Goal: Task Accomplishment & Management: Use online tool/utility

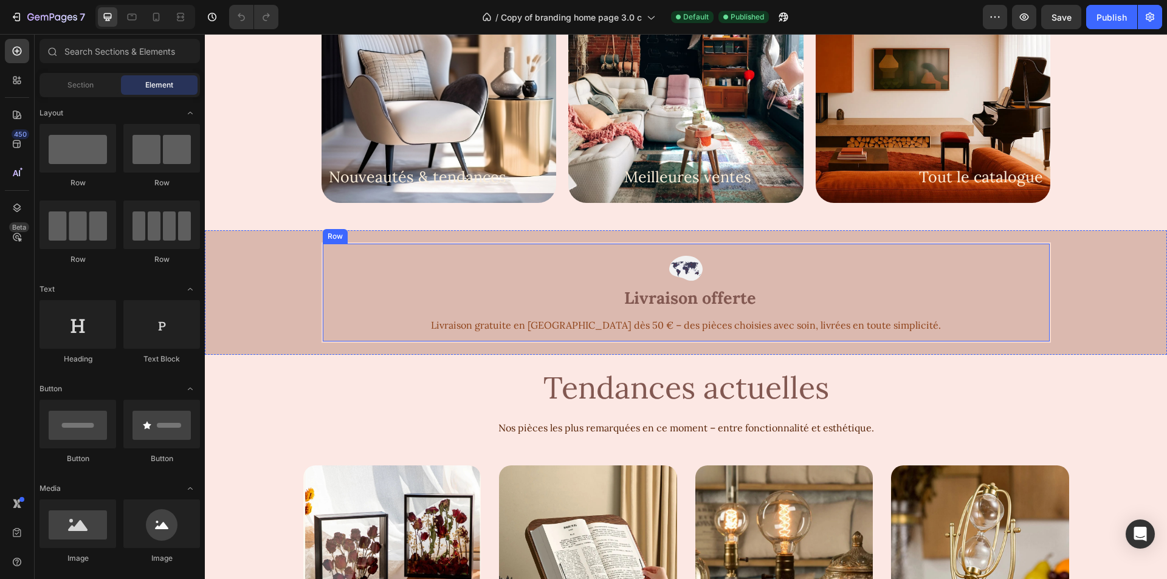
scroll to position [669, 0]
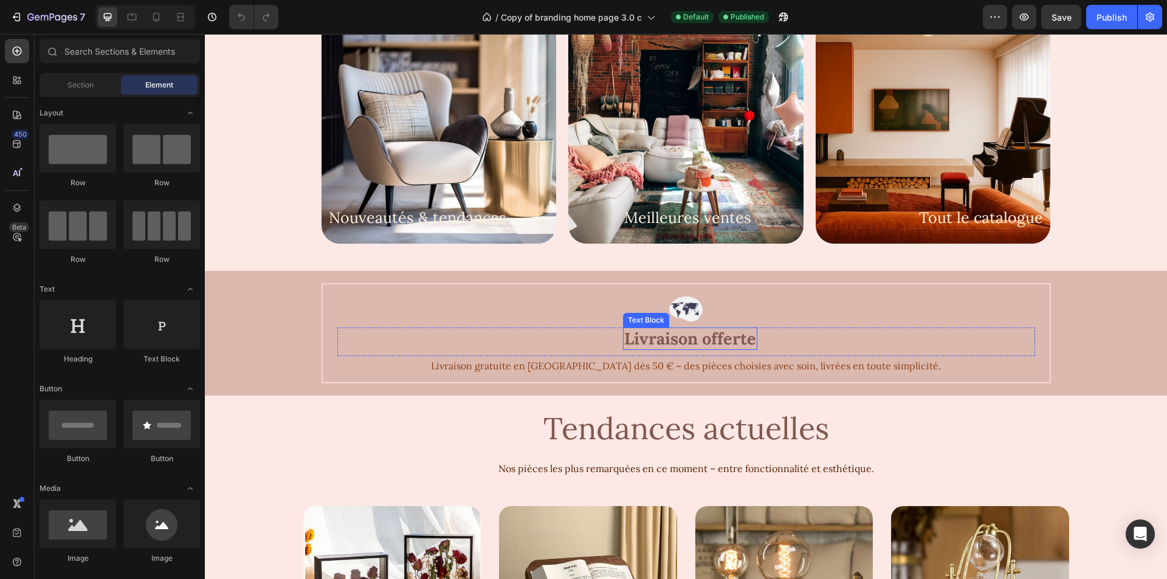
click at [665, 339] on span "Livraison offerte" at bounding box center [690, 338] width 132 height 21
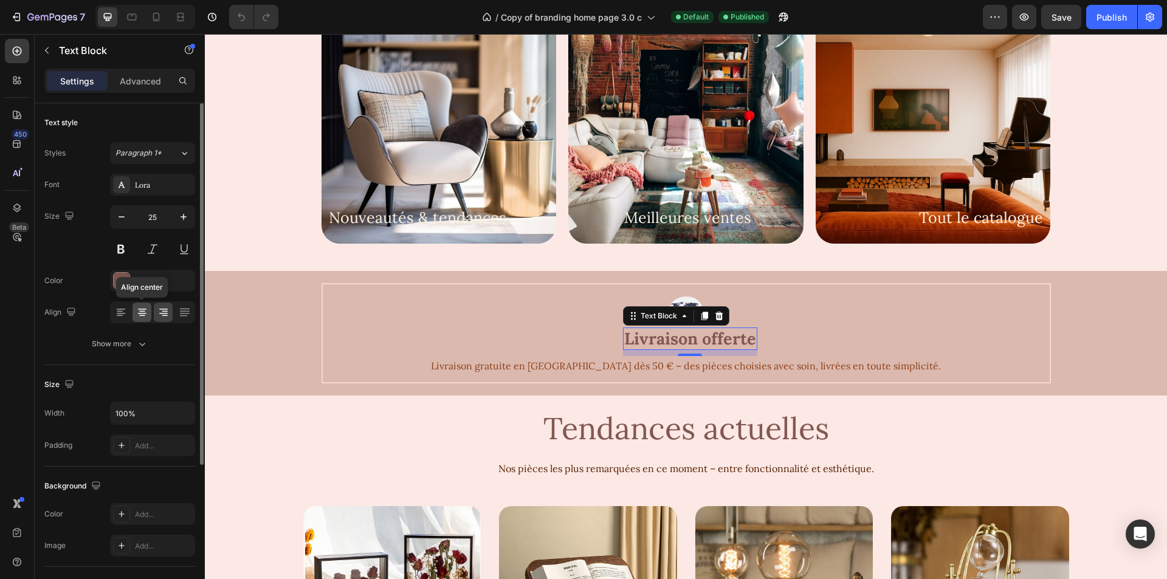
click at [138, 311] on icon at bounding box center [142, 312] width 12 height 12
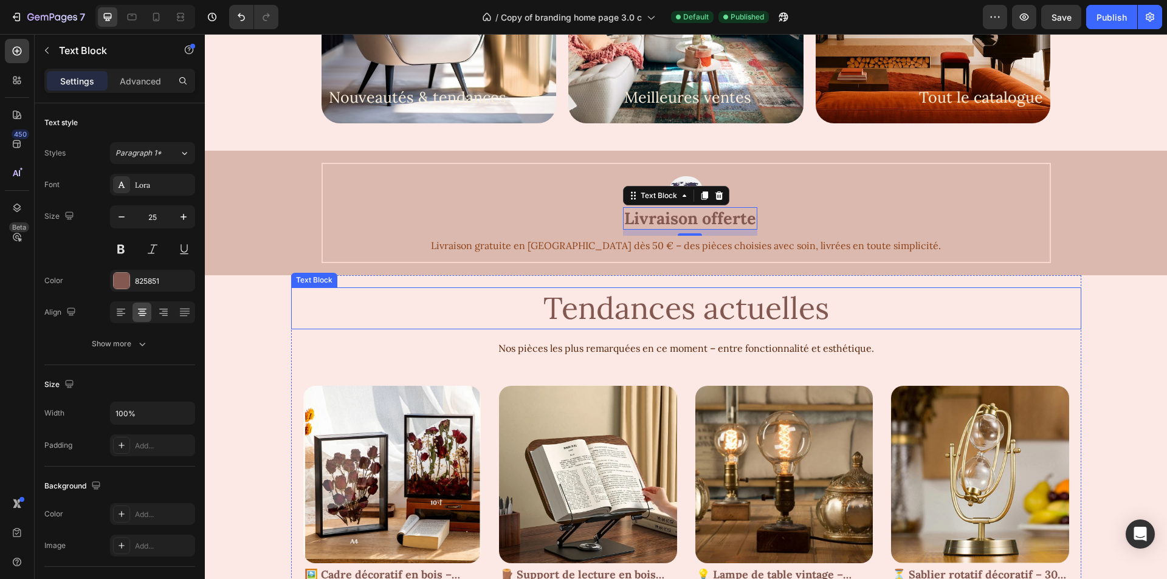
scroll to position [790, 0]
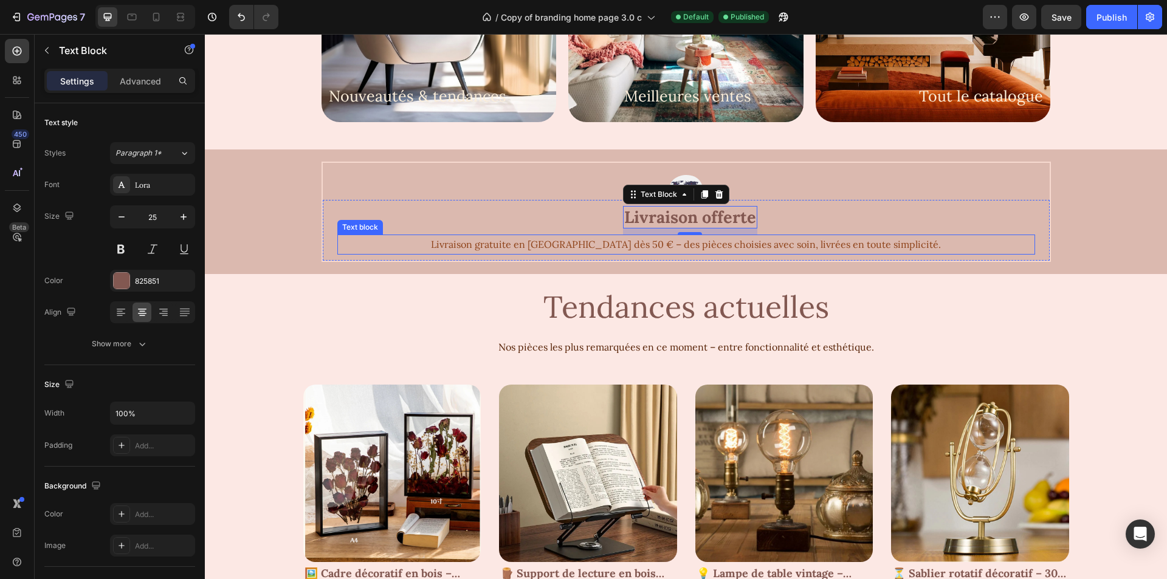
click at [663, 249] on p "Livraison gratuite en [GEOGRAPHIC_DATA] dès 50 € – des pièces choisies avec soi…" at bounding box center [687, 245] width 696 height 18
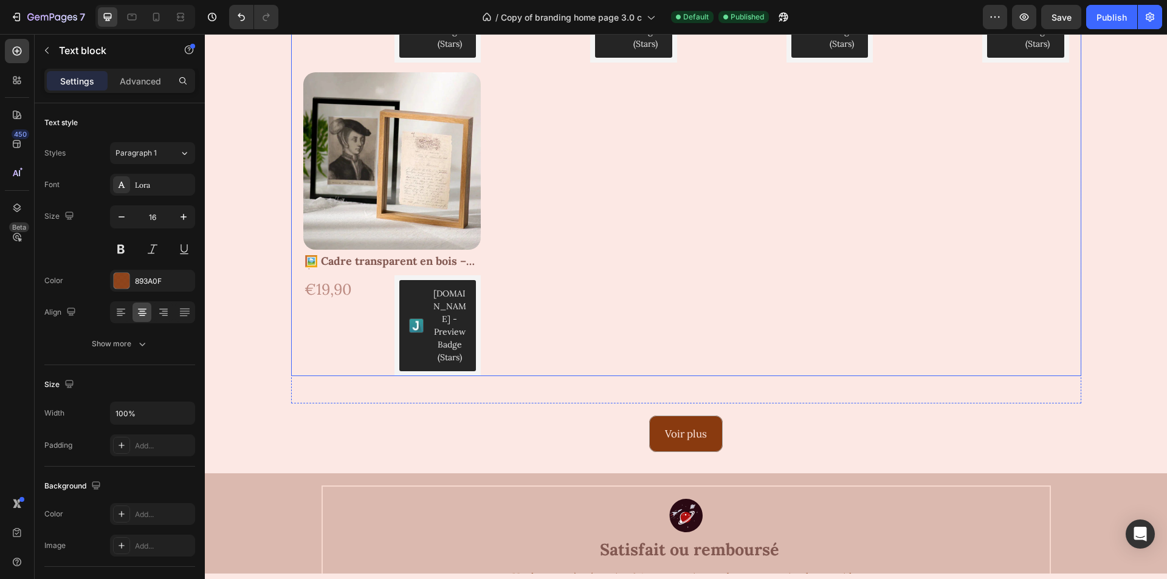
scroll to position [1642, 0]
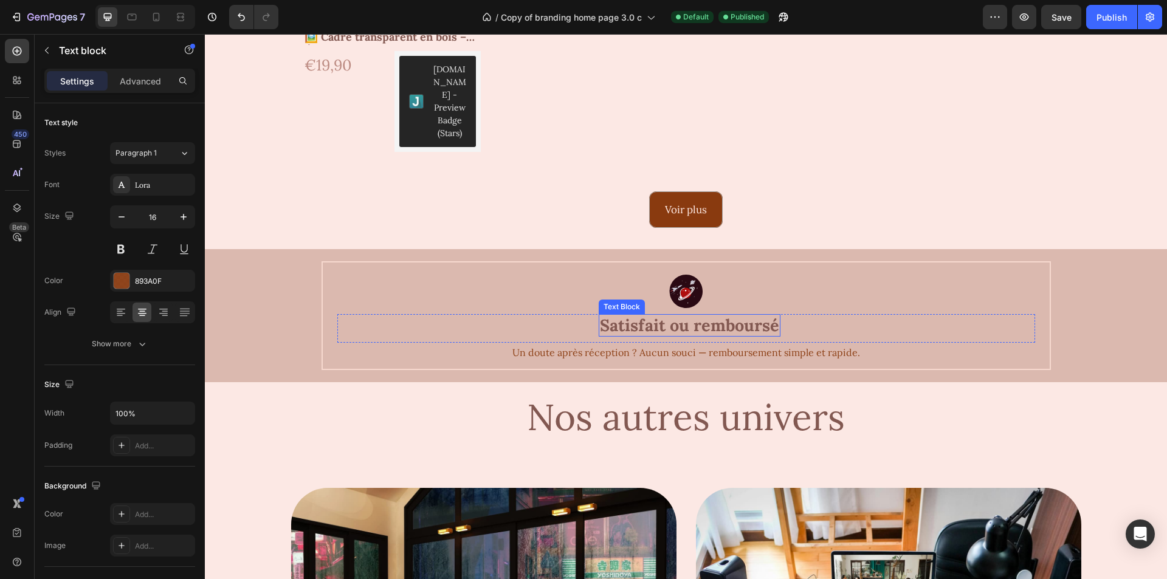
click at [667, 315] on span "Satisfait ou remboursé" at bounding box center [689, 325] width 179 height 21
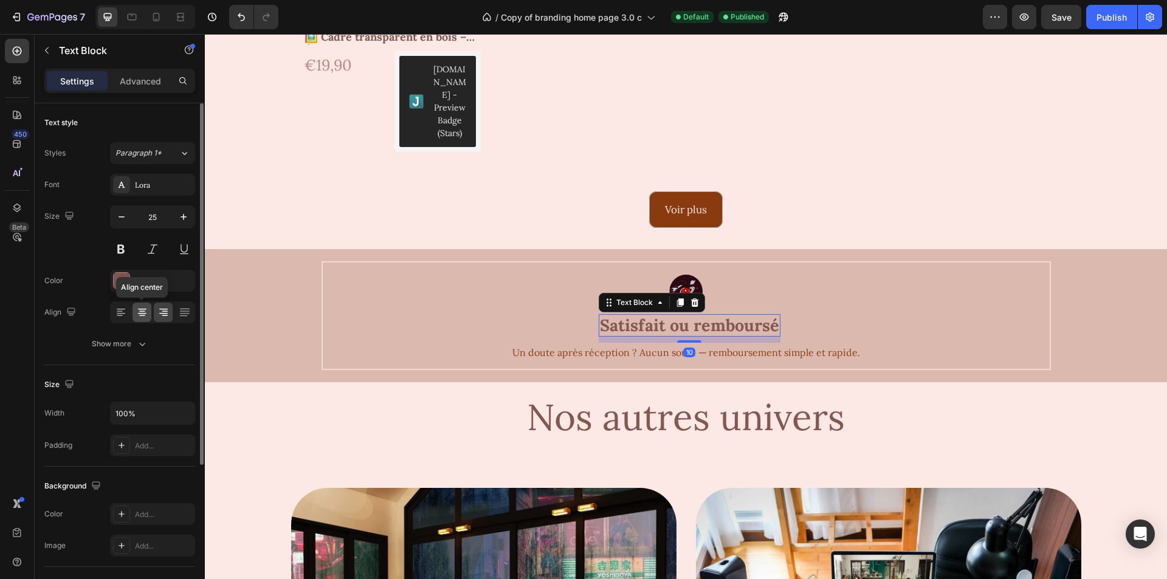
click at [139, 319] on div at bounding box center [142, 312] width 19 height 19
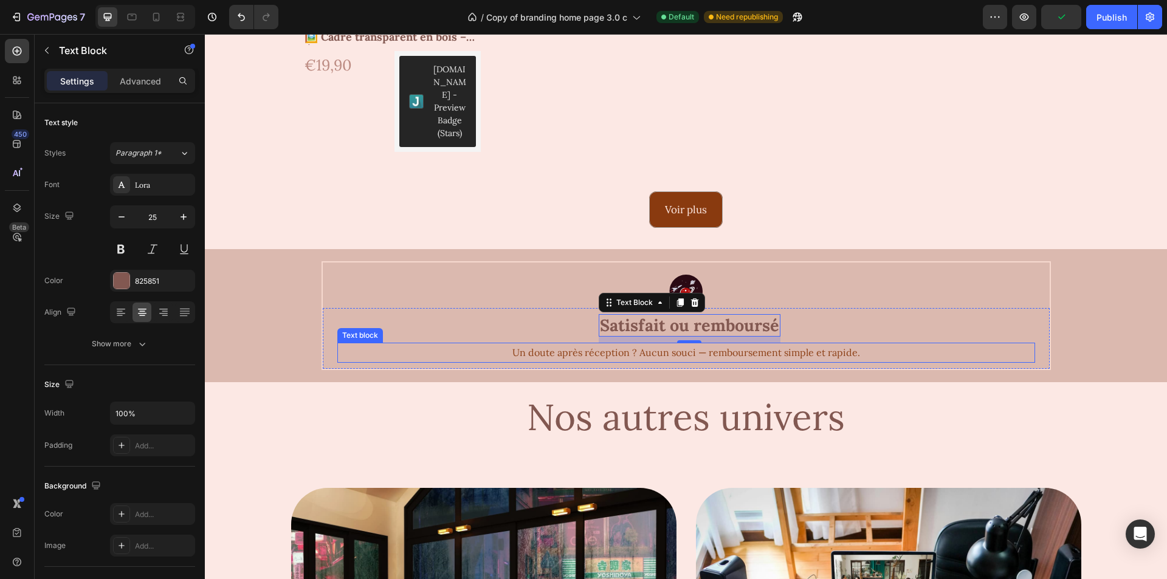
click at [612, 344] on p "Un doute après réception ? Aucun souci — remboursement simple et rapide." at bounding box center [687, 353] width 696 height 18
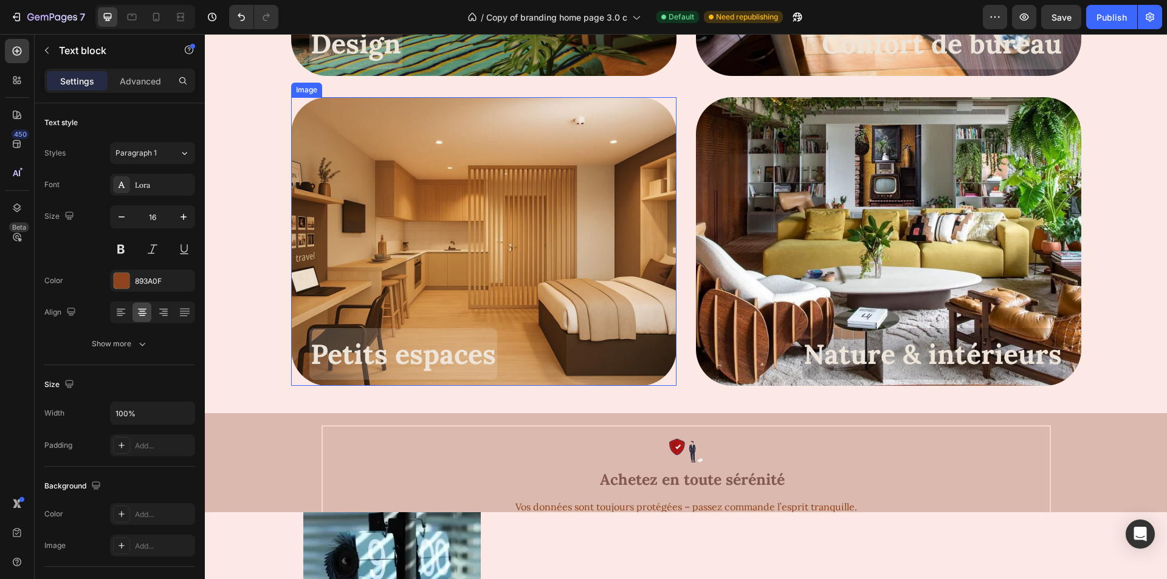
scroll to position [2493, 0]
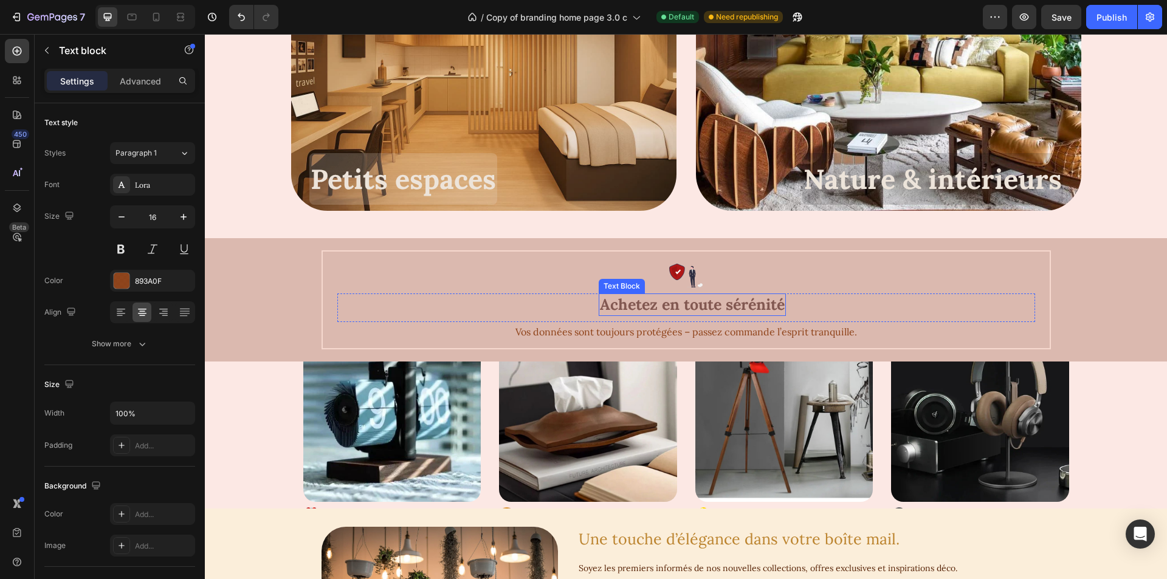
click at [652, 305] on p "Achetez en toute sérénité" at bounding box center [692, 305] width 185 height 20
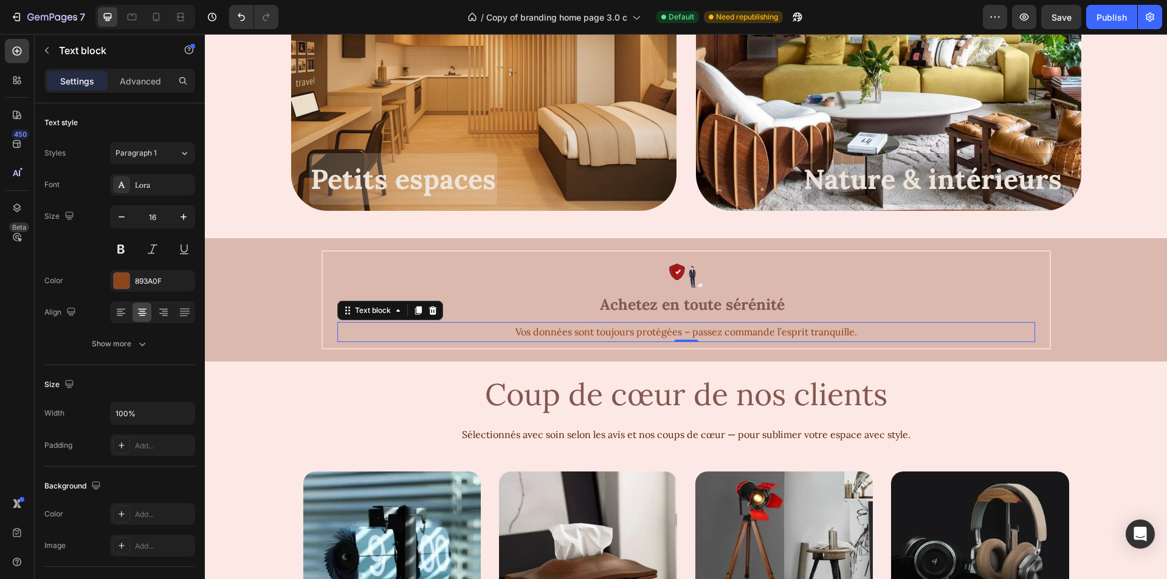
click at [602, 336] on p "Vos données sont toujours protégées – passez commande l’esprit tranquille." at bounding box center [687, 332] width 696 height 18
click at [634, 313] on p "Achetez en toute sérénité" at bounding box center [692, 305] width 185 height 20
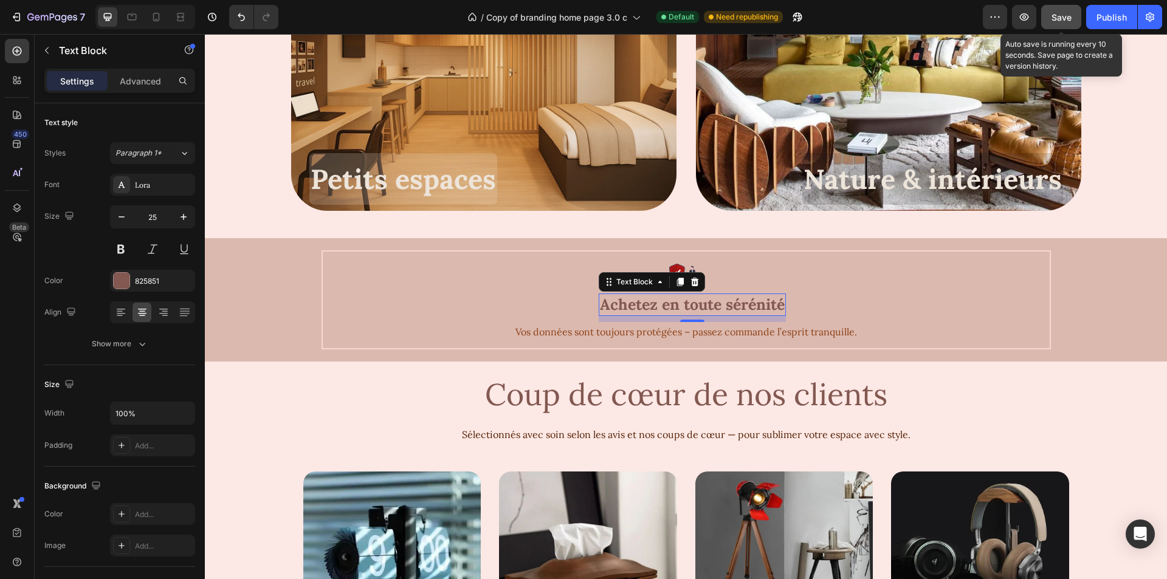
click at [1065, 23] on div "Save" at bounding box center [1062, 17] width 20 height 13
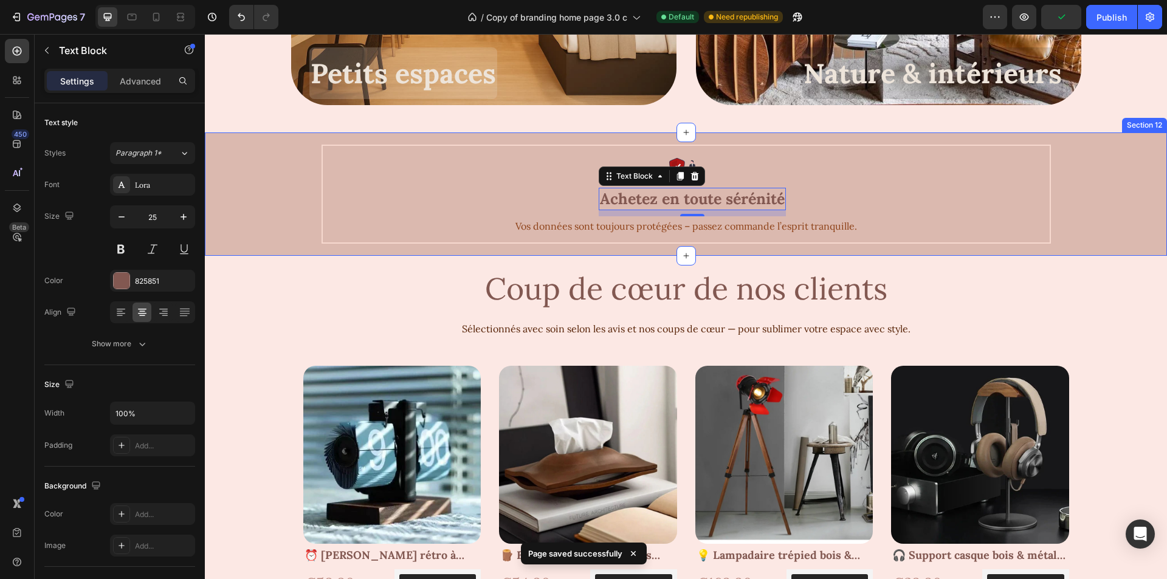
scroll to position [2675, 0]
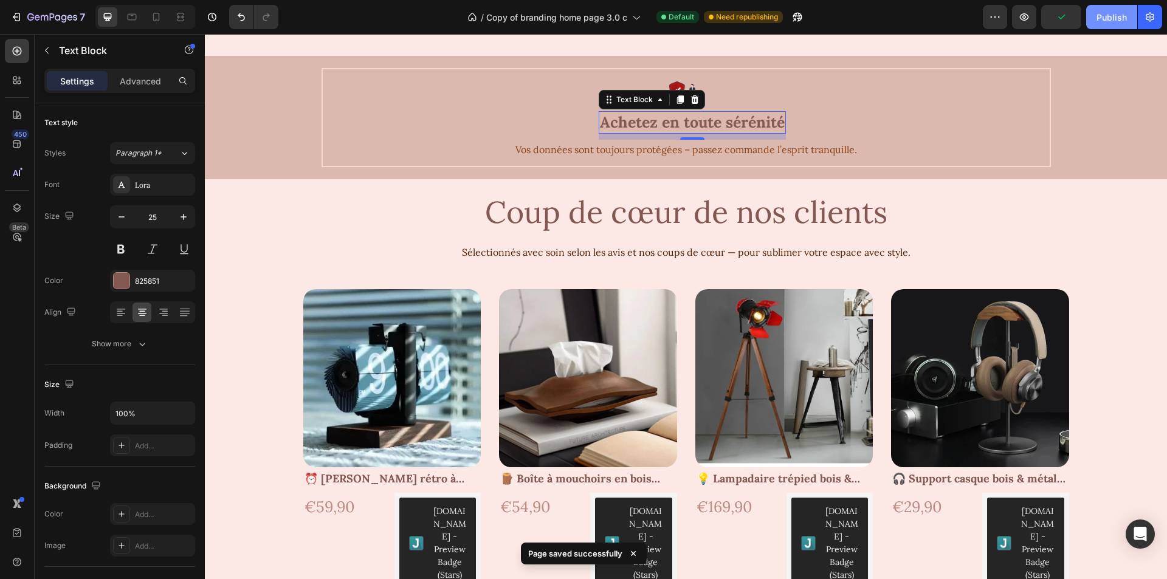
click at [1120, 16] on div "Publish" at bounding box center [1112, 17] width 30 height 13
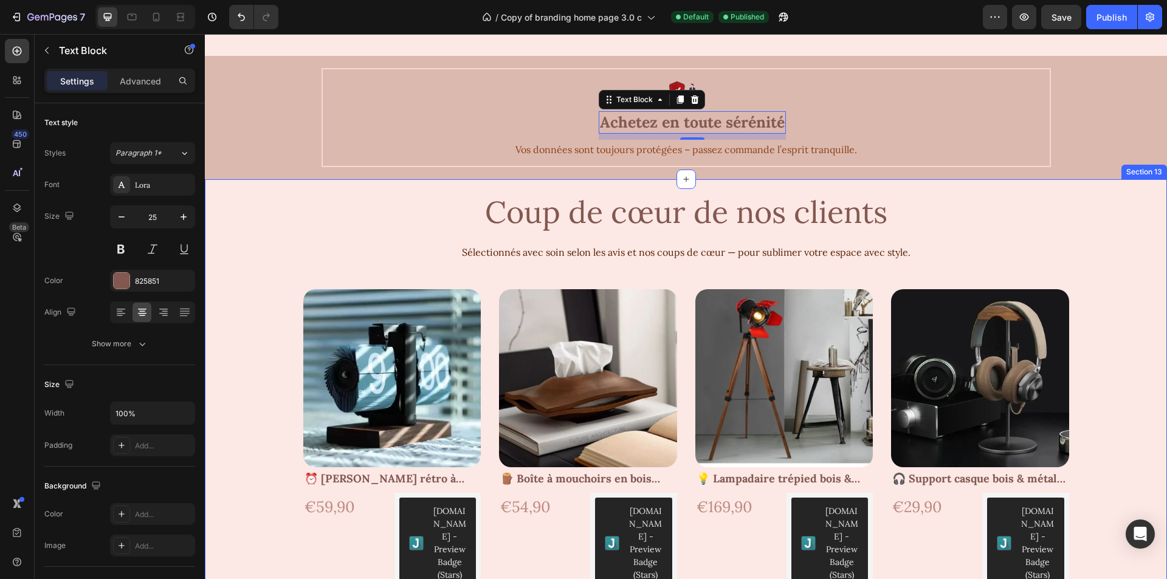
click at [1092, 238] on div "Tendances actuelles Text Block Tendances actuelles Text Block Product Images 🖼️…" at bounding box center [686, 400] width 962 height 443
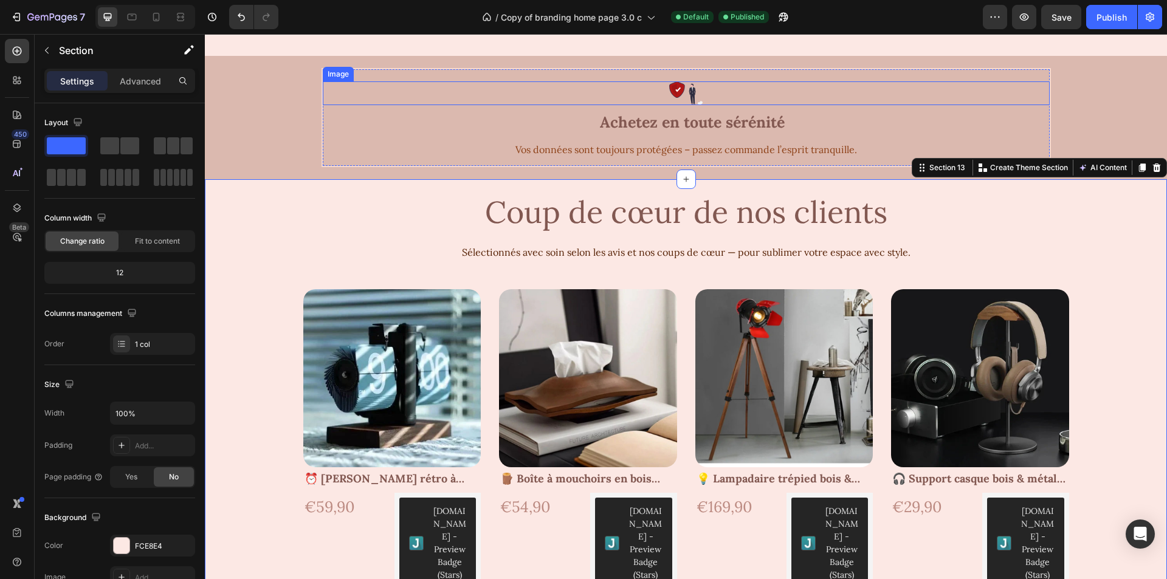
click at [685, 94] on img at bounding box center [685, 93] width 33 height 24
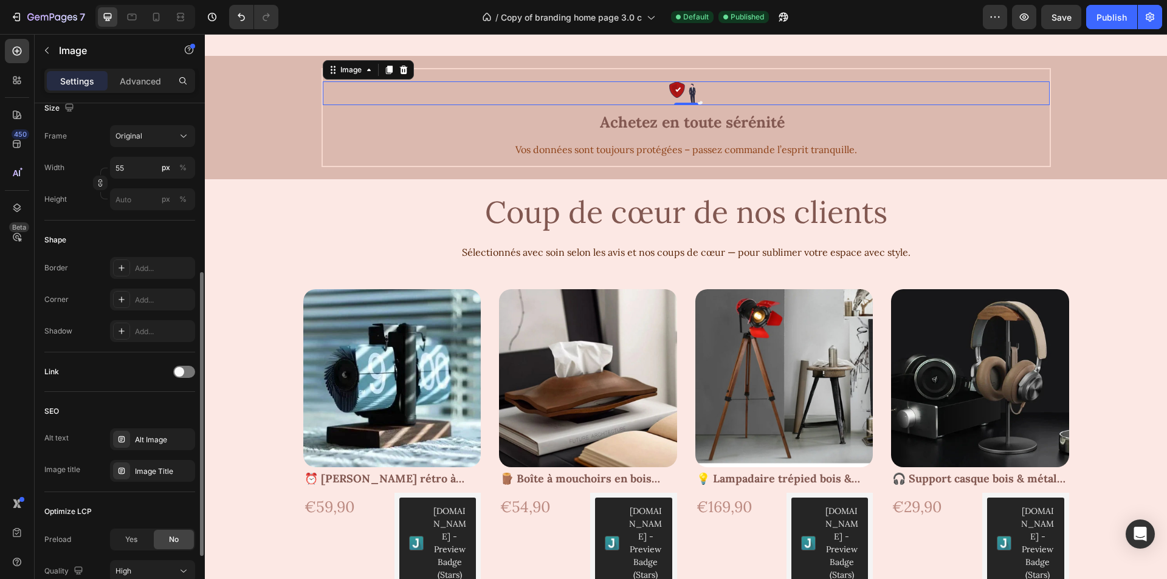
scroll to position [365, 0]
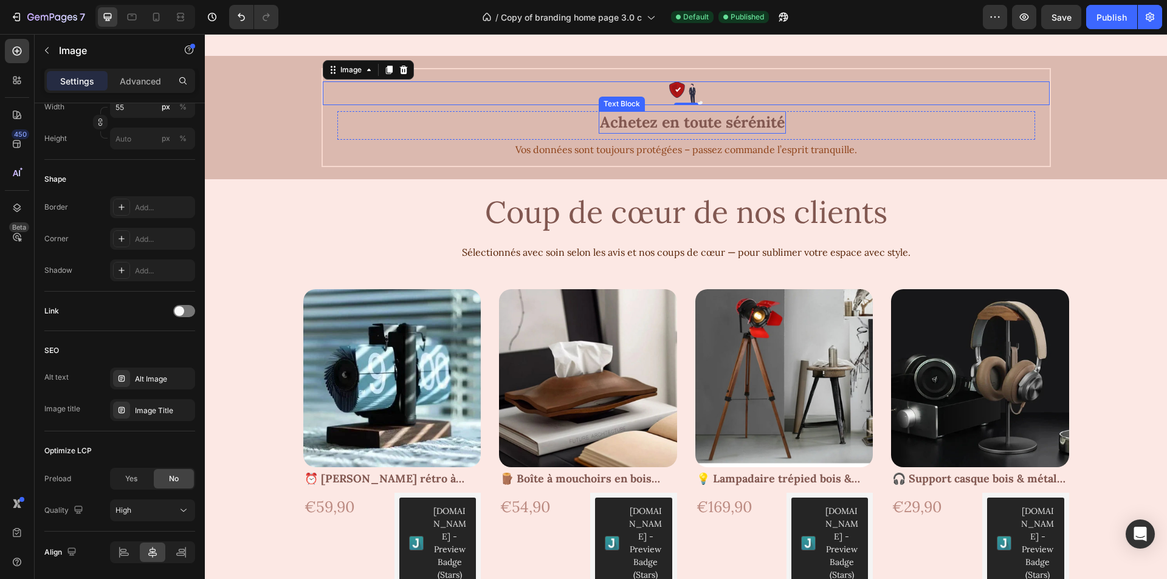
click at [627, 128] on p "Achetez en toute sérénité" at bounding box center [692, 122] width 185 height 20
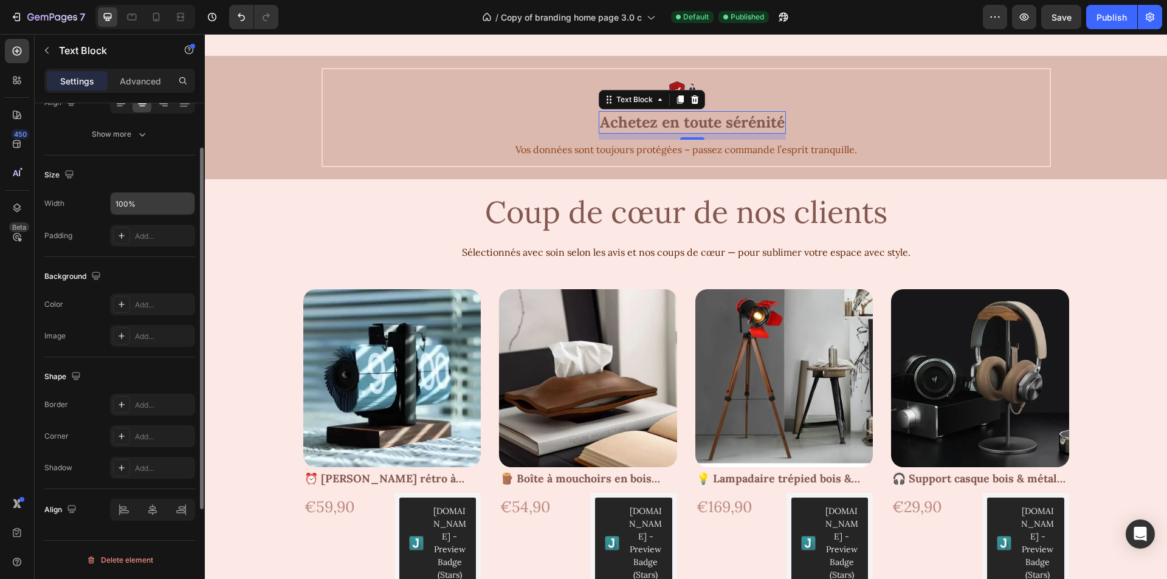
scroll to position [0, 0]
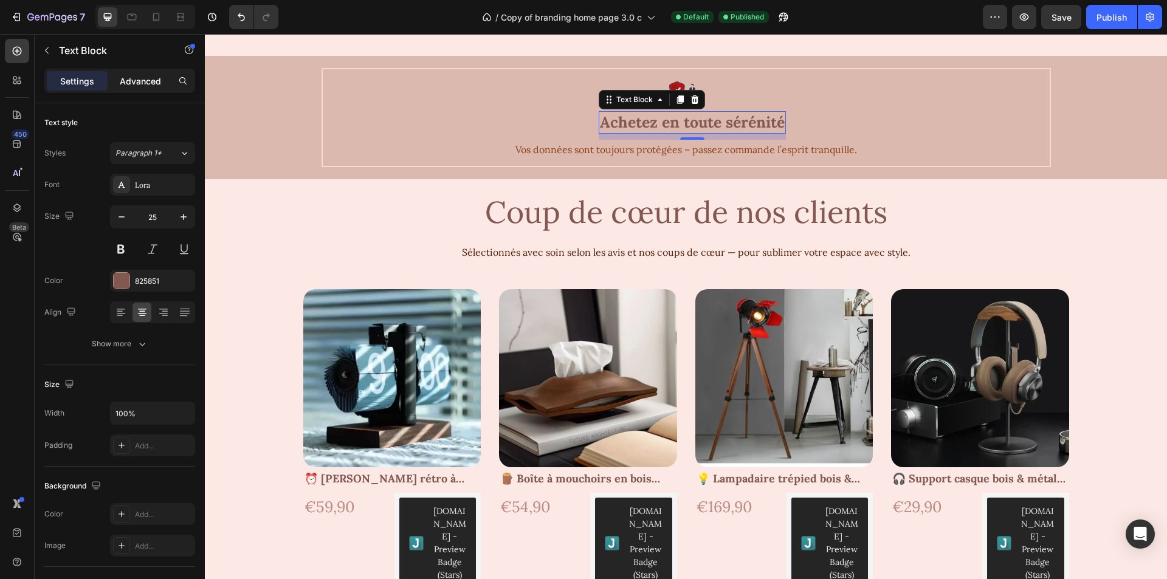
click at [133, 82] on p "Advanced" at bounding box center [140, 81] width 41 height 13
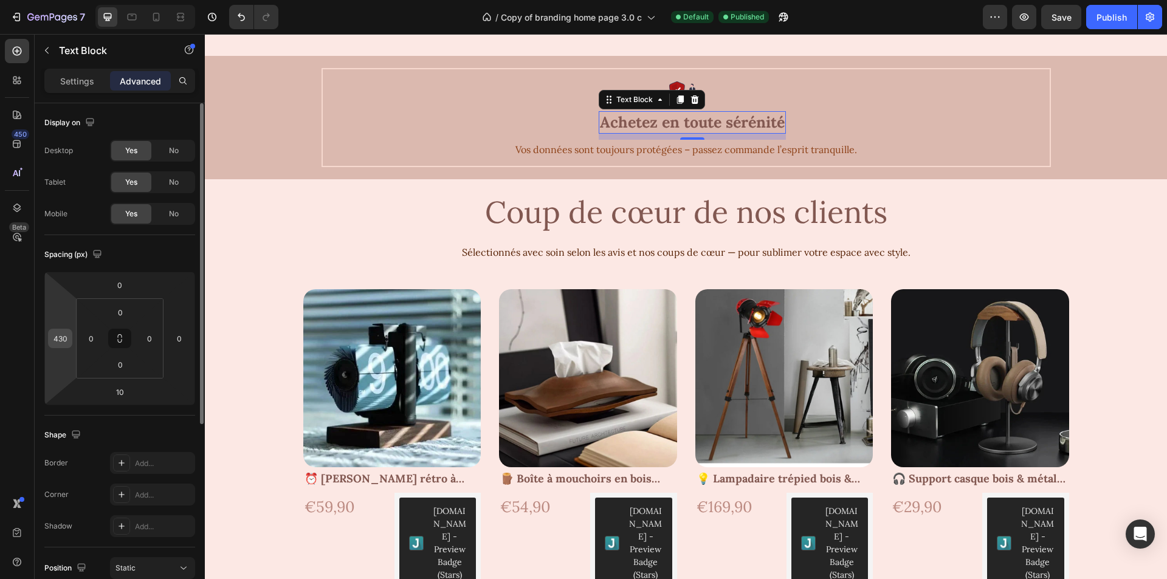
click at [66, 339] on input "430" at bounding box center [60, 339] width 18 height 18
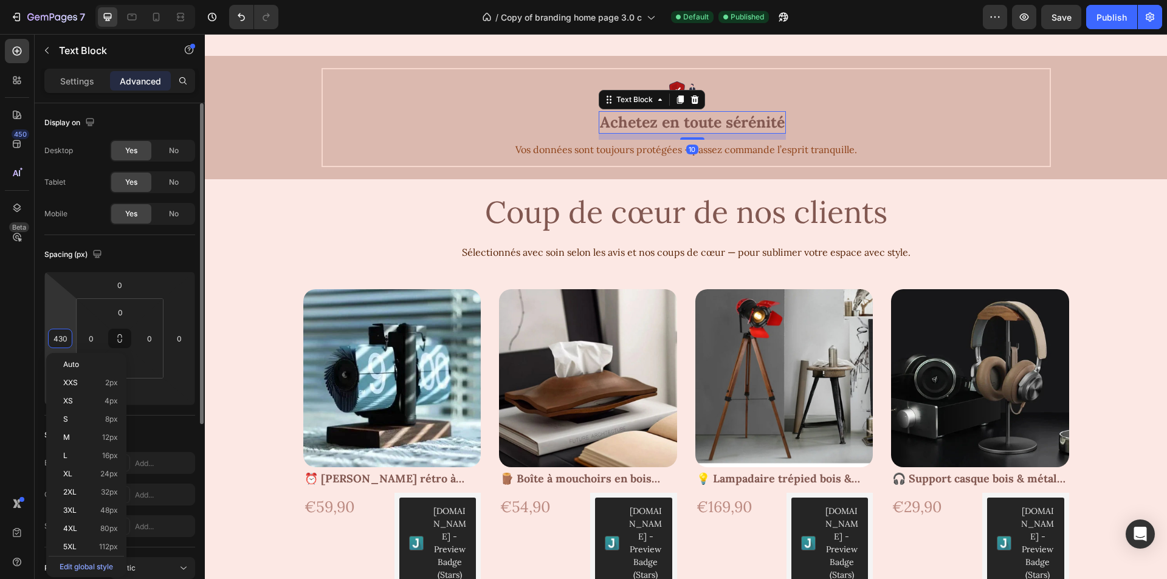
click at [66, 339] on input "430" at bounding box center [60, 339] width 18 height 18
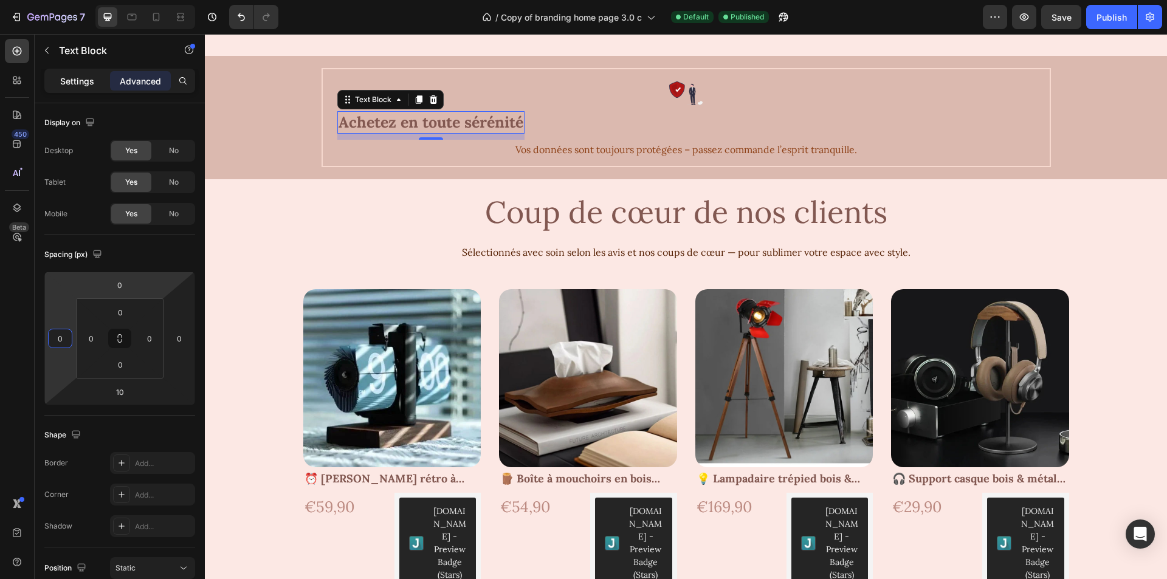
click at [69, 73] on div "Settings" at bounding box center [77, 80] width 61 height 19
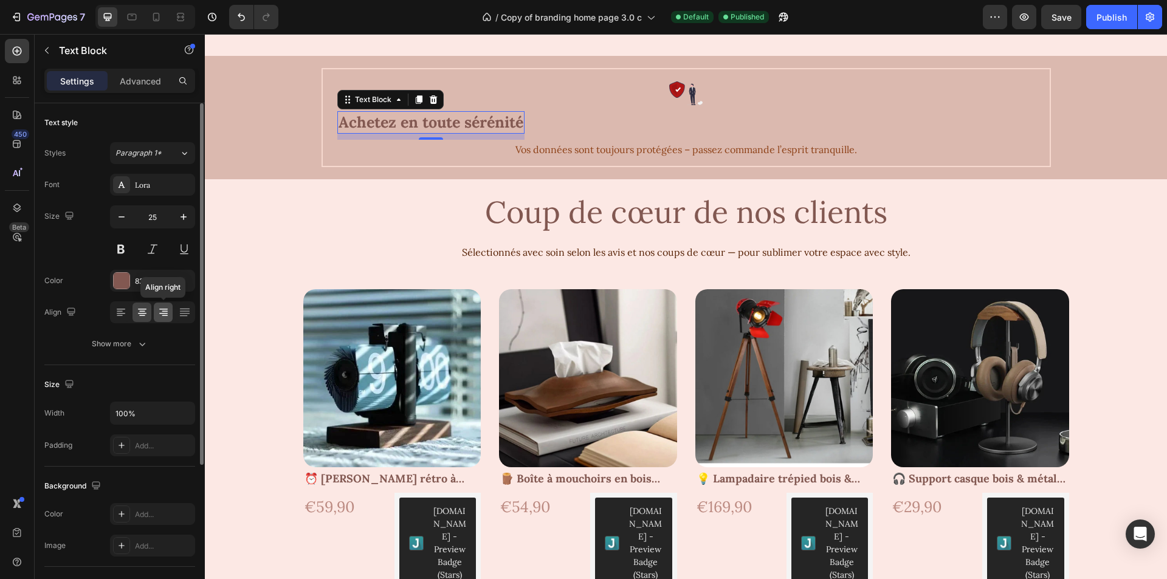
click at [157, 313] on div at bounding box center [163, 312] width 19 height 19
click at [173, 311] on div "Align right" at bounding box center [152, 313] width 85 height 22
click at [190, 307] on icon at bounding box center [185, 312] width 12 height 12
click at [119, 312] on icon at bounding box center [120, 311] width 6 height 1
click at [147, 311] on icon at bounding box center [142, 312] width 12 height 12
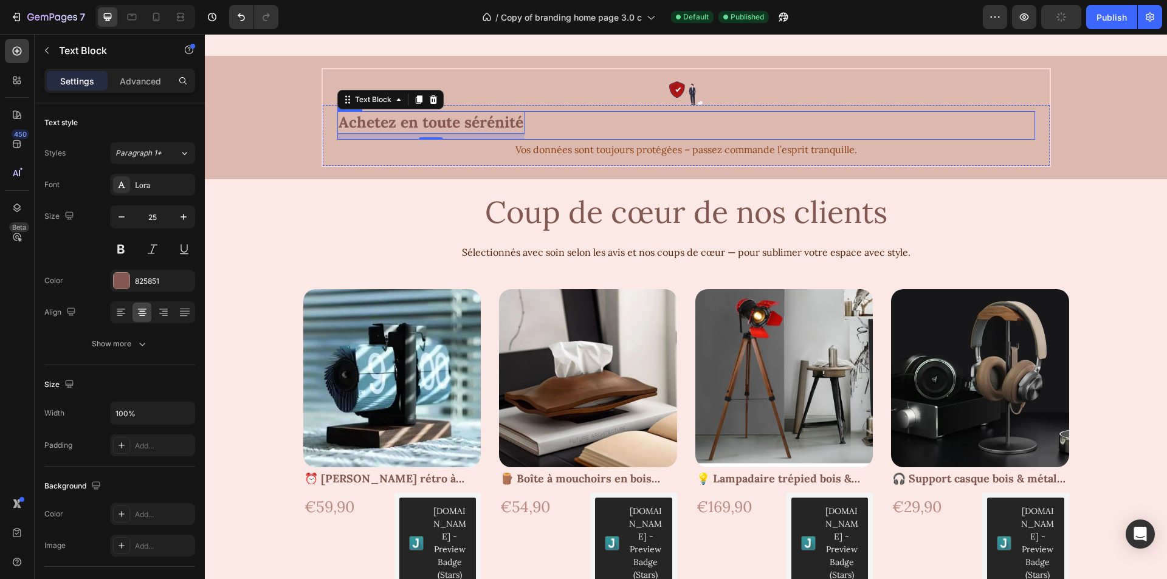
click at [571, 125] on div "Achetez en toute sérénité Text Block 10 Row" at bounding box center [686, 125] width 698 height 29
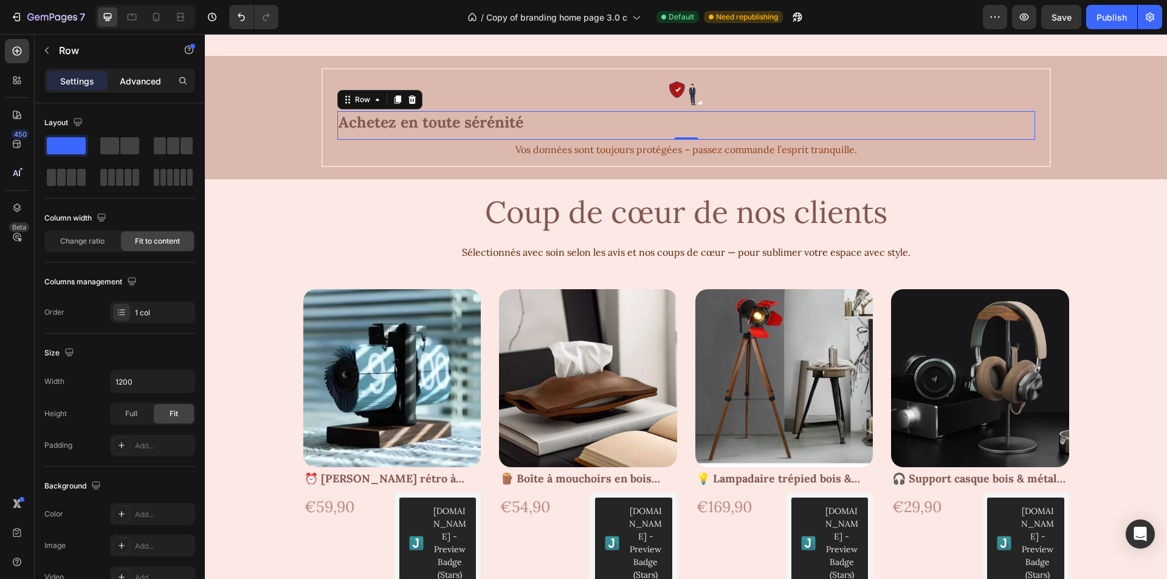
click at [144, 79] on p "Advanced" at bounding box center [140, 81] width 41 height 13
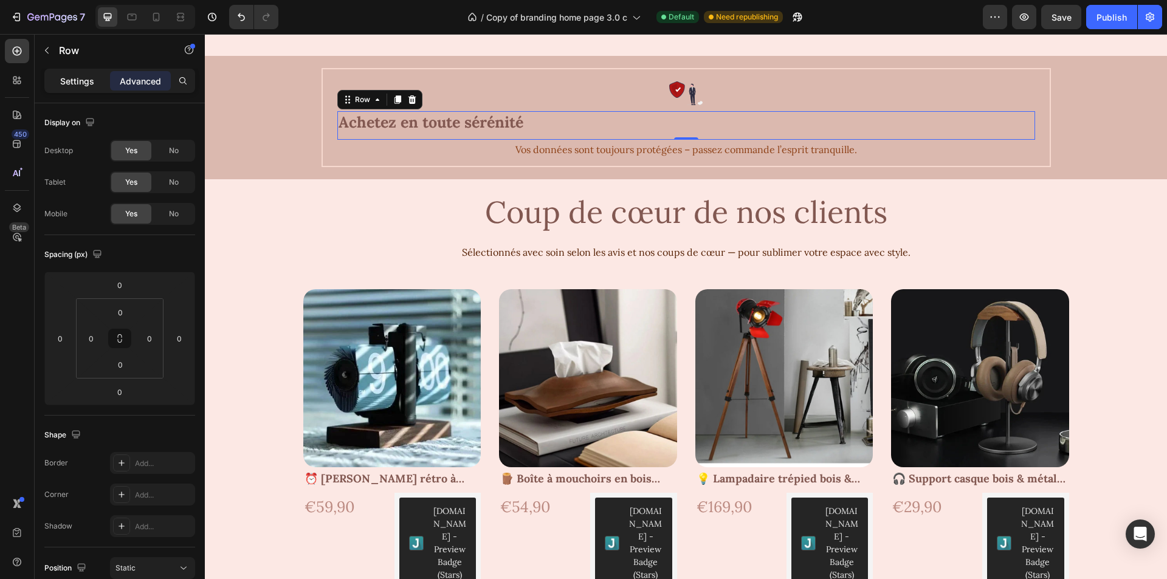
click at [77, 72] on div "Settings" at bounding box center [77, 80] width 61 height 19
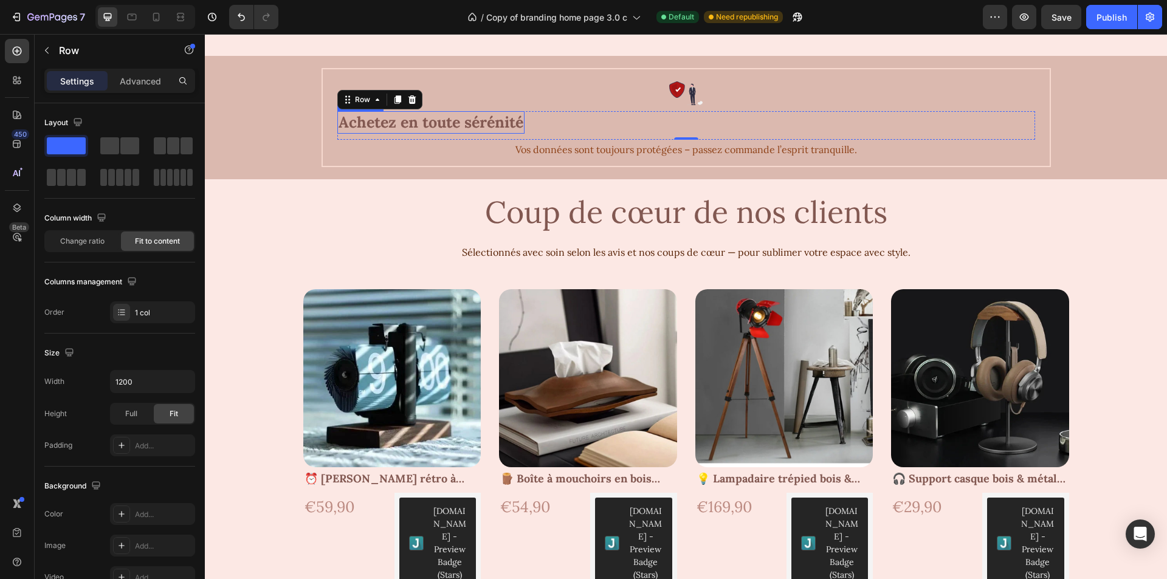
click at [379, 122] on p "Achetez en toute sérénité" at bounding box center [431, 122] width 185 height 20
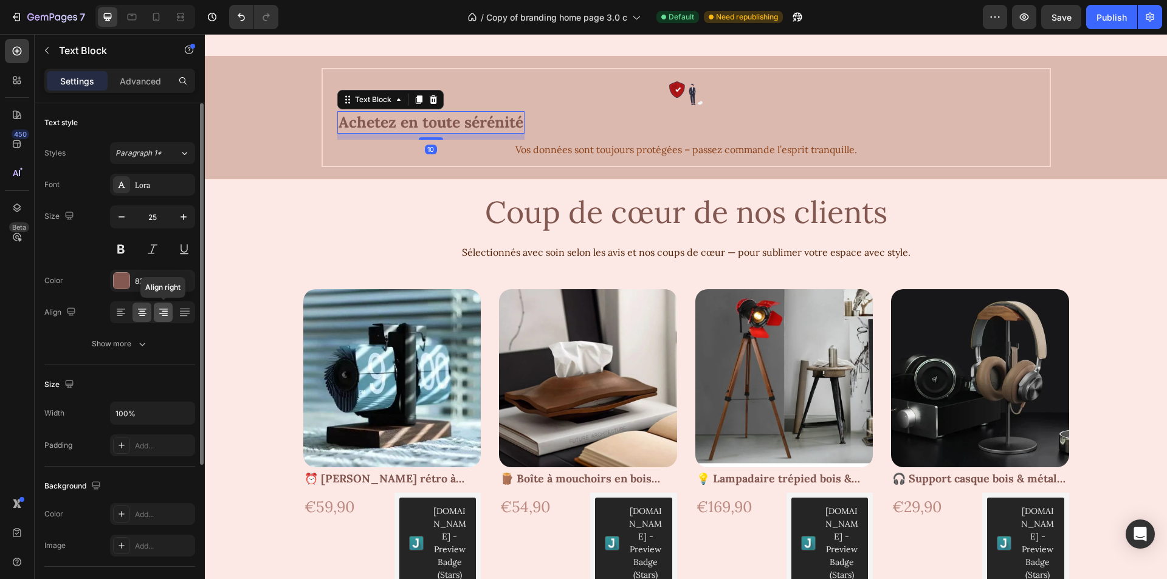
click at [162, 313] on icon at bounding box center [163, 312] width 12 height 12
click at [199, 314] on div at bounding box center [200, 568] width 9 height 511
click at [130, 309] on div at bounding box center [152, 313] width 85 height 22
click at [122, 315] on icon at bounding box center [121, 312] width 12 height 12
click at [143, 315] on icon at bounding box center [142, 312] width 12 height 12
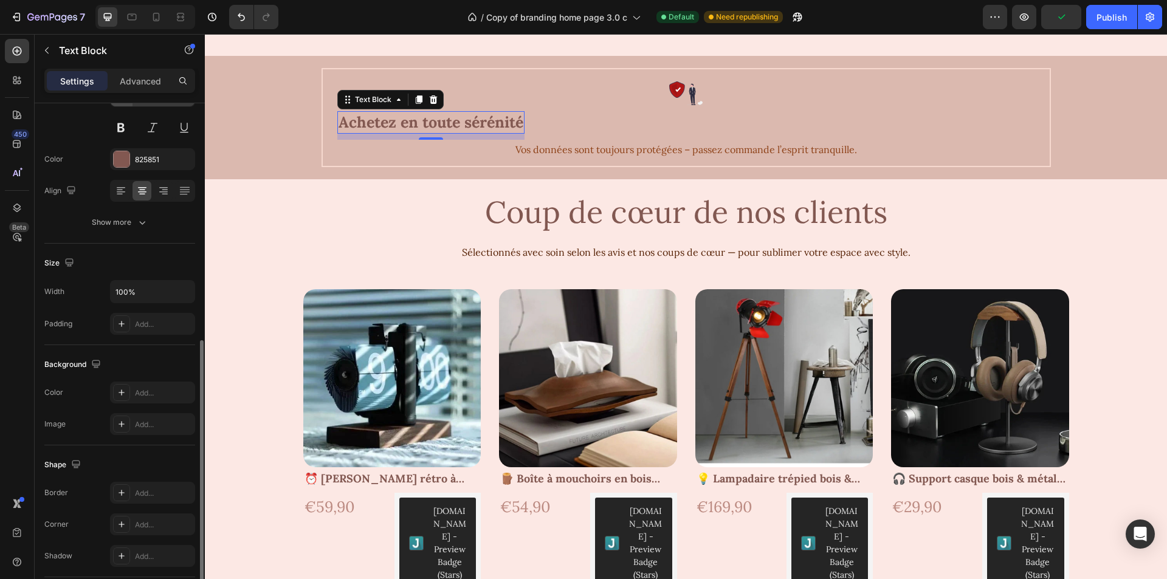
scroll to position [210, 0]
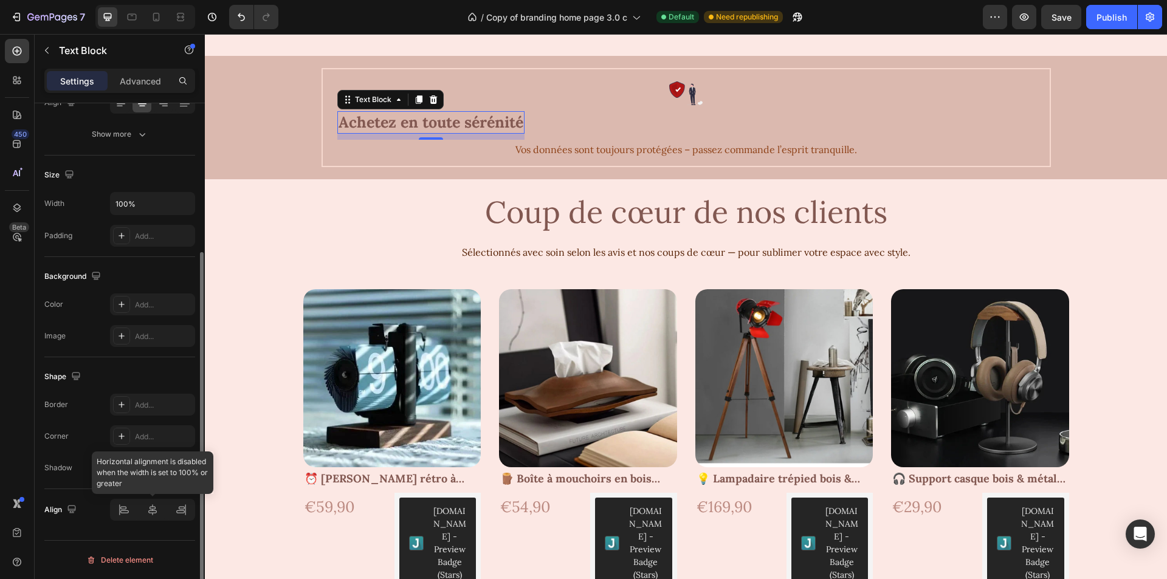
click at [146, 513] on div at bounding box center [152, 510] width 85 height 22
click at [153, 515] on div at bounding box center [152, 510] width 85 height 22
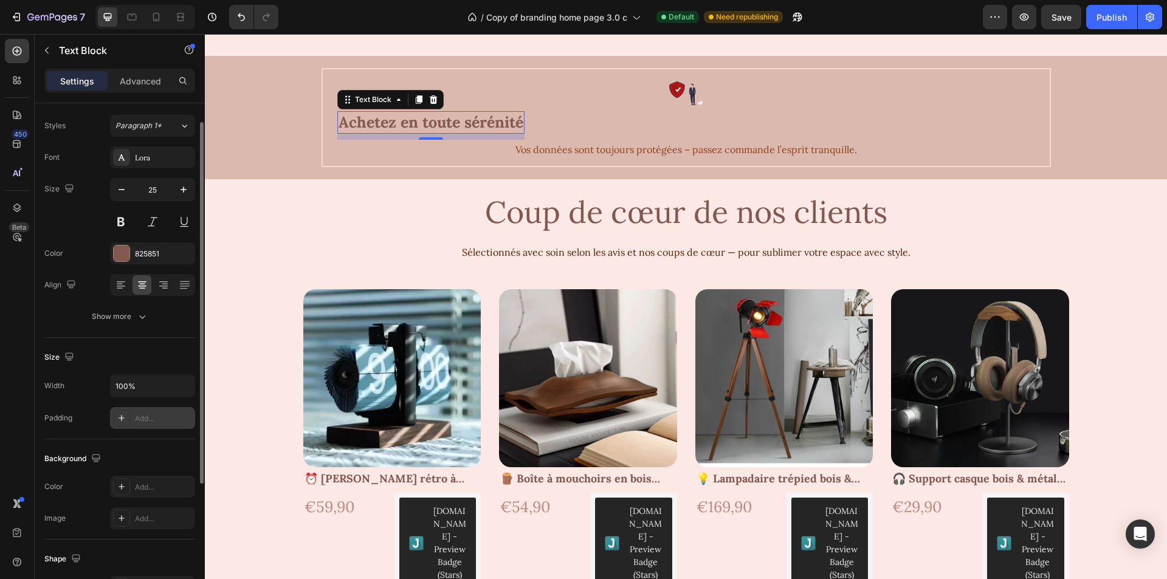
scroll to position [0, 0]
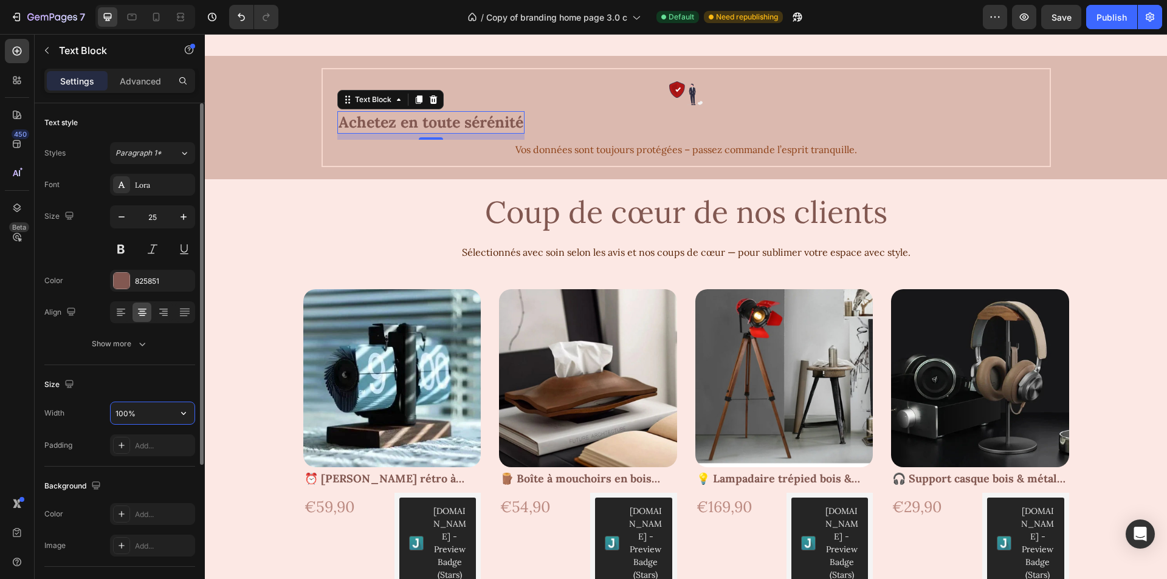
click at [129, 417] on input "100%" at bounding box center [153, 414] width 84 height 22
click at [164, 421] on input "100%" at bounding box center [153, 414] width 84 height 22
click at [182, 416] on icon "button" at bounding box center [184, 413] width 12 height 12
click at [159, 438] on div "Fit content Auto" at bounding box center [140, 444] width 100 height 23
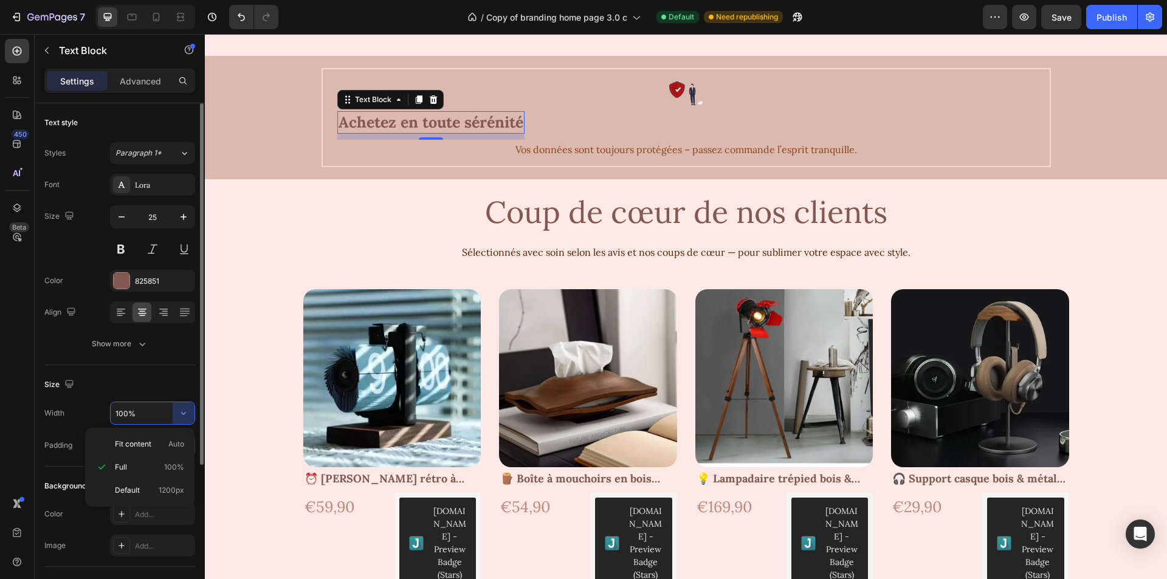
type input "Auto"
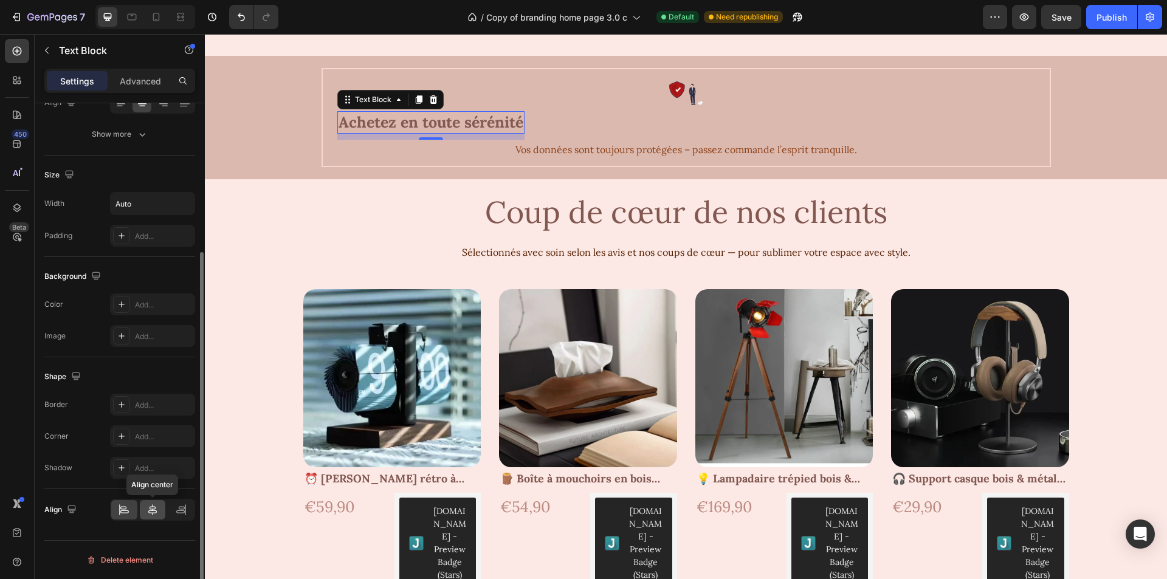
click at [149, 507] on icon at bounding box center [153, 510] width 12 height 12
click at [156, 514] on icon at bounding box center [153, 510] width 12 height 12
click at [186, 510] on icon at bounding box center [181, 510] width 12 height 12
click at [165, 508] on div at bounding box center [153, 509] width 26 height 19
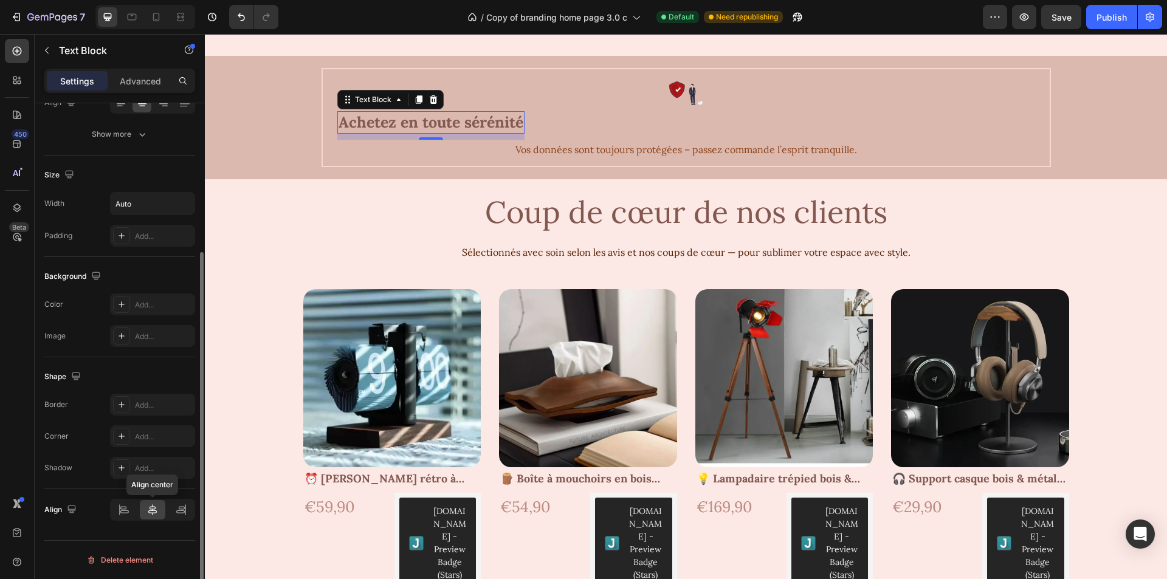
click at [157, 508] on icon at bounding box center [153, 510] width 12 height 12
click at [121, 510] on icon at bounding box center [124, 510] width 12 height 12
click at [144, 513] on div at bounding box center [153, 509] width 26 height 19
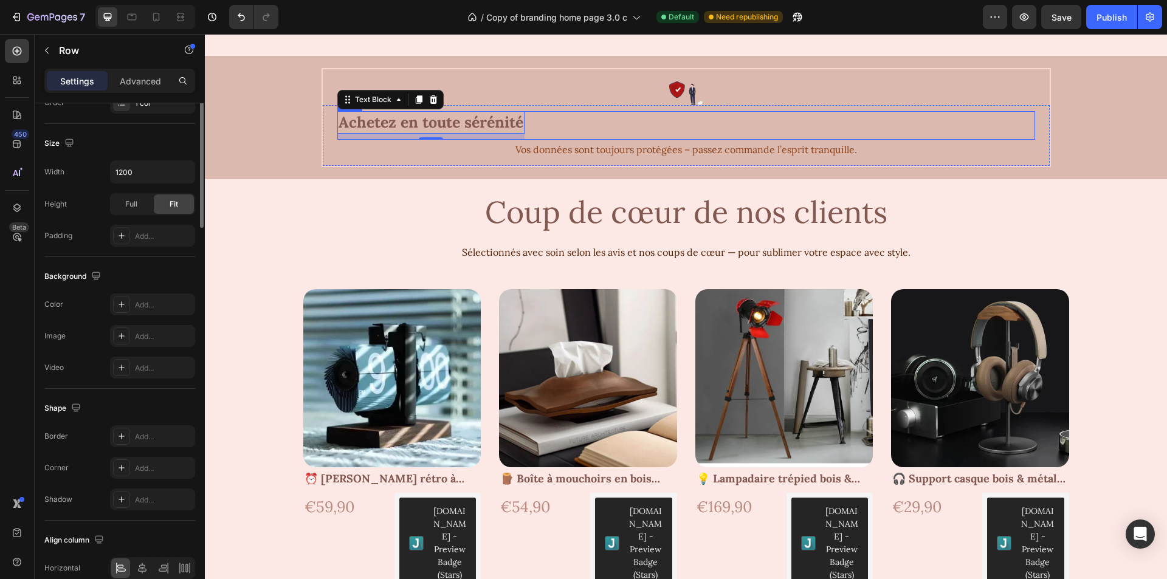
click at [564, 122] on div "Achetez en toute sérénité Text Block 10 Row" at bounding box center [686, 125] width 698 height 29
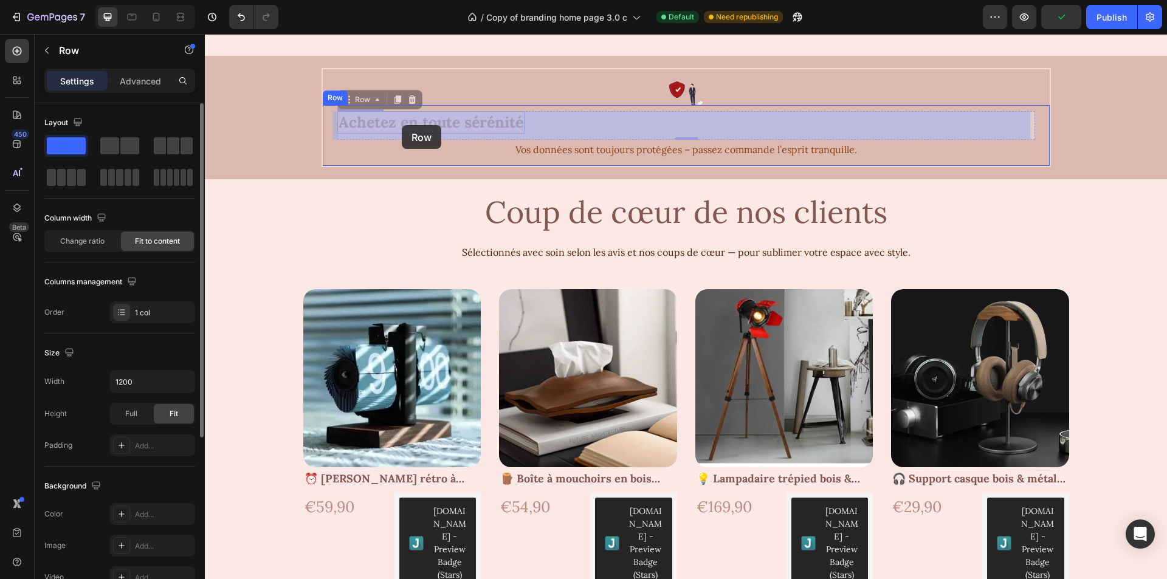
drag, startPoint x: 525, startPoint y: 122, endPoint x: 401, endPoint y: 125, distance: 123.5
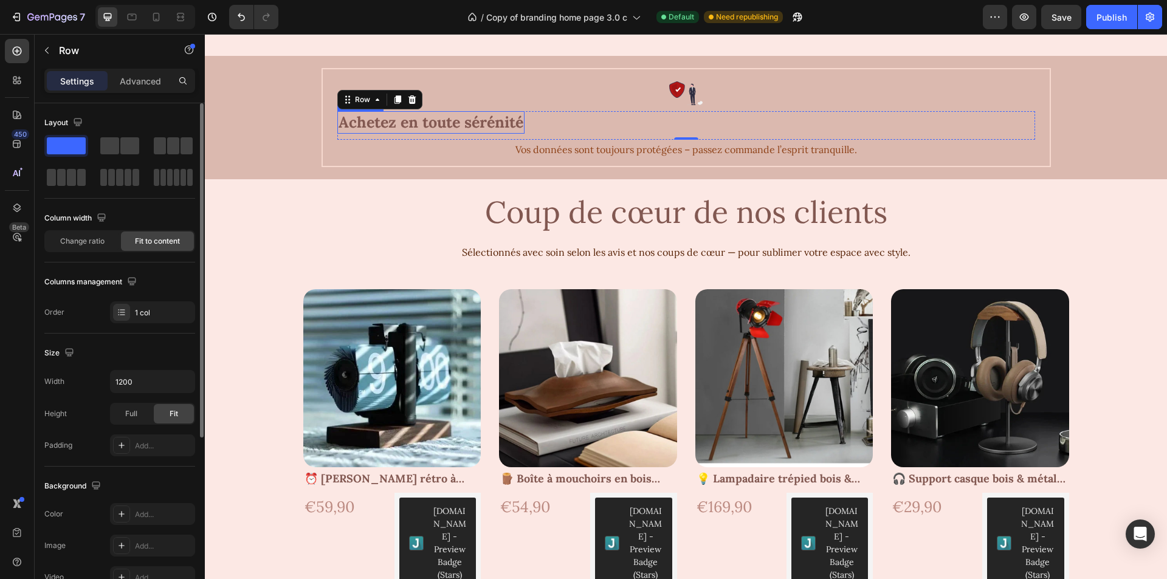
click at [407, 125] on p "Achetez en toute sérénité" at bounding box center [431, 122] width 185 height 20
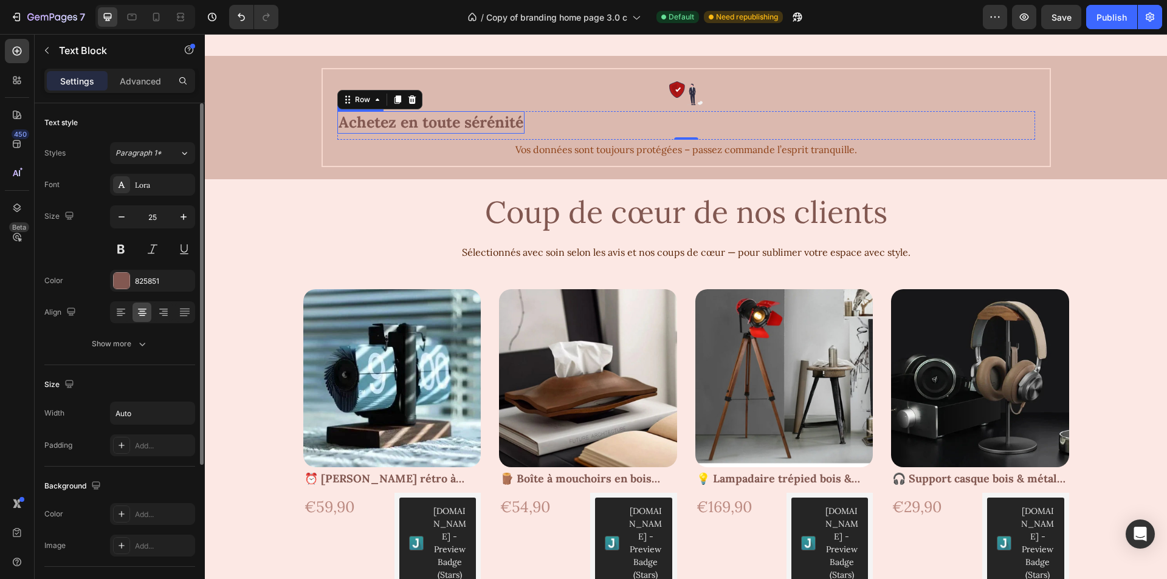
click at [407, 125] on p "Achetez en toute sérénité" at bounding box center [431, 122] width 185 height 20
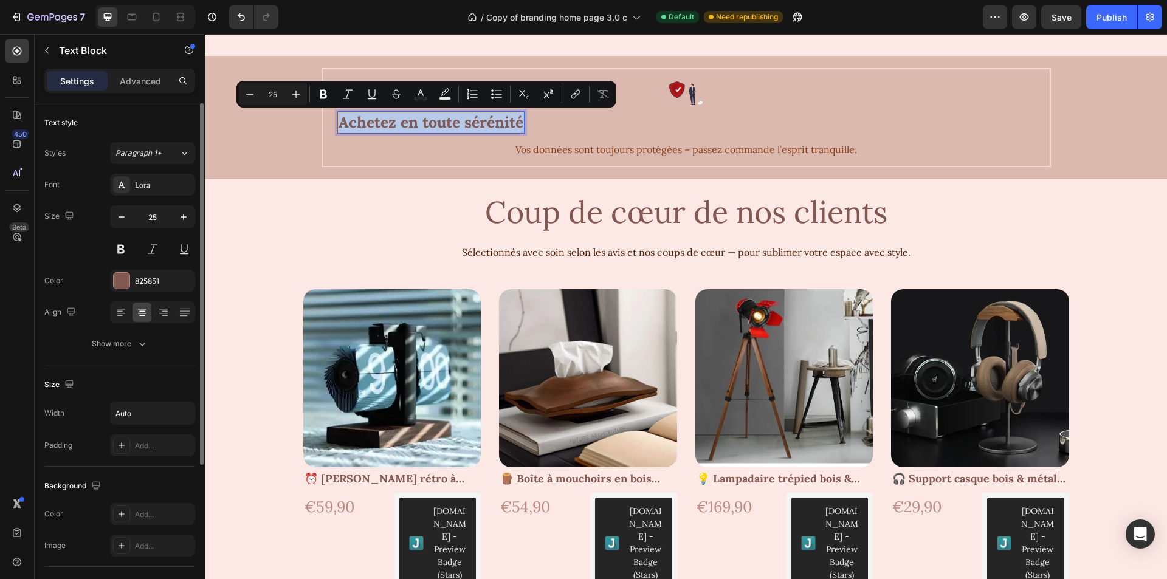
copy p "Achetez en toute sérénité"
click at [47, 46] on icon "button" at bounding box center [47, 51] width 10 height 10
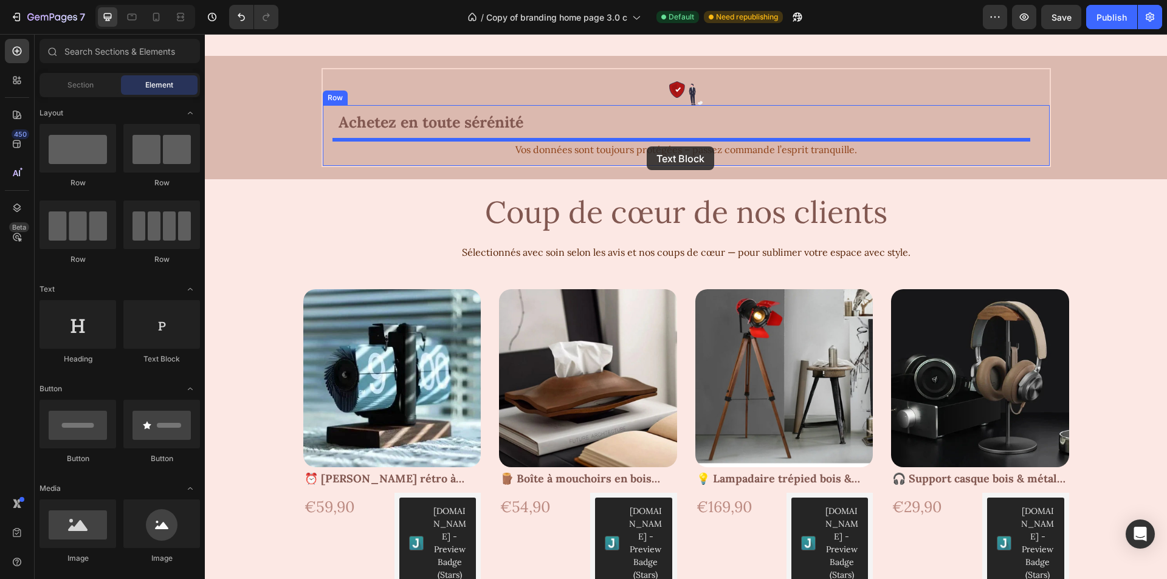
drag, startPoint x: 402, startPoint y: 365, endPoint x: 647, endPoint y: 147, distance: 328.2
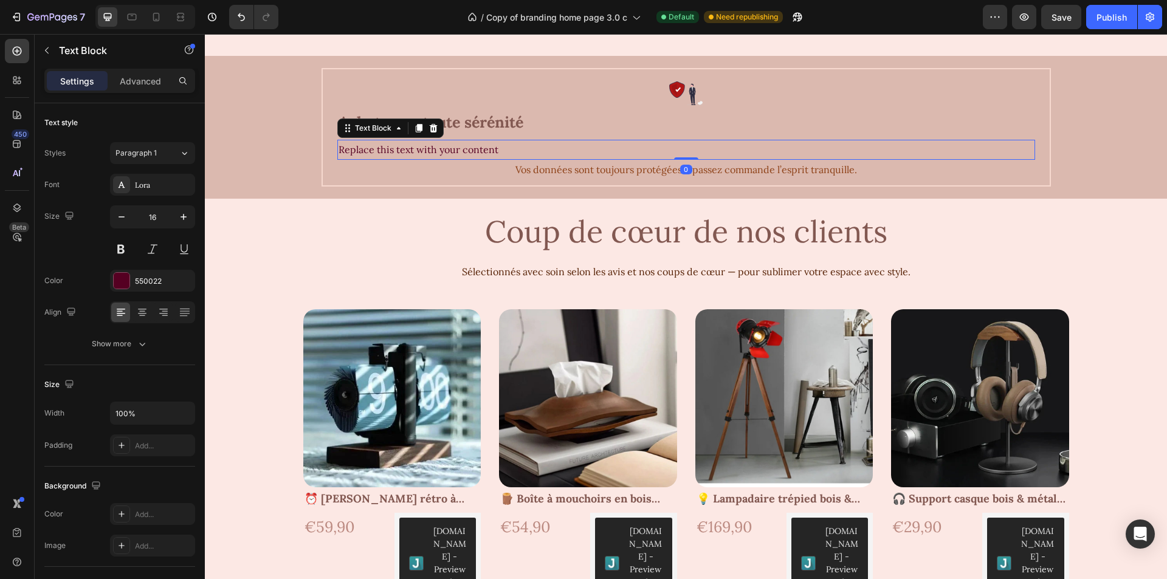
click at [445, 150] on div "Replace this text with your content" at bounding box center [686, 150] width 698 height 20
click at [446, 149] on p "Replace this text with your content" at bounding box center [687, 150] width 696 height 18
click at [142, 316] on icon at bounding box center [142, 316] width 6 height 1
click at [497, 124] on p "Achetez en toute sérénité" at bounding box center [431, 122] width 185 height 20
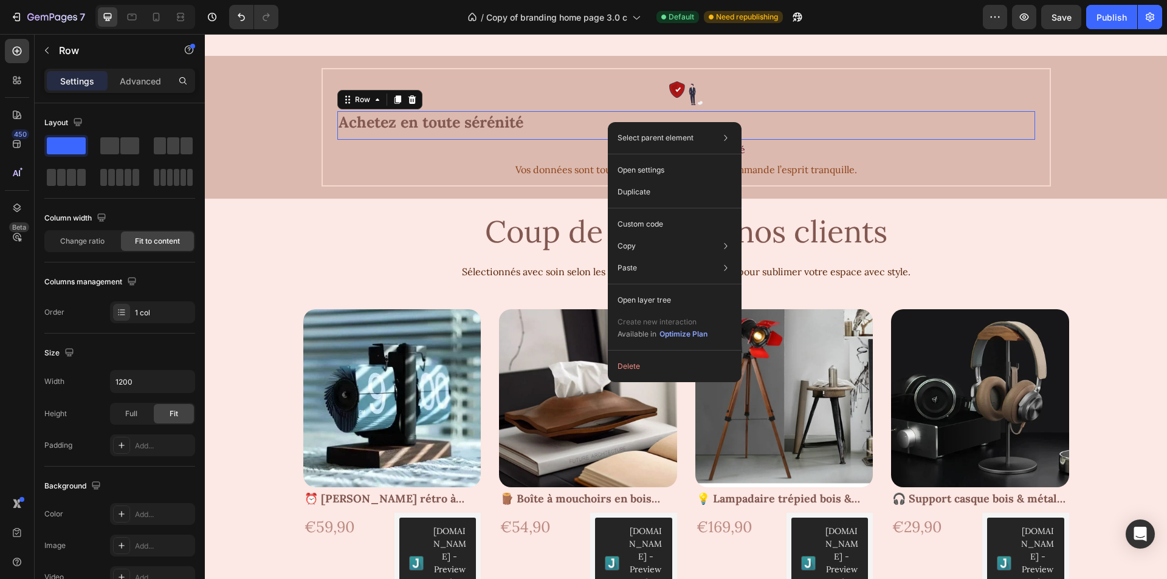
click at [585, 130] on div "Achetez en toute sérénité Text Block Row 0" at bounding box center [686, 125] width 698 height 29
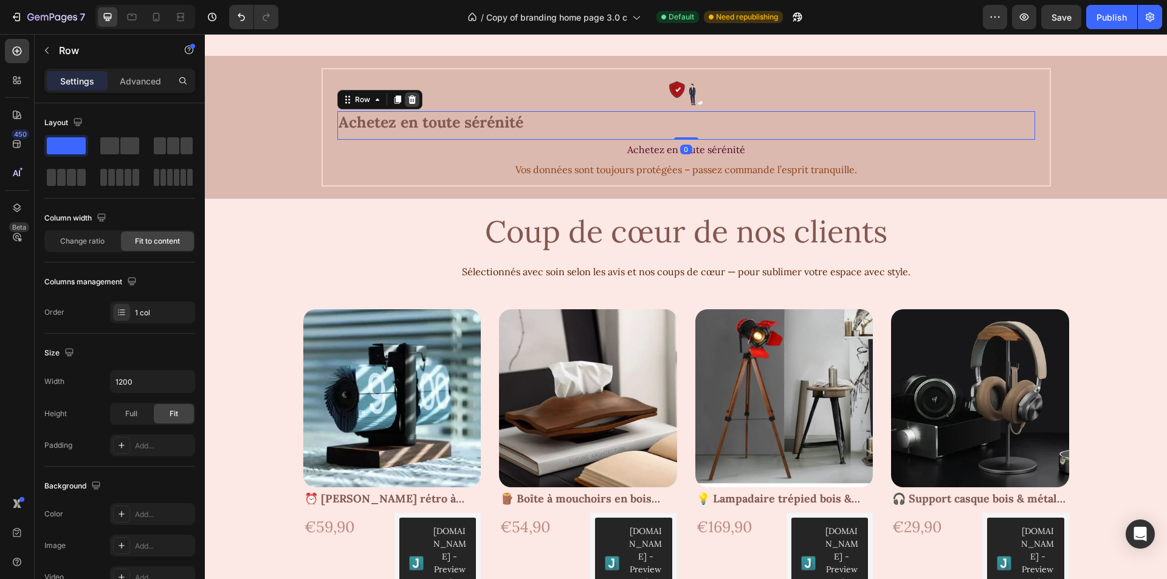
click at [406, 94] on div at bounding box center [412, 99] width 15 height 15
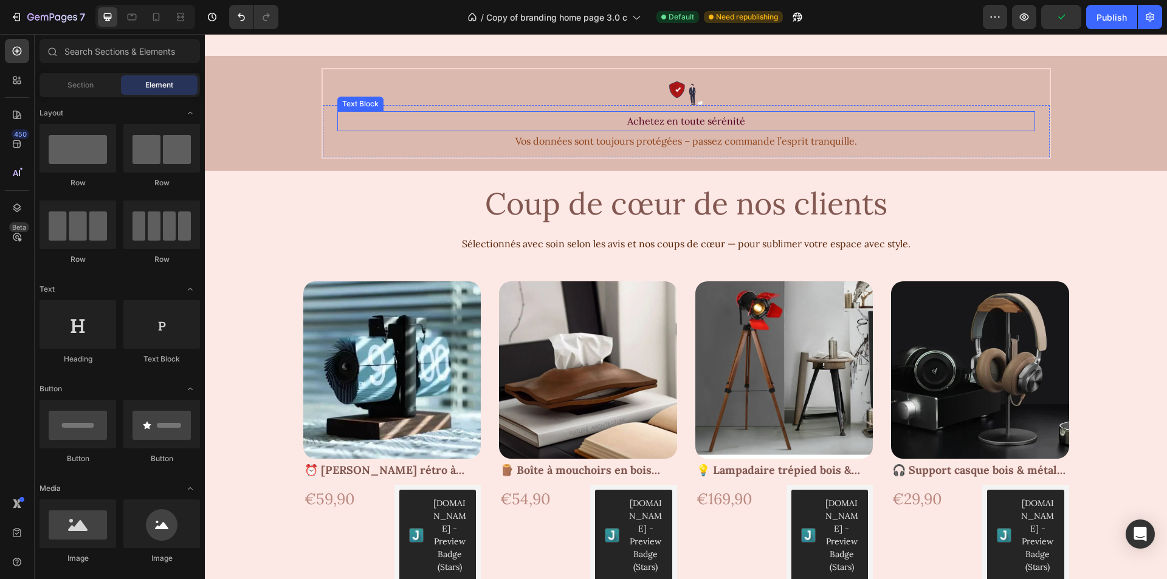
click at [682, 118] on p "Achetez en toute sérénité" at bounding box center [687, 121] width 696 height 18
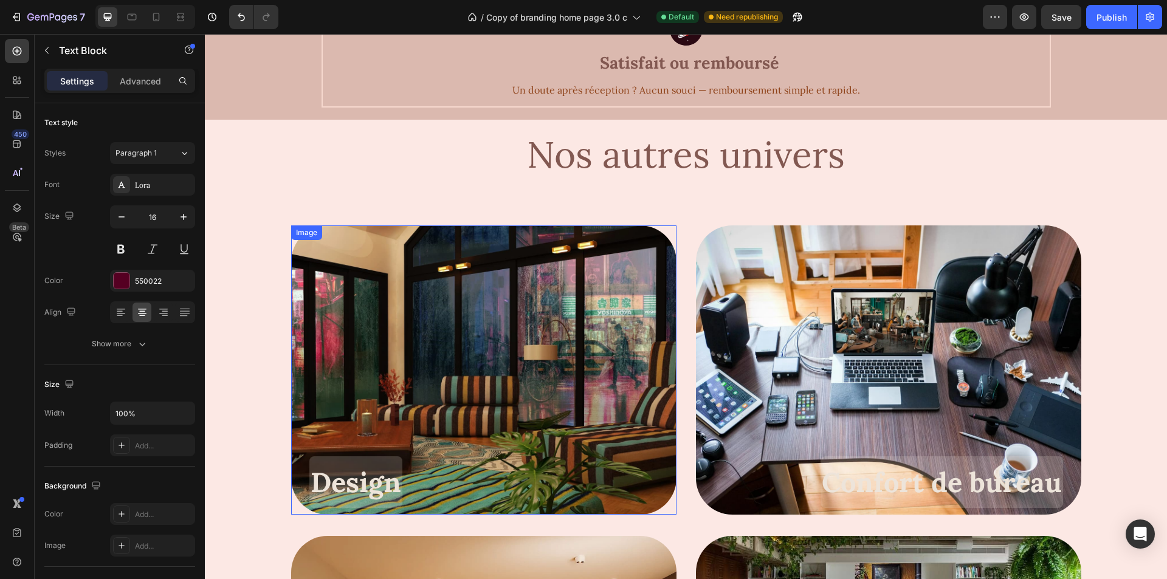
scroll to position [1824, 0]
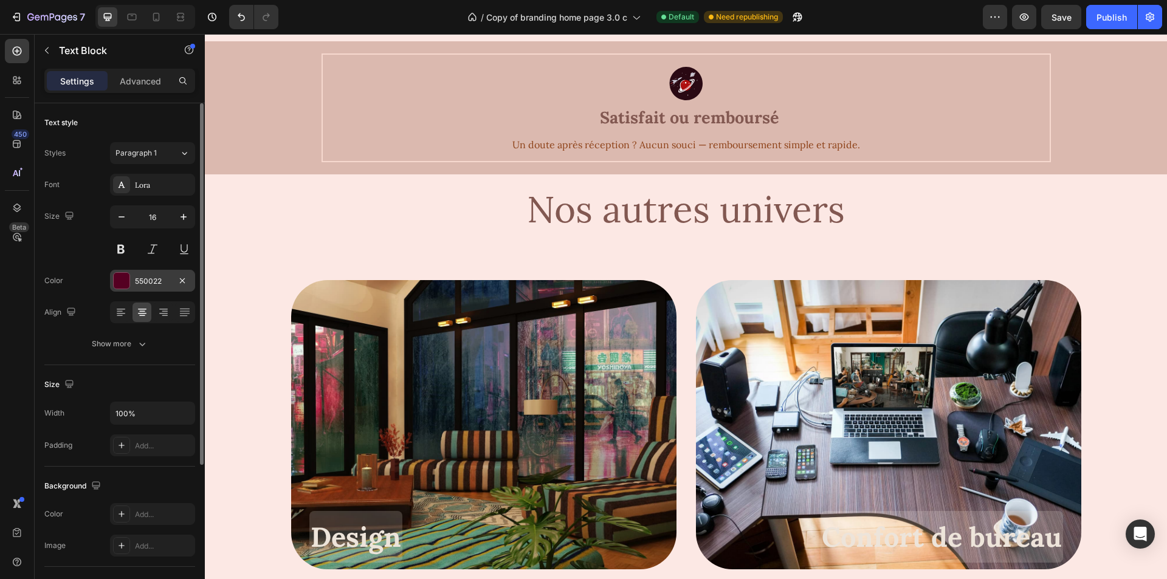
click at [129, 284] on div at bounding box center [122, 281] width 16 height 16
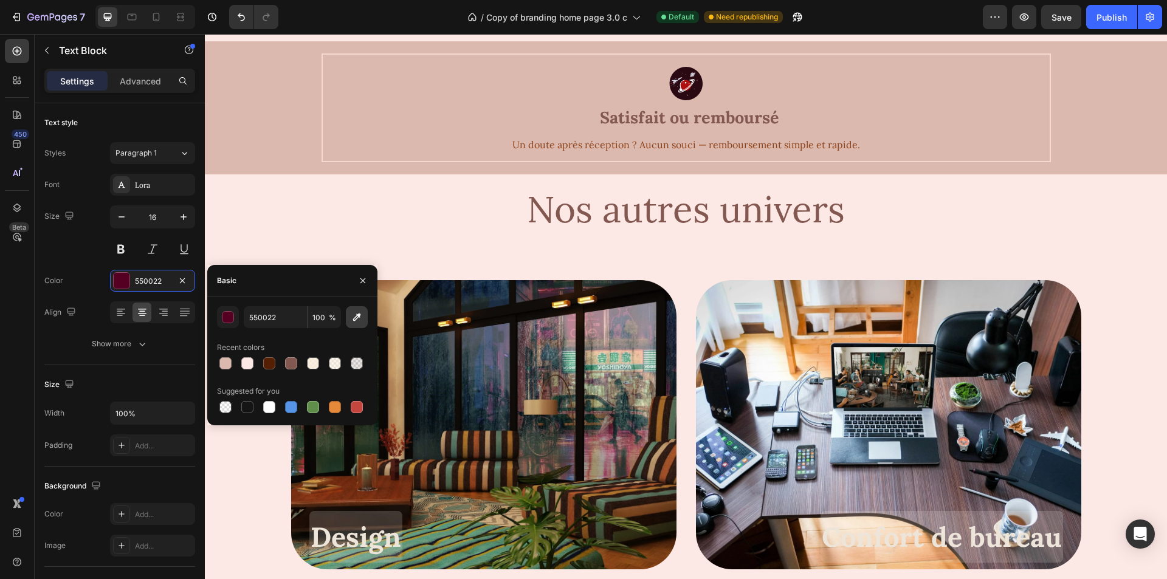
click at [354, 325] on button "button" at bounding box center [357, 317] width 22 height 22
type input "825851"
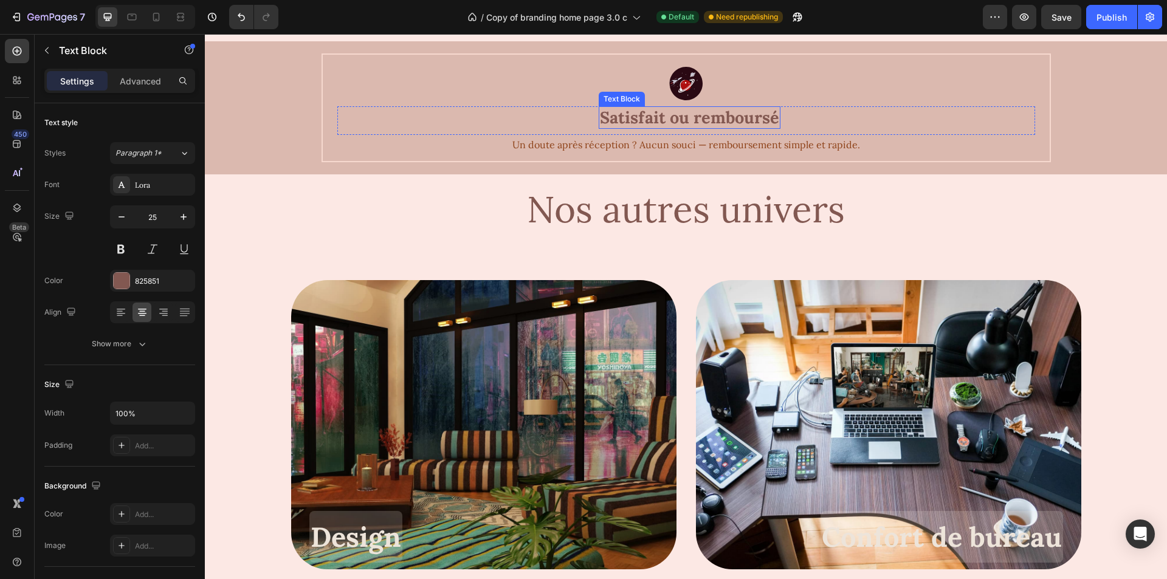
click at [690, 120] on span "Satisfait ou remboursé" at bounding box center [689, 117] width 179 height 21
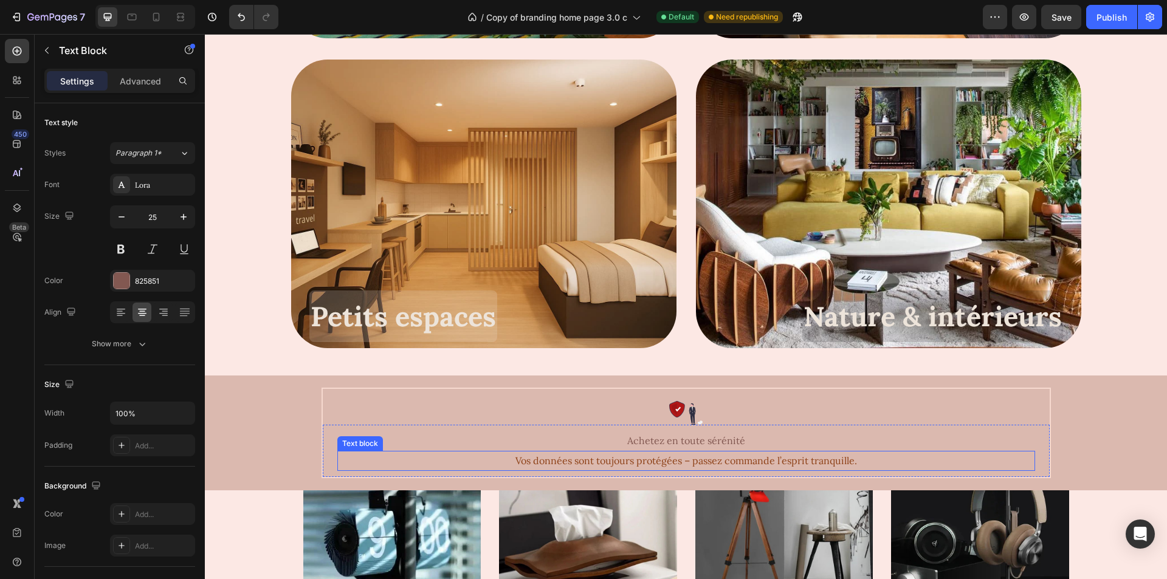
scroll to position [2432, 0]
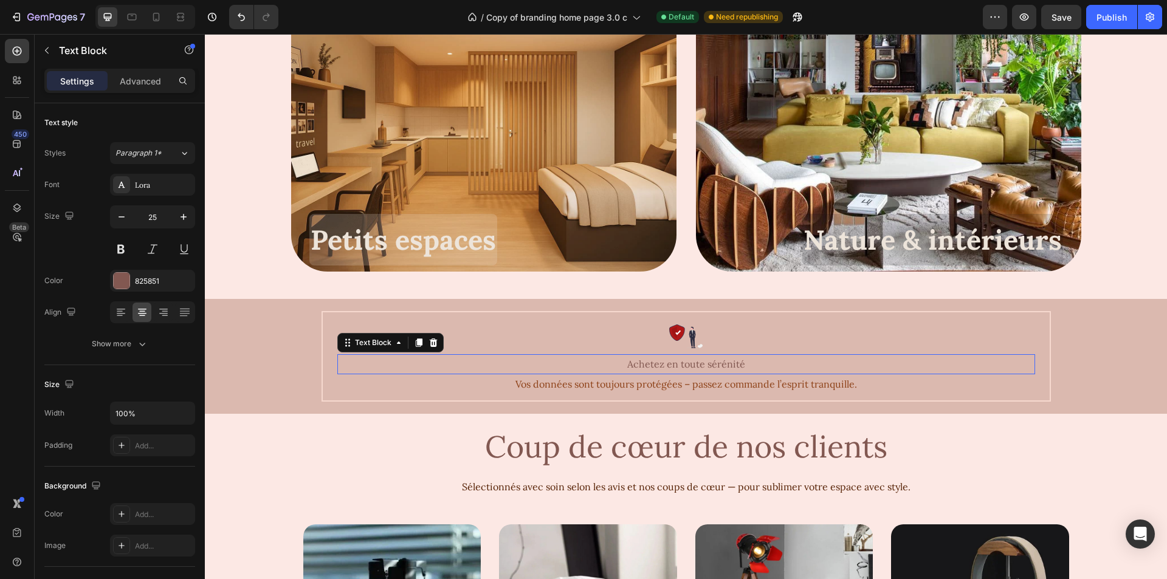
click at [661, 364] on p "Achetez en toute sérénité" at bounding box center [687, 365] width 696 height 18
click at [179, 223] on icon "button" at bounding box center [184, 217] width 12 height 12
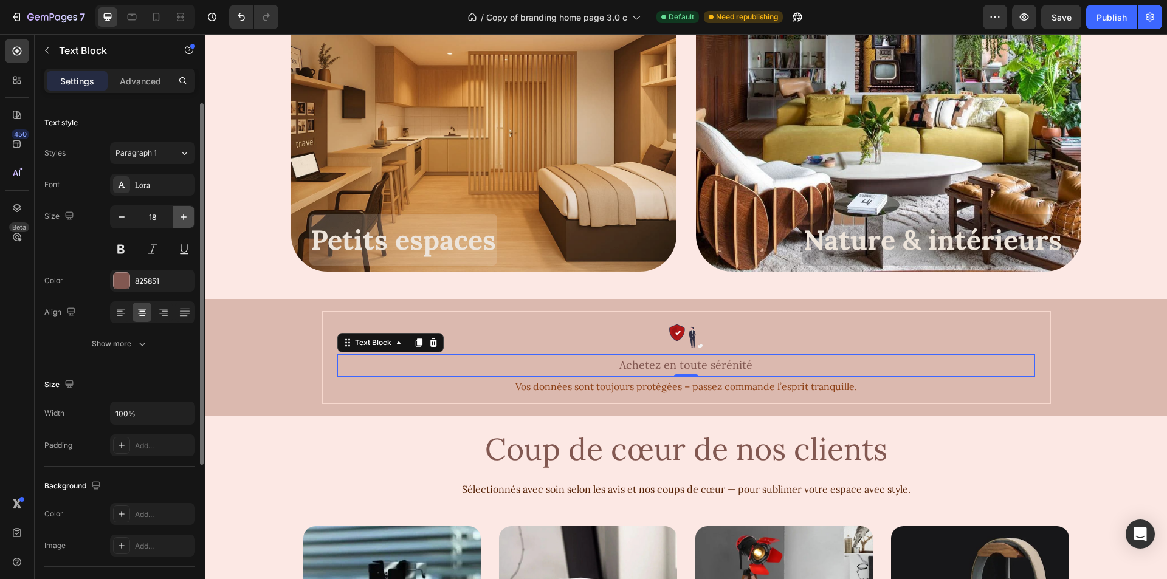
click at [179, 223] on icon "button" at bounding box center [184, 217] width 12 height 12
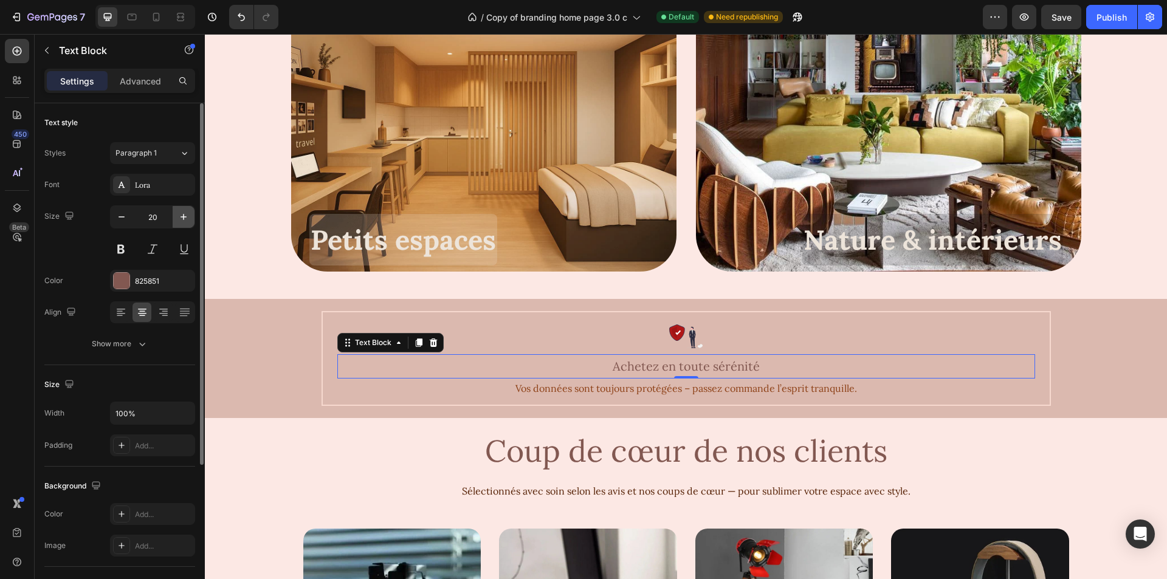
click at [179, 223] on icon "button" at bounding box center [184, 217] width 12 height 12
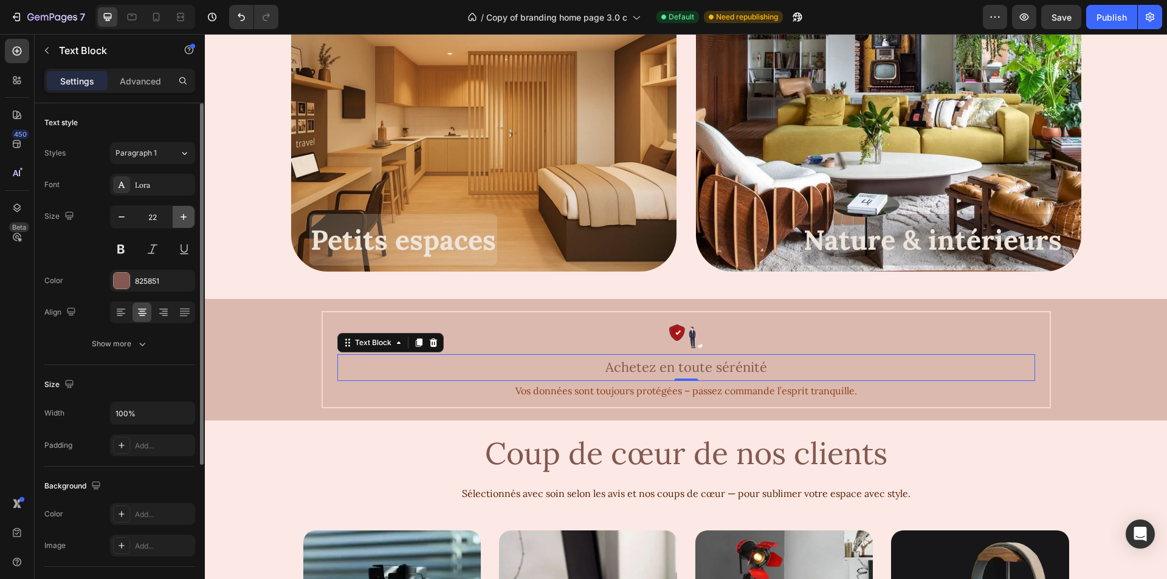
click at [179, 223] on icon "button" at bounding box center [184, 217] width 12 height 12
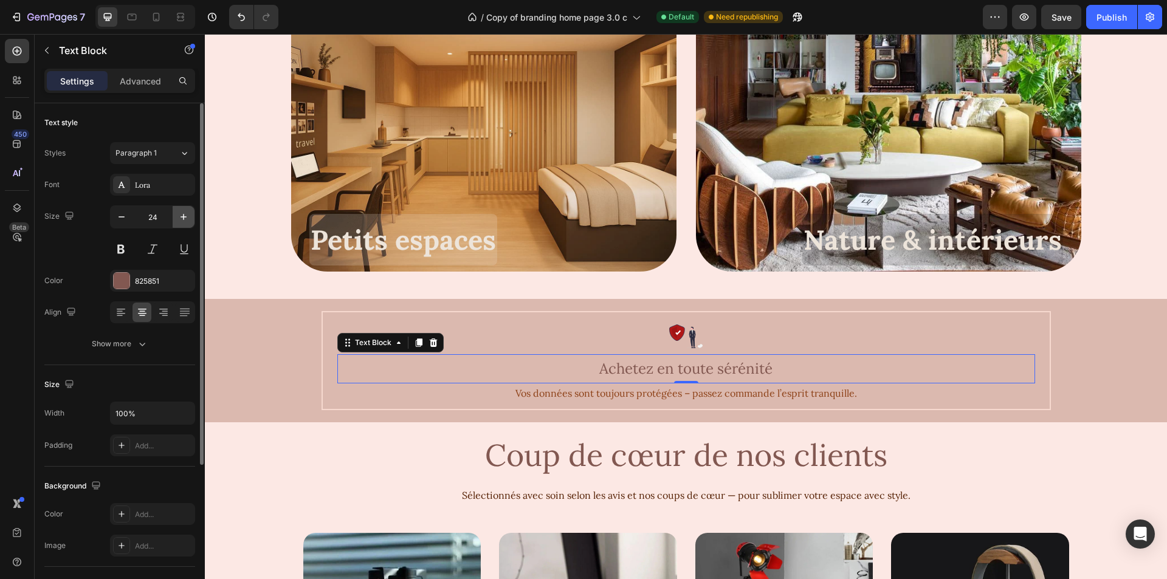
click at [179, 223] on icon "button" at bounding box center [184, 217] width 12 height 12
type input "25"
click at [123, 247] on button at bounding box center [121, 249] width 22 height 22
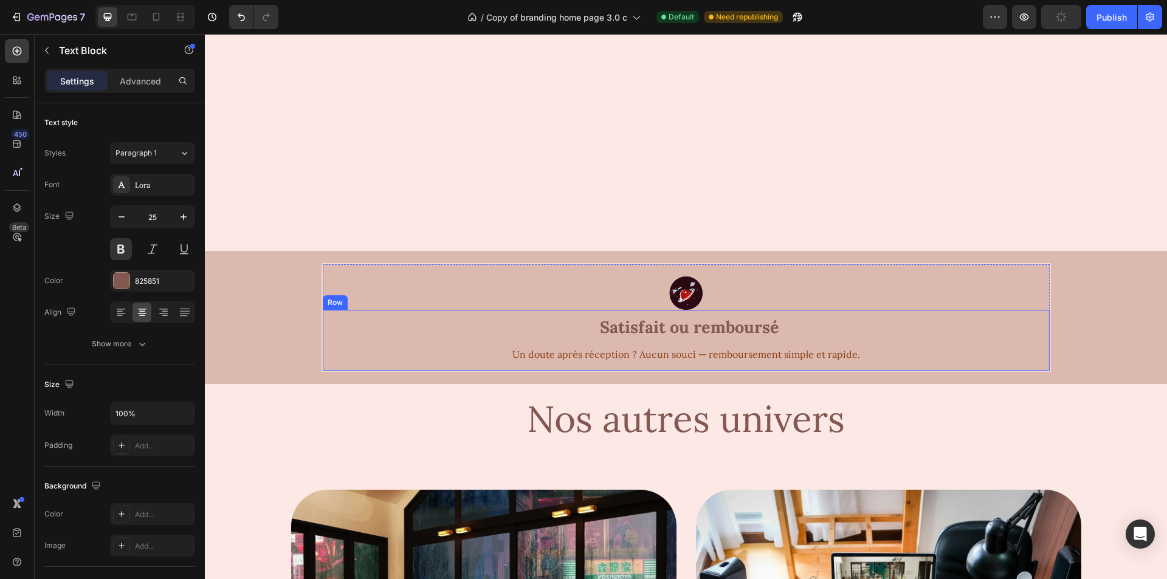
scroll to position [1788, 0]
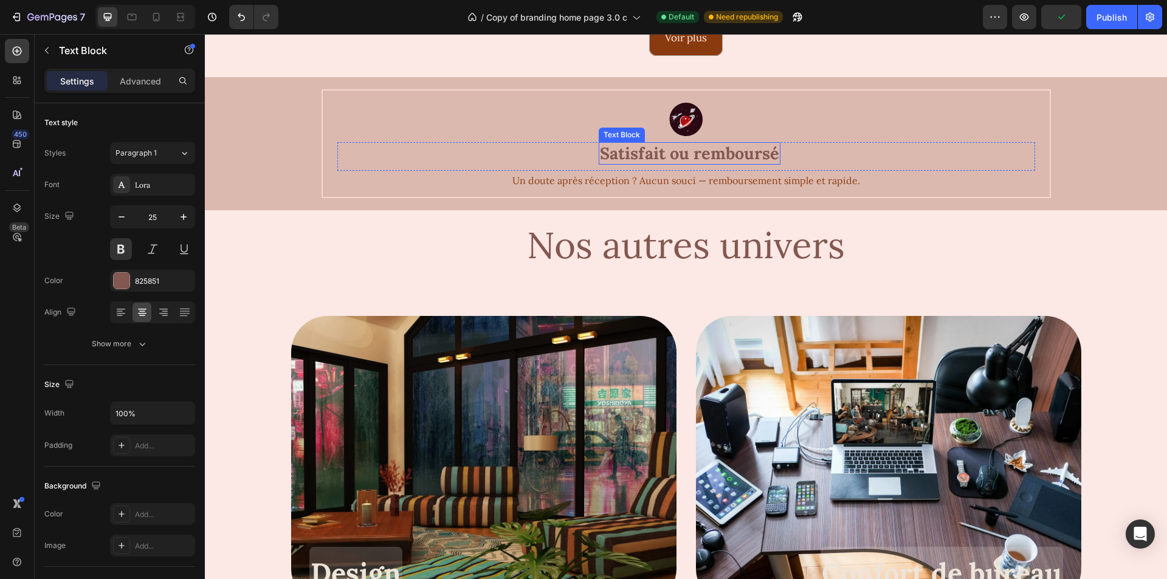
click at [634, 159] on span "Satisfait ou remboursé" at bounding box center [689, 153] width 179 height 21
click at [139, 80] on p "Advanced" at bounding box center [140, 81] width 41 height 13
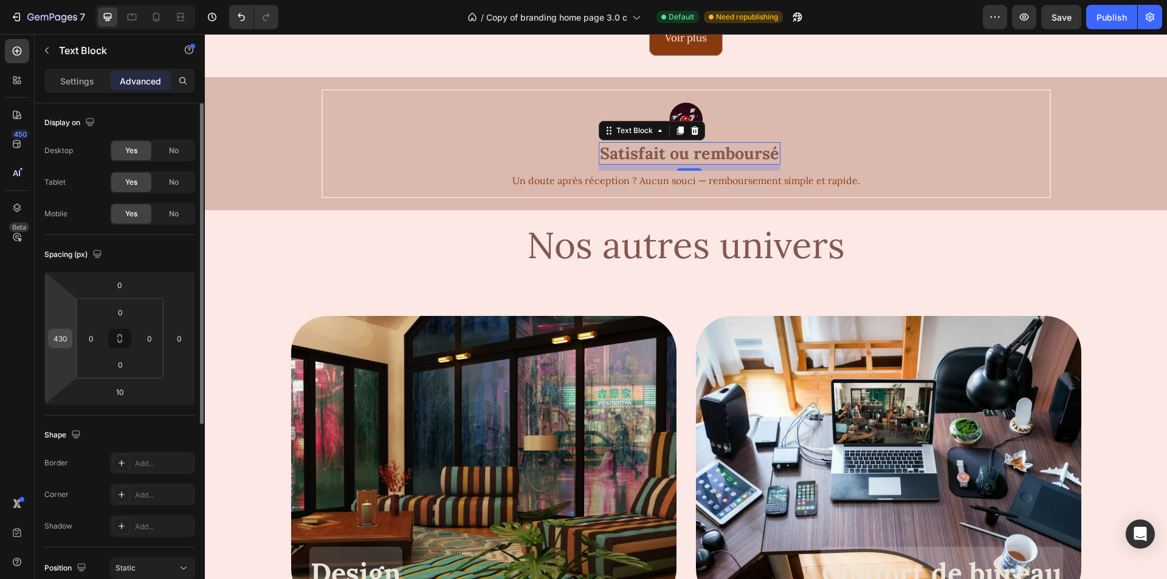
click at [69, 337] on div "430" at bounding box center [60, 338] width 24 height 19
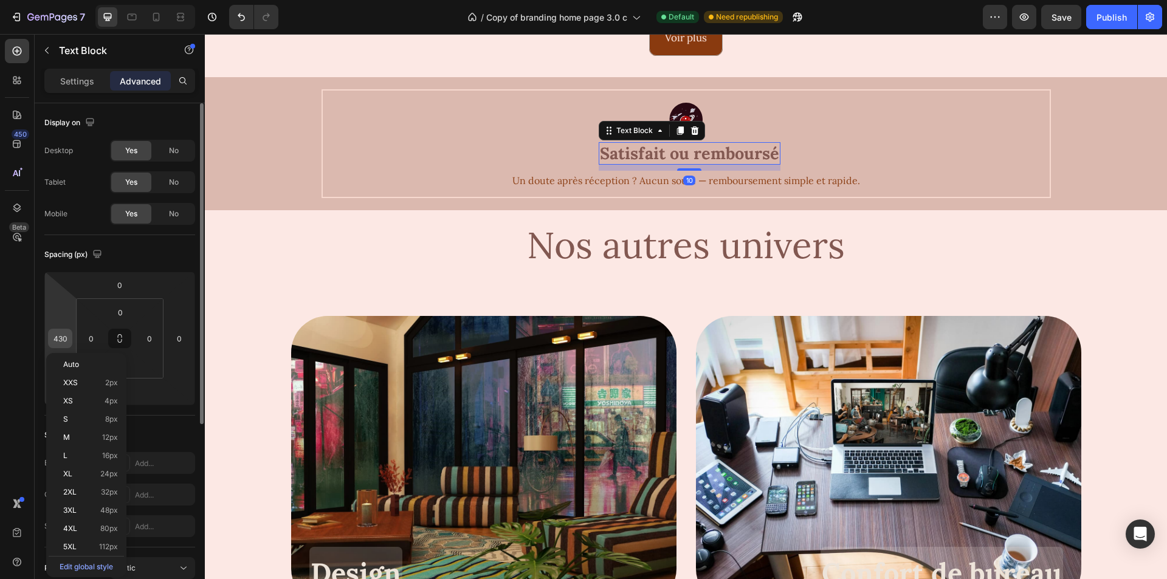
click at [69, 337] on div "430" at bounding box center [60, 338] width 24 height 19
click at [64, 339] on input "430" at bounding box center [60, 339] width 18 height 18
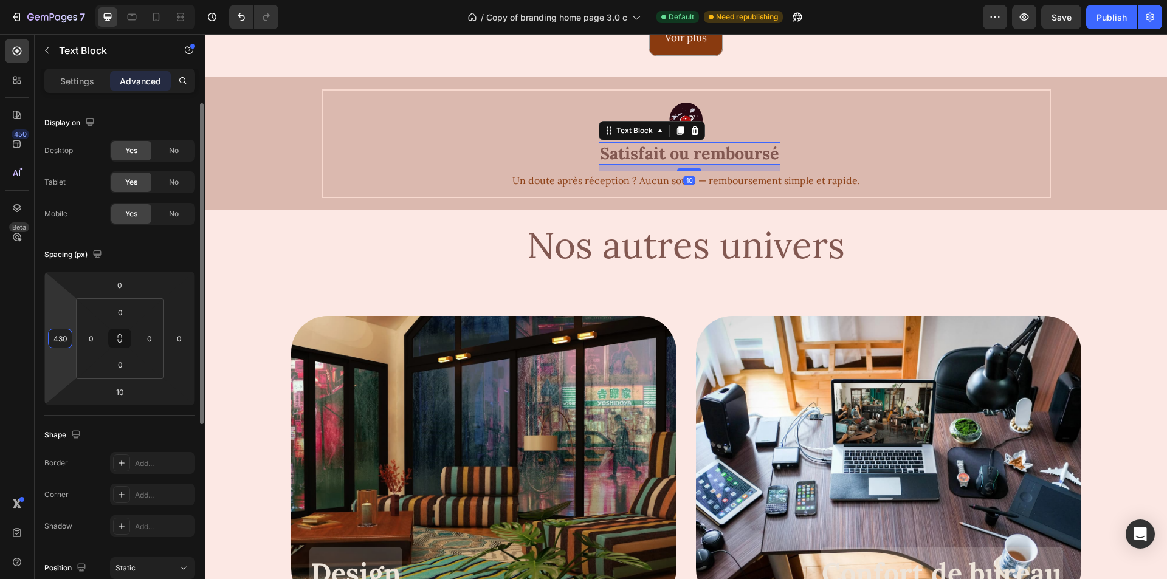
click at [64, 339] on input "430" at bounding box center [60, 339] width 18 height 18
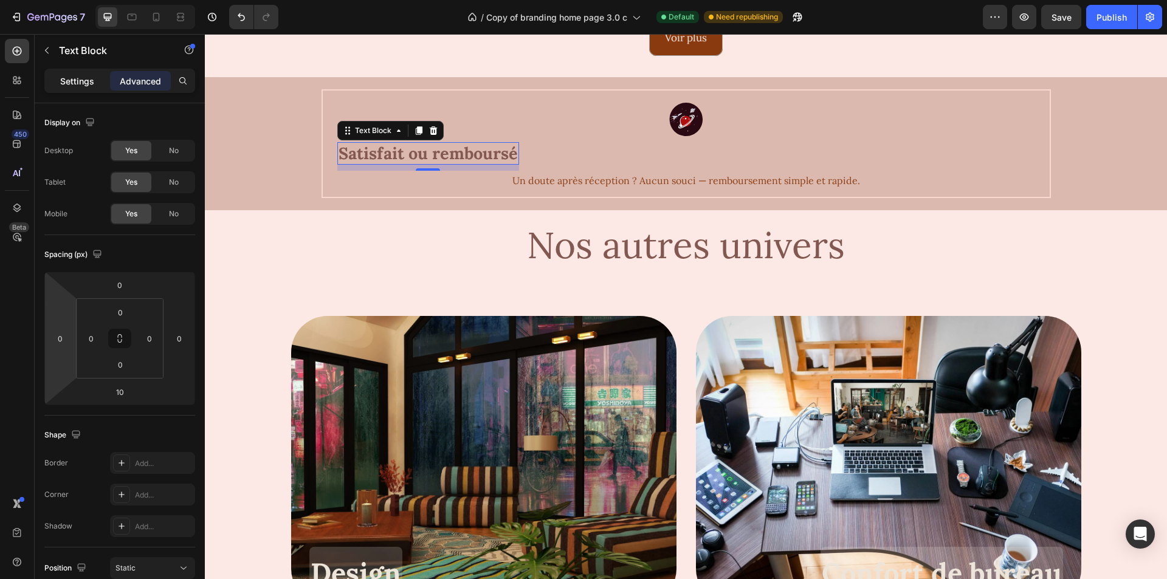
click at [64, 85] on p "Settings" at bounding box center [77, 81] width 34 height 13
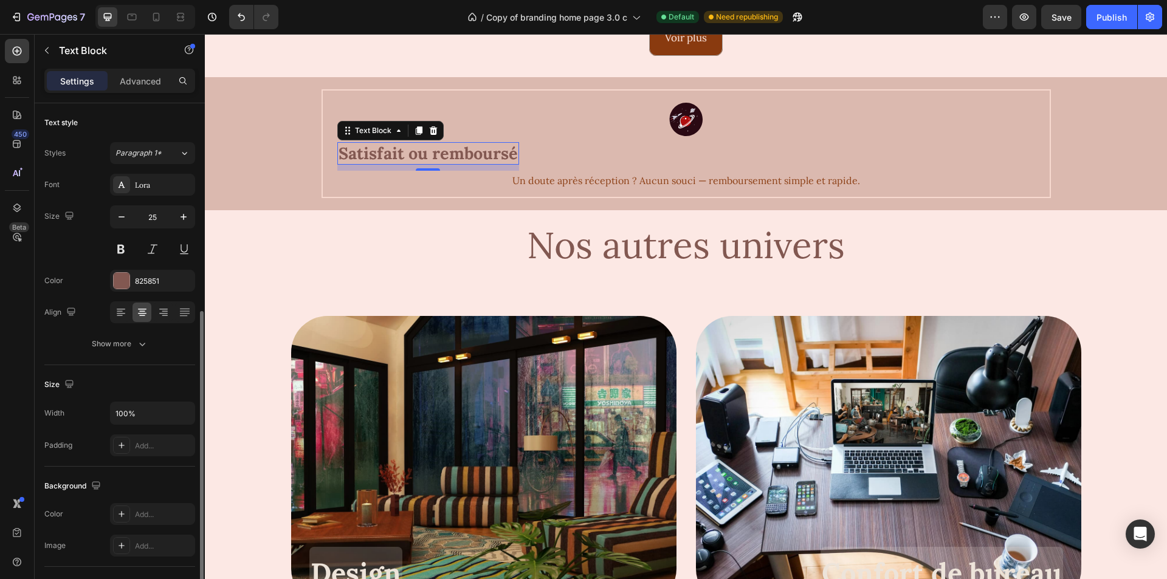
scroll to position [210, 0]
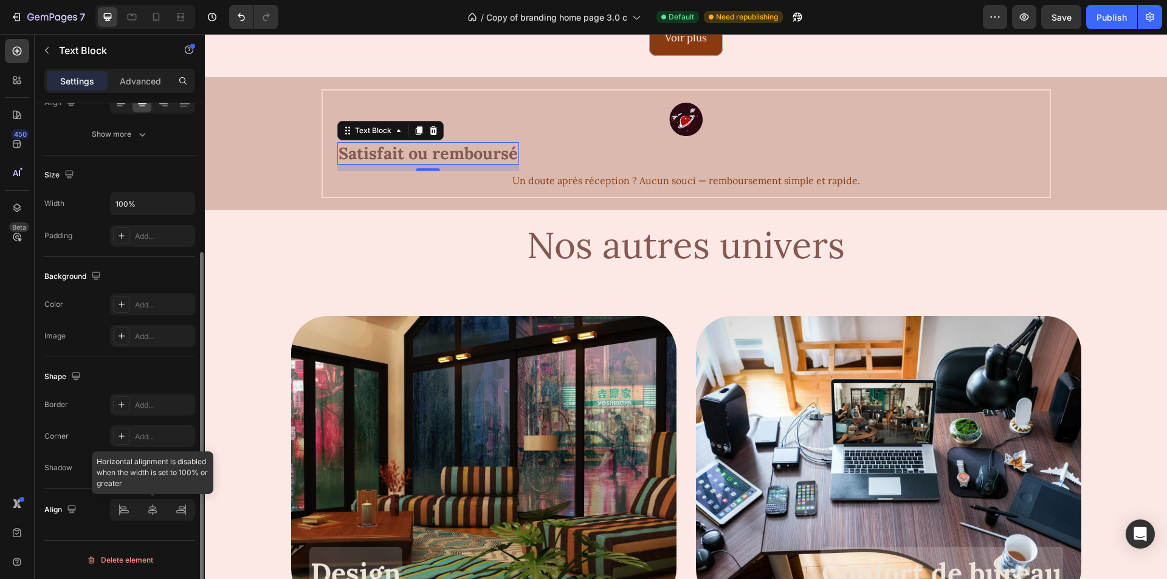
click at [159, 511] on div at bounding box center [152, 510] width 85 height 22
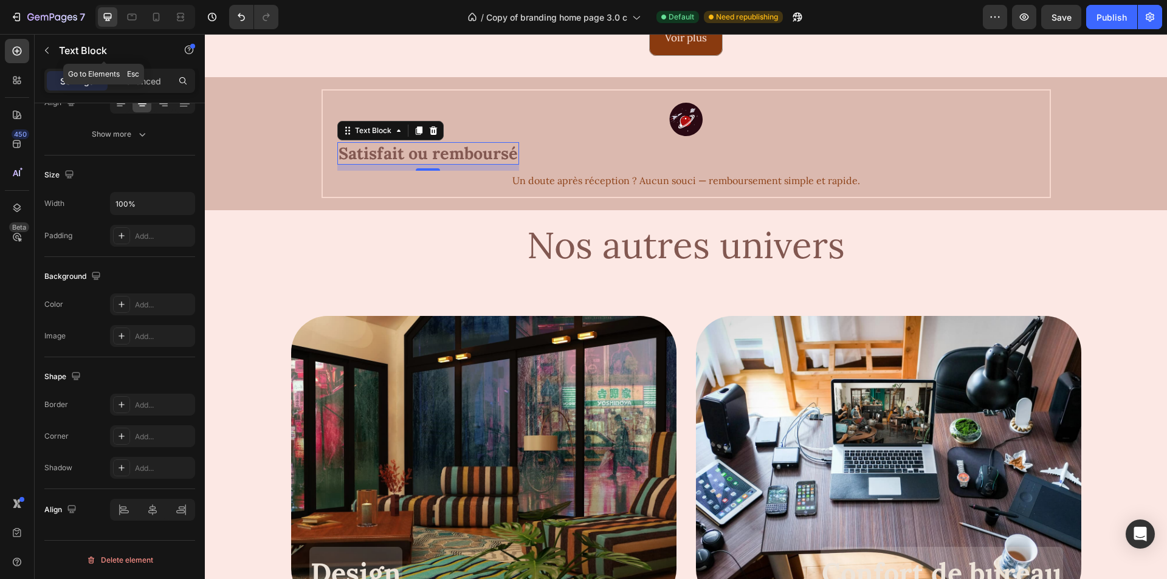
click at [47, 46] on icon "button" at bounding box center [47, 51] width 10 height 10
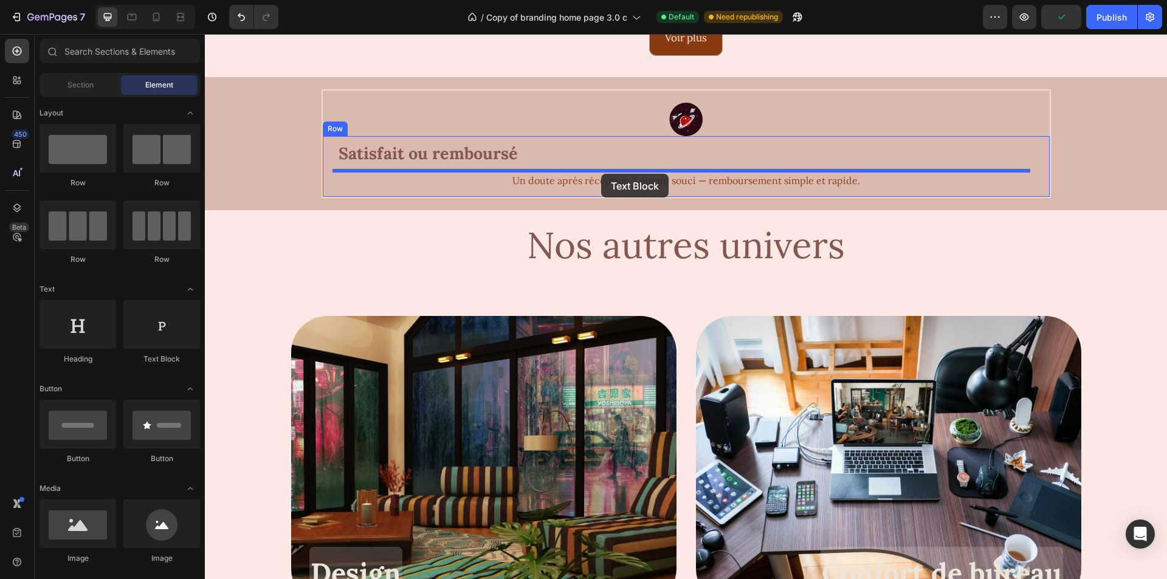
drag, startPoint x: 372, startPoint y: 359, endPoint x: 601, endPoint y: 174, distance: 294.5
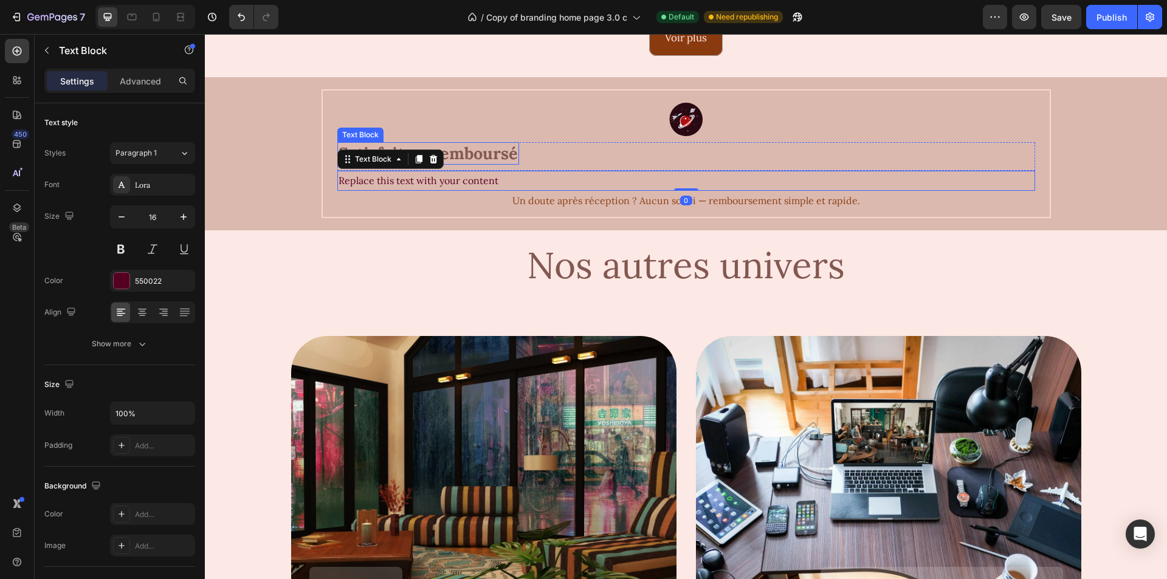
click at [469, 154] on span "Satisfait ou remboursé" at bounding box center [428, 153] width 179 height 21
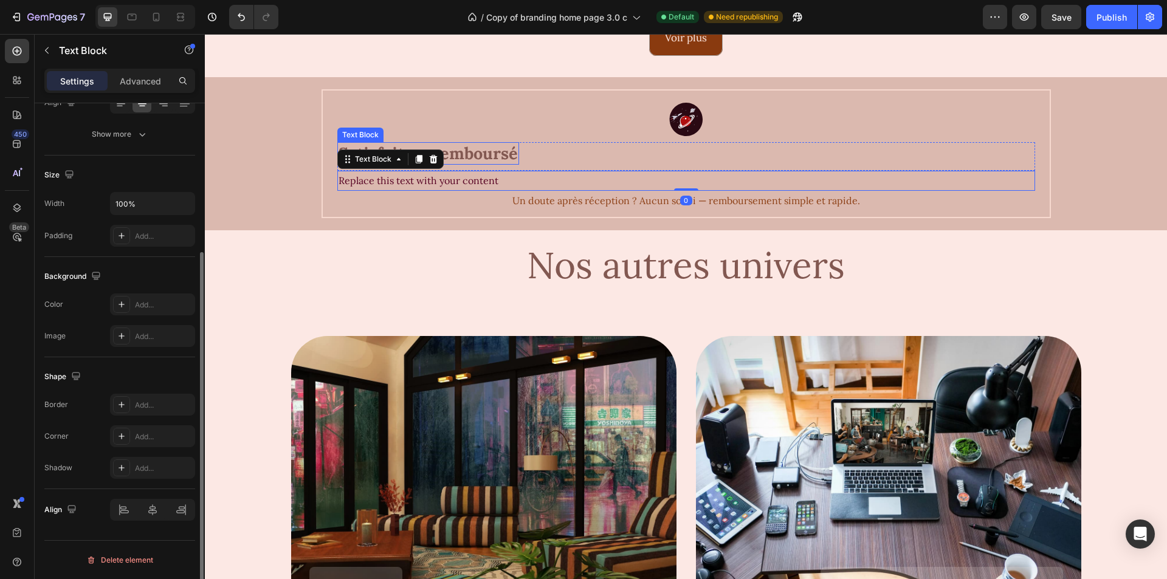
click at [469, 154] on span "Satisfait ou remboursé" at bounding box center [428, 153] width 179 height 21
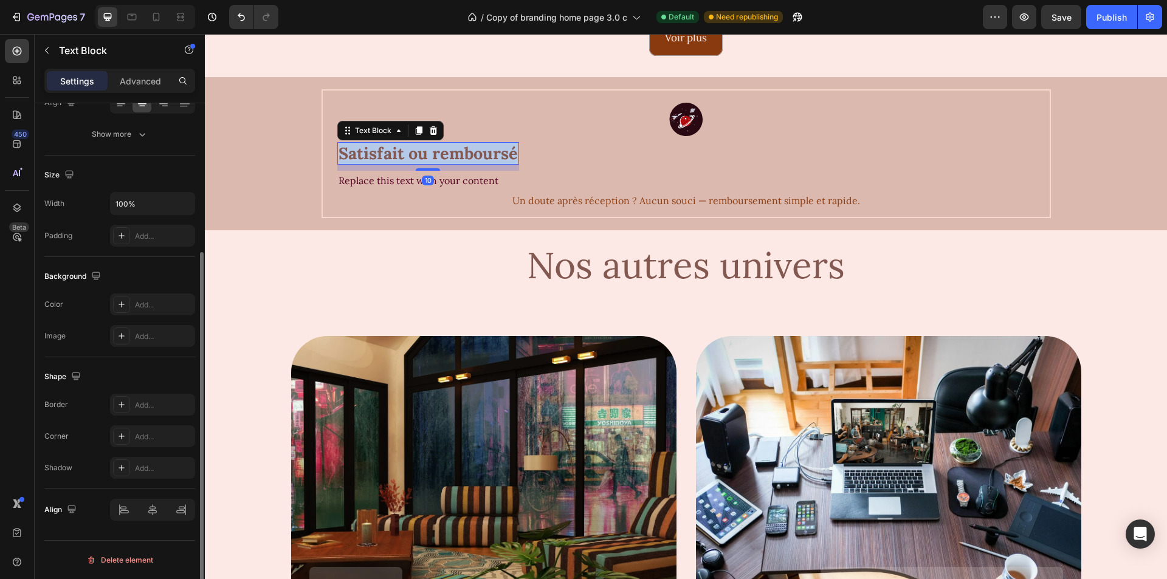
click at [469, 154] on span "Satisfait ou remboursé" at bounding box center [428, 153] width 179 height 21
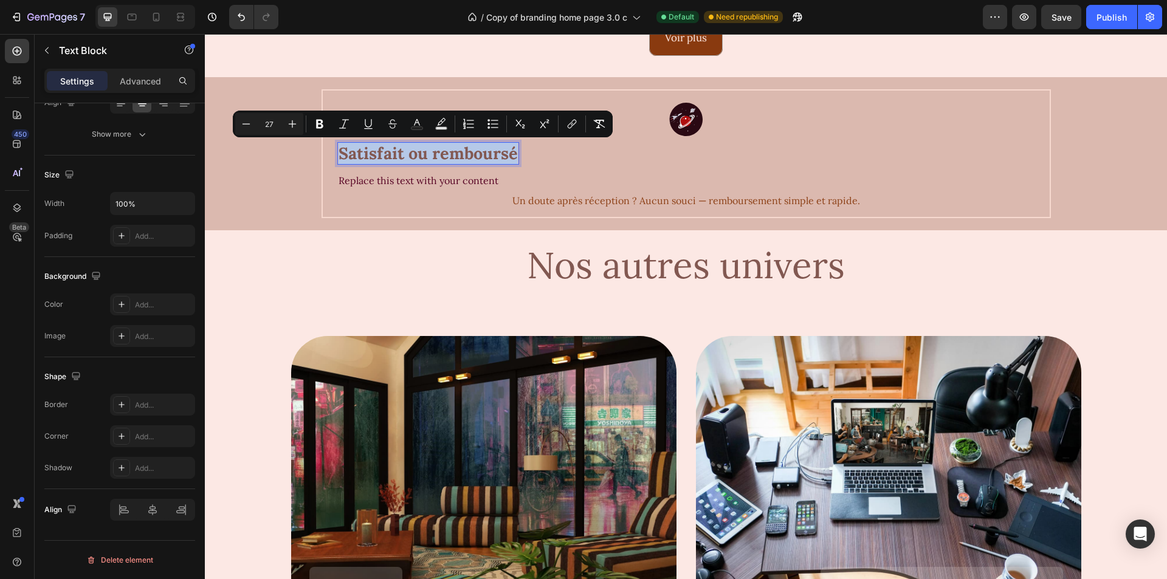
copy span "Satisfait ou remboursé"
click at [416, 176] on div "Replace this text with your content" at bounding box center [686, 181] width 698 height 20
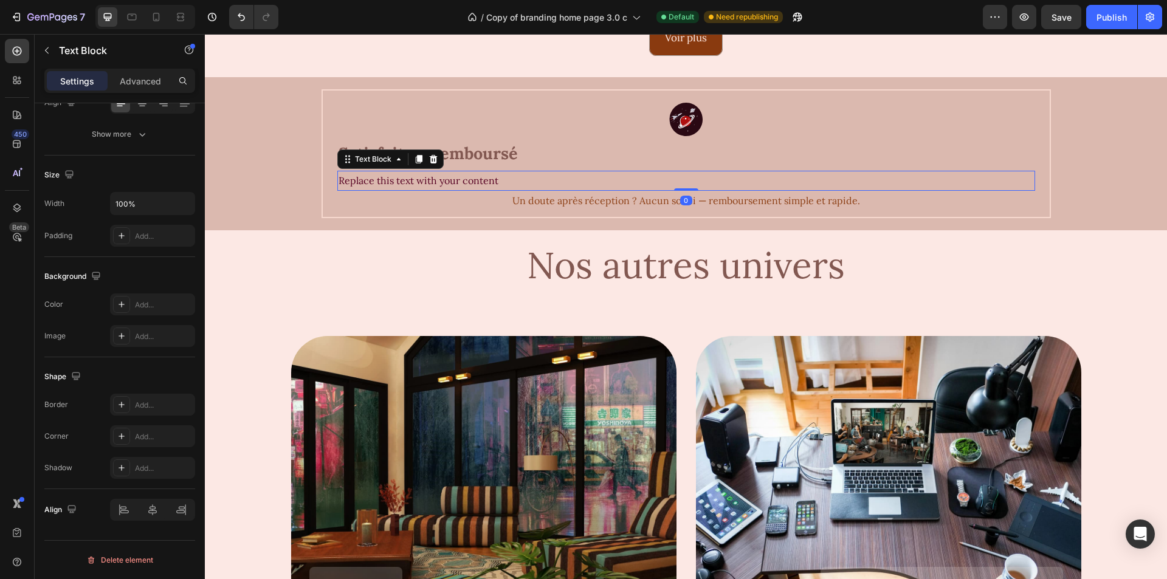
click at [416, 176] on div "Replace this text with your content" at bounding box center [686, 181] width 698 height 20
click at [416, 176] on p "Replace this text with your content" at bounding box center [687, 181] width 696 height 18
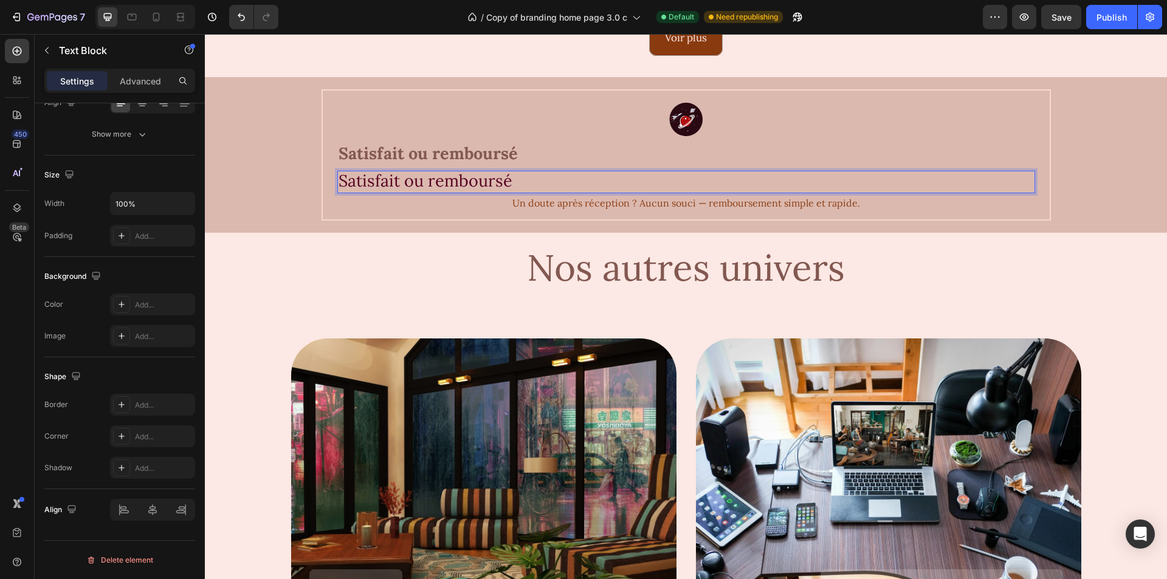
click at [397, 185] on span "Satisfait ou remboursé" at bounding box center [426, 180] width 174 height 21
click at [398, 184] on span "Satisfait ou remboursé" at bounding box center [426, 180] width 174 height 21
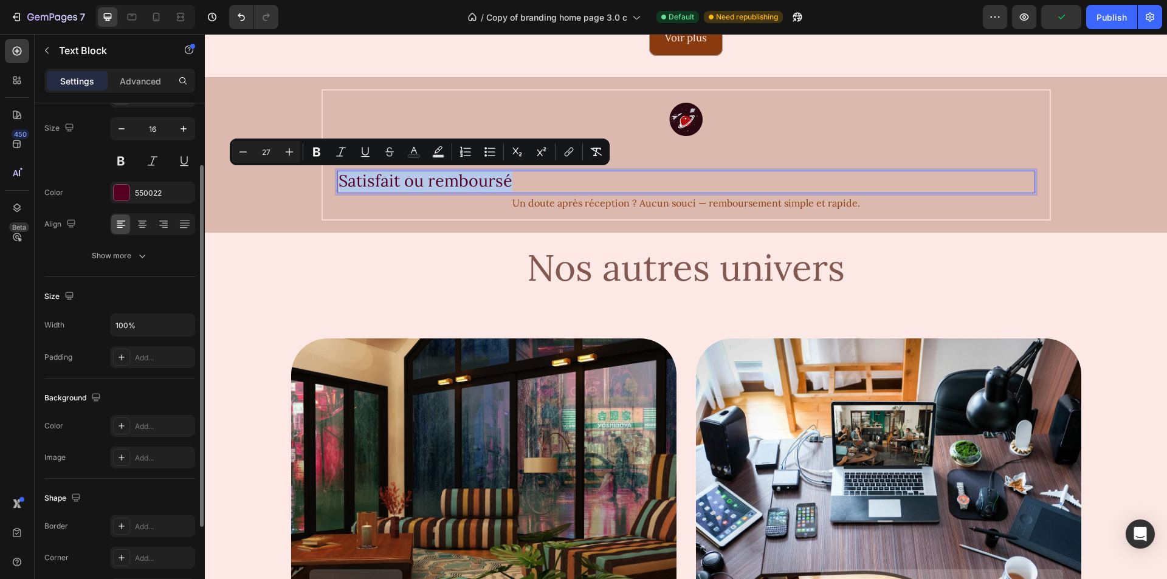
scroll to position [0, 0]
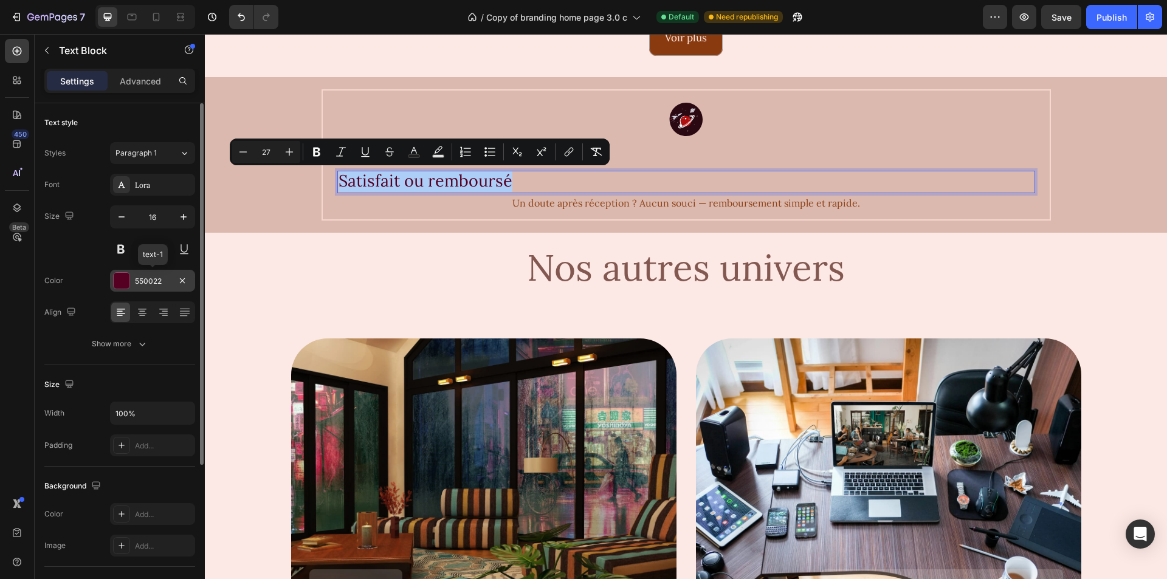
click at [166, 279] on div "550022" at bounding box center [152, 281] width 35 height 11
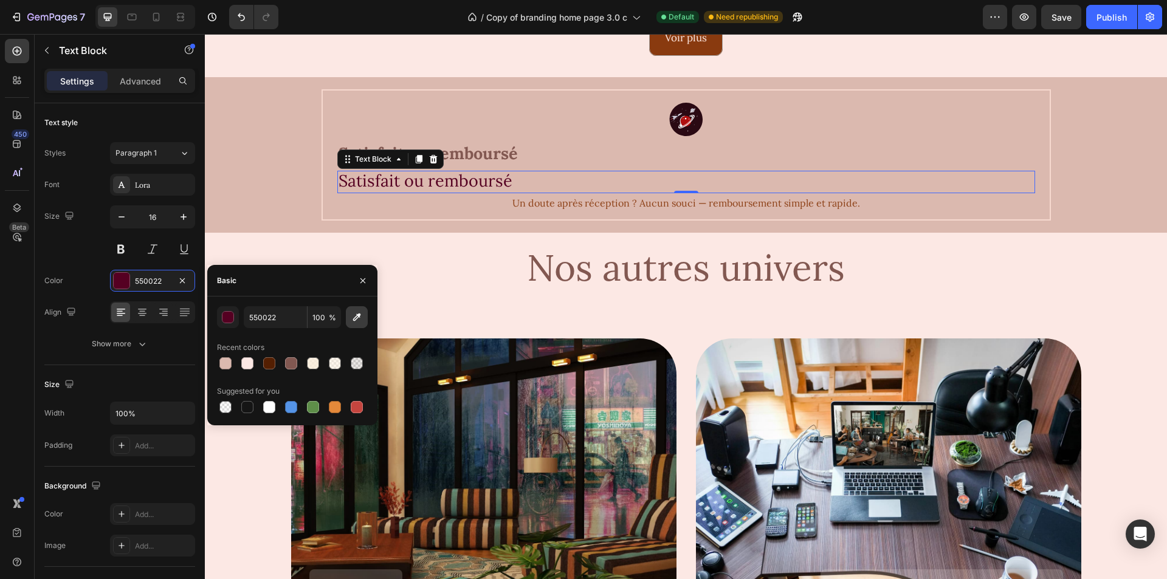
click at [356, 317] on icon "button" at bounding box center [357, 318] width 8 height 8
click at [357, 314] on icon "button" at bounding box center [357, 317] width 12 height 12
type input "825851"
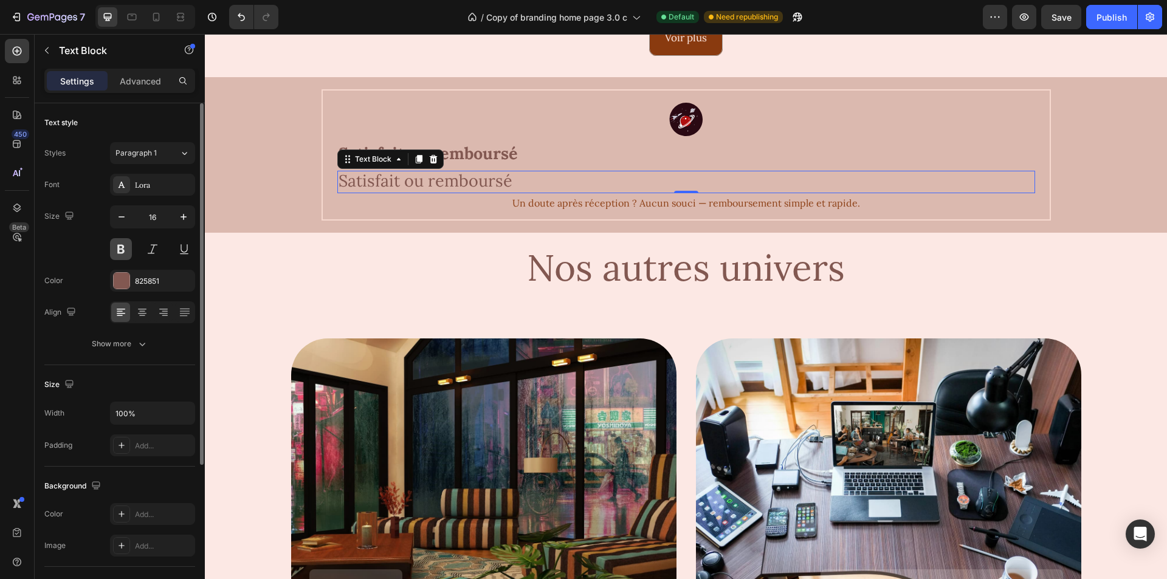
click at [127, 251] on button at bounding box center [121, 249] width 22 height 22
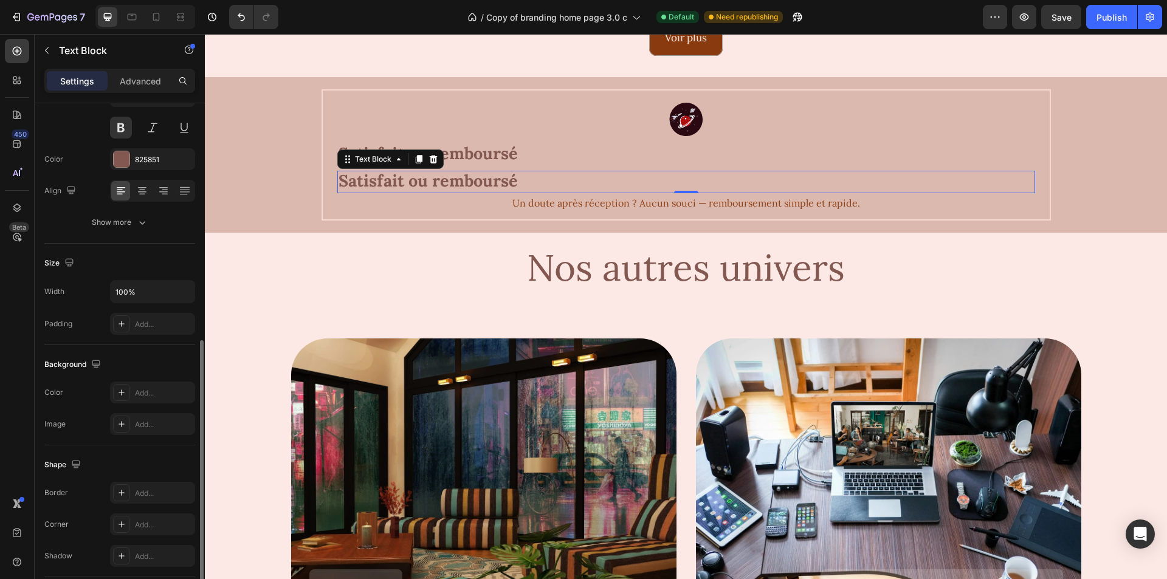
scroll to position [210, 0]
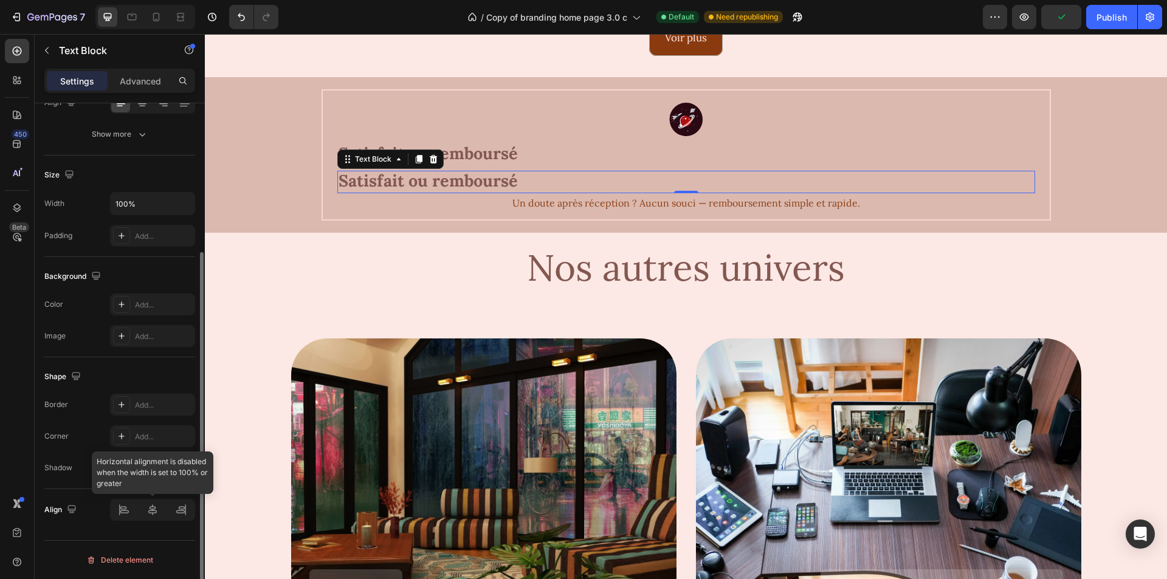
click at [151, 513] on div at bounding box center [152, 510] width 85 height 22
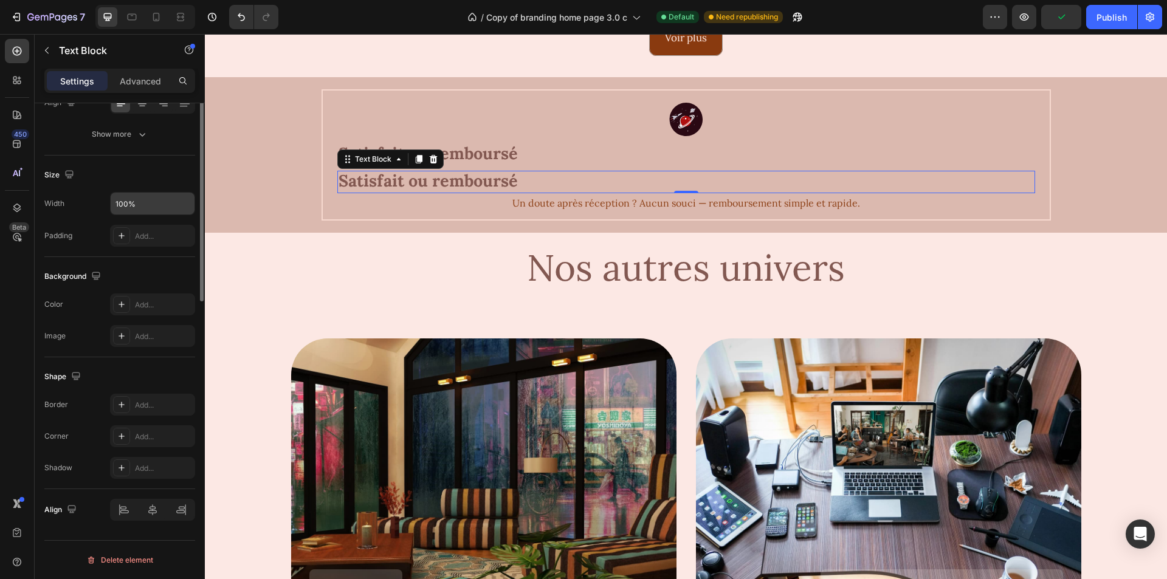
scroll to position [0, 0]
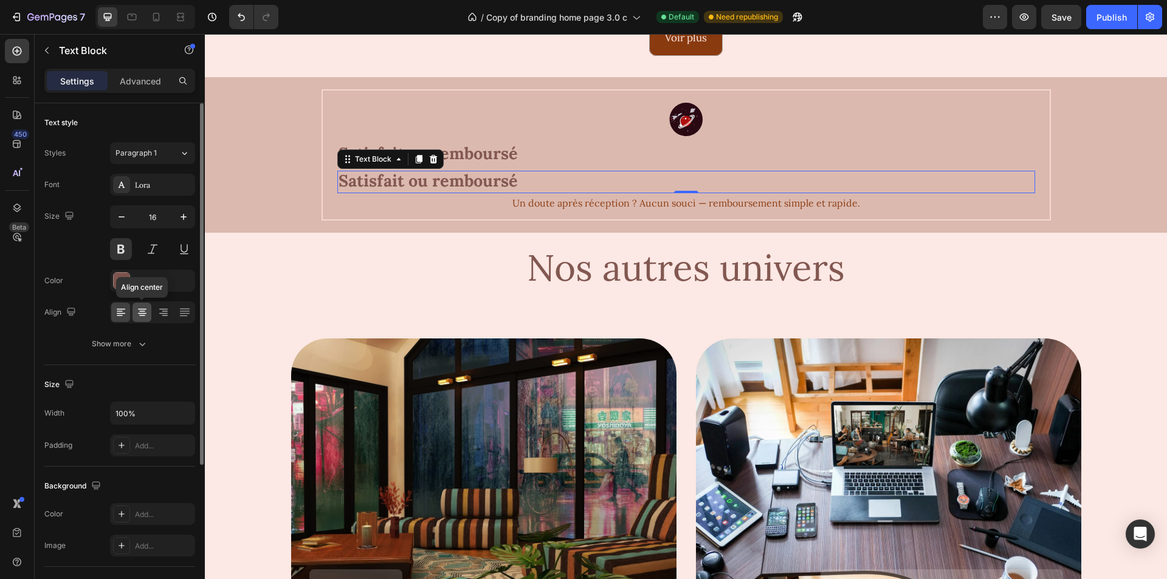
click at [140, 313] on icon at bounding box center [142, 312] width 12 height 12
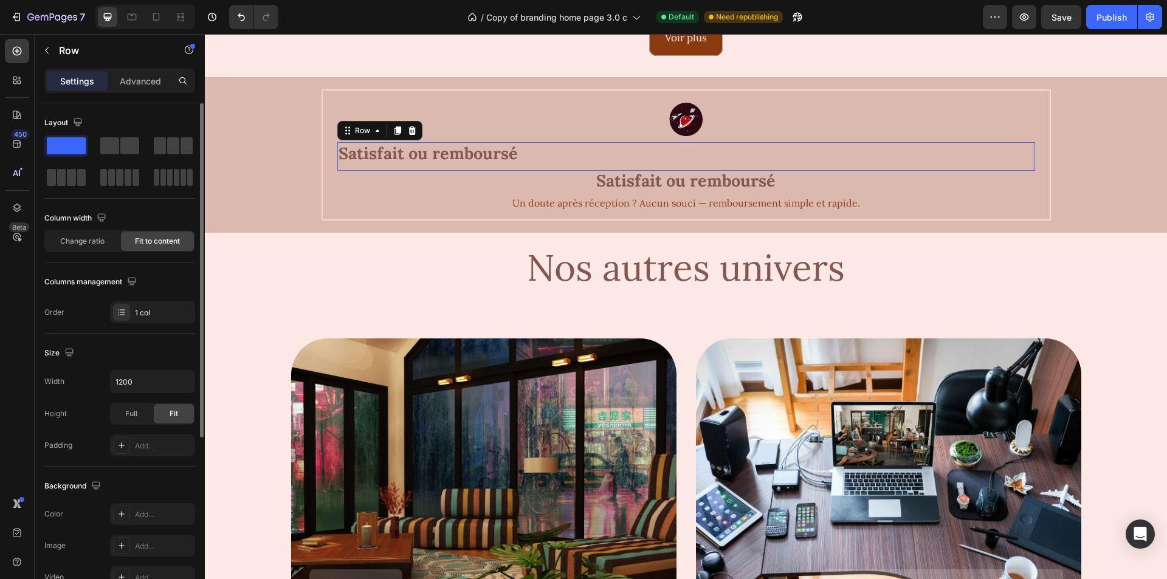
click at [568, 157] on div "Satisfait ou remboursé Text Block Row 0" at bounding box center [686, 156] width 698 height 29
click at [407, 127] on icon at bounding box center [412, 131] width 10 height 10
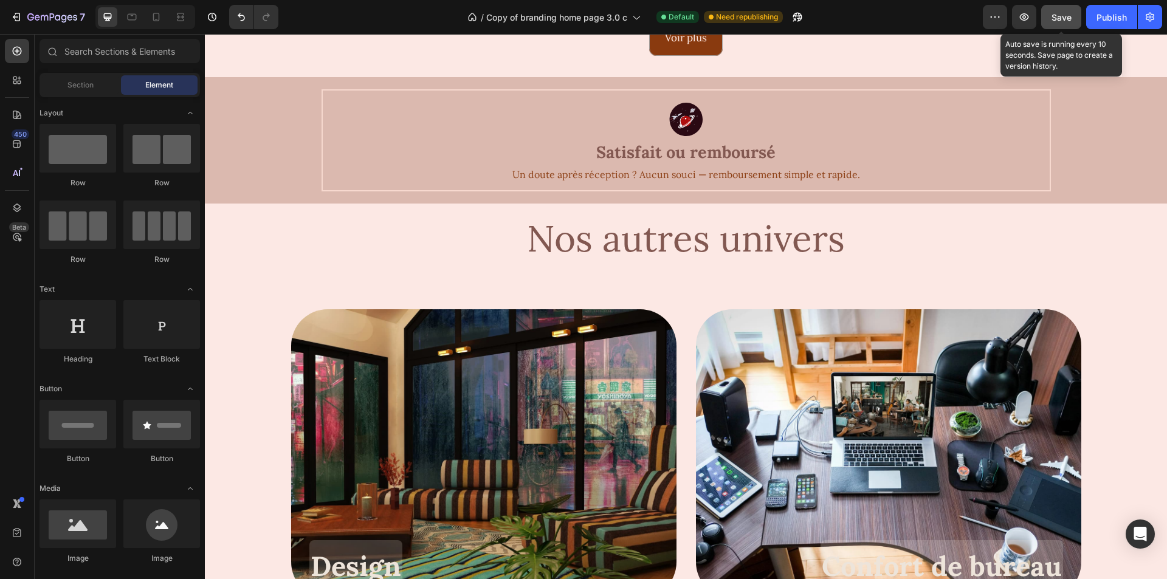
click at [1047, 12] on button "Save" at bounding box center [1062, 17] width 40 height 24
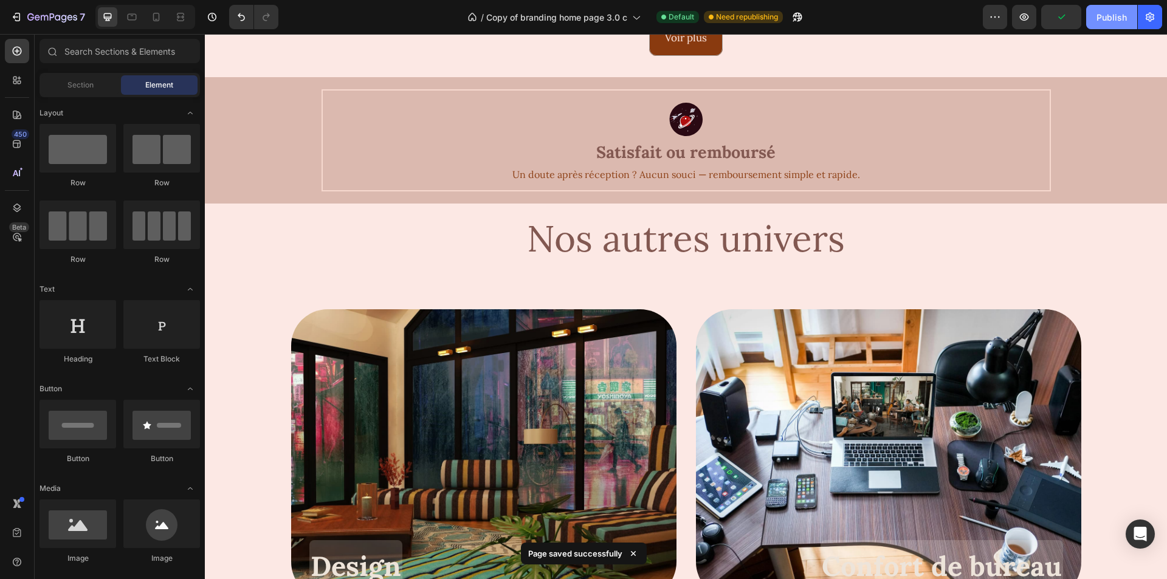
click at [1108, 15] on div "Publish" at bounding box center [1112, 17] width 30 height 13
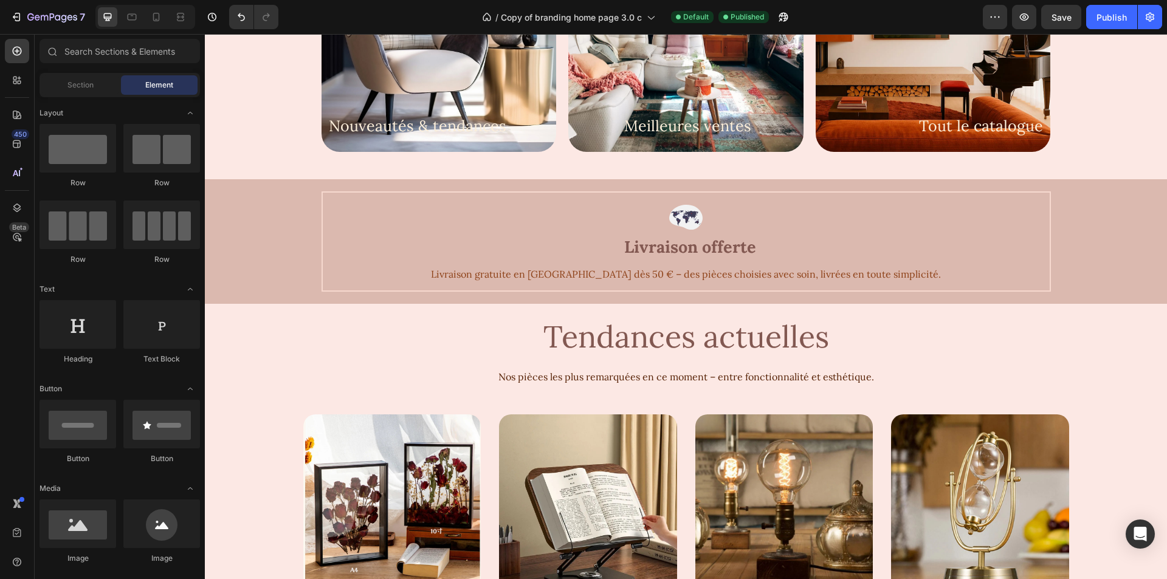
scroll to position [755, 0]
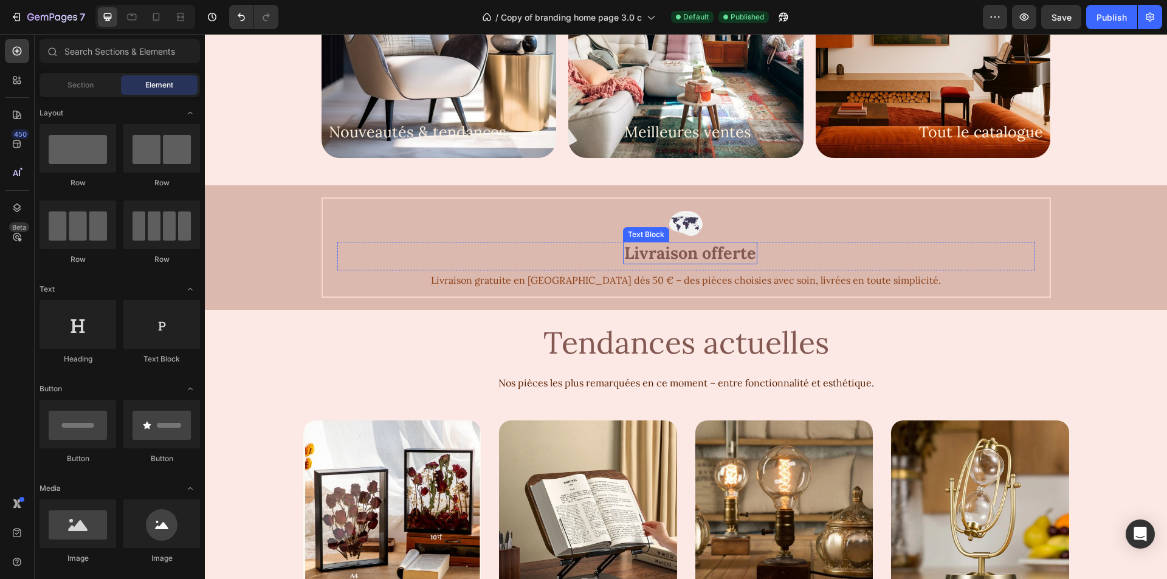
click at [663, 248] on span "Livraison offerte" at bounding box center [690, 253] width 132 height 21
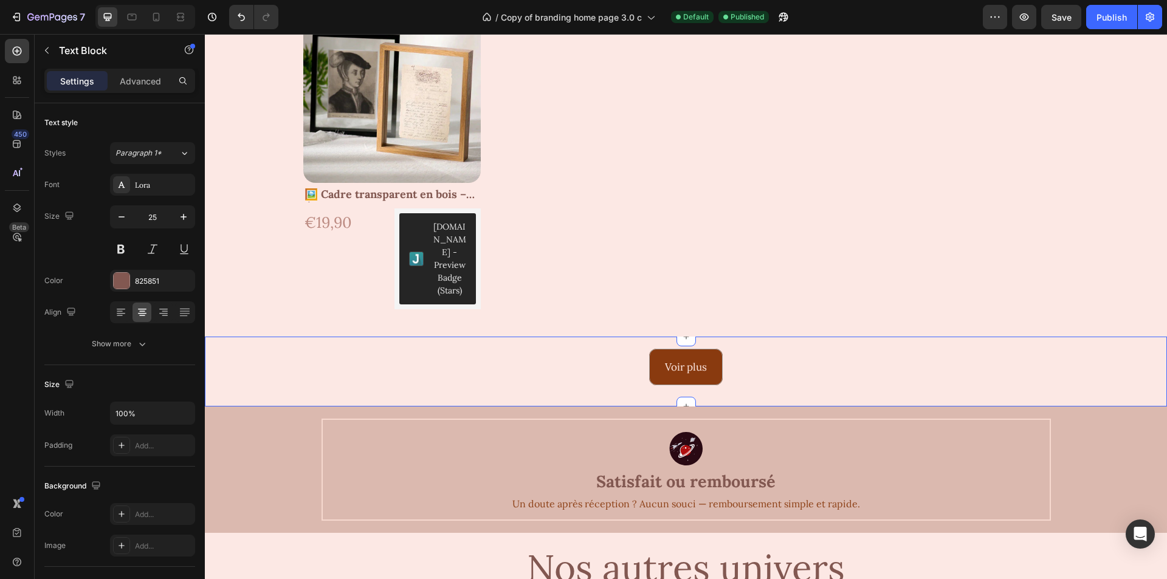
scroll to position [1606, 0]
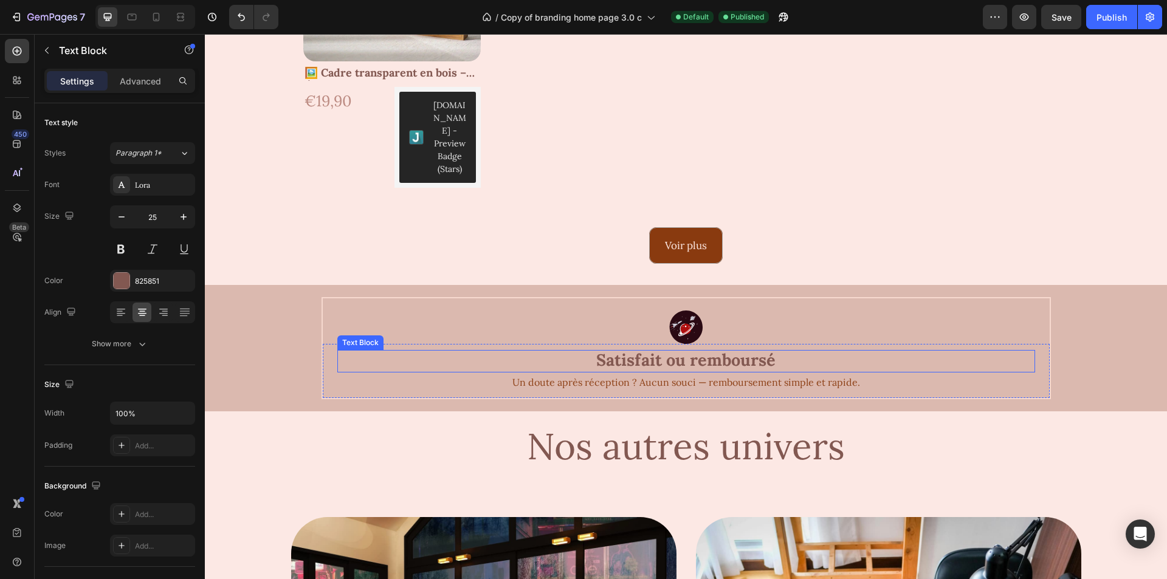
click at [614, 350] on span "Satisfait ou remboursé" at bounding box center [685, 360] width 179 height 21
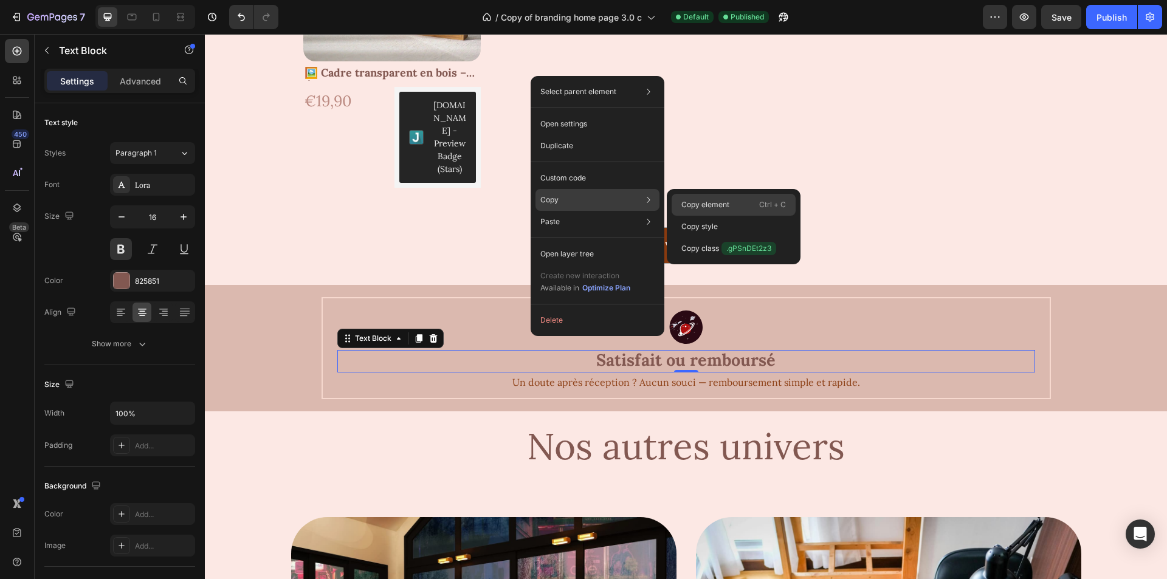
click at [707, 204] on p "Copy element" at bounding box center [706, 204] width 48 height 11
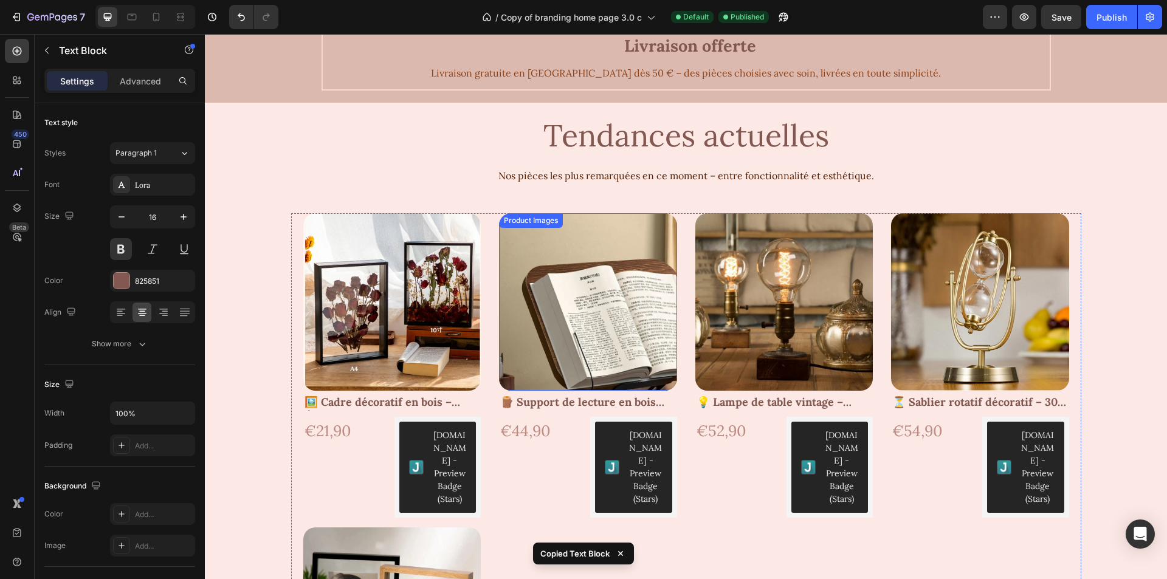
scroll to position [755, 0]
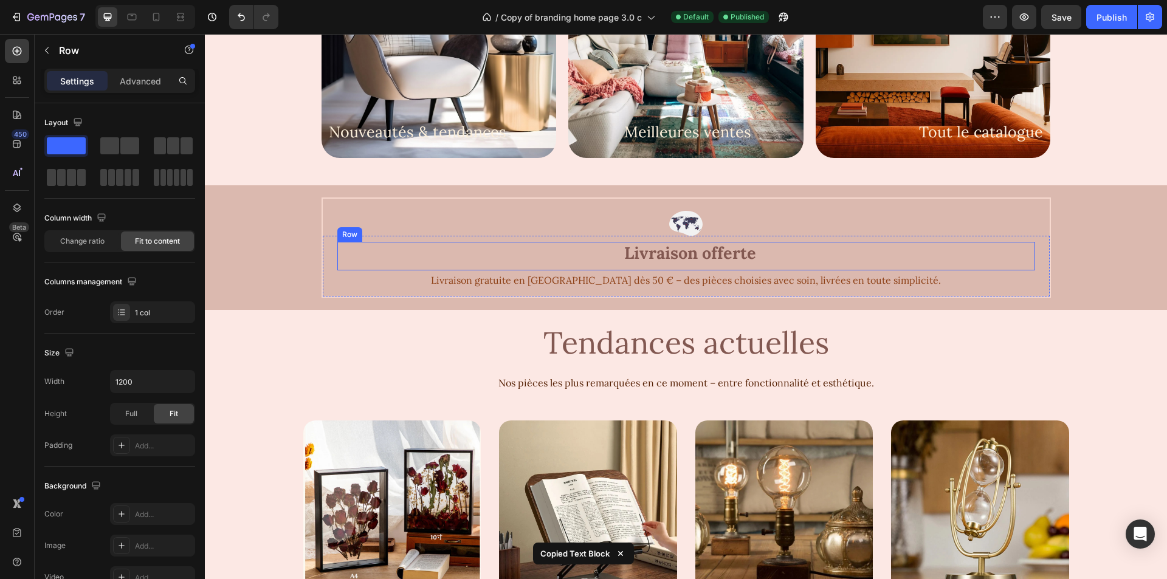
click at [720, 269] on div "Livraison offerte Text Block" at bounding box center [547, 256] width 420 height 29
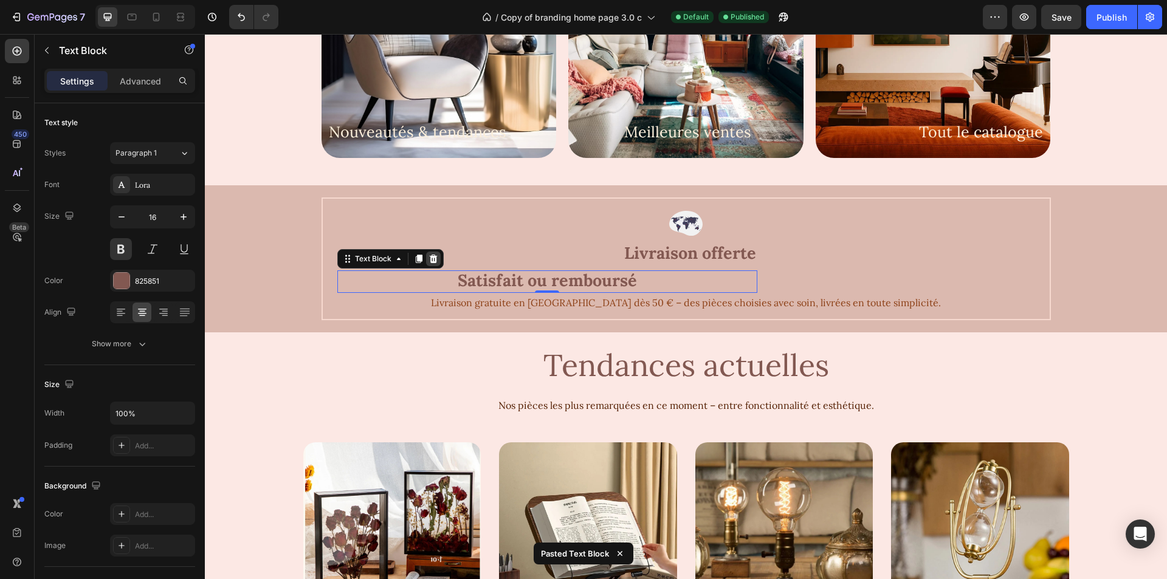
click at [429, 257] on icon at bounding box center [434, 259] width 10 height 10
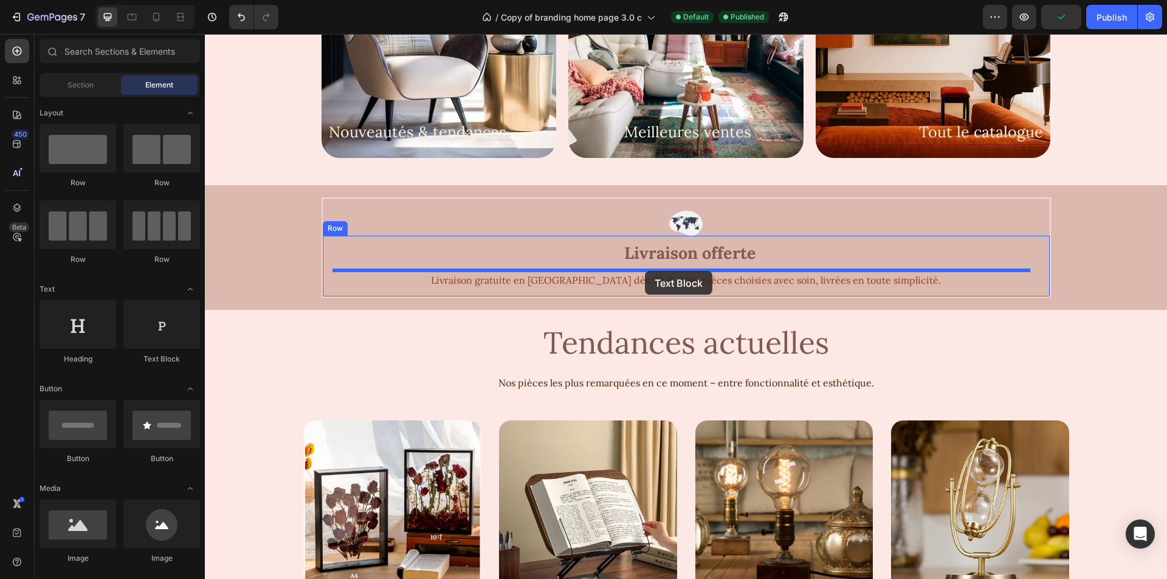
drag, startPoint x: 365, startPoint y: 370, endPoint x: 645, endPoint y: 271, distance: 296.7
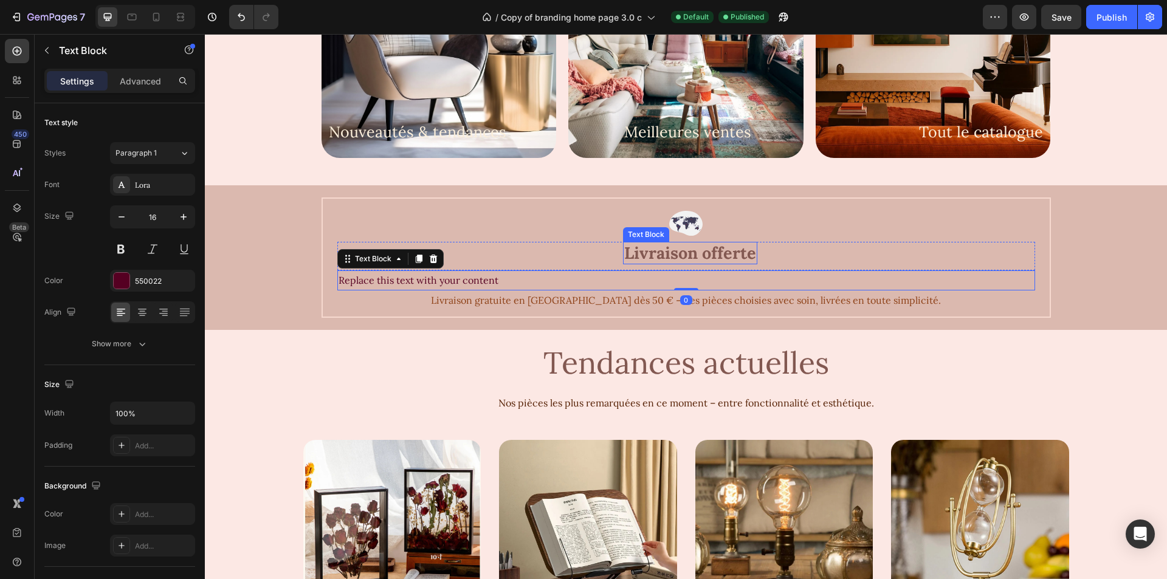
click at [624, 252] on span "Livraison offerte" at bounding box center [690, 253] width 132 height 21
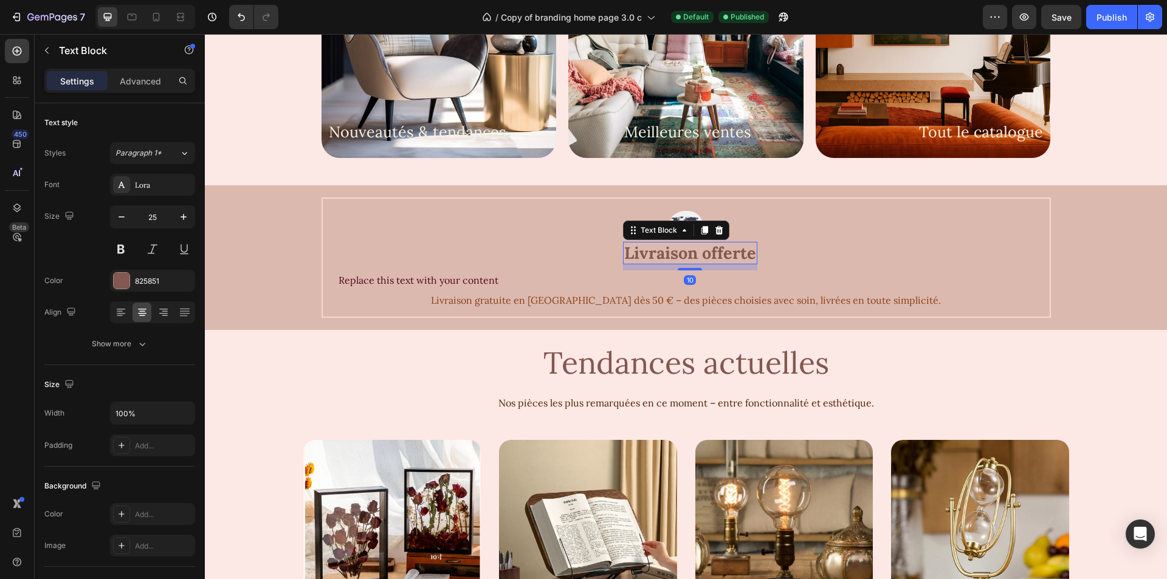
click at [624, 252] on span "Livraison offerte" at bounding box center [690, 253] width 132 height 21
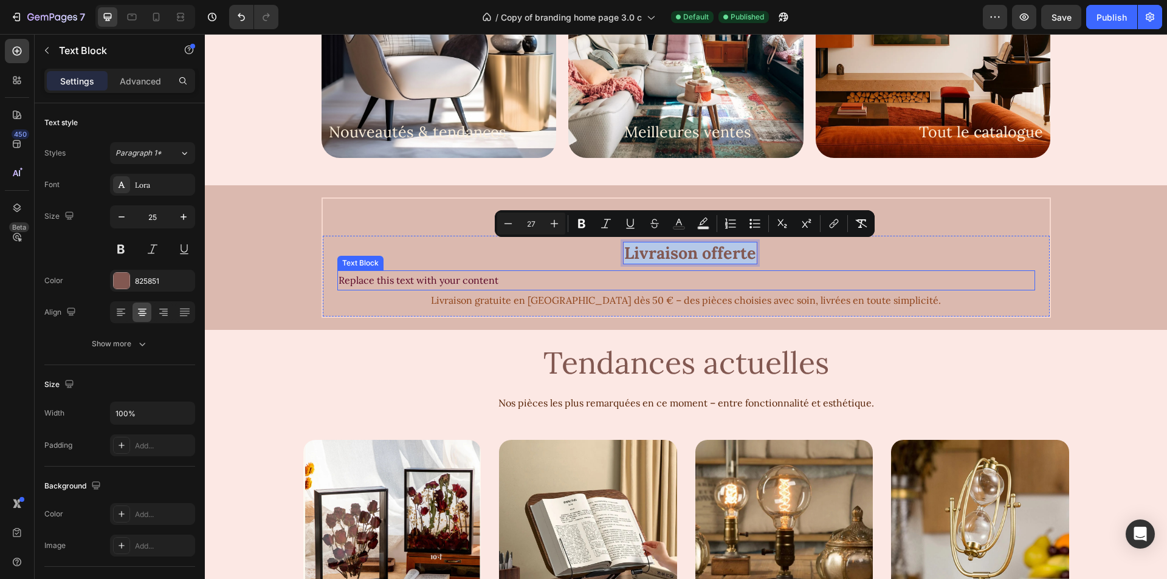
click at [423, 283] on div "Replace this text with your content" at bounding box center [686, 281] width 698 height 20
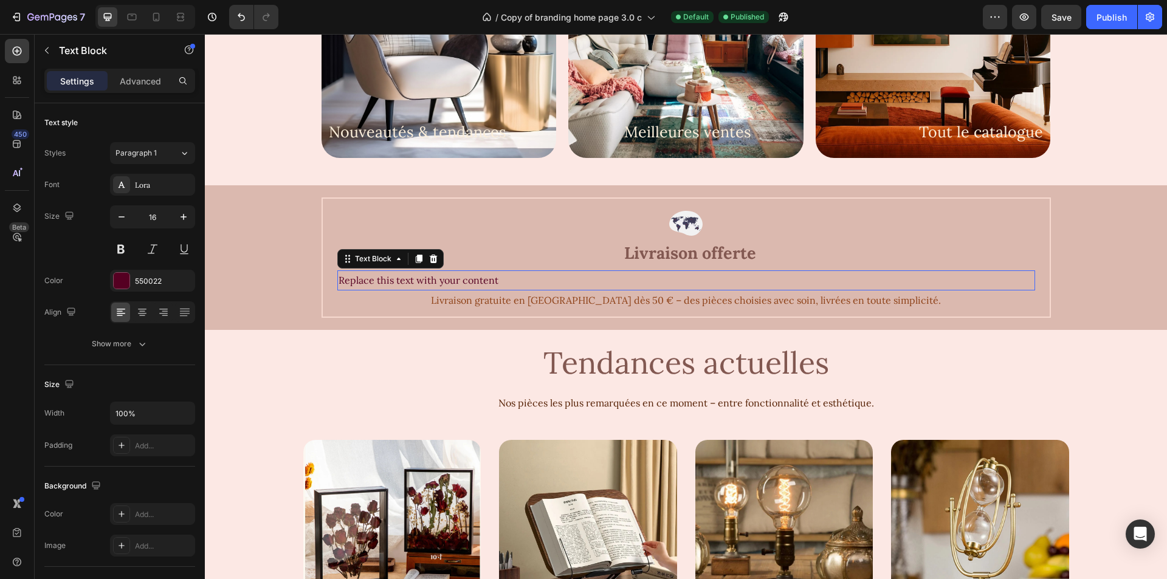
click at [423, 283] on div "Replace this text with your content" at bounding box center [686, 281] width 698 height 20
click at [423, 283] on p "Replace this text with your content" at bounding box center [687, 281] width 696 height 18
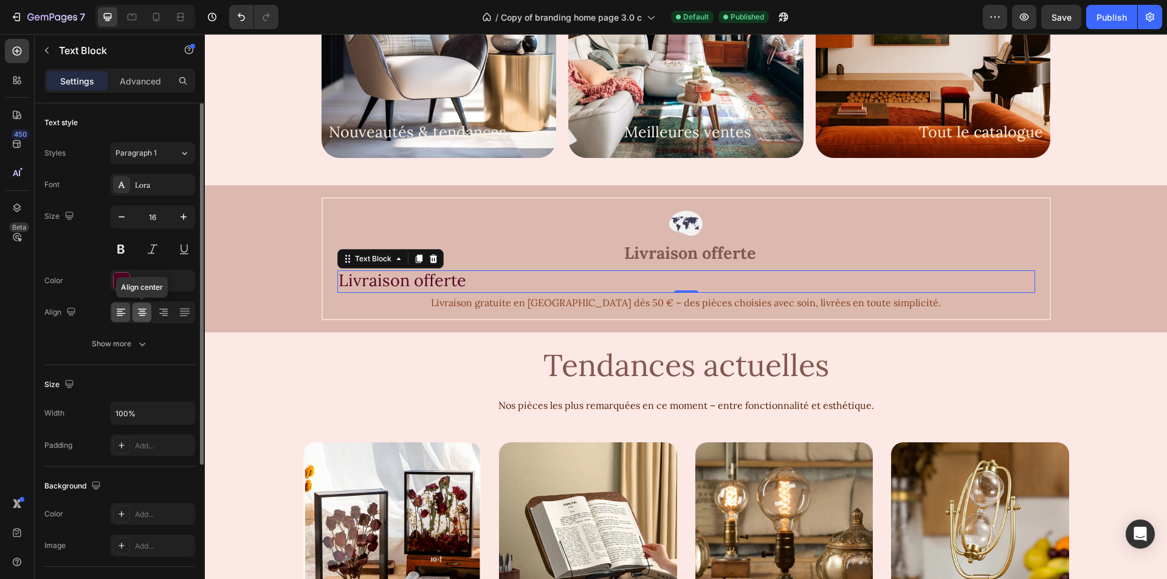
drag, startPoint x: 134, startPoint y: 317, endPoint x: 139, endPoint y: 312, distance: 7.3
click at [135, 317] on div at bounding box center [142, 312] width 19 height 19
click at [181, 222] on icon "button" at bounding box center [184, 217] width 12 height 12
click at [181, 223] on icon "button" at bounding box center [184, 217] width 12 height 12
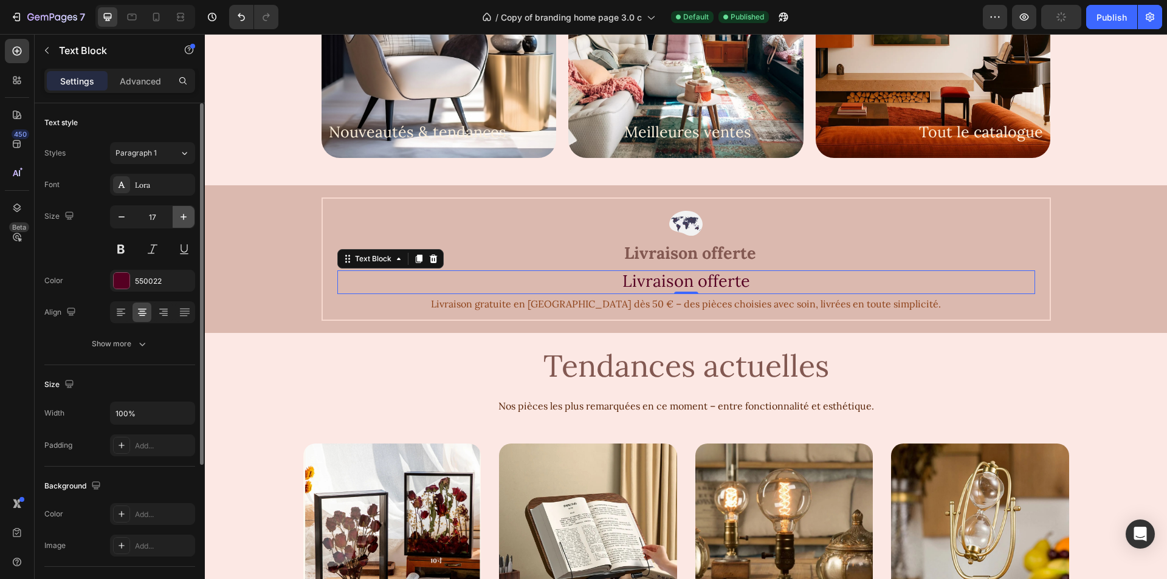
click at [181, 223] on icon "button" at bounding box center [184, 217] width 12 height 12
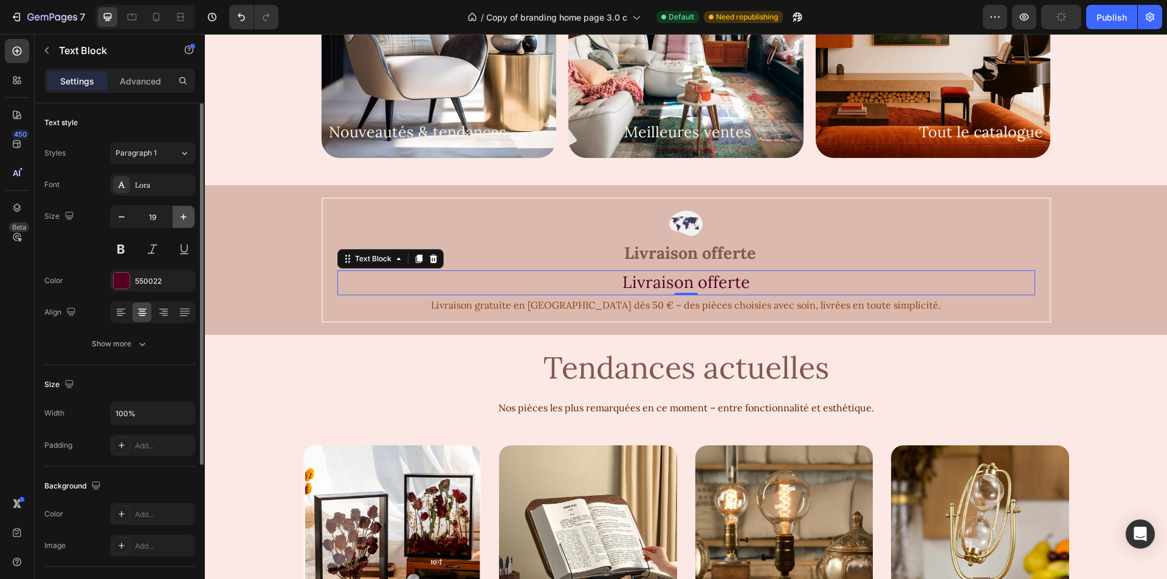
click at [181, 223] on icon "button" at bounding box center [184, 217] width 12 height 12
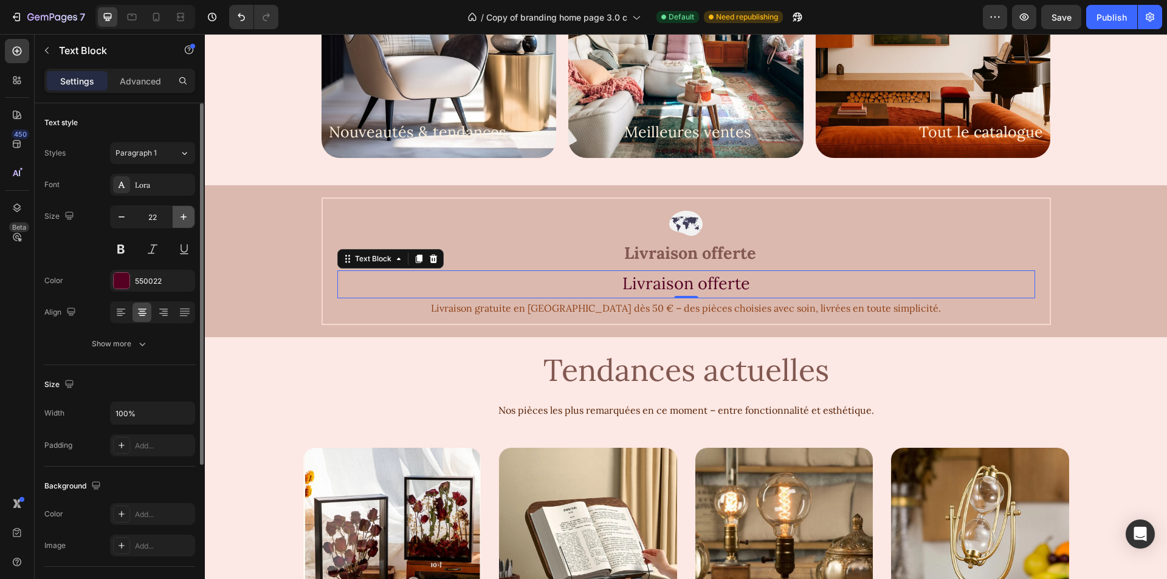
click at [183, 219] on icon "button" at bounding box center [184, 217] width 12 height 12
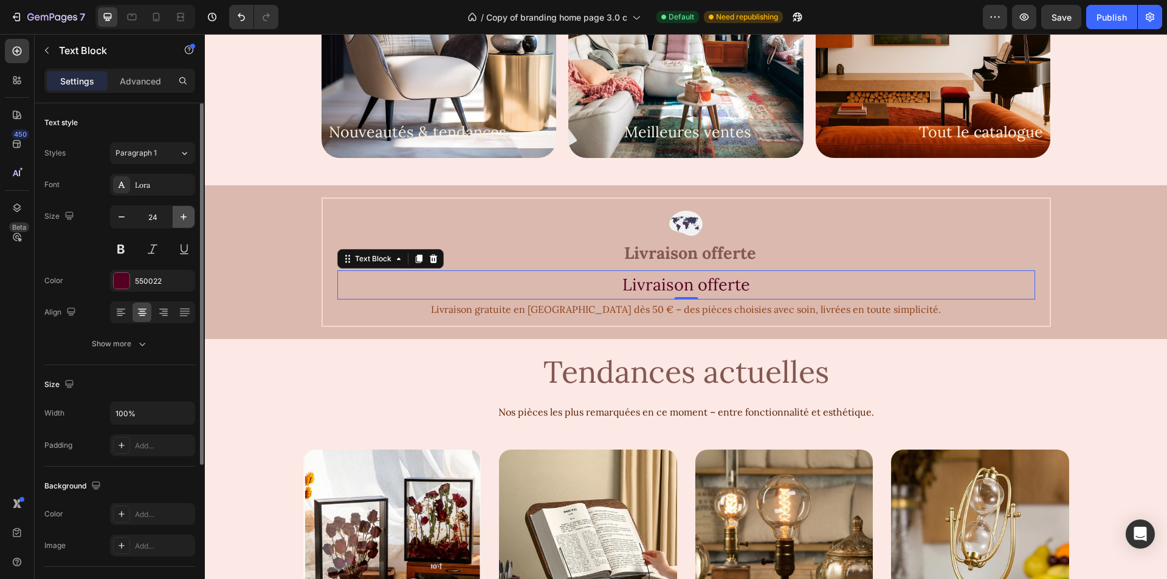
click at [182, 219] on icon "button" at bounding box center [184, 217] width 12 height 12
type input "25"
click at [124, 244] on button at bounding box center [121, 249] width 22 height 22
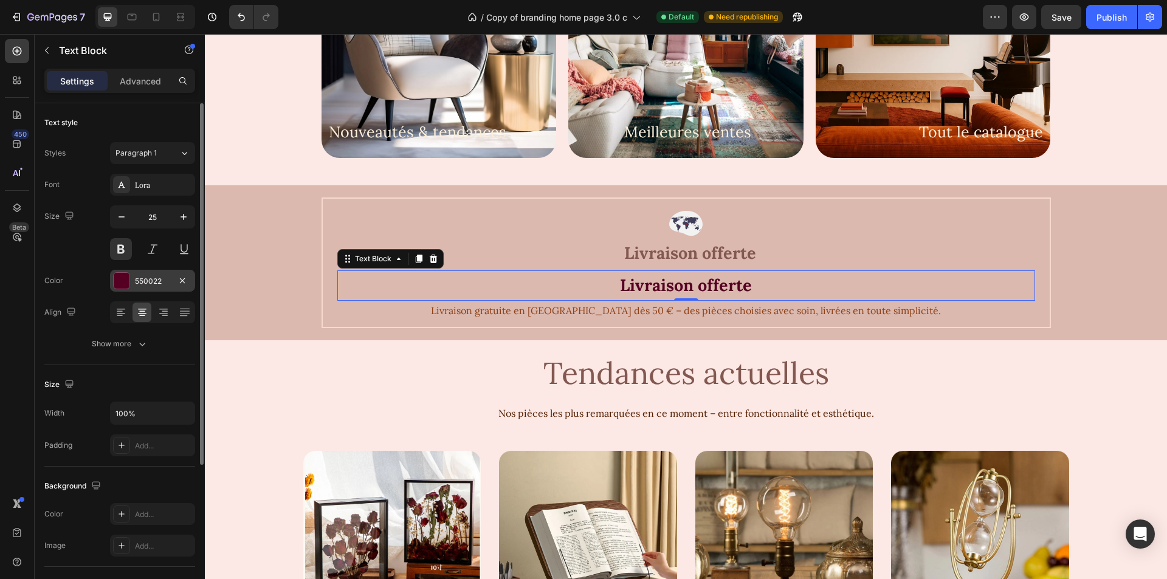
click at [139, 278] on div "550022" at bounding box center [152, 281] width 35 height 11
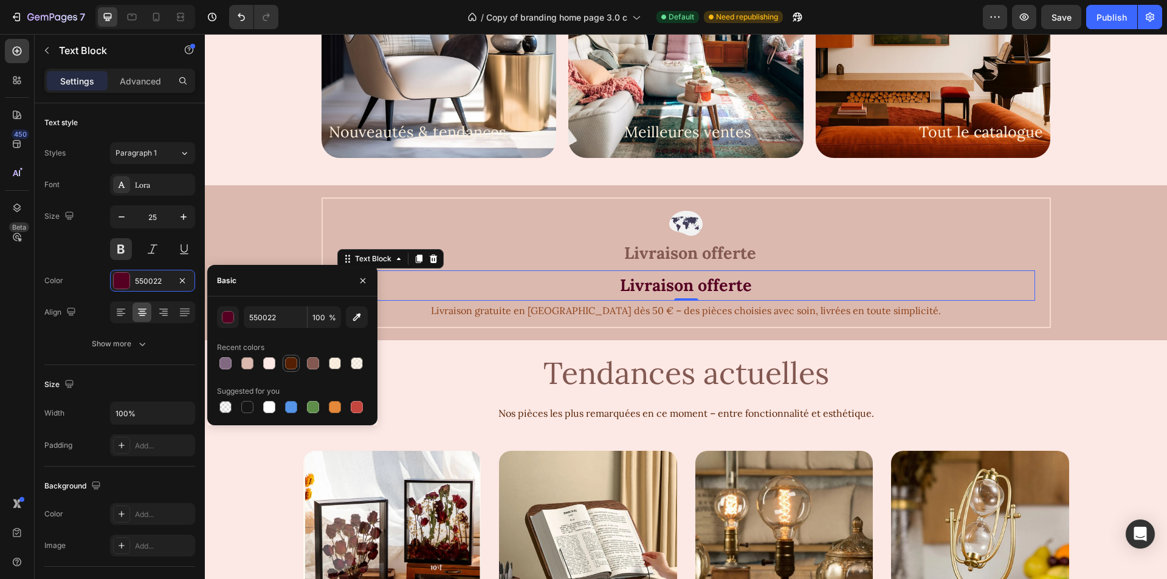
click at [295, 362] on div at bounding box center [291, 364] width 12 height 12
click at [316, 365] on div at bounding box center [313, 364] width 12 height 12
type input "825851"
click at [775, 255] on div "Livraison offerte Text Block Row" at bounding box center [686, 256] width 698 height 29
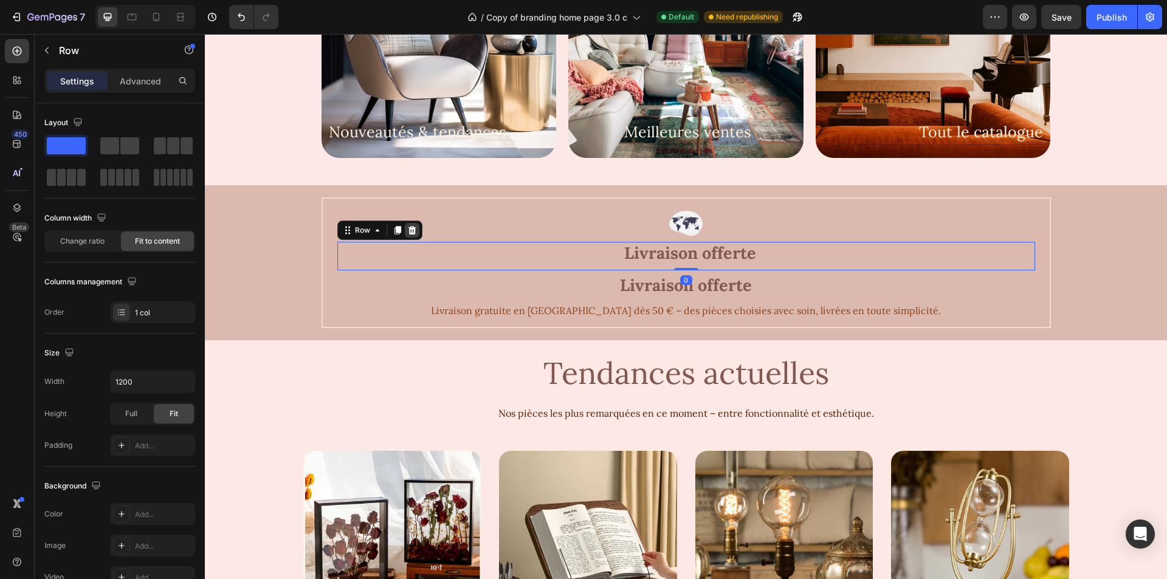
click at [411, 231] on icon at bounding box center [412, 231] width 10 height 10
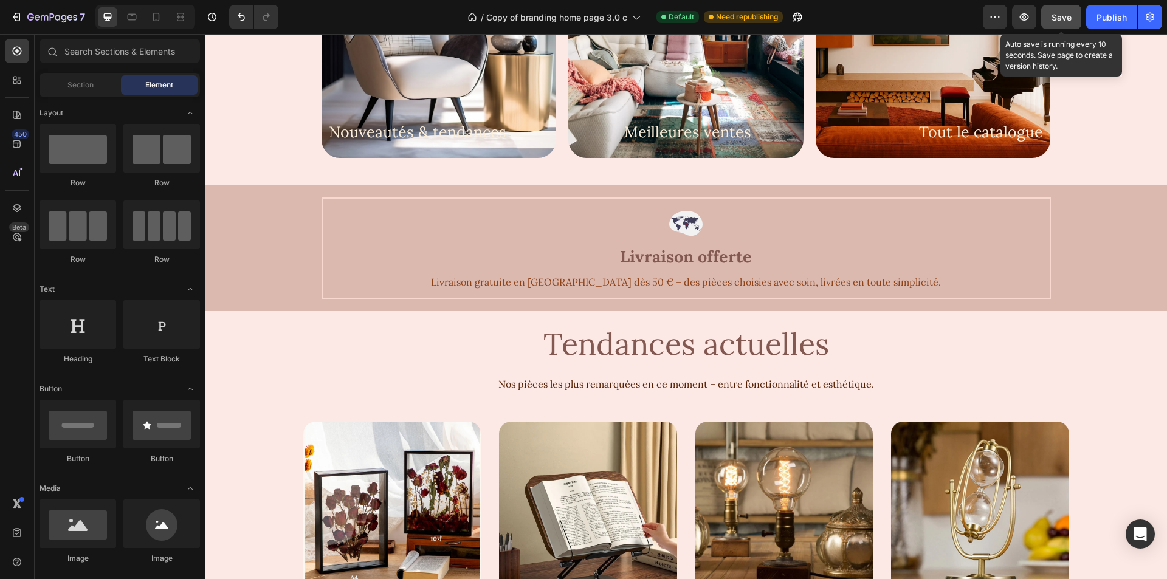
drag, startPoint x: 1066, startPoint y: 10, endPoint x: 1094, endPoint y: 24, distance: 31.3
click at [1066, 11] on div "Save" at bounding box center [1062, 17] width 20 height 13
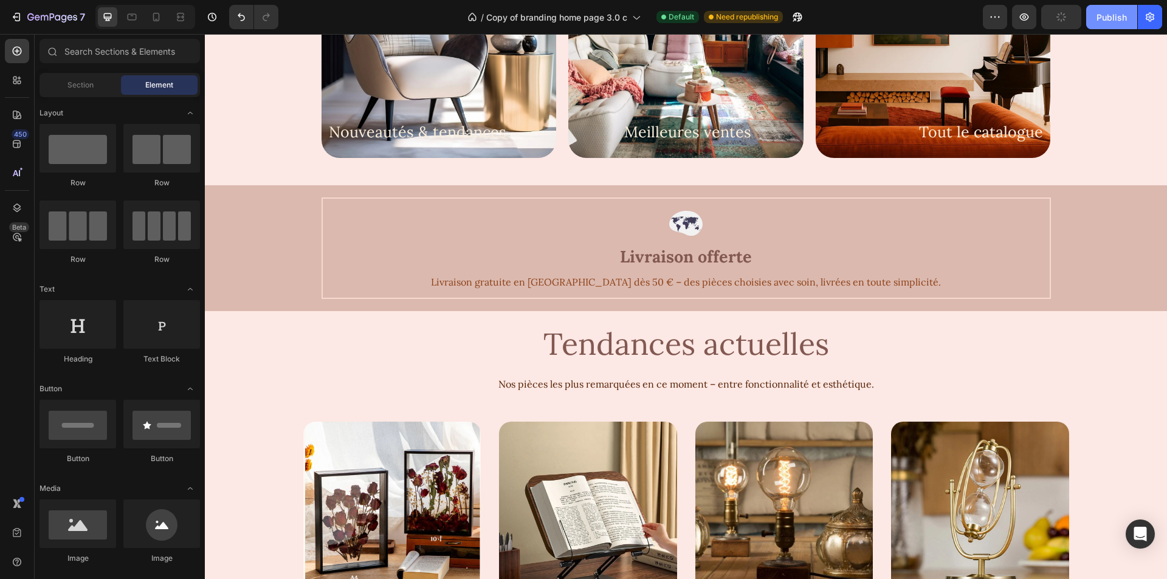
click at [1107, 22] on div "Publish" at bounding box center [1112, 17] width 30 height 13
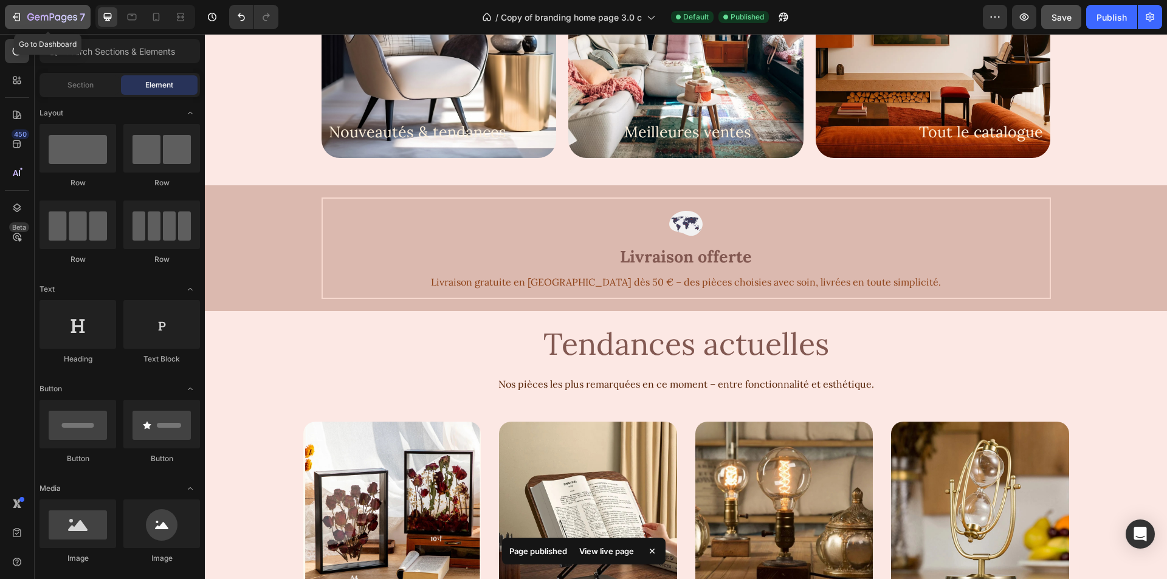
click at [39, 16] on icon "button" at bounding box center [37, 17] width 5 height 5
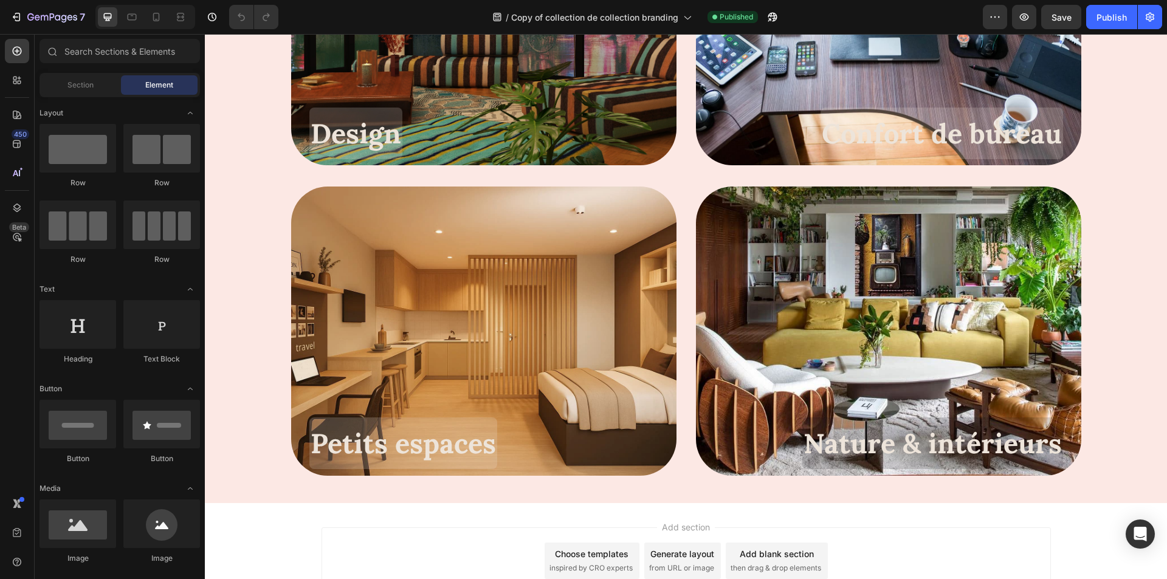
scroll to position [758, 0]
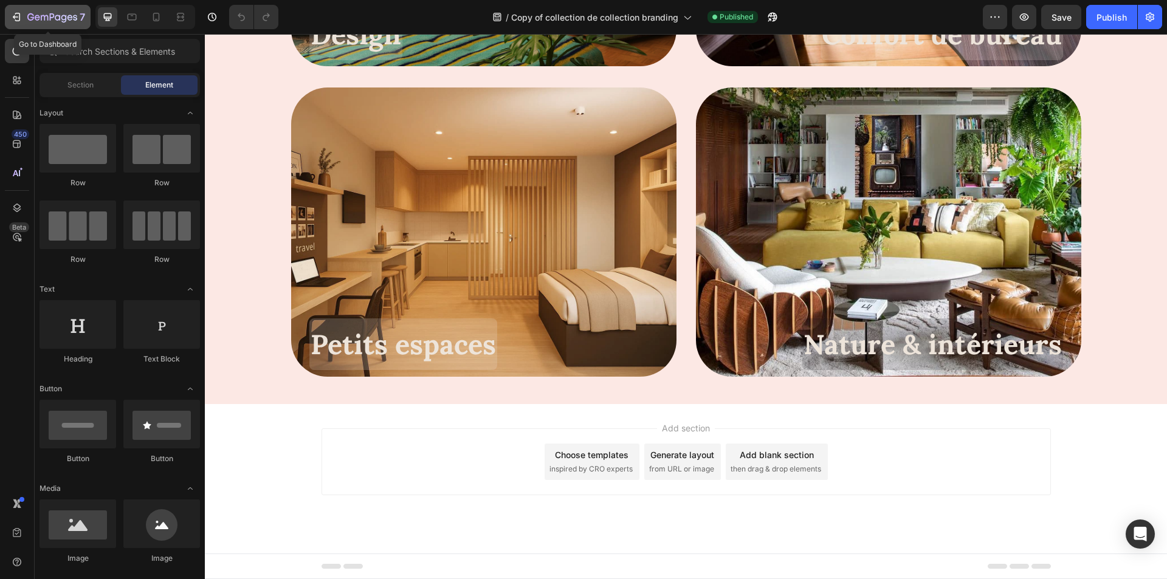
click at [13, 18] on icon "button" at bounding box center [16, 17] width 12 height 12
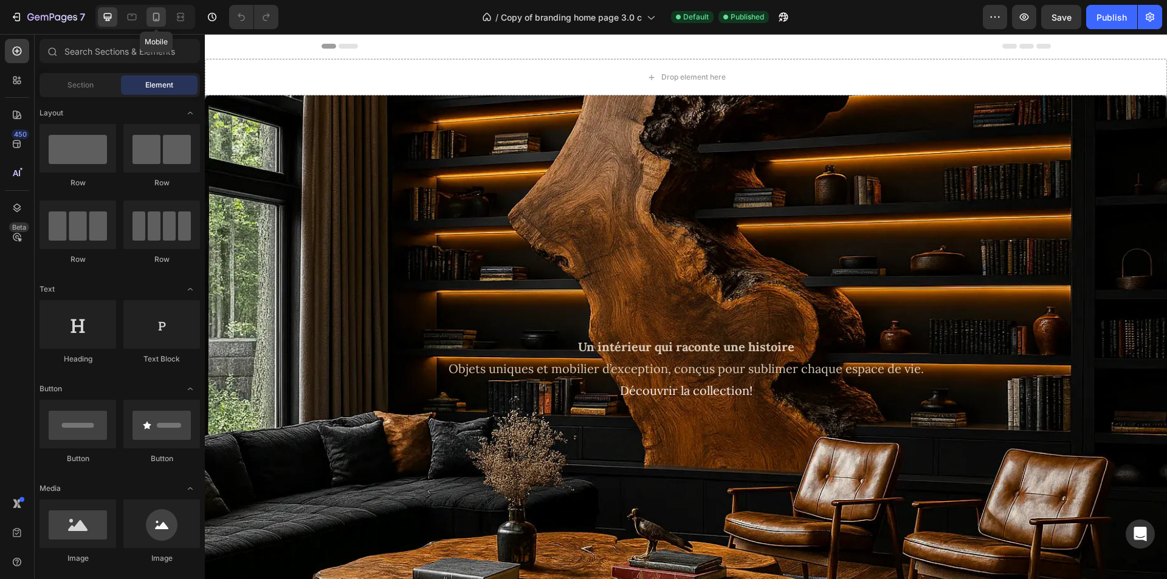
click at [151, 10] on div at bounding box center [156, 16] width 19 height 19
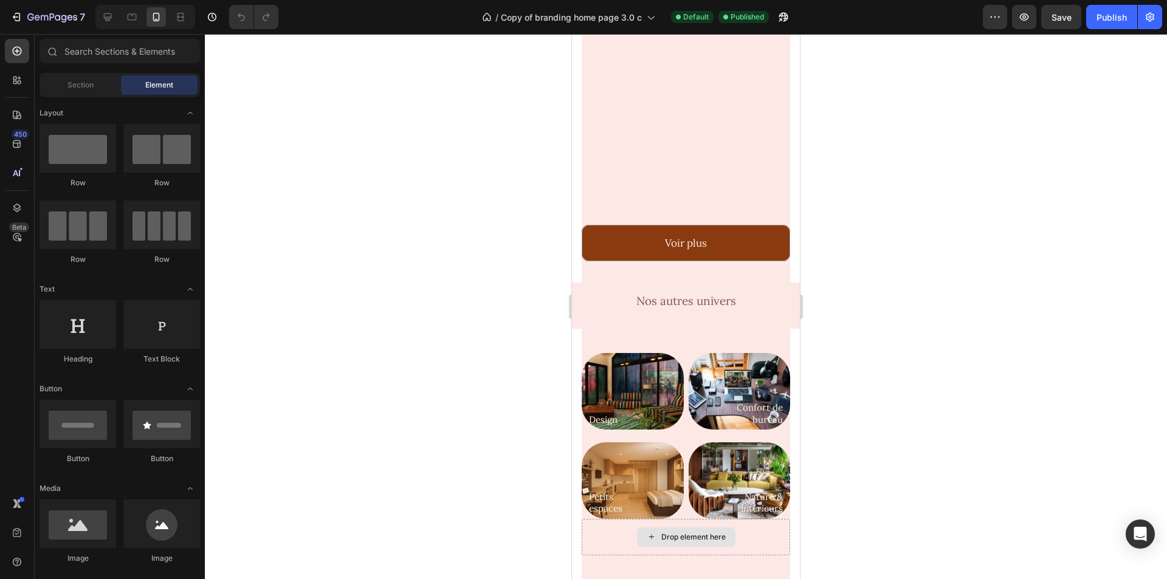
scroll to position [657, 0]
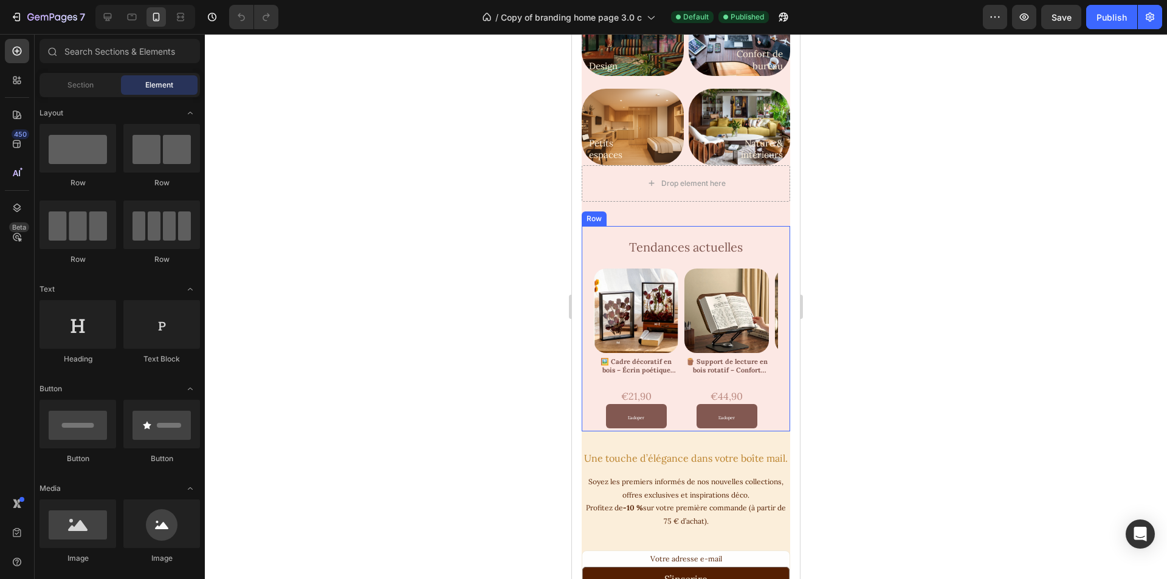
click at [765, 229] on div "Tendances actuelles Text Block Tendances actuelles Text Block Product Images 🖼️…" at bounding box center [686, 327] width 209 height 202
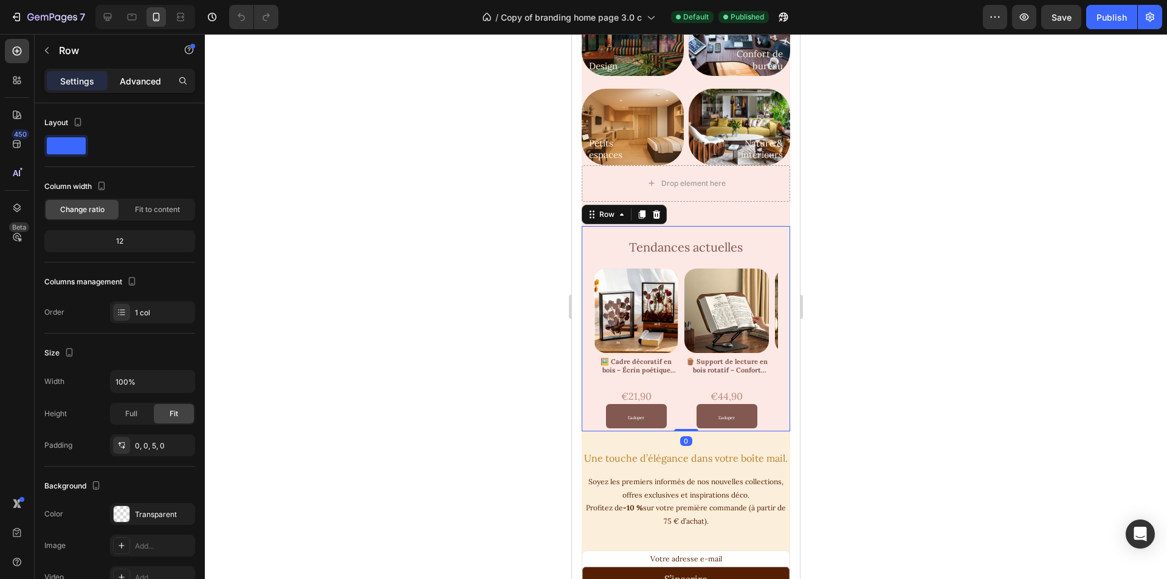
click at [128, 80] on p "Advanced" at bounding box center [140, 81] width 41 height 13
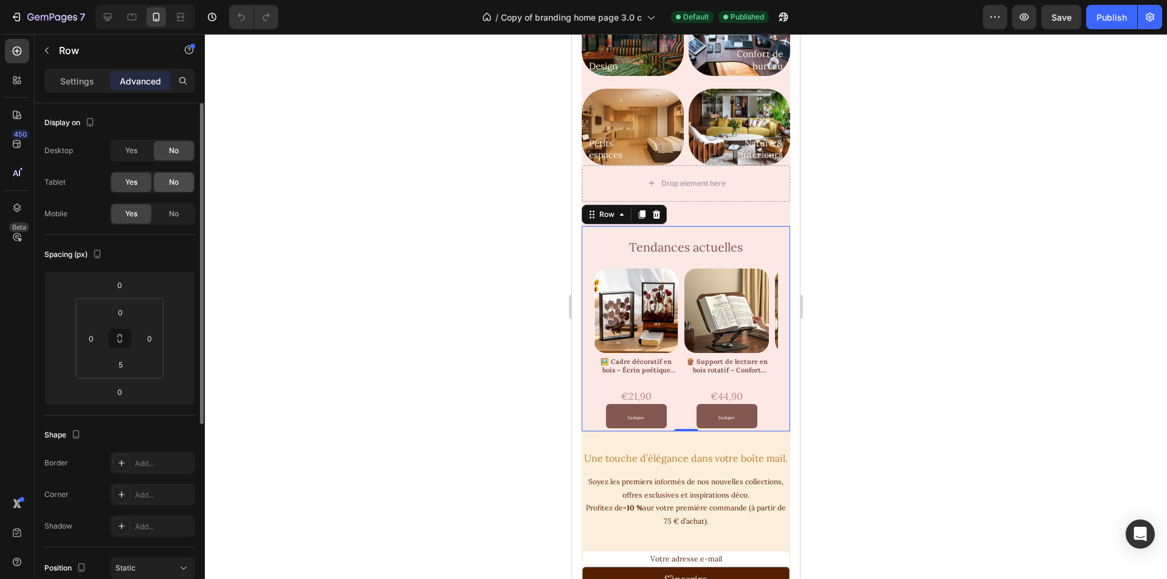
click at [177, 181] on span "No" at bounding box center [174, 182] width 10 height 11
click at [175, 214] on span "No" at bounding box center [174, 214] width 10 height 11
click at [142, 175] on div "Yes" at bounding box center [131, 182] width 40 height 19
click at [184, 211] on div "No" at bounding box center [174, 213] width 40 height 19
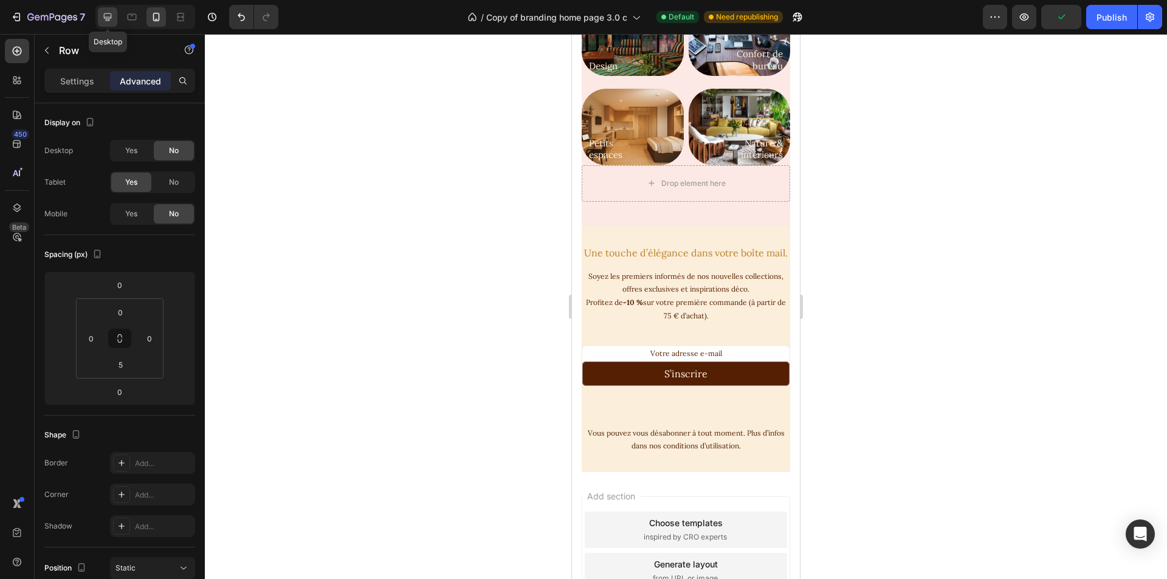
click at [108, 14] on icon at bounding box center [108, 17] width 12 height 12
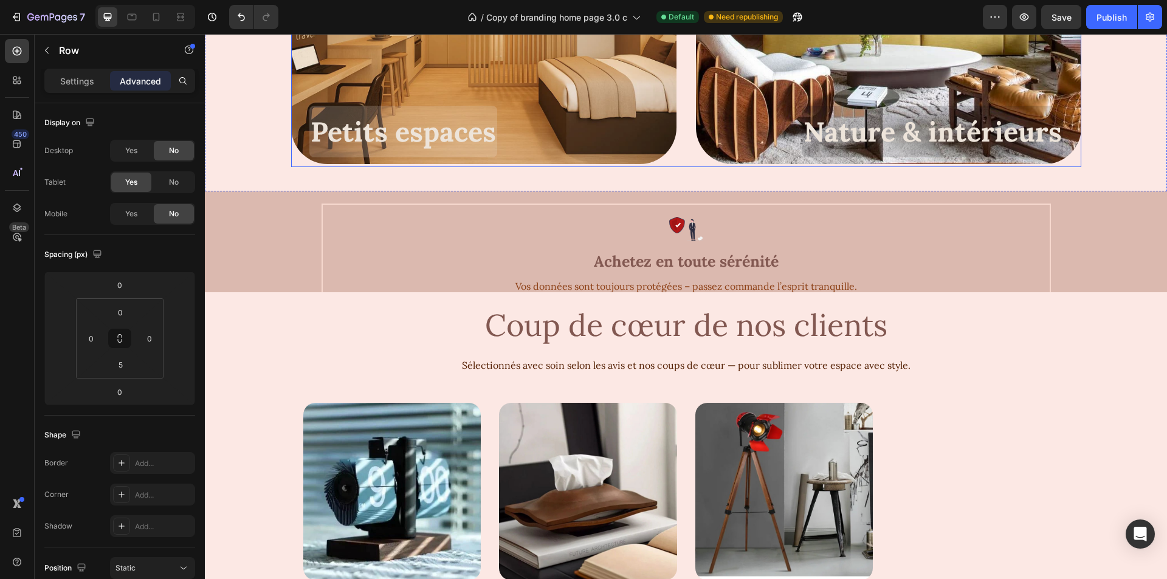
scroll to position [1569, 0]
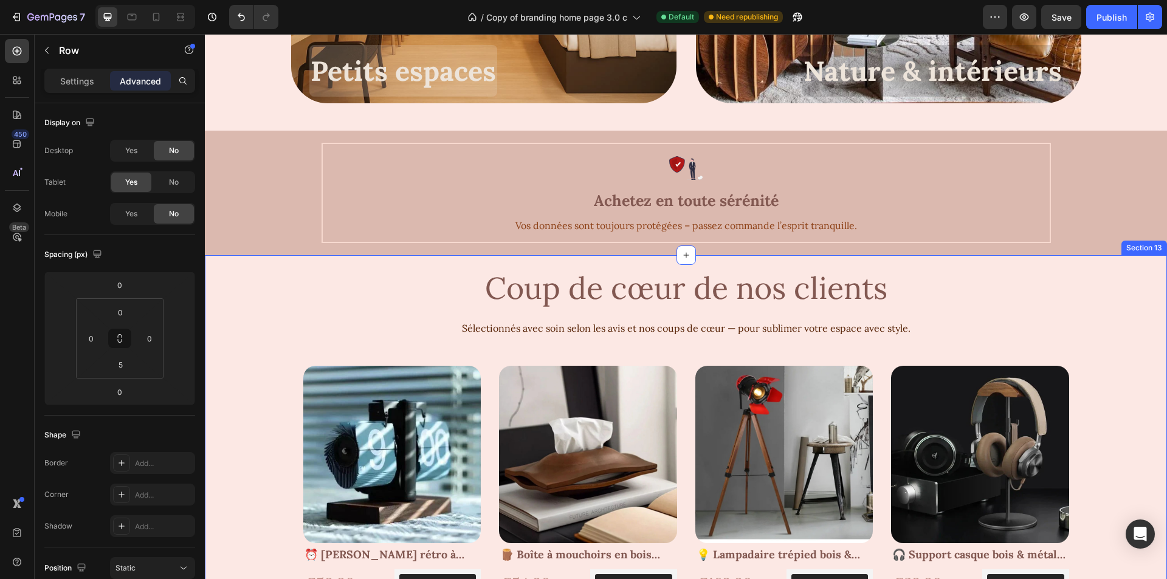
click at [1100, 317] on div "Tendances actuelles Text Block Tendances actuelles Text Block Product Images 🖼️…" at bounding box center [686, 476] width 962 height 443
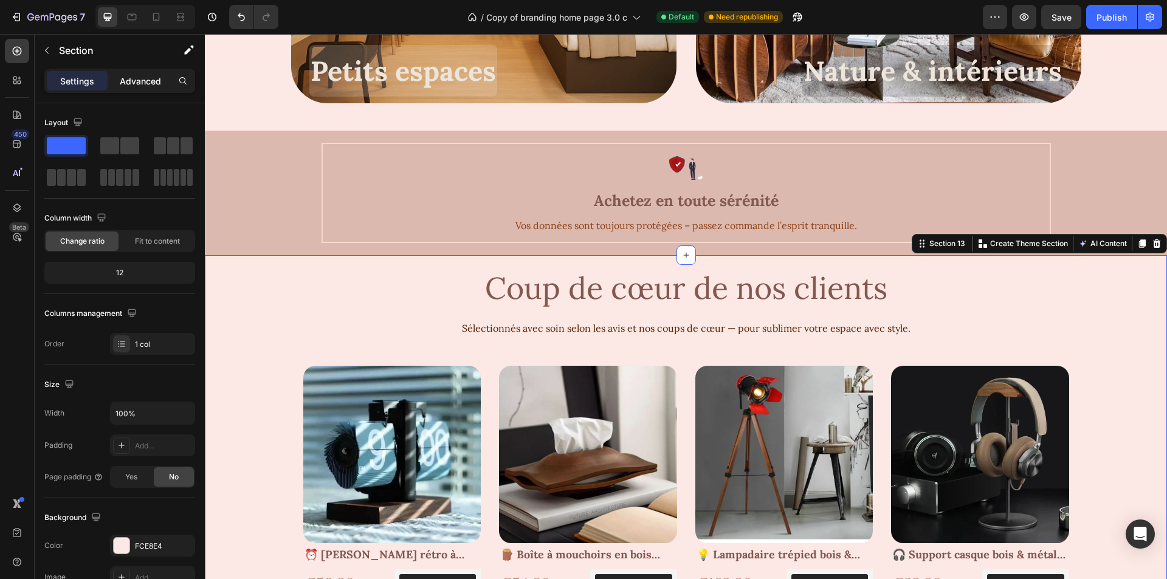
click at [137, 77] on p "Advanced" at bounding box center [140, 81] width 41 height 13
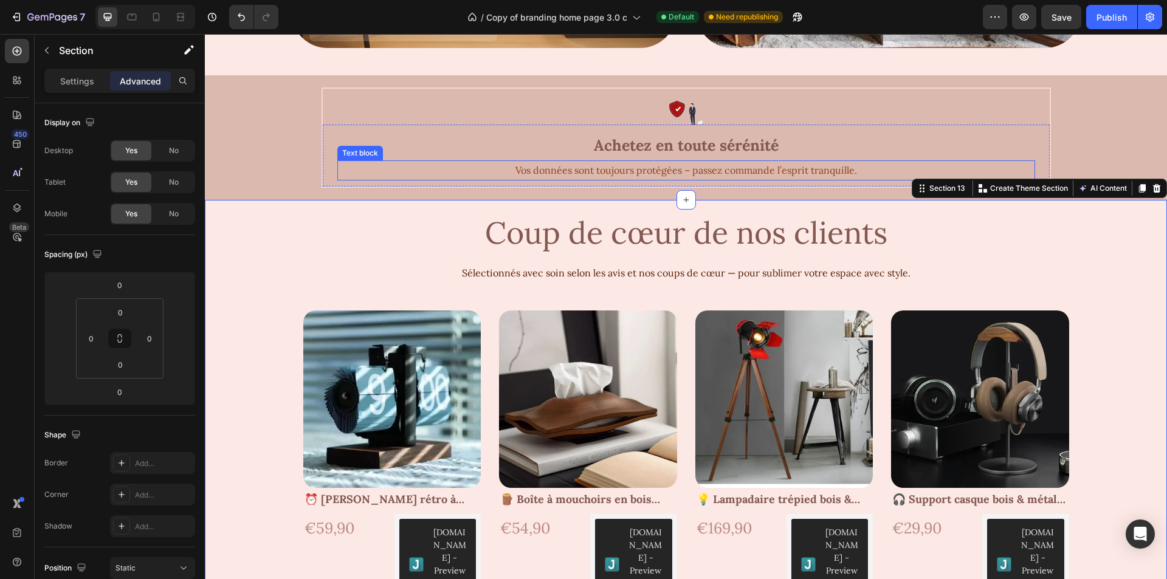
scroll to position [1690, 0]
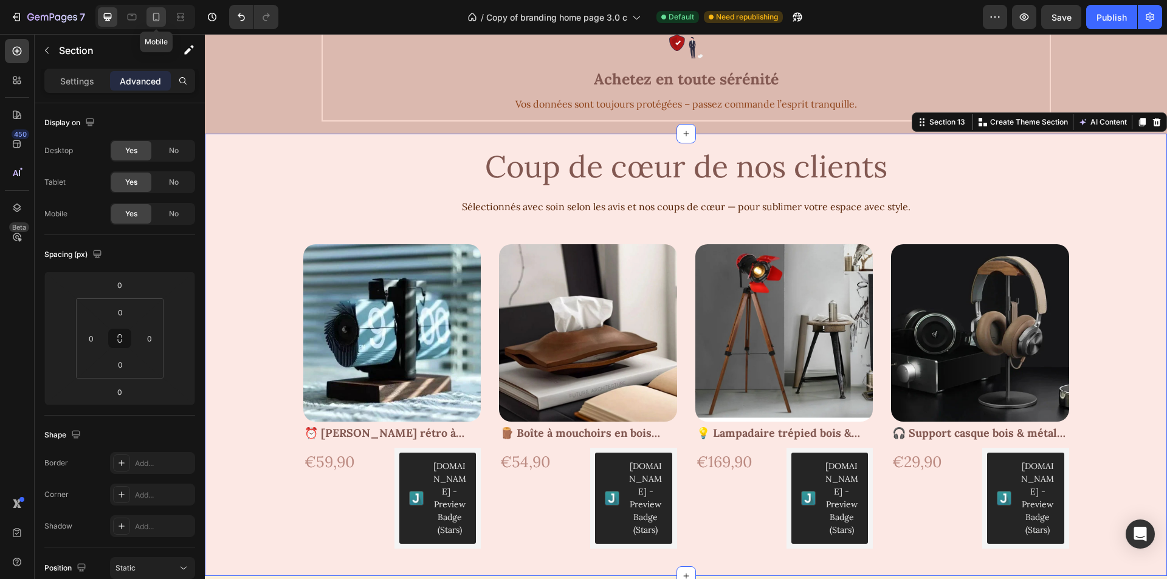
click at [151, 17] on icon at bounding box center [156, 17] width 12 height 12
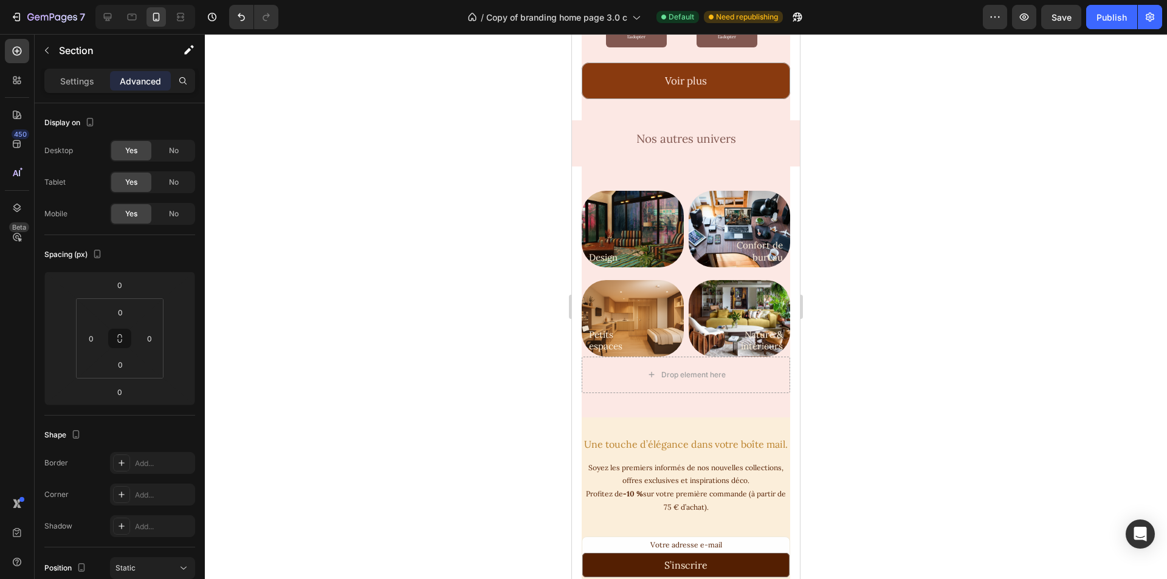
scroll to position [304, 0]
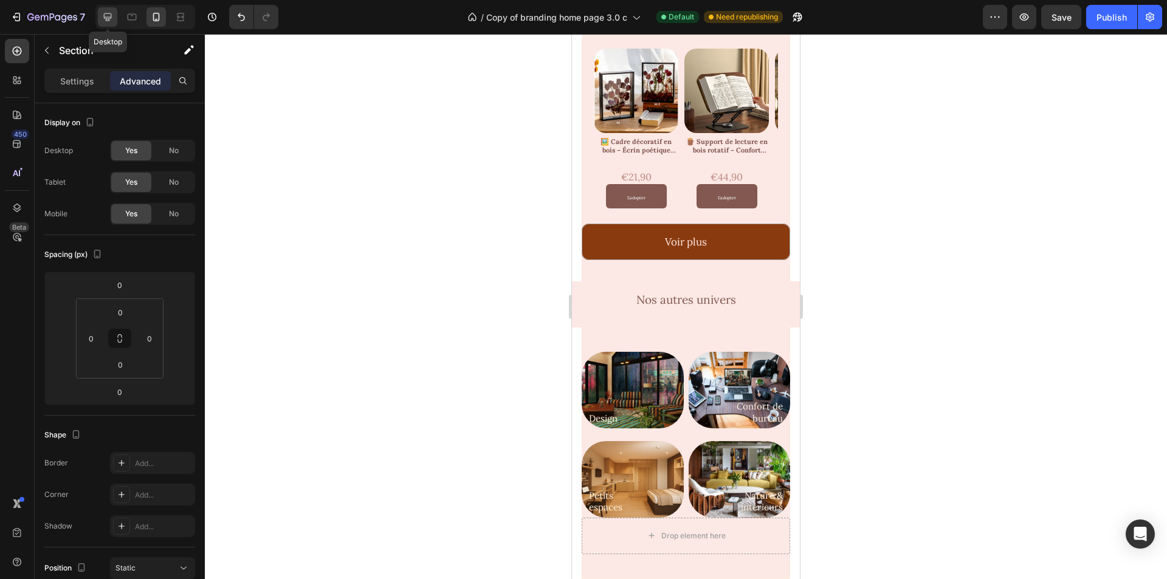
click at [106, 11] on icon at bounding box center [108, 17] width 12 height 12
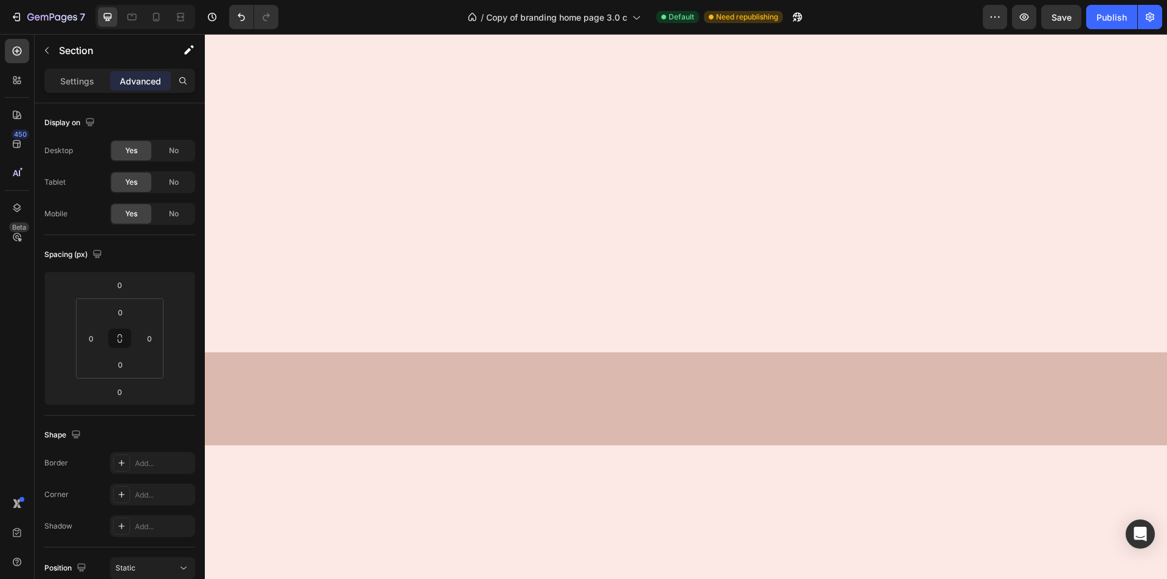
scroll to position [2694, 0]
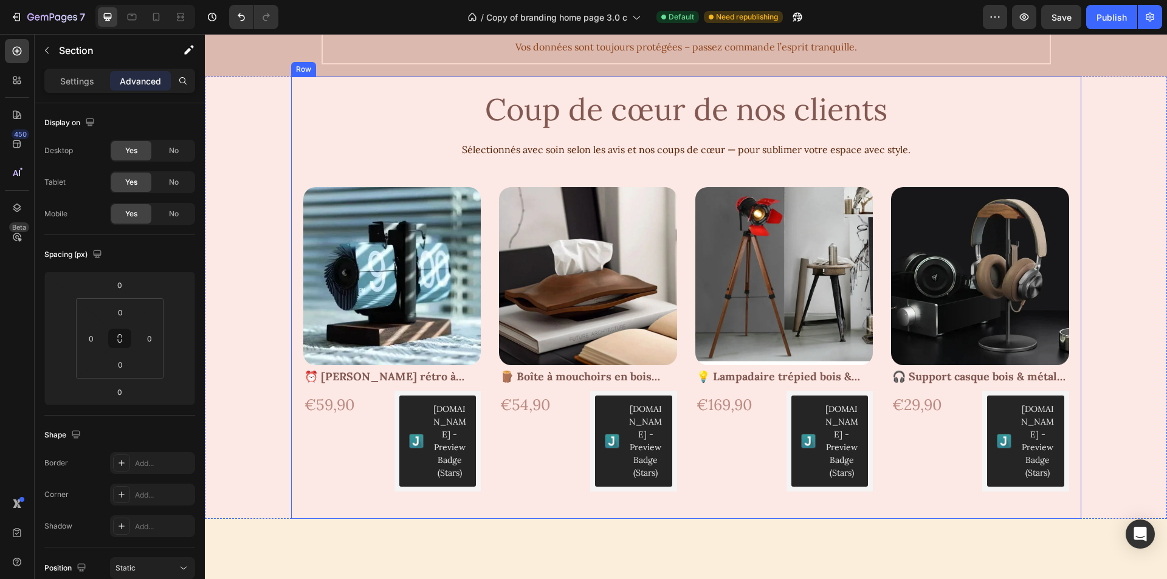
click at [989, 84] on div "Coup de cœur de nos clients Text Block Sélectionnés avec soin selon les avis et…" at bounding box center [686, 297] width 790 height 440
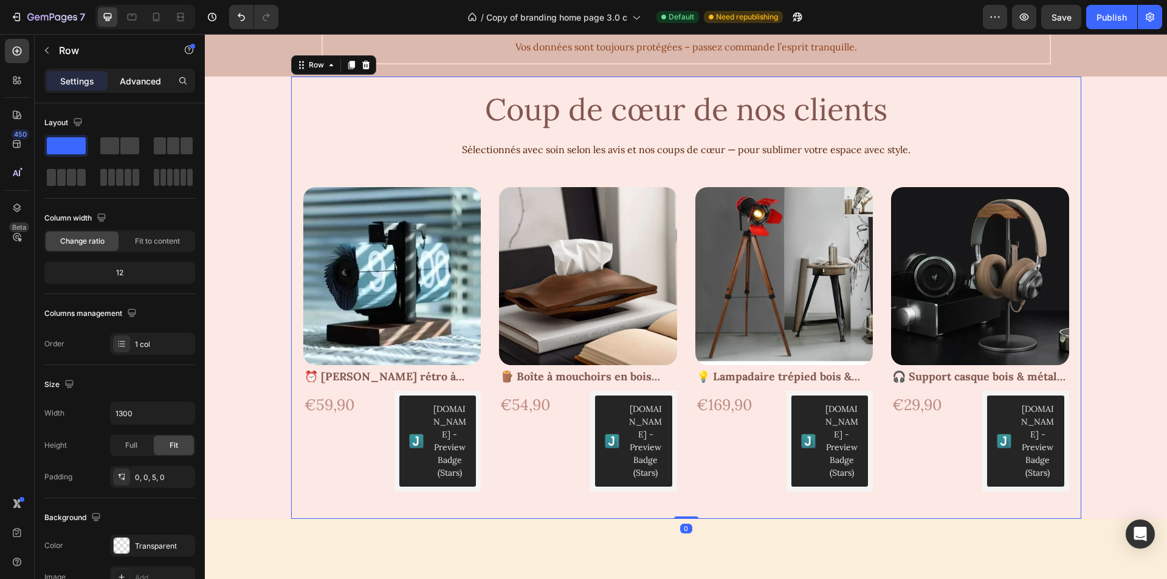
click at [147, 77] on p "Advanced" at bounding box center [140, 81] width 41 height 13
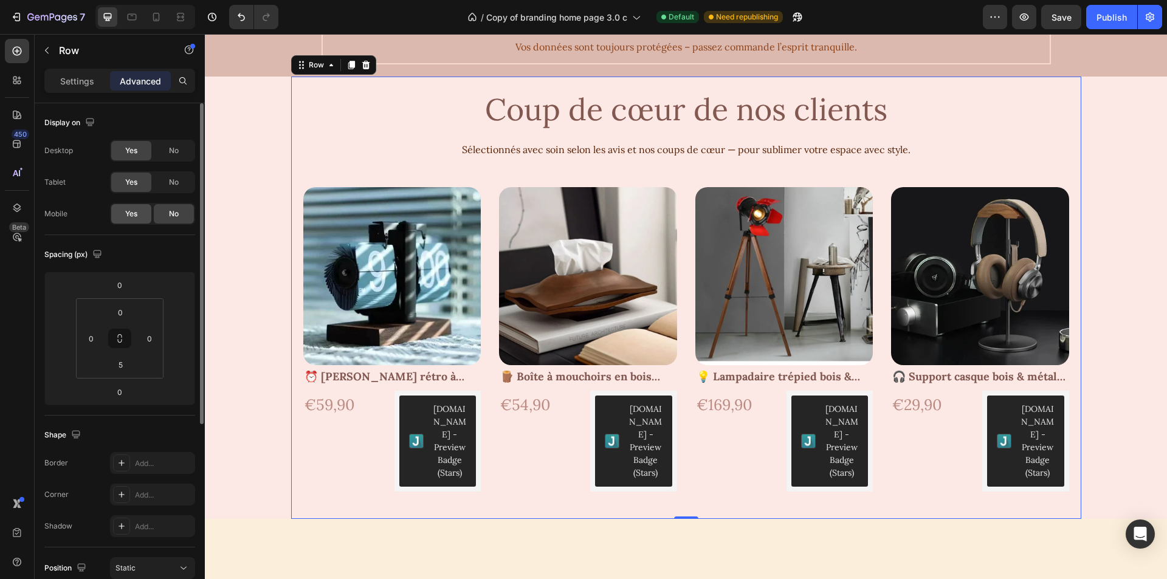
click at [123, 215] on div "Yes" at bounding box center [131, 213] width 40 height 19
click at [160, 16] on icon at bounding box center [156, 17] width 12 height 12
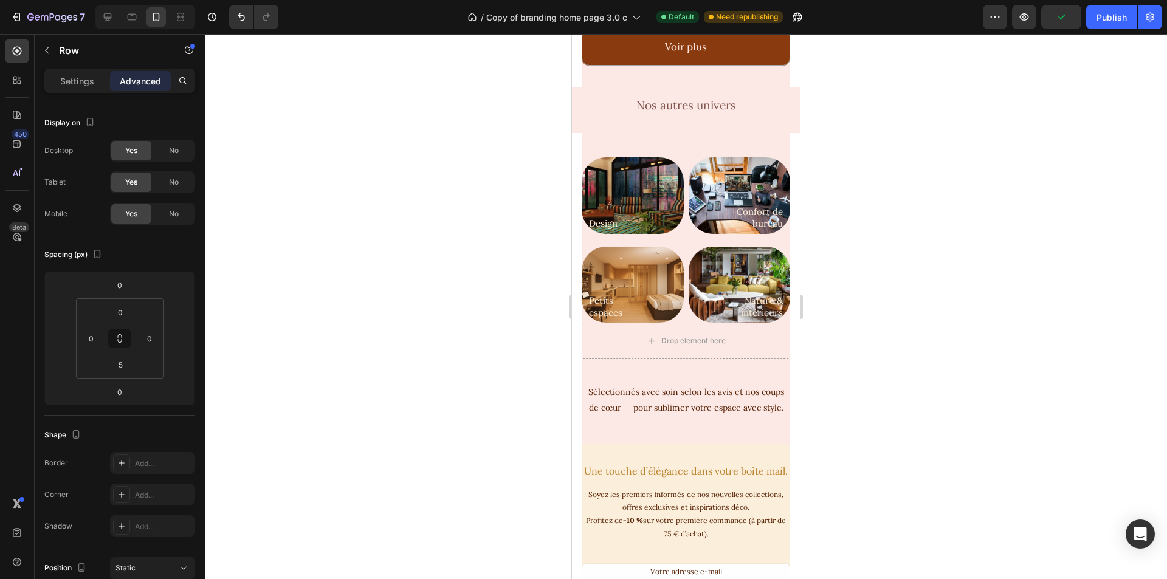
scroll to position [426, 0]
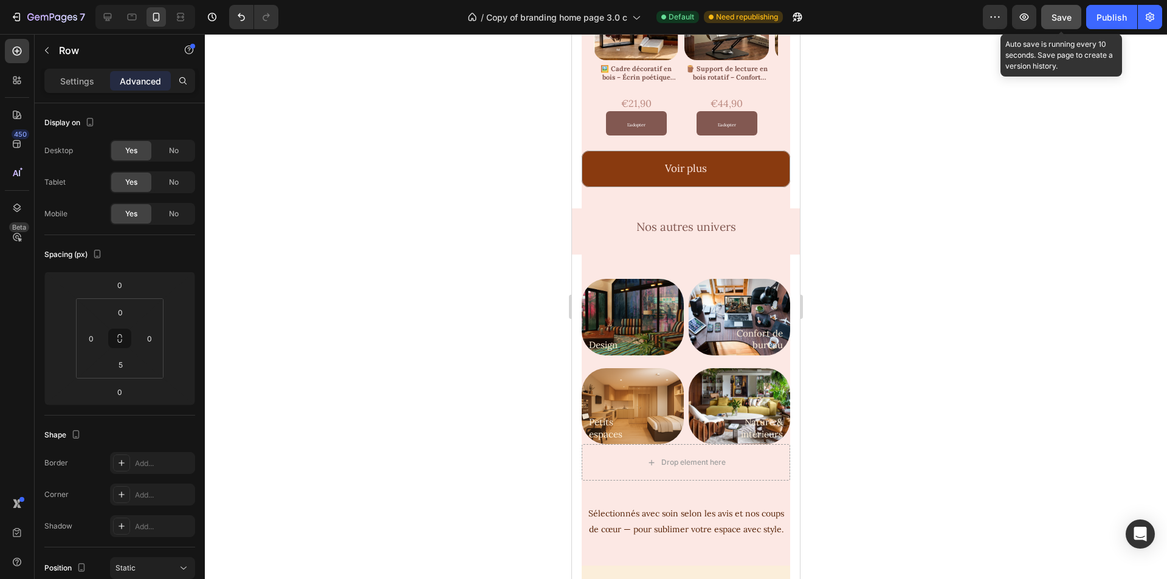
click at [1068, 21] on span "Save" at bounding box center [1062, 17] width 20 height 10
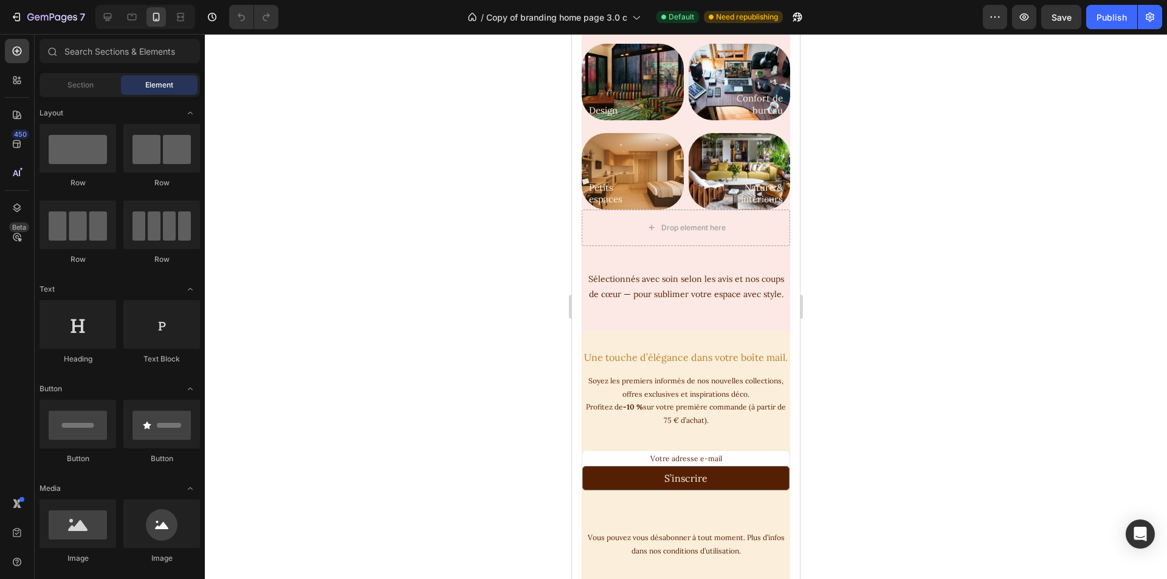
scroll to position [669, 0]
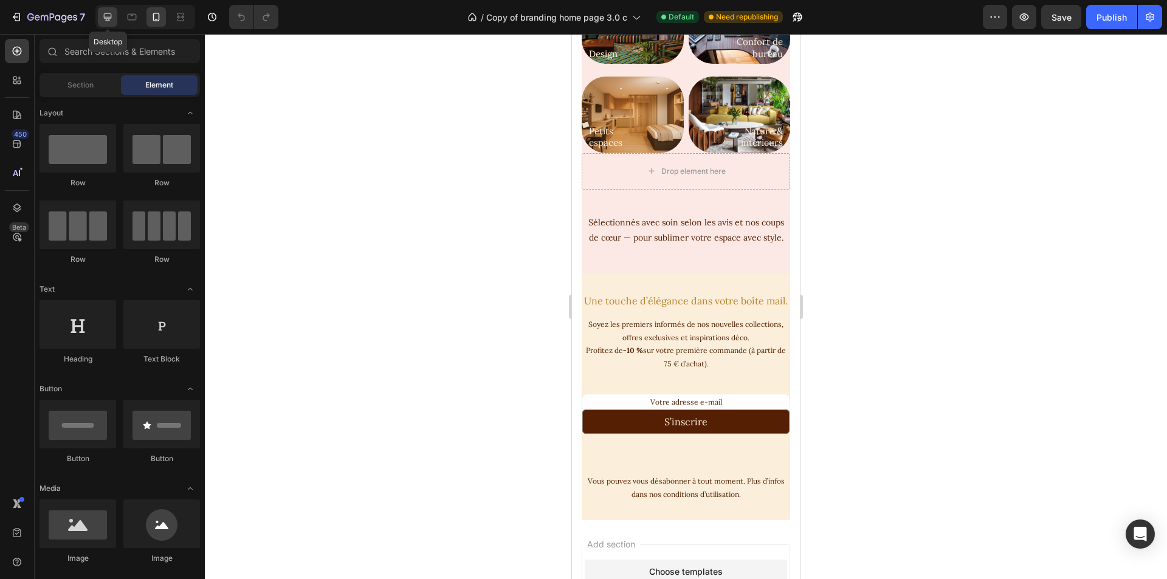
click at [113, 16] on icon at bounding box center [108, 17] width 12 height 12
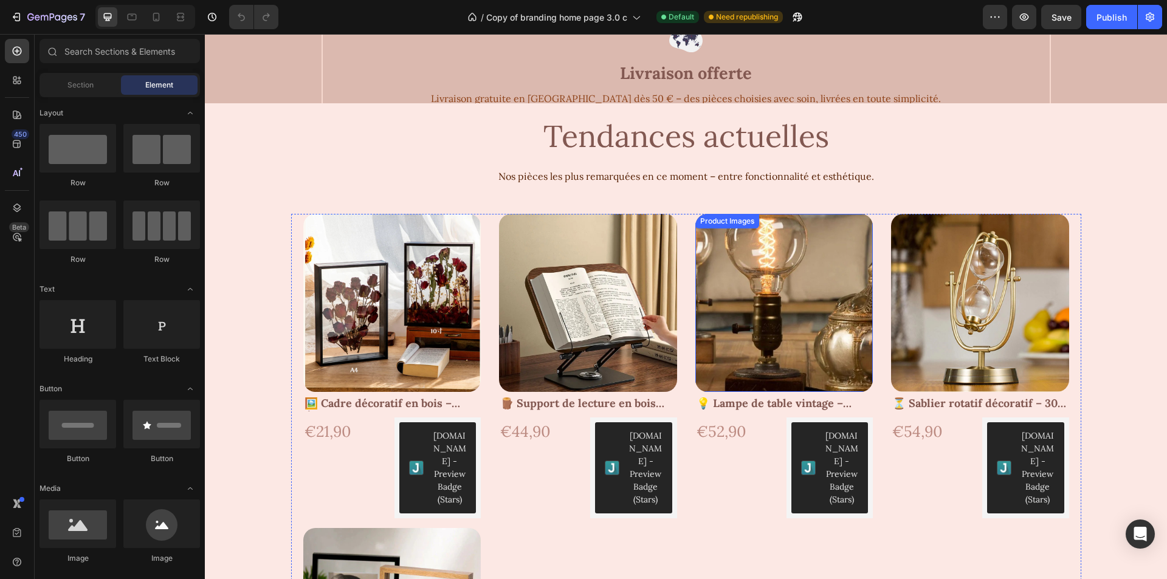
scroll to position [365, 0]
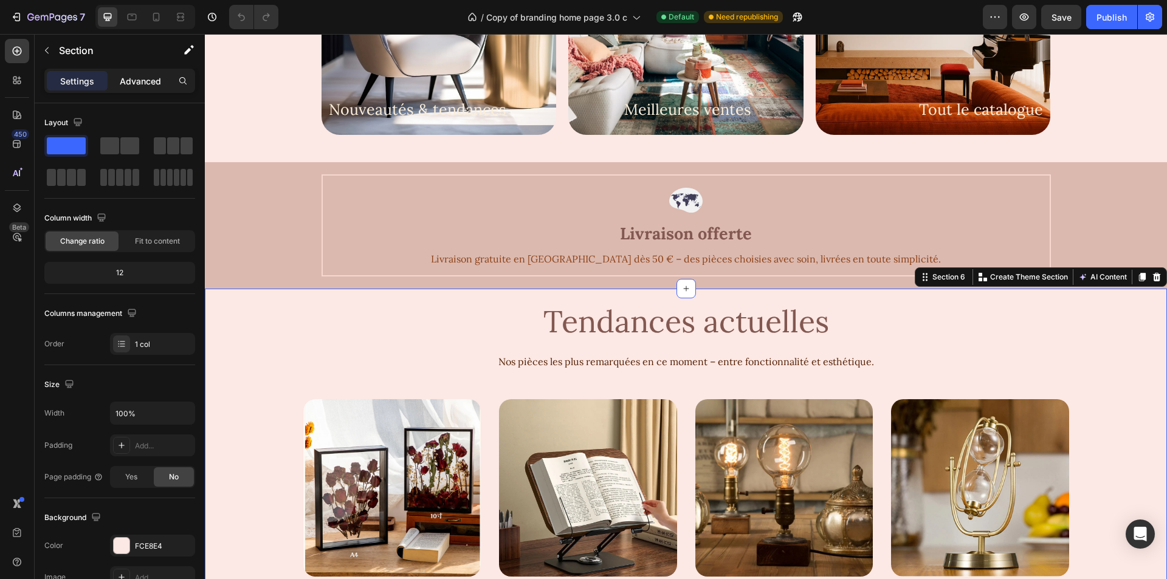
click at [147, 80] on p "Advanced" at bounding box center [140, 81] width 41 height 13
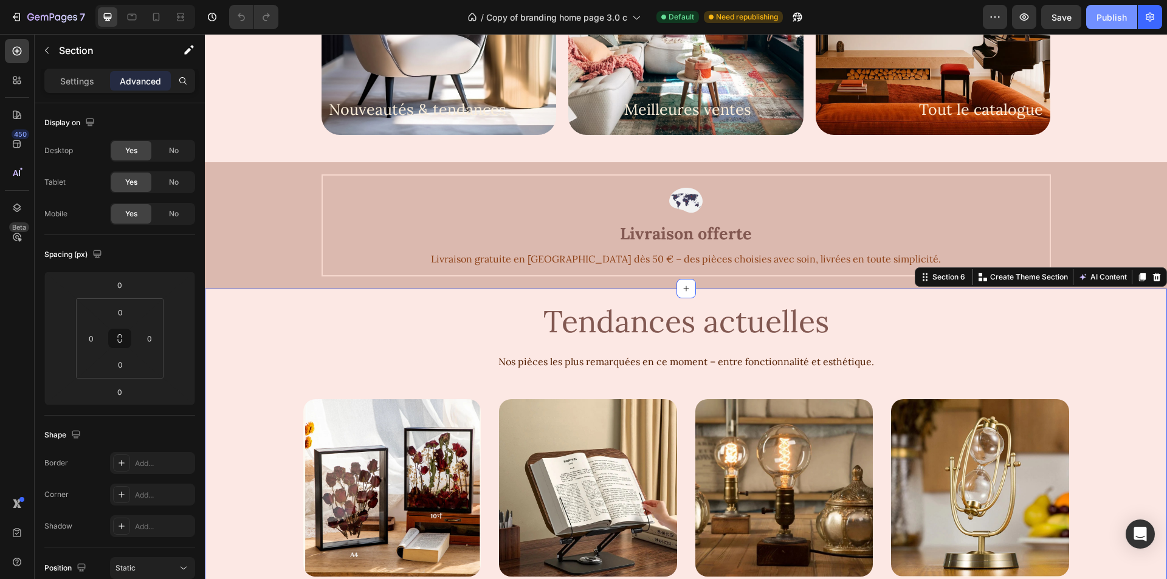
click at [1108, 16] on div "Publish" at bounding box center [1112, 17] width 30 height 13
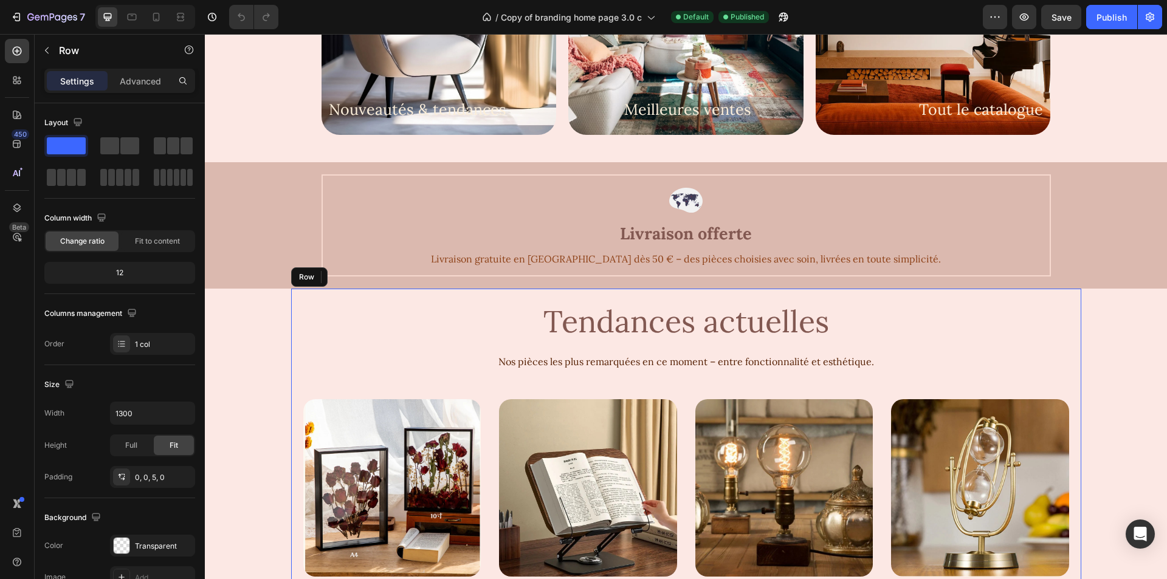
click at [134, 86] on p "Advanced" at bounding box center [140, 81] width 41 height 13
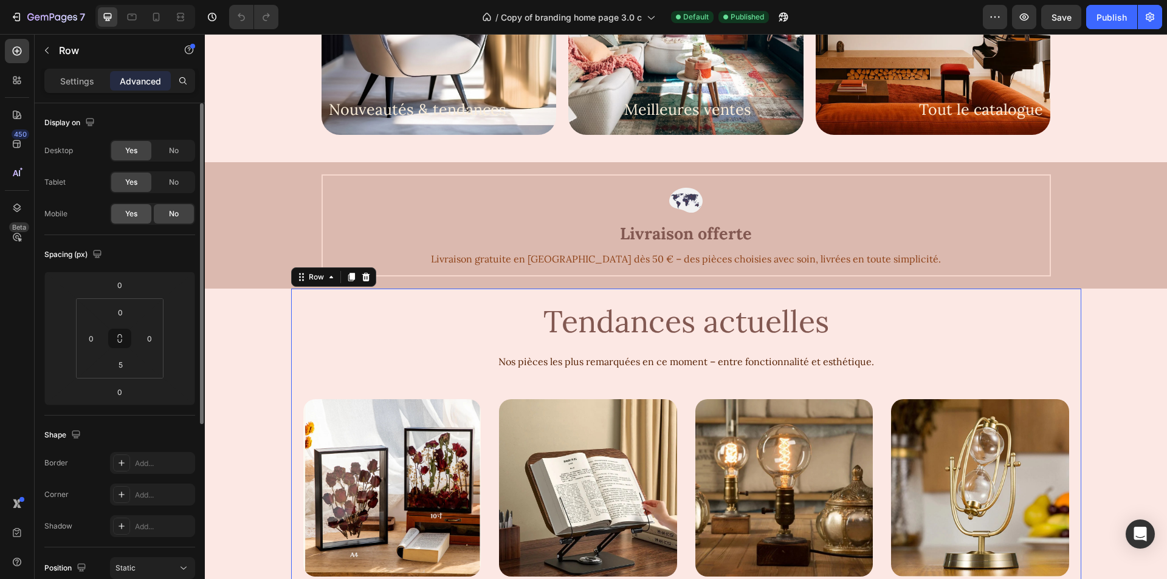
click at [128, 216] on span "Yes" at bounding box center [131, 214] width 12 height 11
click at [154, 22] on icon at bounding box center [156, 17] width 12 height 12
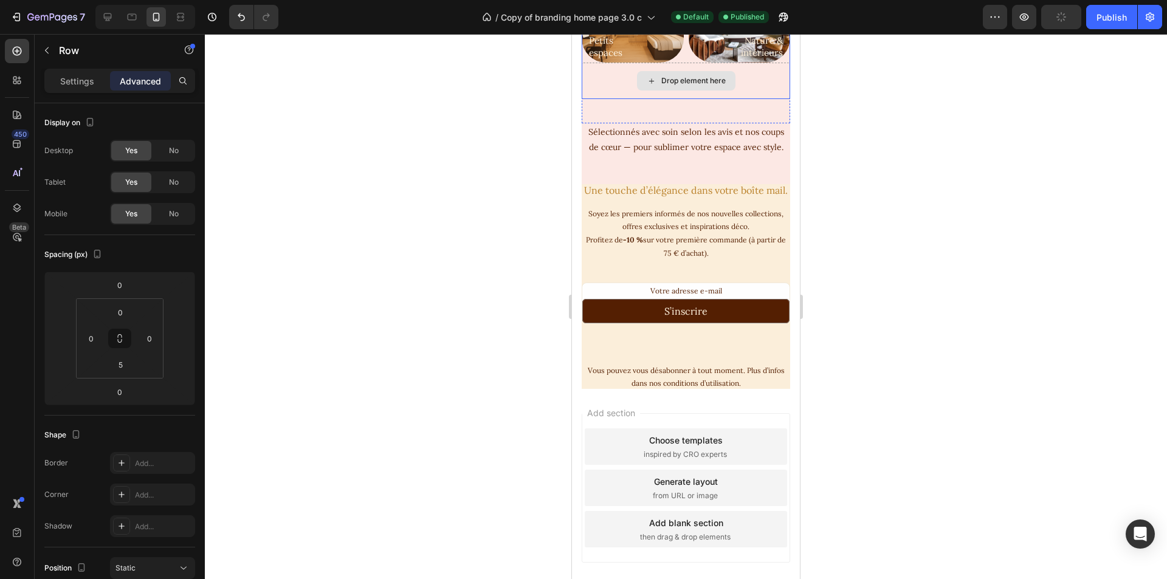
scroll to position [698, 0]
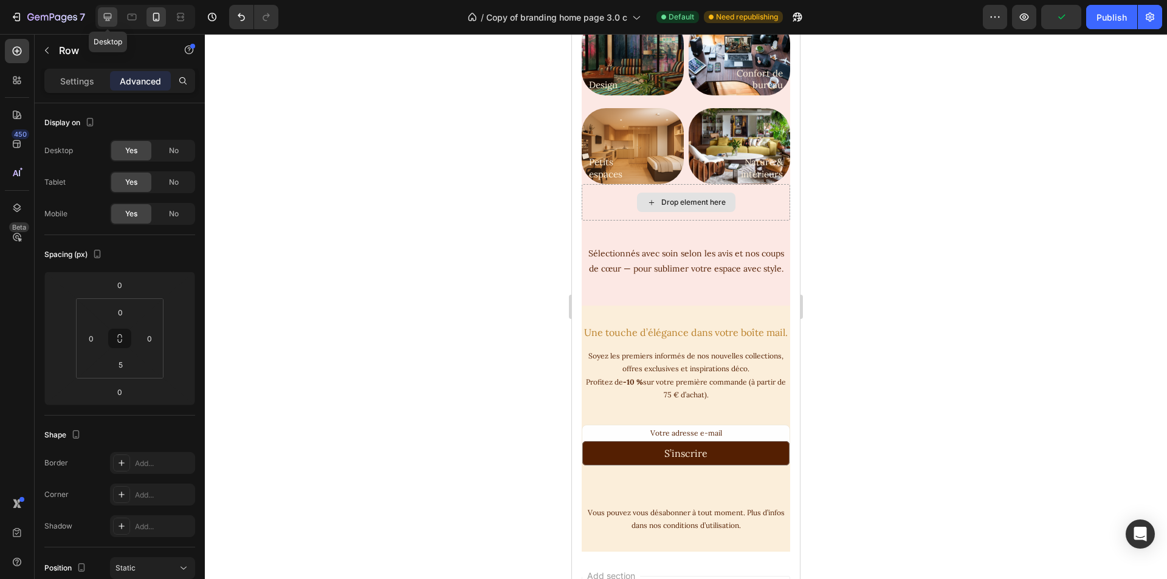
click at [110, 18] on icon at bounding box center [108, 17] width 8 height 8
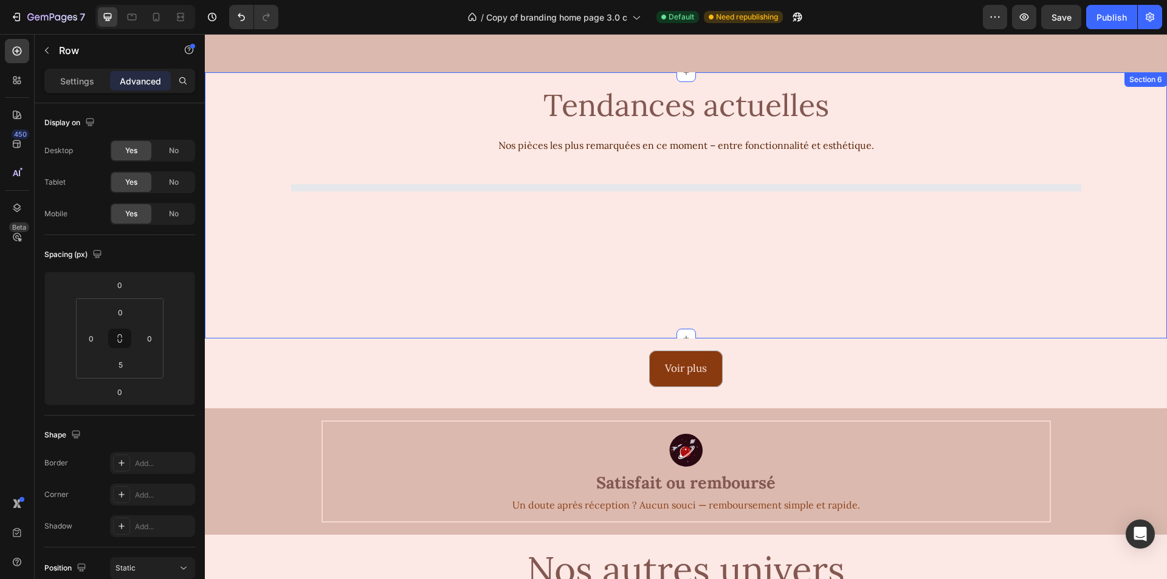
scroll to position [562, 0]
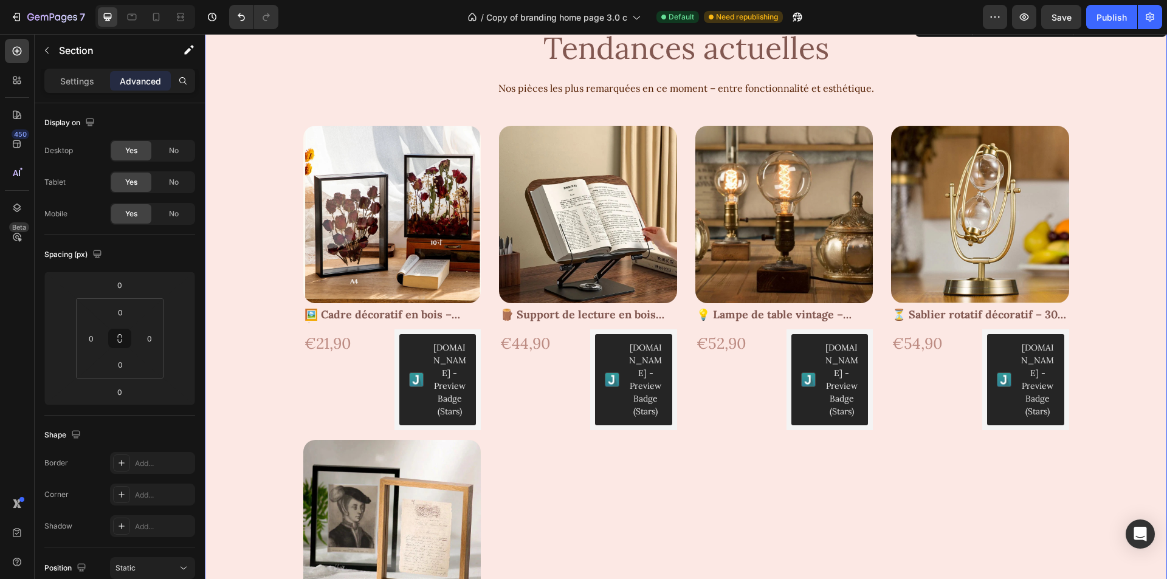
click at [1135, 288] on div "Tendances actuelles Text Block Tendances actuelles Text Block Product Images 🖼️…" at bounding box center [686, 393] width 962 height 757
click at [1066, 134] on div "Product Images 🖼️ Cadre décoratif en bois – Écrin poétique pour fleurs séchées …" at bounding box center [686, 435] width 790 height 619
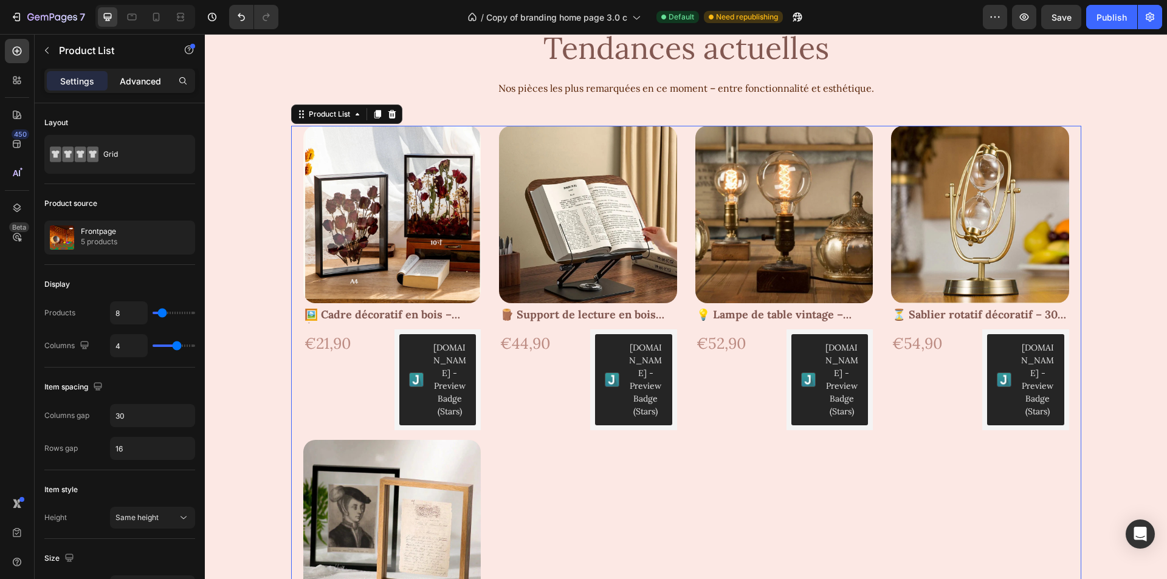
click at [150, 76] on p "Advanced" at bounding box center [140, 81] width 41 height 13
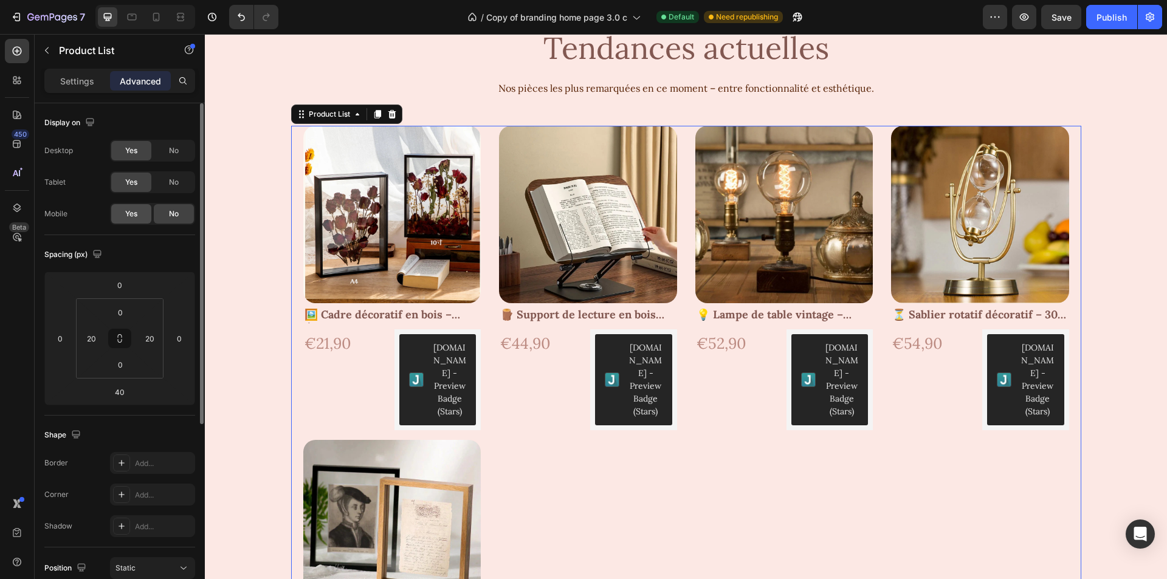
click at [117, 216] on div "Yes" at bounding box center [131, 213] width 40 height 19
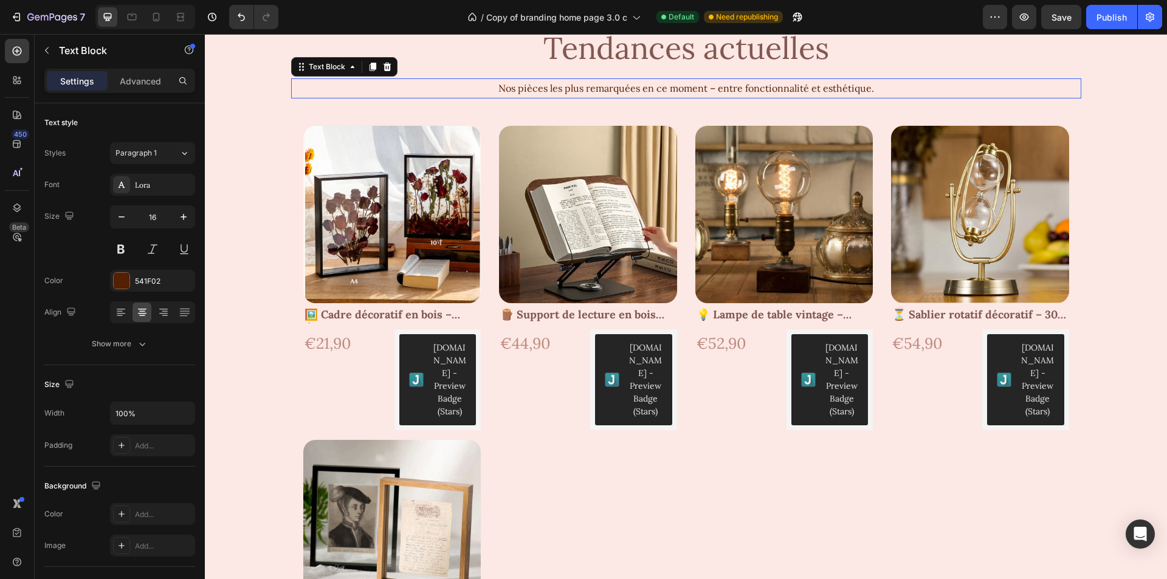
click at [904, 86] on p "Nos pièces les plus remarquées en ce moment – entre fonctionnalité et esthétiqu…" at bounding box center [686, 89] width 788 height 18
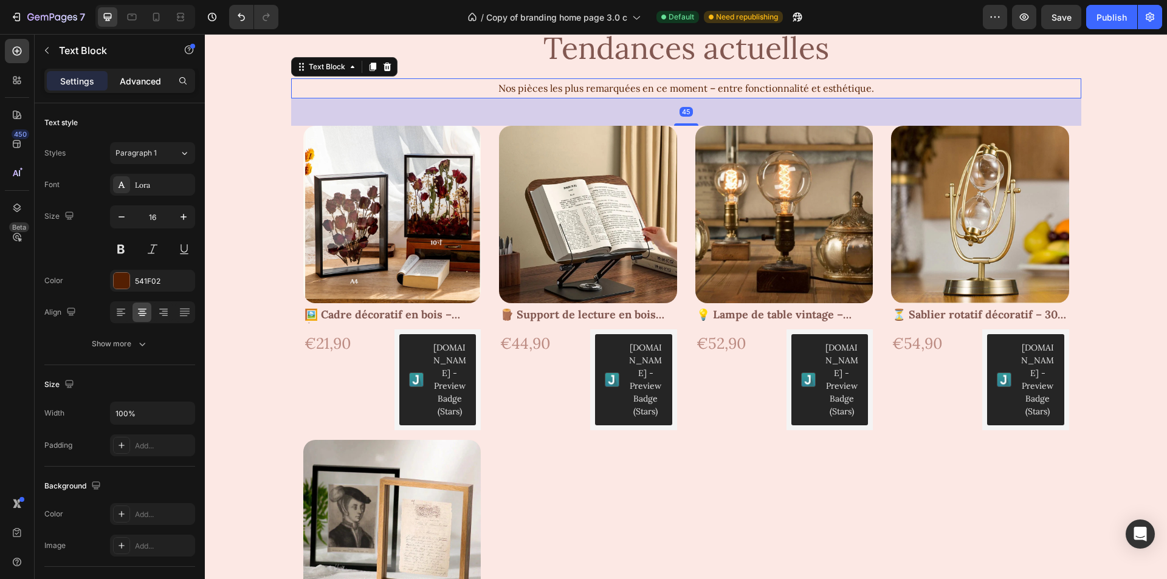
click at [148, 80] on p "Advanced" at bounding box center [140, 81] width 41 height 13
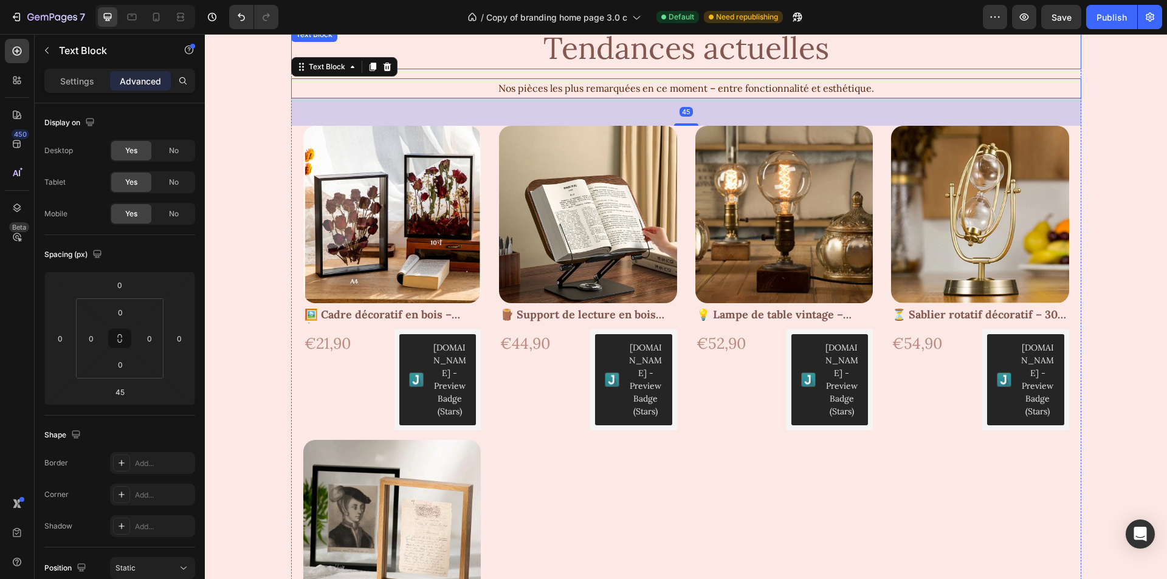
click at [525, 58] on p "Tendances actuelles" at bounding box center [686, 49] width 788 height 40
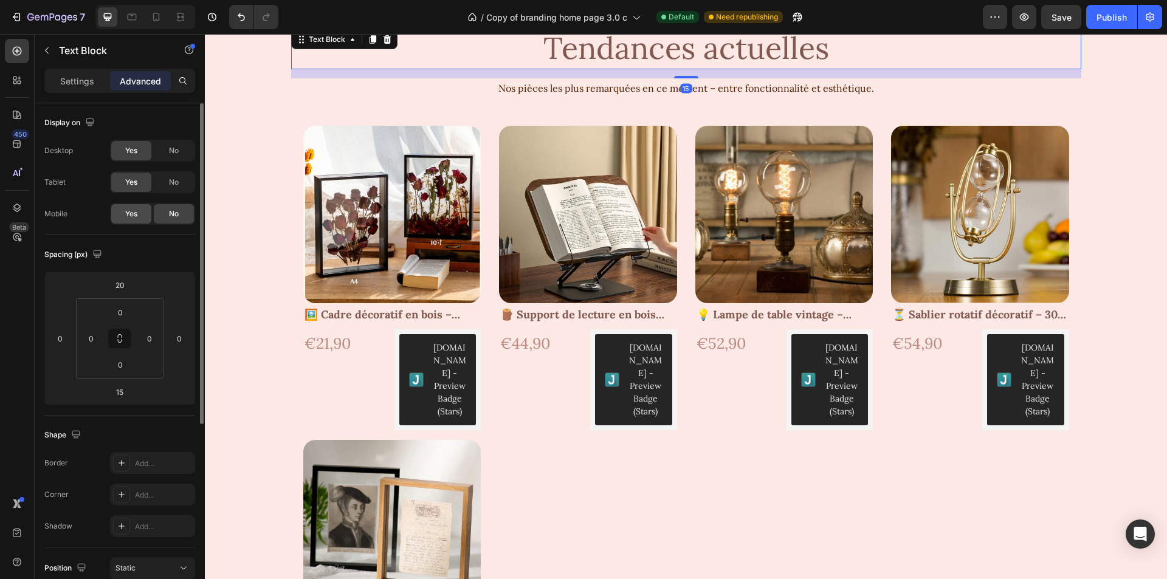
click at [128, 218] on span "Yes" at bounding box center [131, 214] width 12 height 11
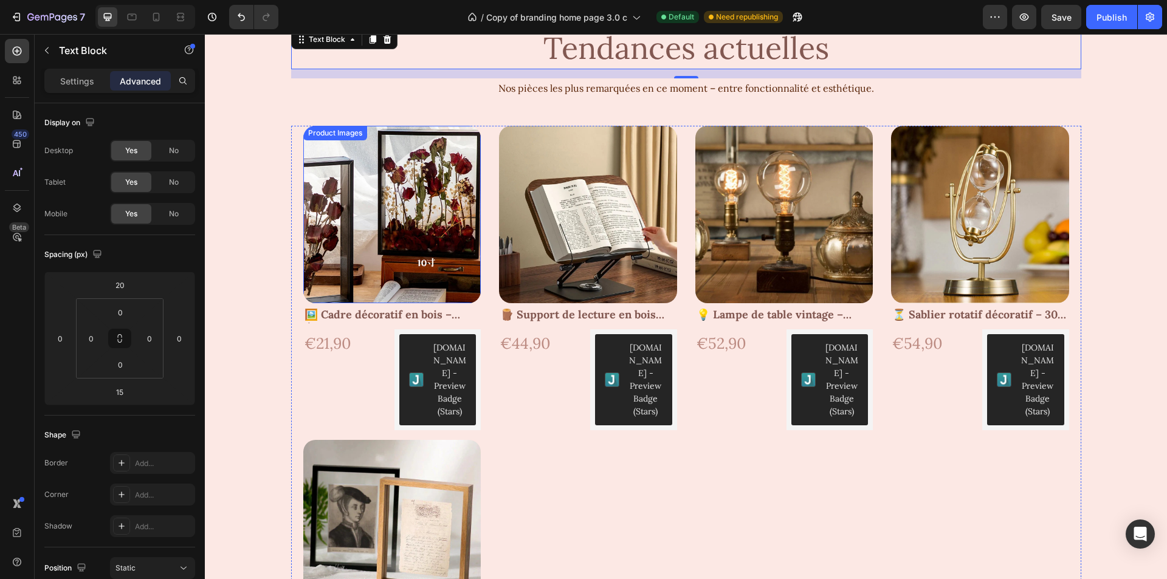
scroll to position [805, 0]
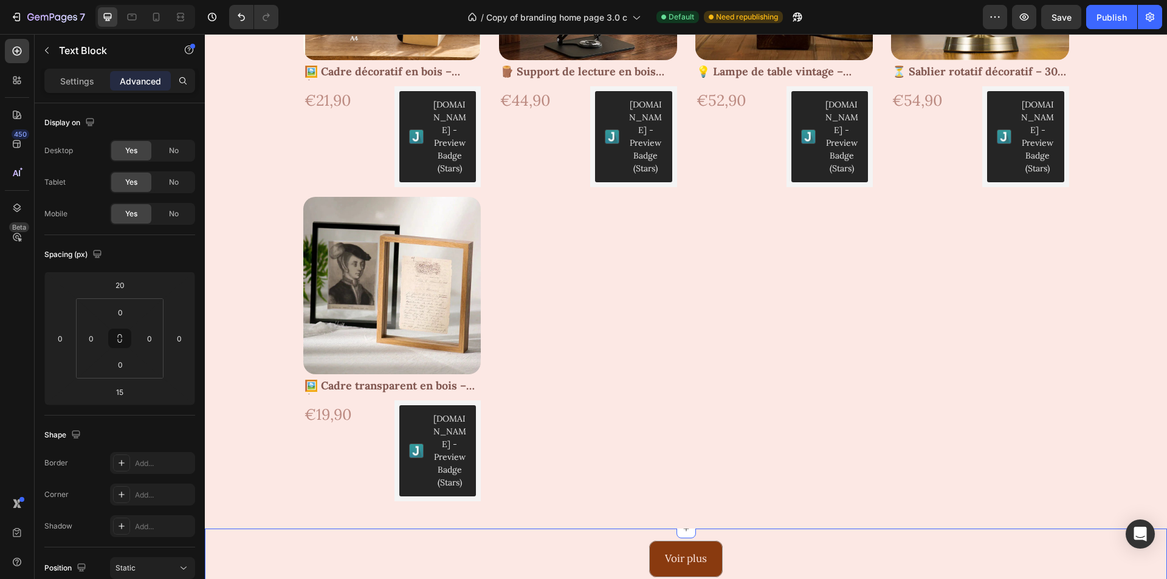
click at [553, 541] on div "Voir plus Button Row" at bounding box center [686, 559] width 962 height 36
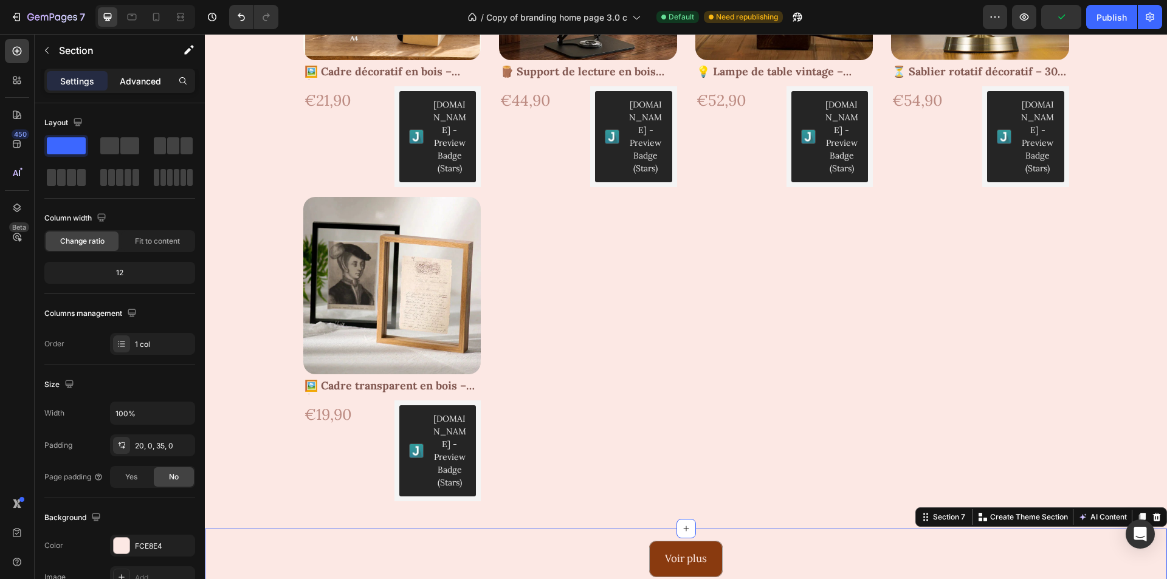
click at [126, 77] on p "Advanced" at bounding box center [140, 81] width 41 height 13
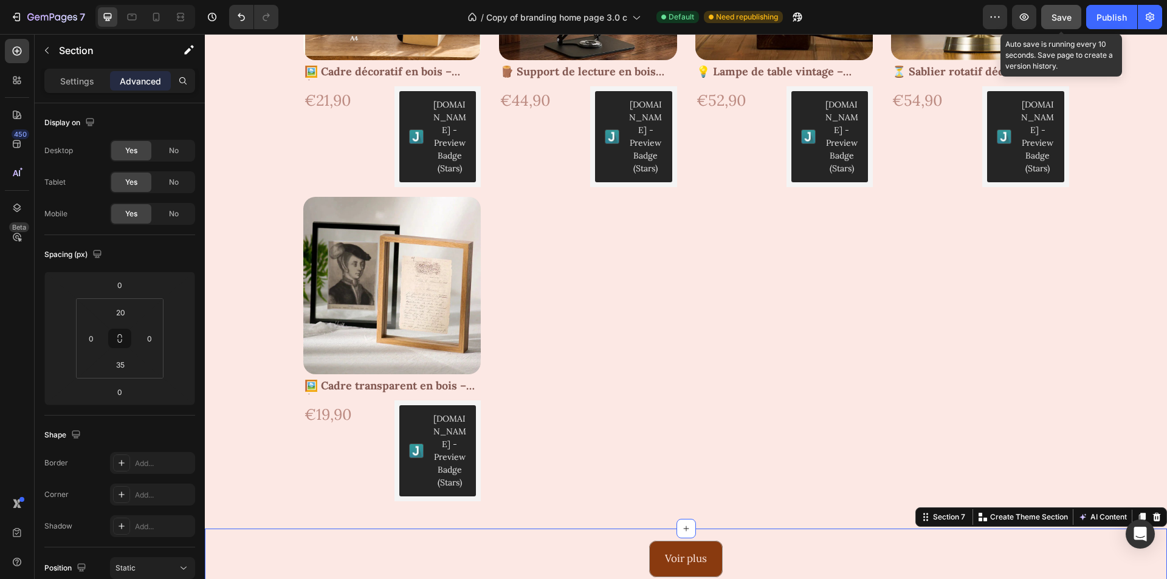
click at [1071, 17] on span "Save" at bounding box center [1062, 17] width 20 height 10
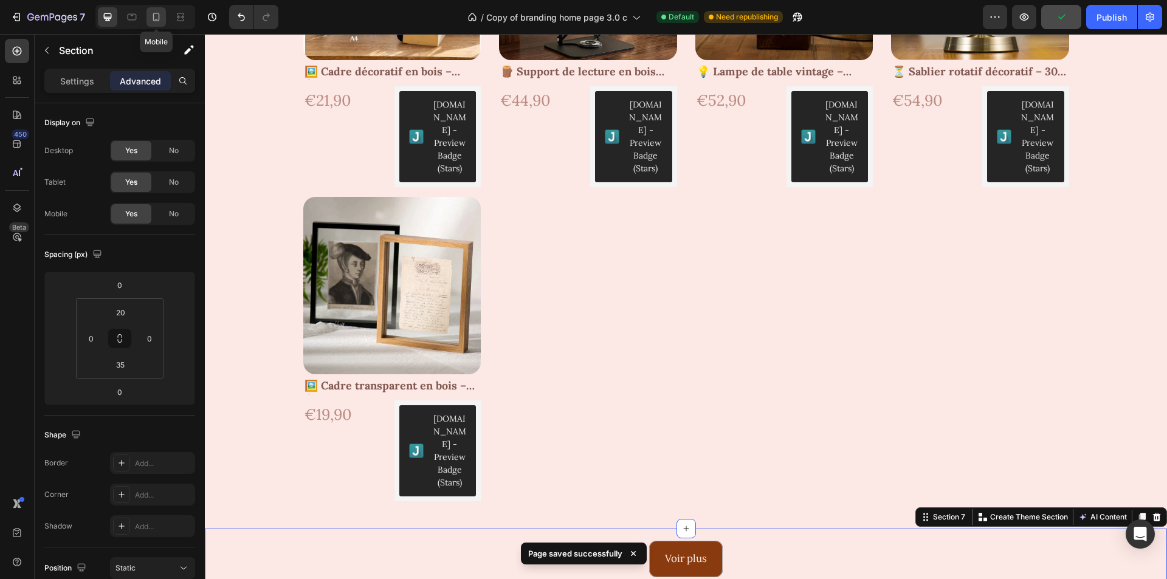
click at [148, 16] on div at bounding box center [156, 16] width 19 height 19
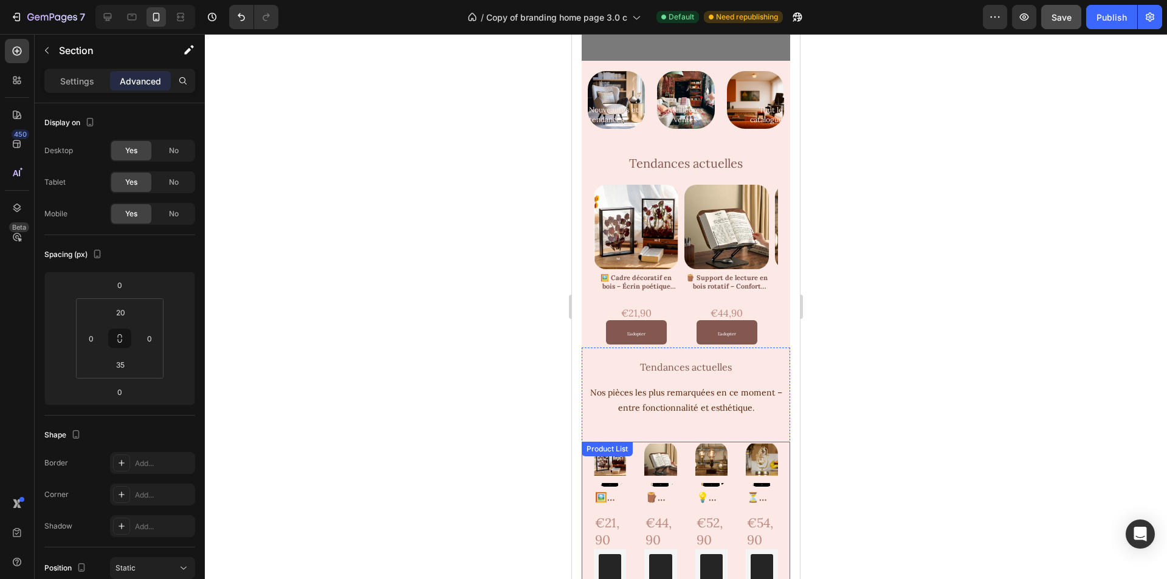
scroll to position [223, 0]
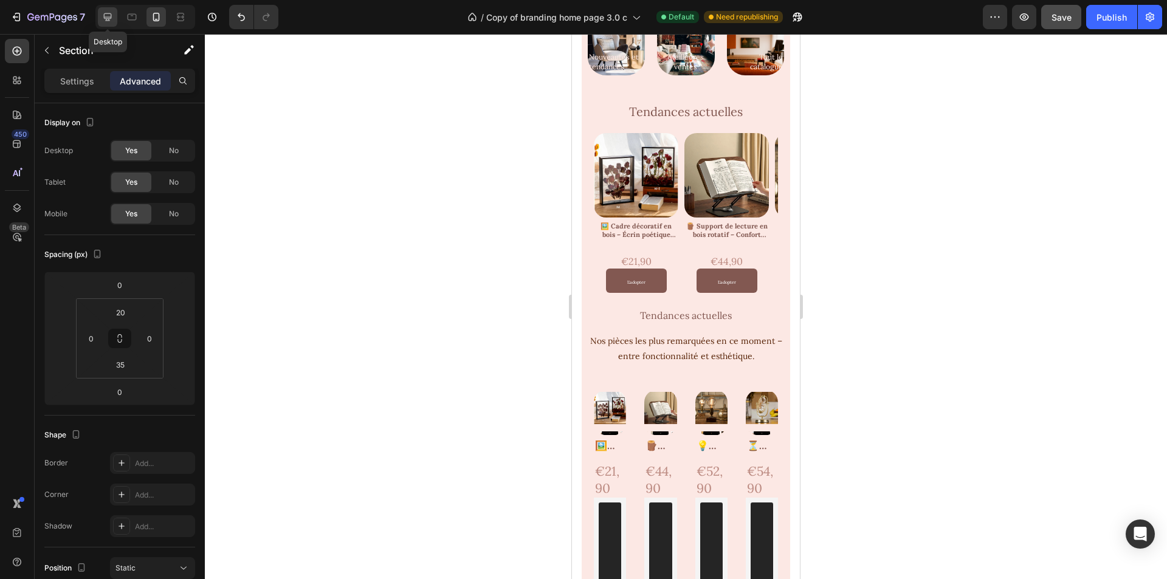
click at [107, 17] on icon at bounding box center [108, 17] width 8 height 8
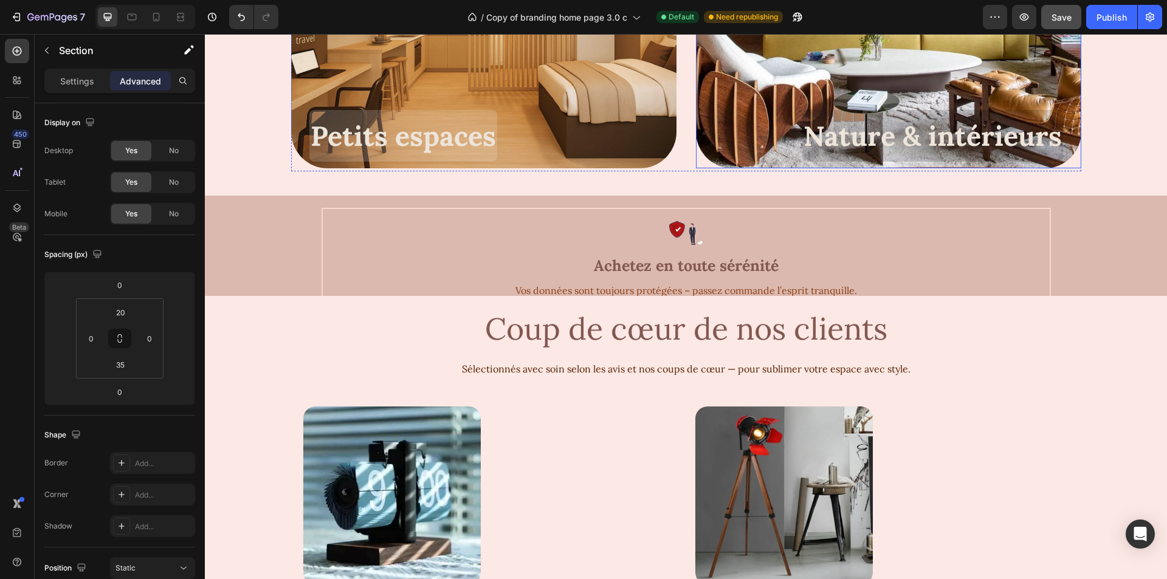
scroll to position [2099, 0]
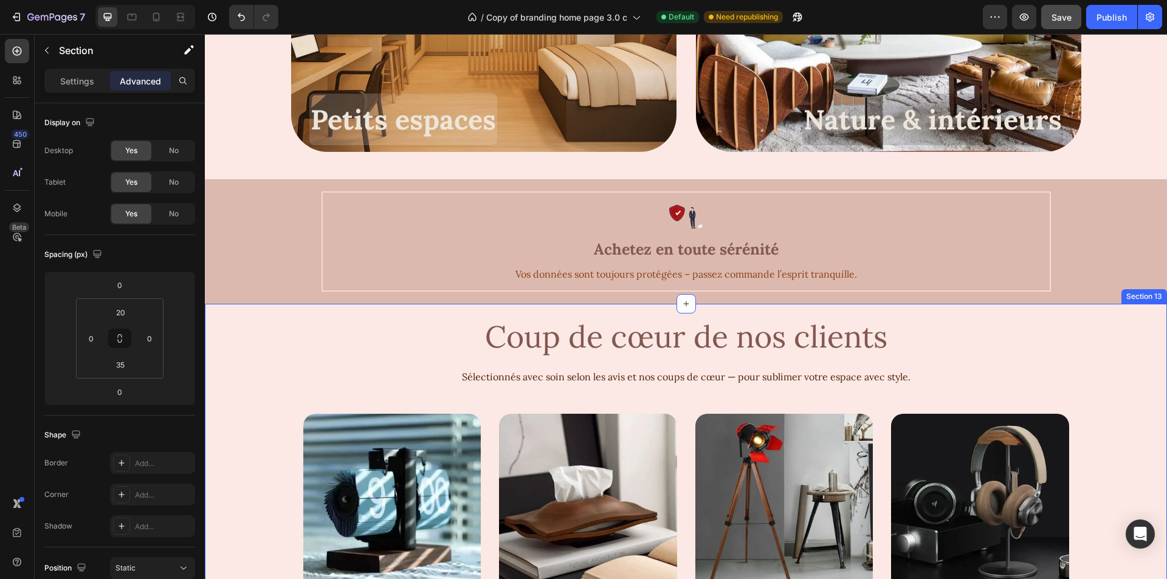
click at [1119, 336] on div "Tendances actuelles Text Block Tendances actuelles Text Block Product Images 🖼️…" at bounding box center [686, 525] width 962 height 443
click at [1139, 291] on icon at bounding box center [1142, 292] width 7 height 9
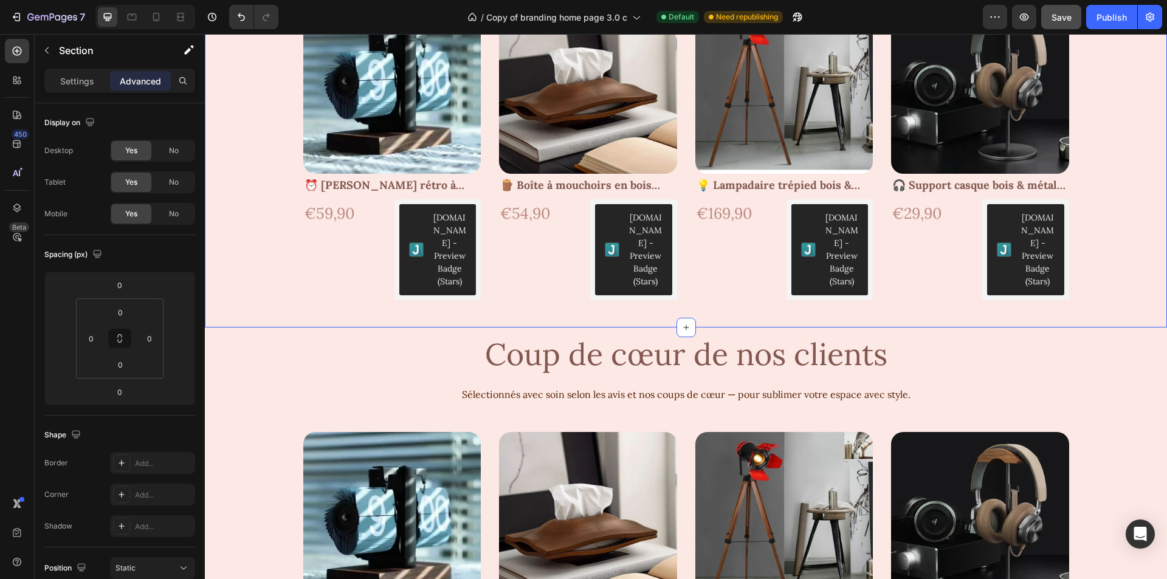
scroll to position [2592, 0]
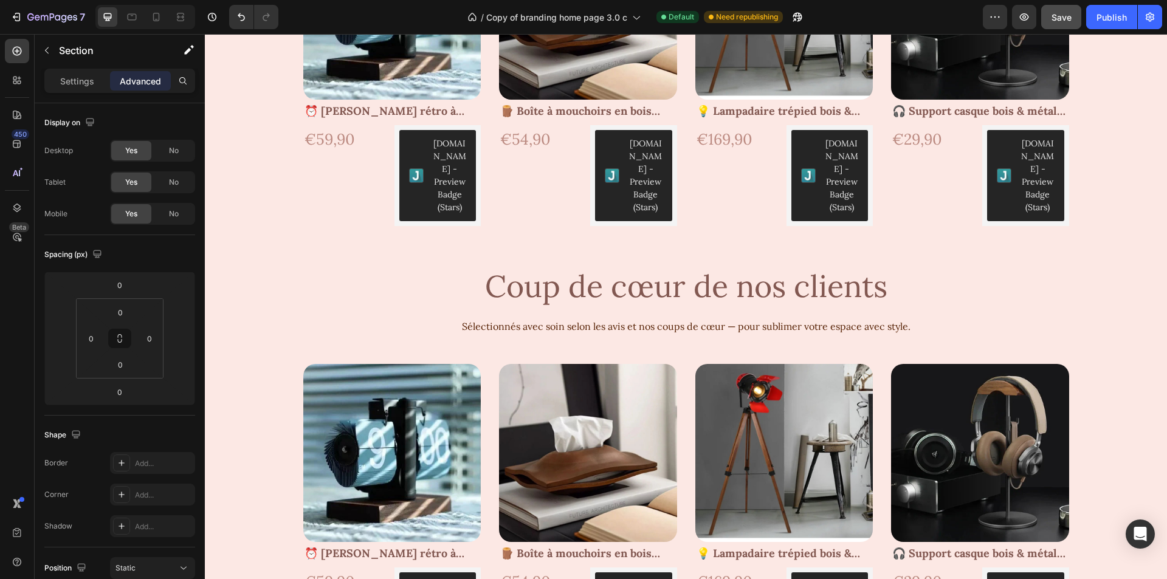
click at [228, 259] on div "Tendances actuelles Text Block Tendances actuelles Text Block Product Images 🖼️…" at bounding box center [686, 475] width 962 height 443
click at [255, 255] on div "Tendances actuelles Text Block Tendances actuelles Text Block Product Images 🖼️…" at bounding box center [686, 475] width 962 height 443
click at [422, 325] on div "Coup de cœur de nos clients Text Block Sélectionnés avec soin selon les avis et…" at bounding box center [686, 474] width 790 height 440
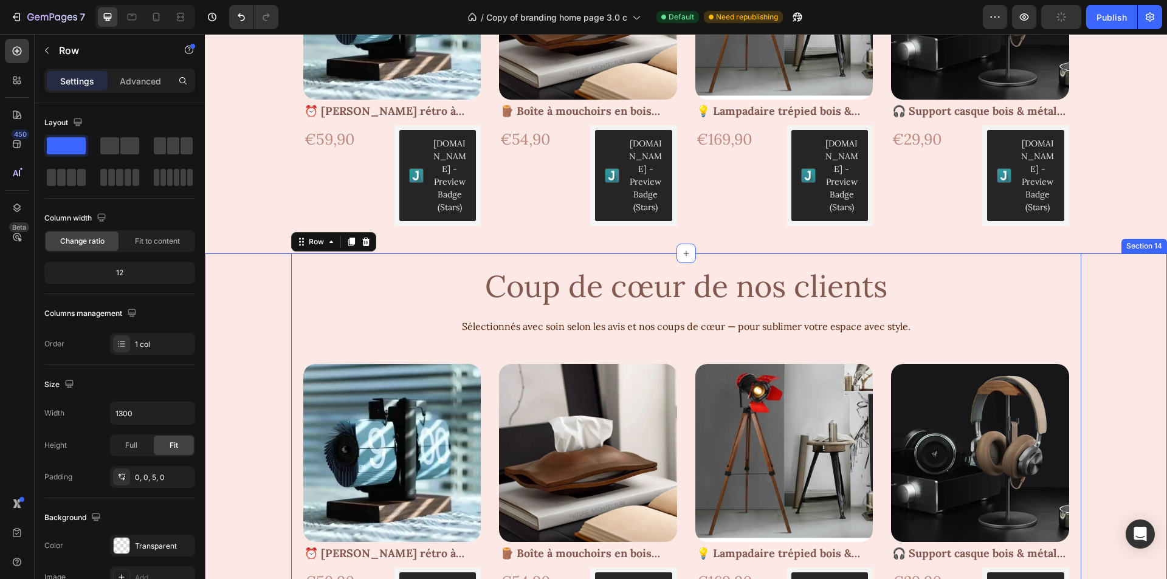
click at [254, 311] on div "Tendances actuelles Text Block Tendances actuelles Text Block Product Images 🖼️…" at bounding box center [686, 475] width 962 height 443
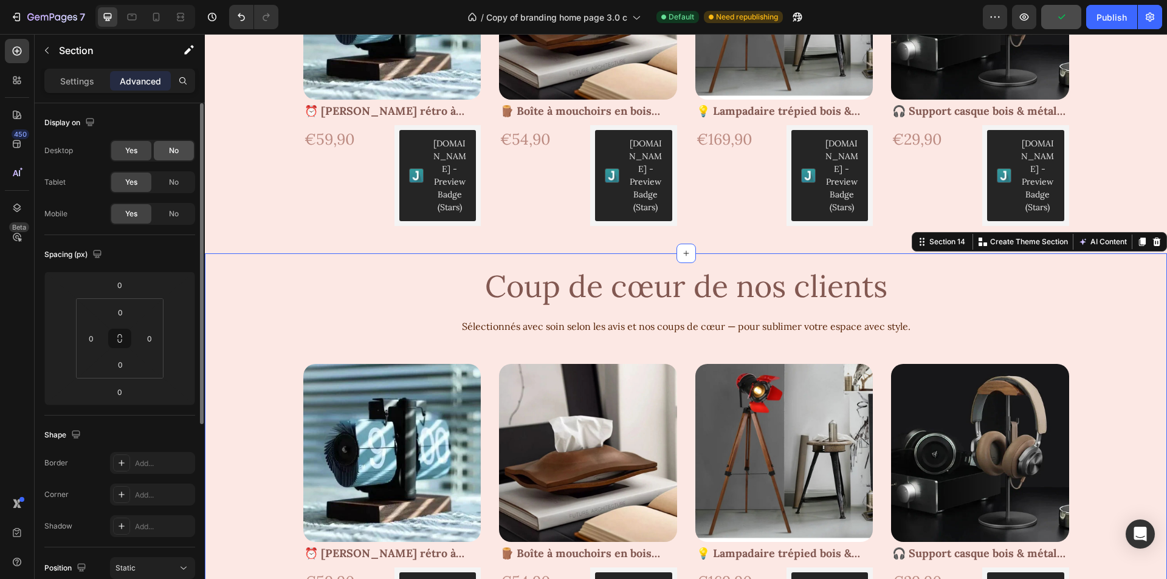
click at [178, 147] on span "No" at bounding box center [174, 150] width 10 height 11
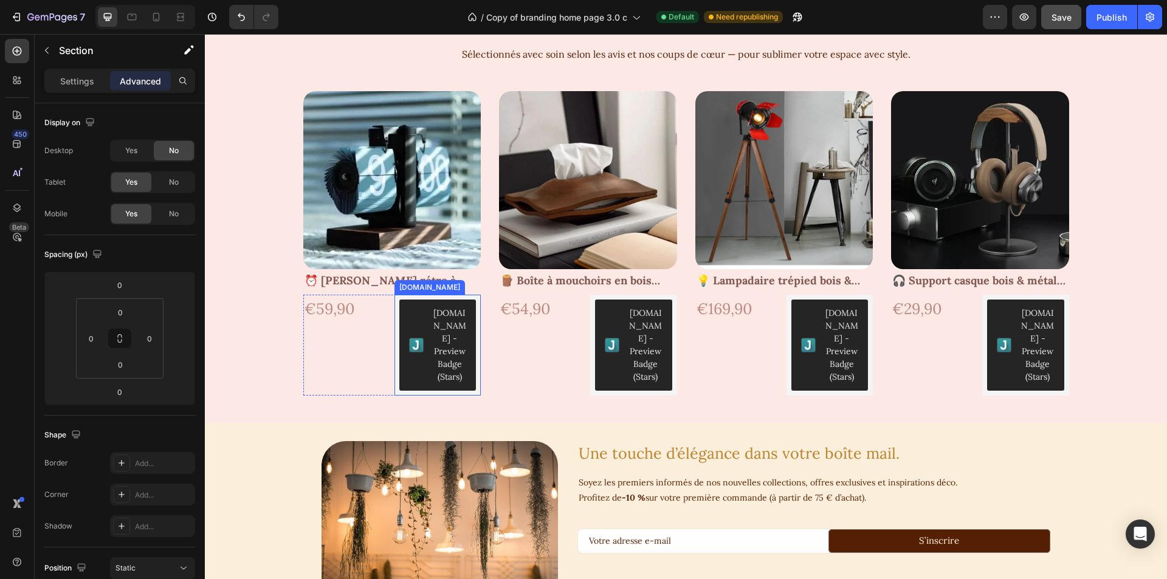
scroll to position [2349, 0]
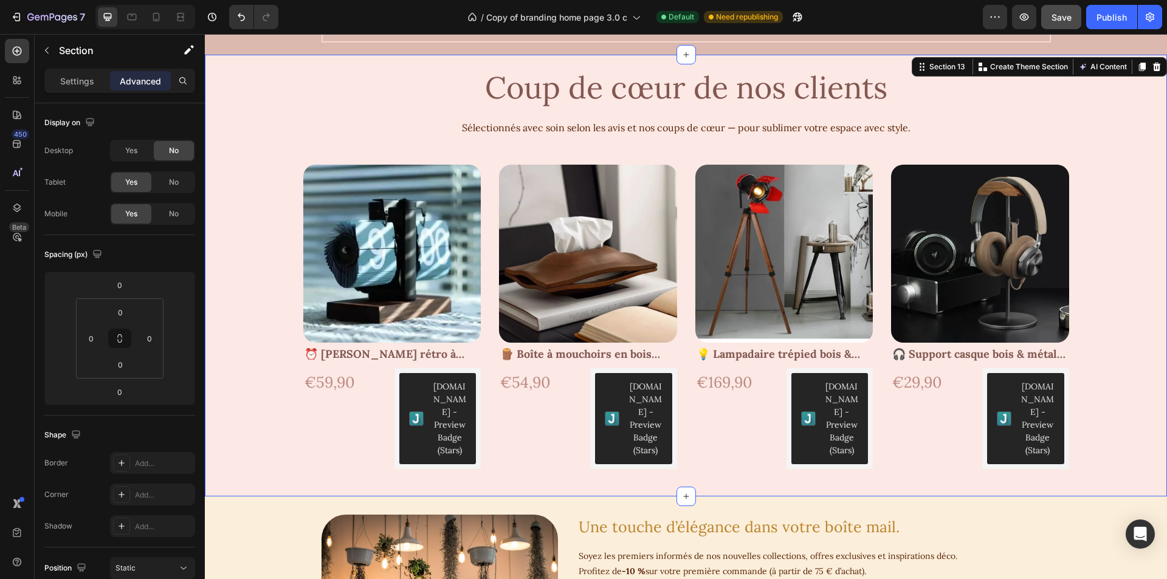
click at [238, 103] on div "Tendances actuelles Text Block Tendances actuelles Text Block Product Images 🖼️…" at bounding box center [686, 276] width 962 height 443
click at [164, 212] on div "No" at bounding box center [174, 213] width 40 height 19
click at [159, 10] on div at bounding box center [156, 16] width 19 height 19
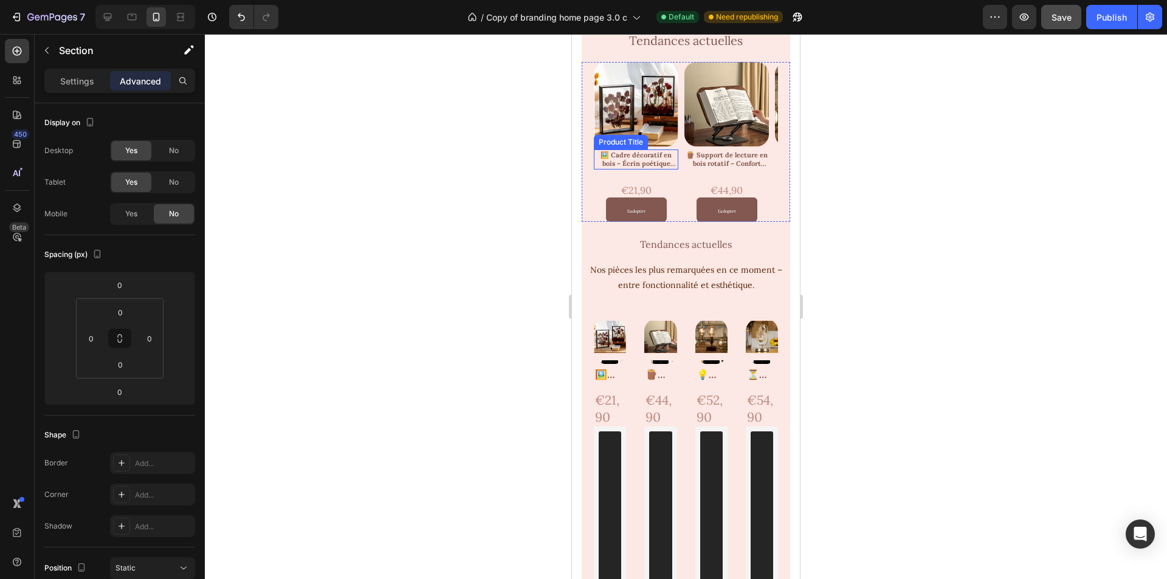
scroll to position [243, 0]
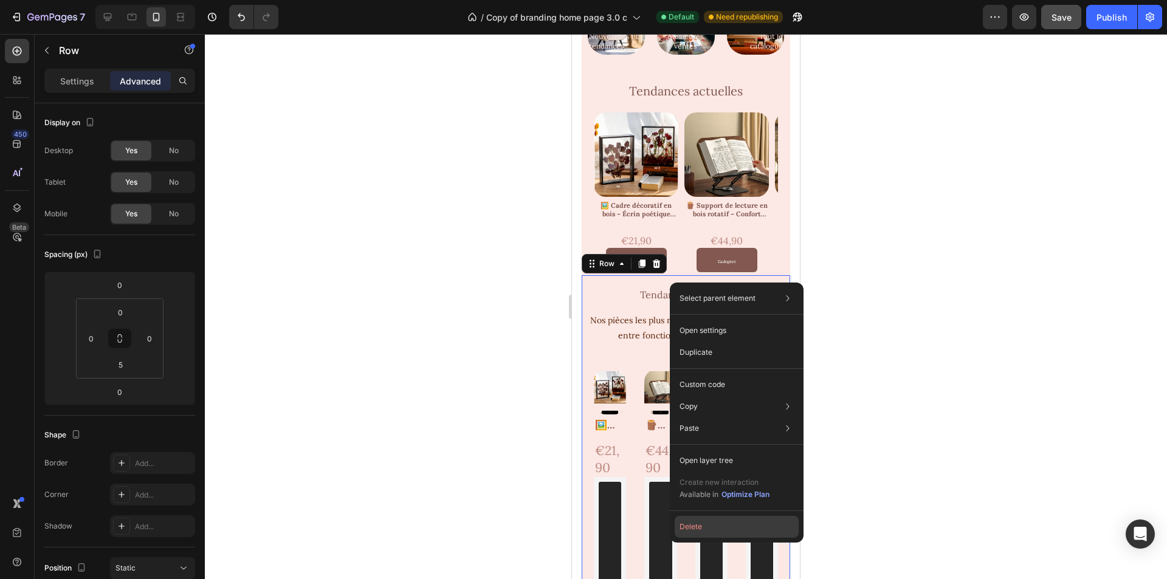
click at [697, 535] on button "Delete" at bounding box center [737, 527] width 124 height 22
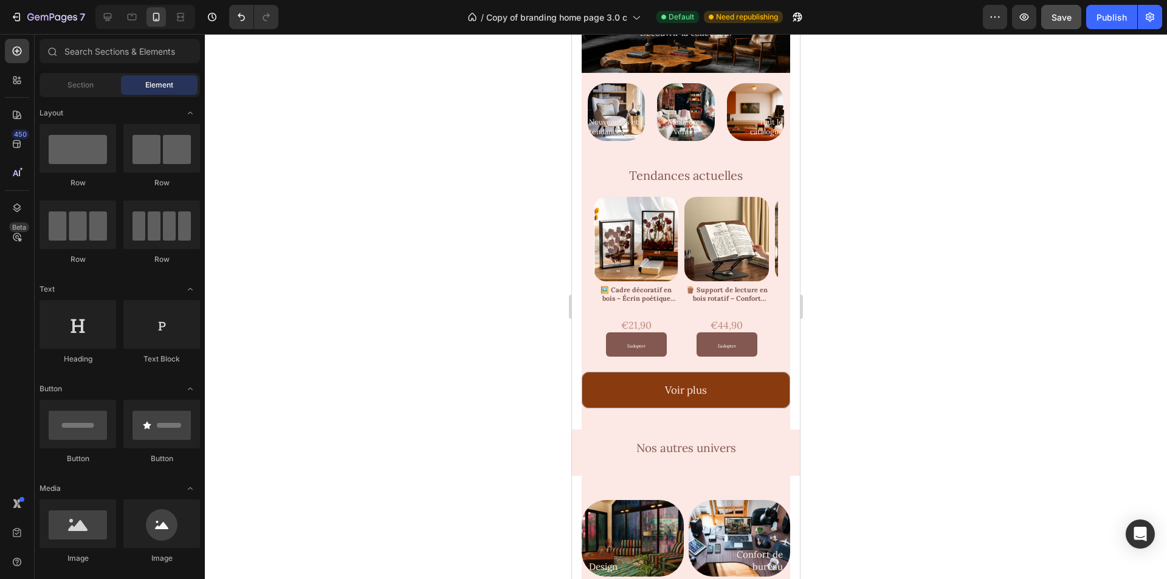
scroll to position [122, 0]
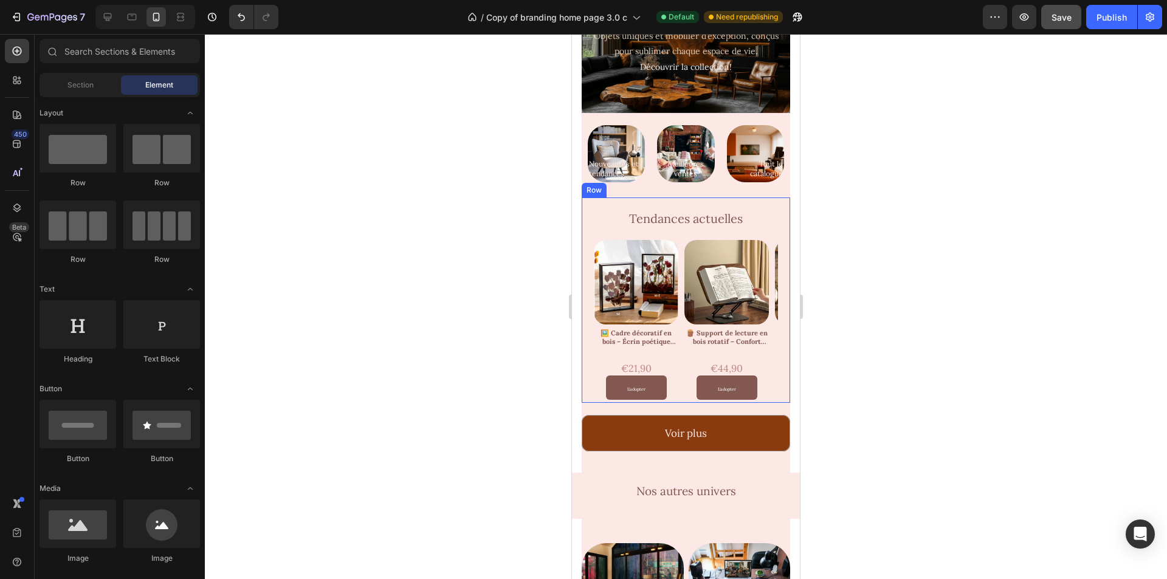
click at [768, 198] on div "Tendances actuelles Text Block Tendances actuelles Text Block Product Images 🖼️…" at bounding box center [686, 299] width 209 height 202
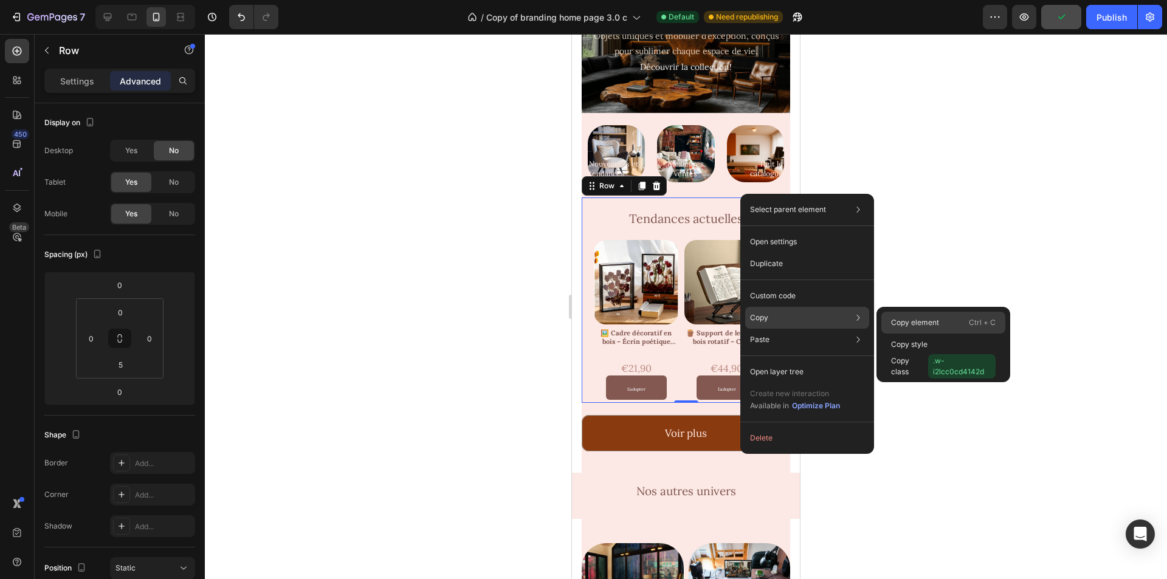
click at [919, 314] on div "Copy element Ctrl + C" at bounding box center [944, 323] width 124 height 22
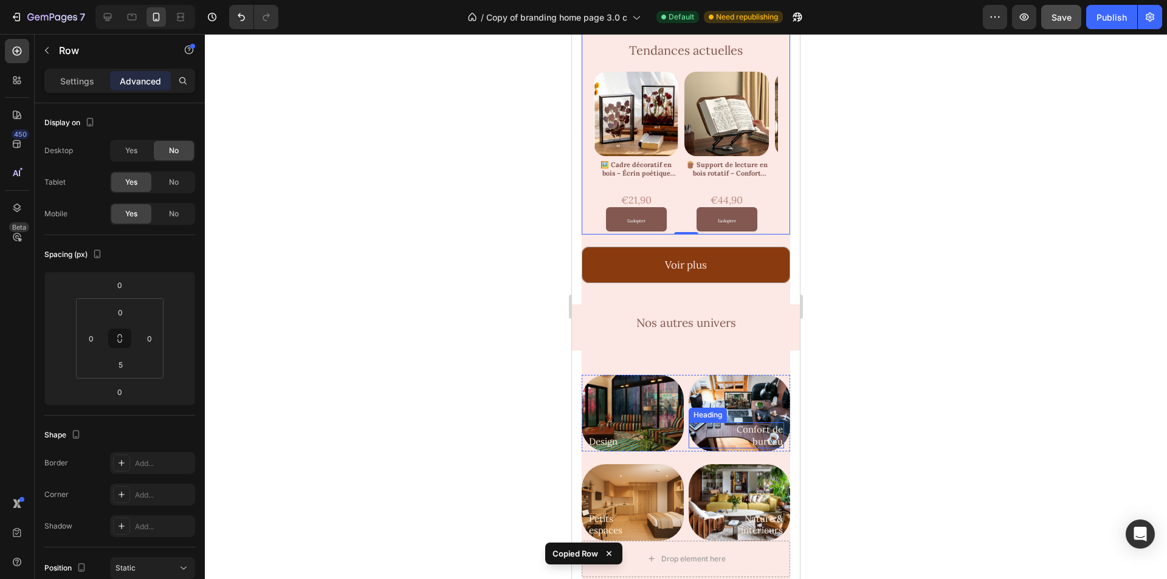
scroll to position [426, 0]
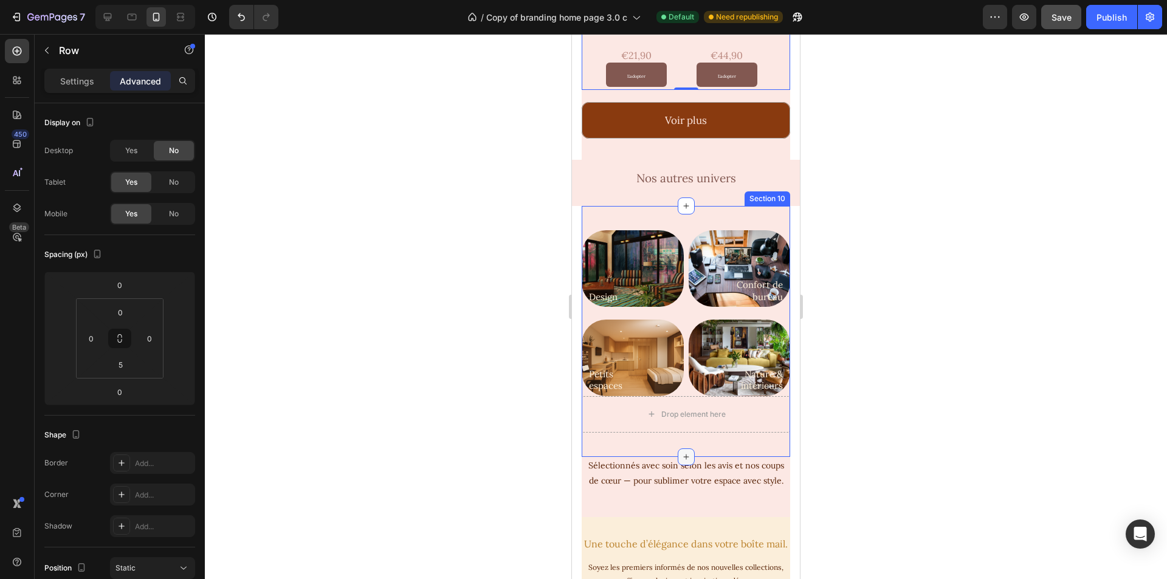
click at [683, 454] on icon at bounding box center [685, 456] width 5 height 5
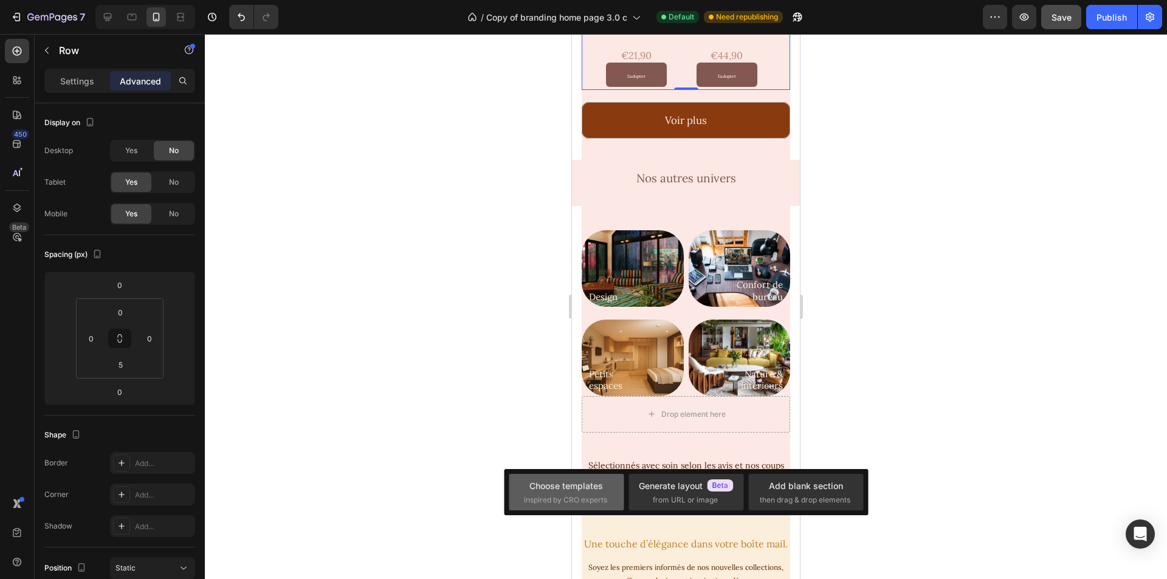
click at [570, 489] on div "Choose templates" at bounding box center [567, 486] width 74 height 13
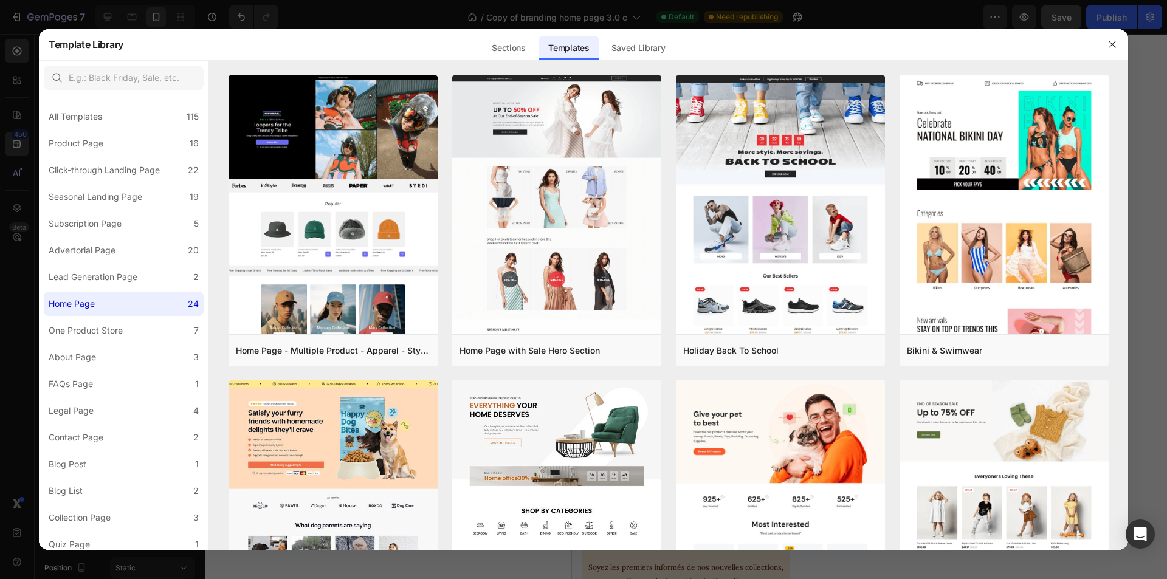
click at [1111, 44] on icon "button" at bounding box center [1113, 45] width 10 height 10
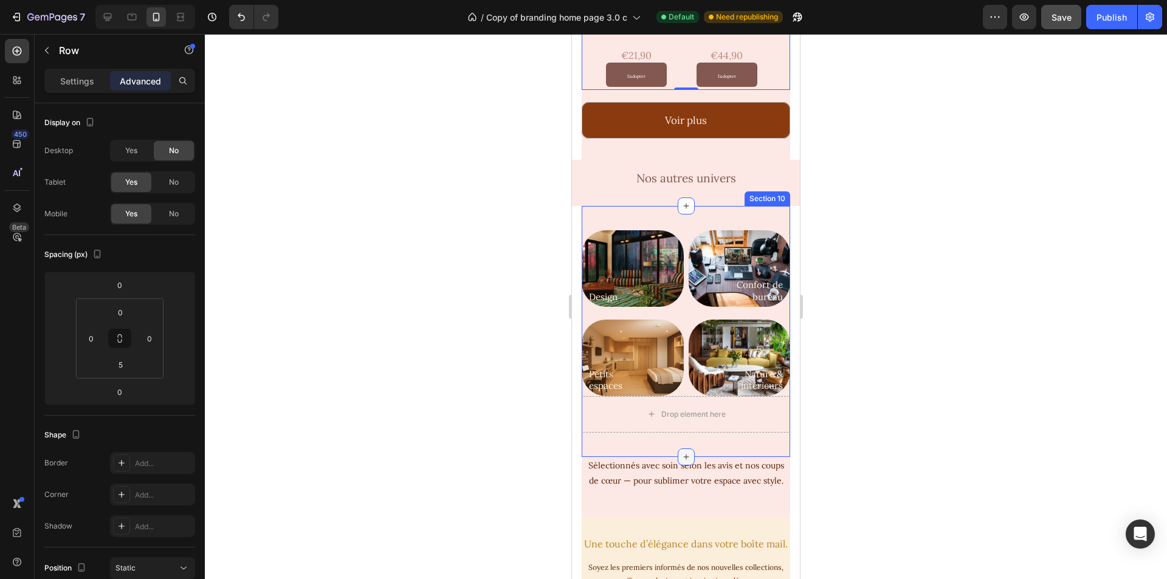
click at [687, 449] on div at bounding box center [686, 457] width 17 height 17
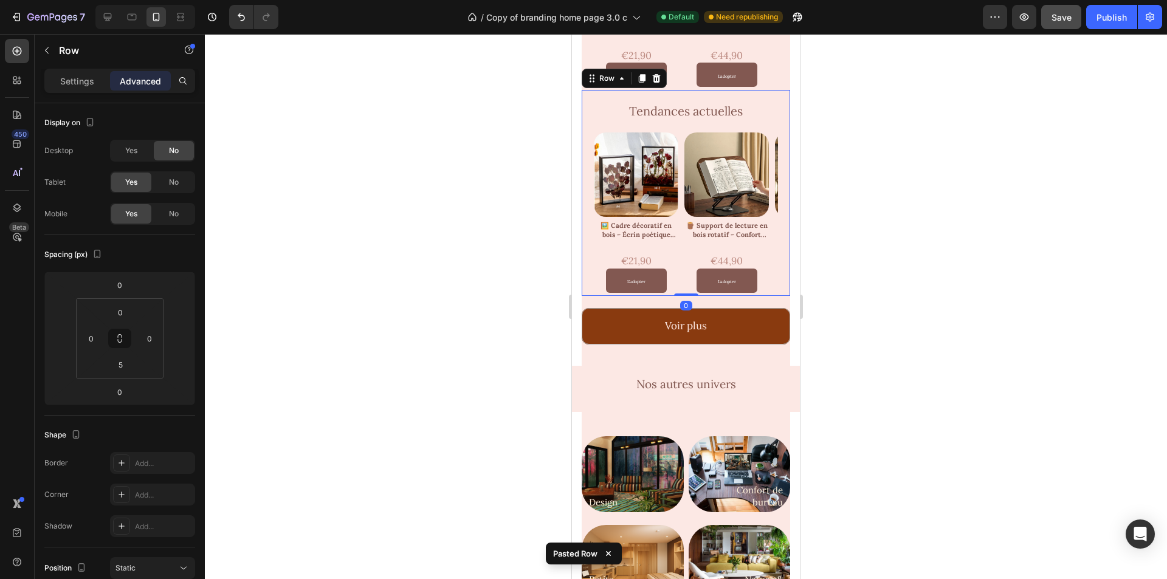
click at [921, 339] on div at bounding box center [686, 306] width 962 height 545
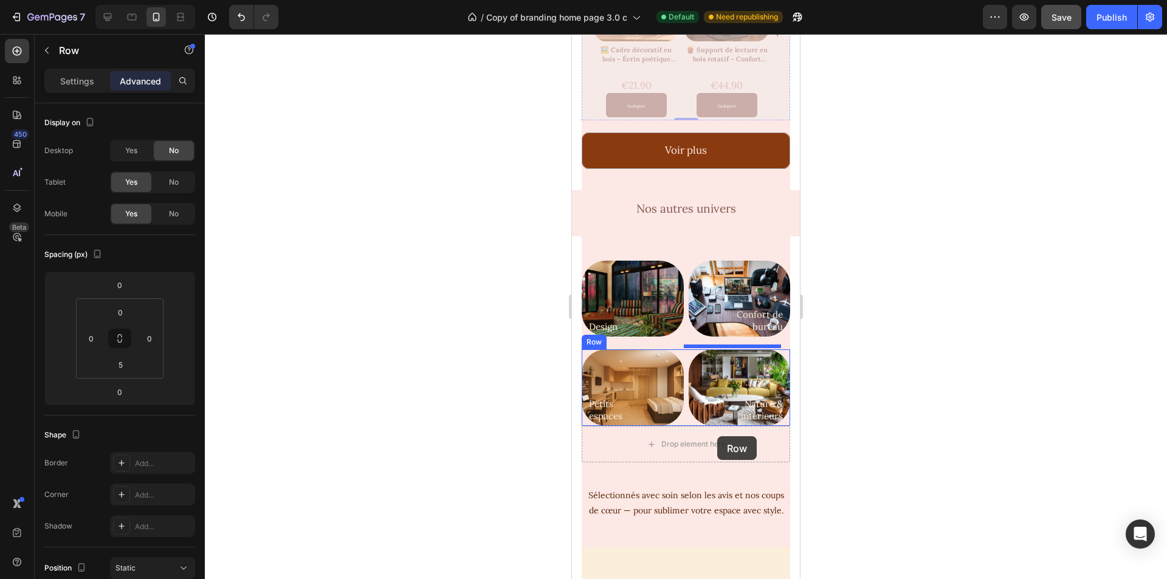
scroll to position [608, 0]
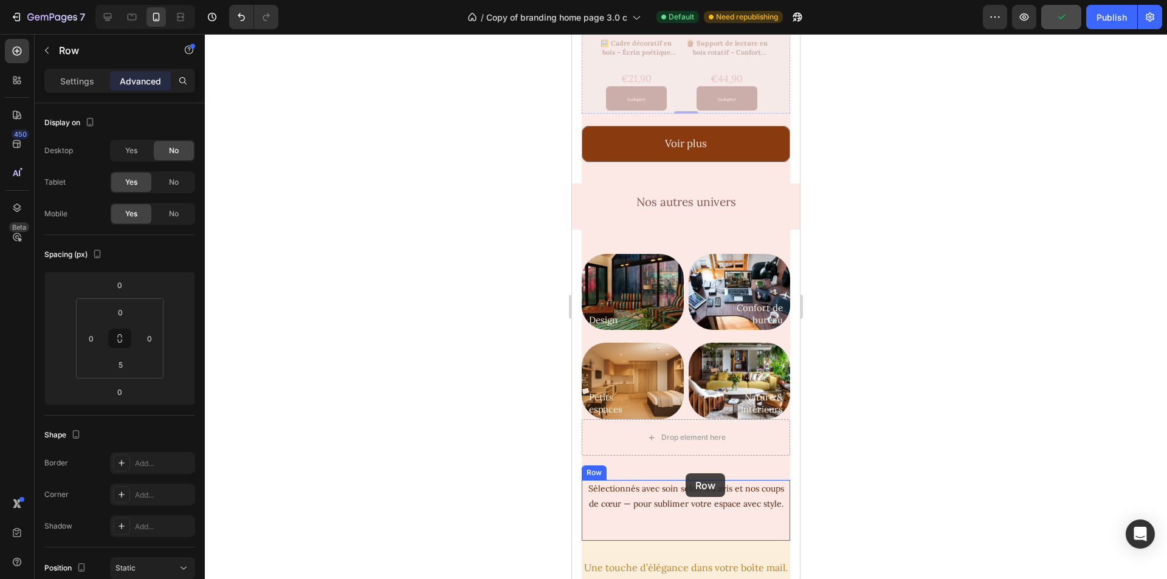
drag, startPoint x: 778, startPoint y: 105, endPoint x: 686, endPoint y: 474, distance: 380.3
click at [686, 474] on div "iPhone 13 Mini ( 375 px) iPhone 13 Mini iPhone 13 Pro iPhone 11 Pro Max iPhone …" at bounding box center [686, 235] width 228 height 1619
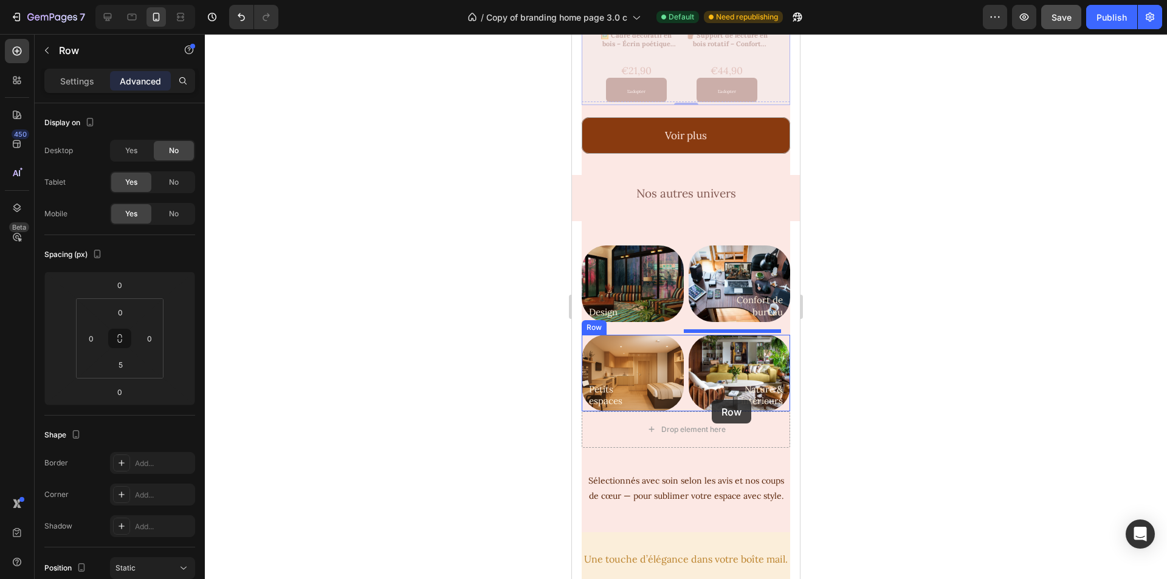
scroll to position [519, 0]
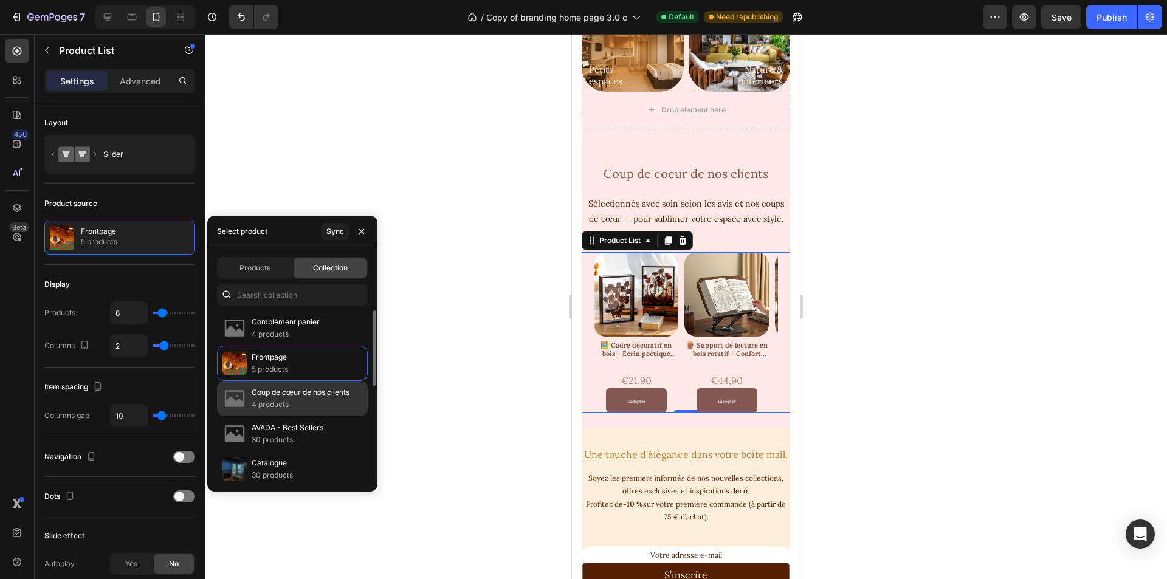
click at [315, 403] on p "4 products" at bounding box center [301, 405] width 98 height 12
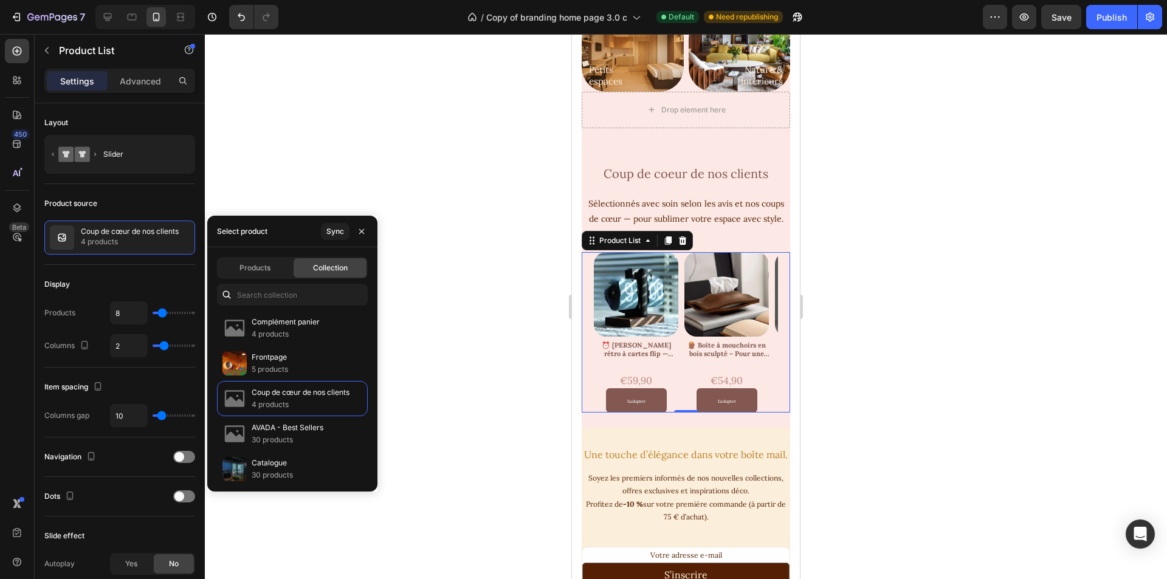
click at [457, 317] on div at bounding box center [686, 306] width 962 height 545
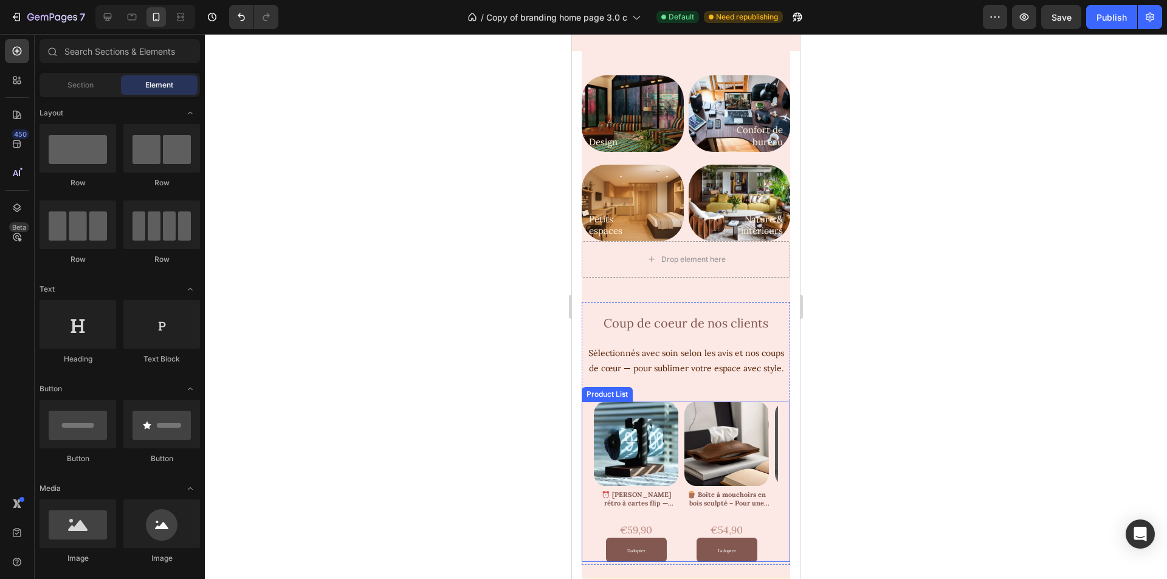
scroll to position [548, 0]
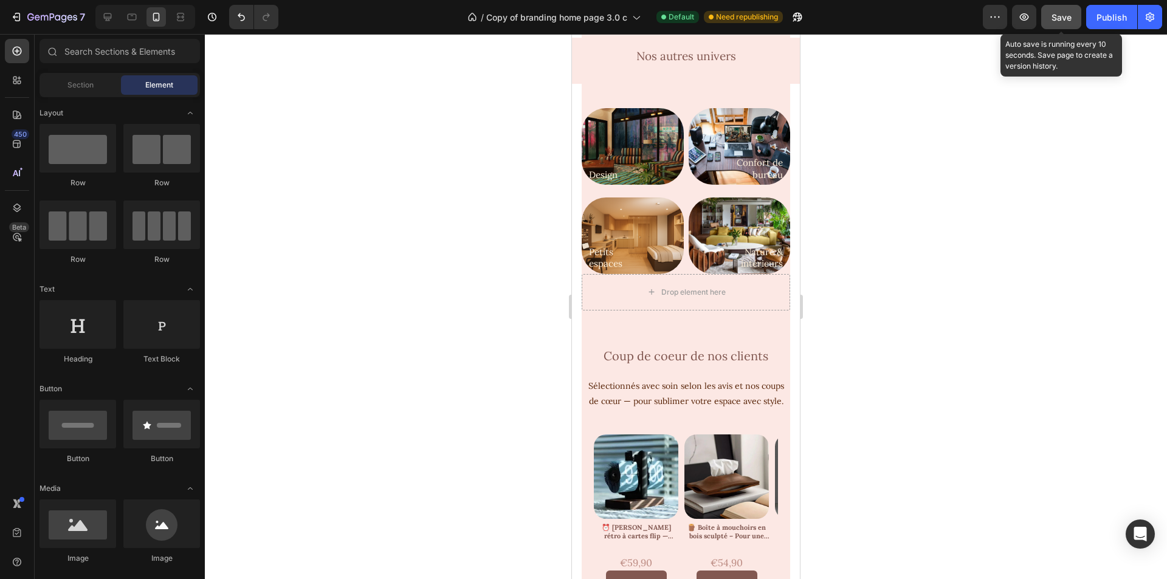
click at [1068, 24] on button "Save" at bounding box center [1062, 17] width 40 height 24
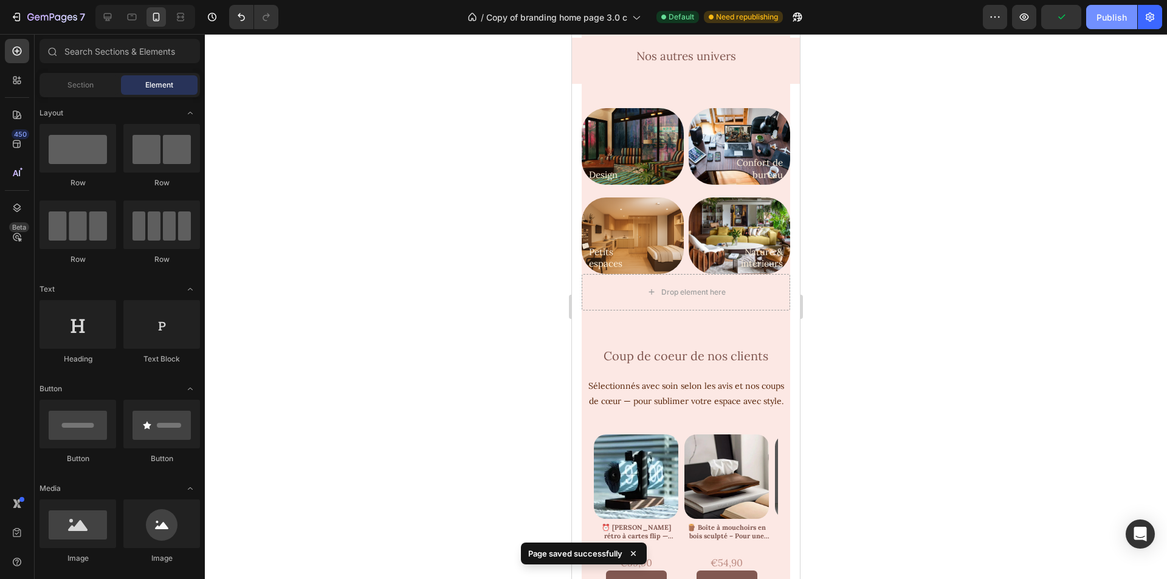
click at [1108, 14] on div "Publish" at bounding box center [1112, 17] width 30 height 13
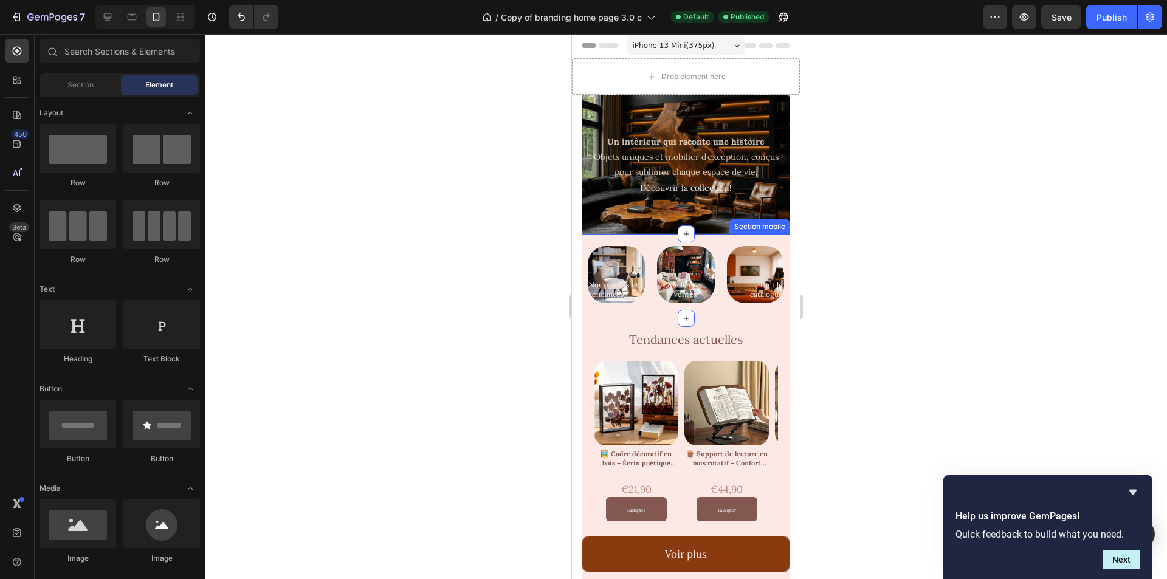
scroll to position [0, 0]
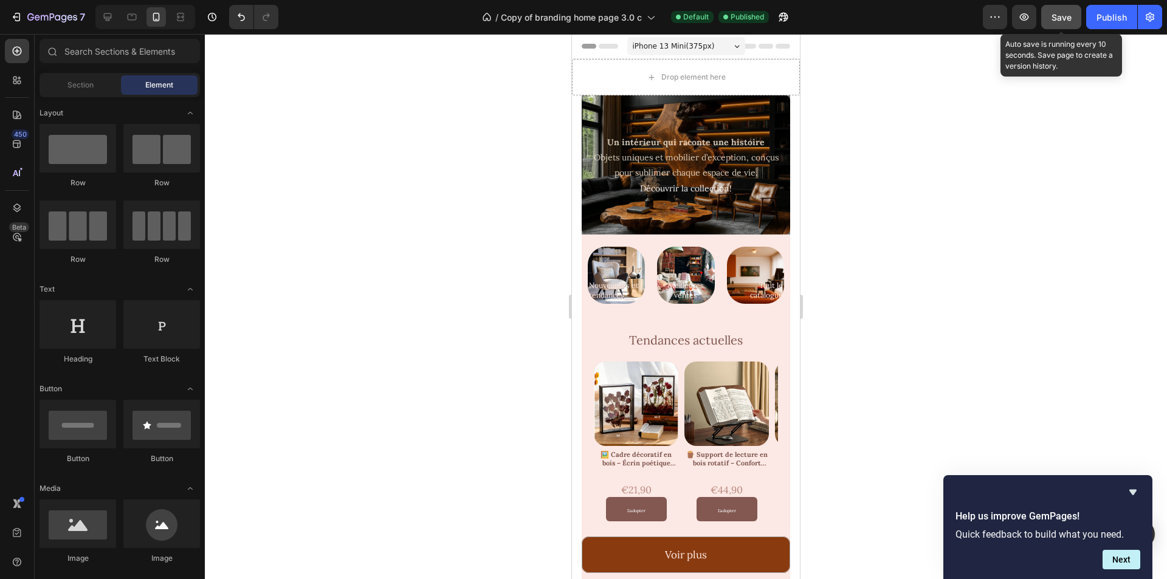
click at [1068, 10] on button "Save" at bounding box center [1062, 17] width 40 height 24
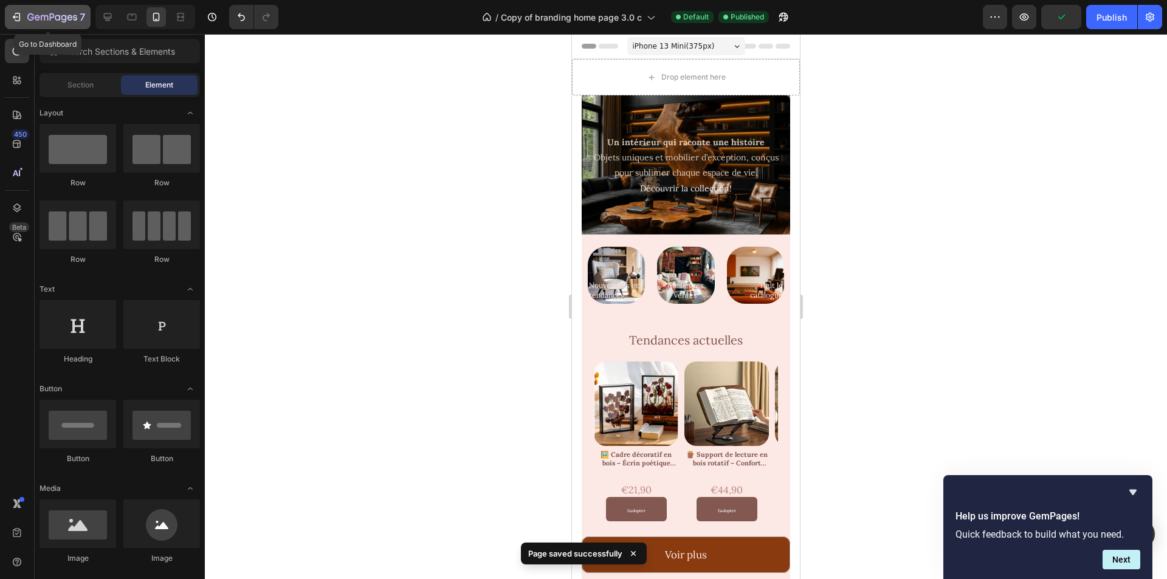
click at [17, 17] on icon "button" at bounding box center [15, 17] width 5 height 4
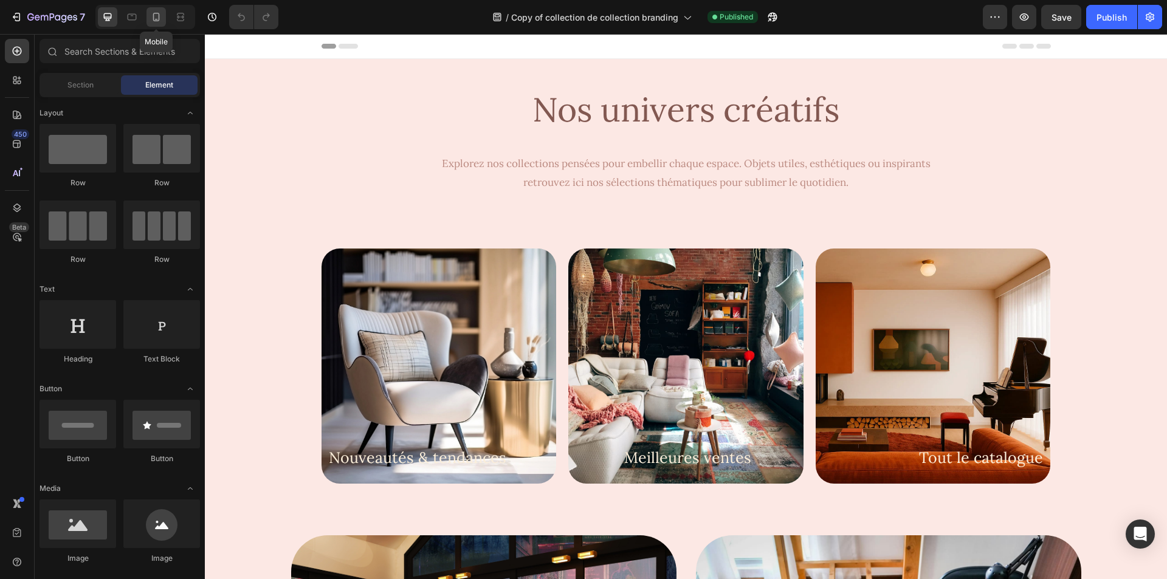
click at [148, 19] on div at bounding box center [156, 16] width 19 height 19
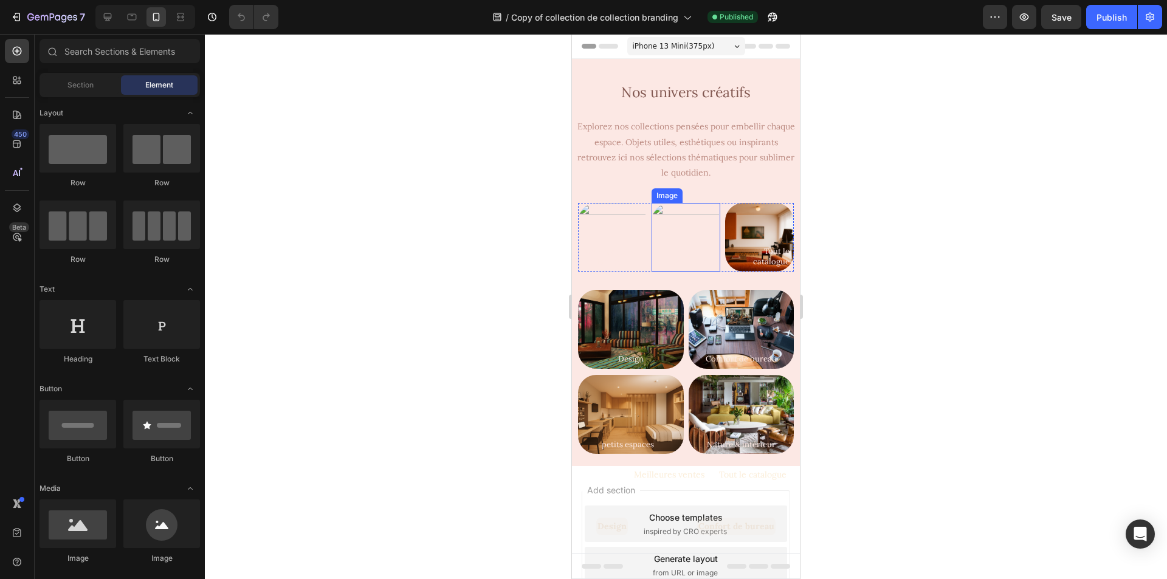
click at [671, 228] on img at bounding box center [686, 237] width 69 height 69
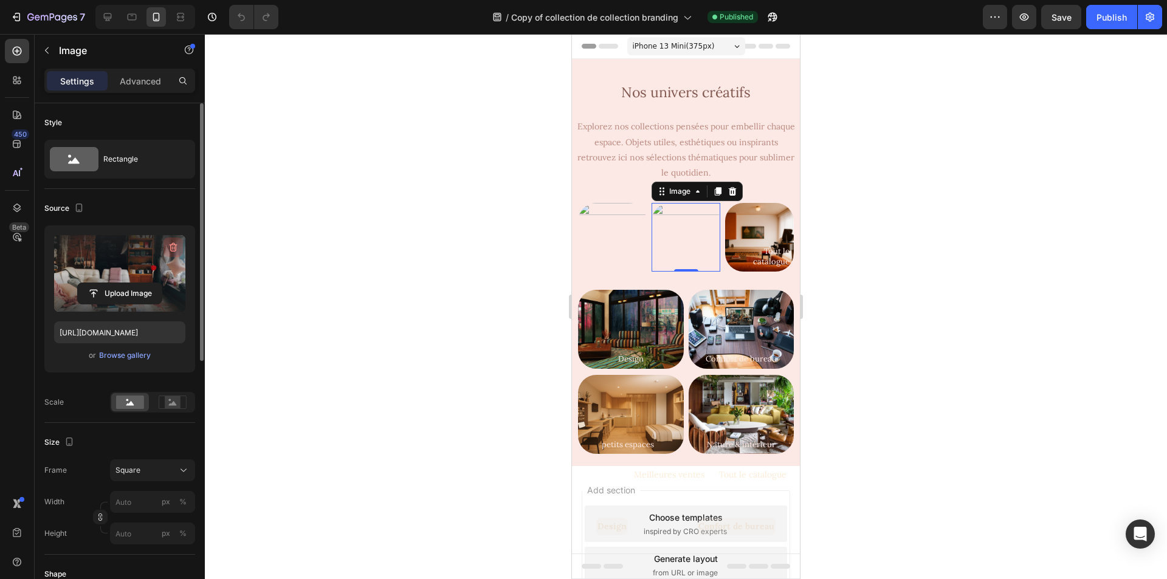
click at [170, 249] on icon "button" at bounding box center [173, 247] width 12 height 12
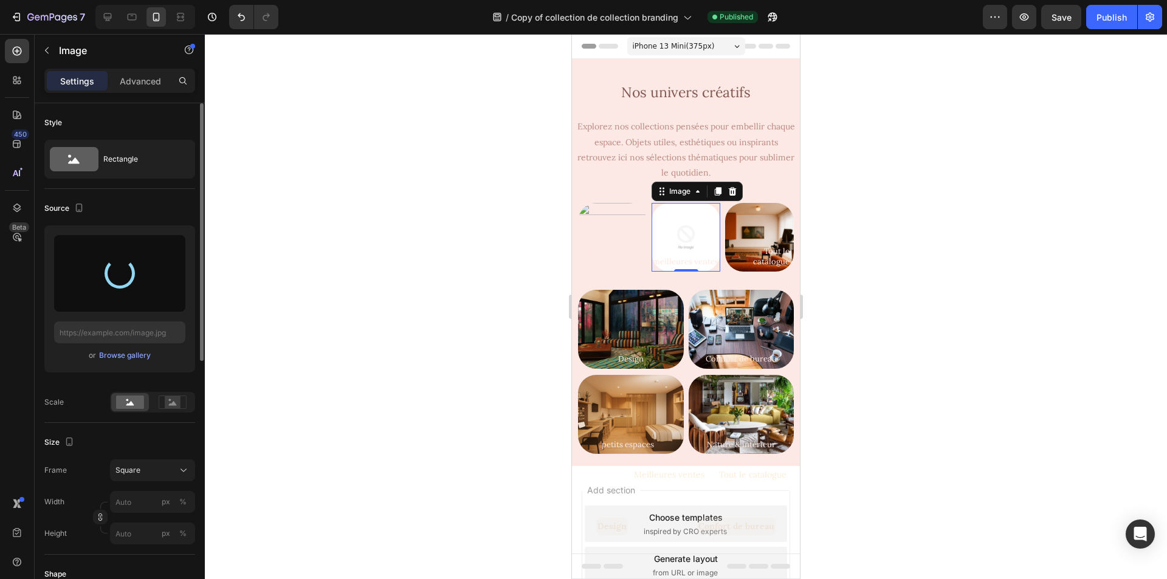
type input "[URL][DOMAIN_NAME]"
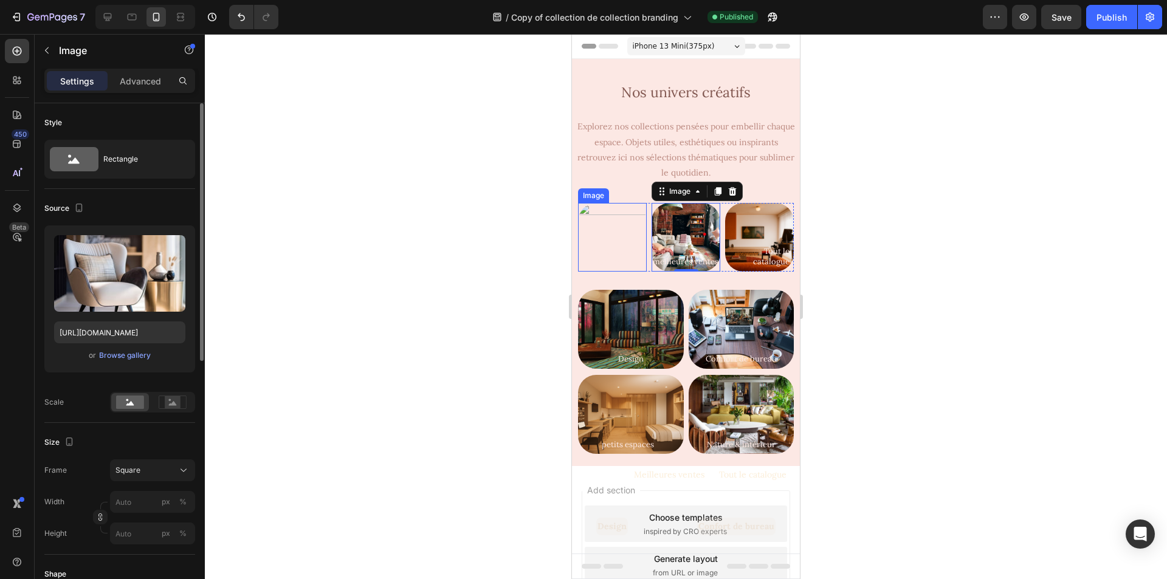
click at [624, 223] on img at bounding box center [612, 237] width 69 height 69
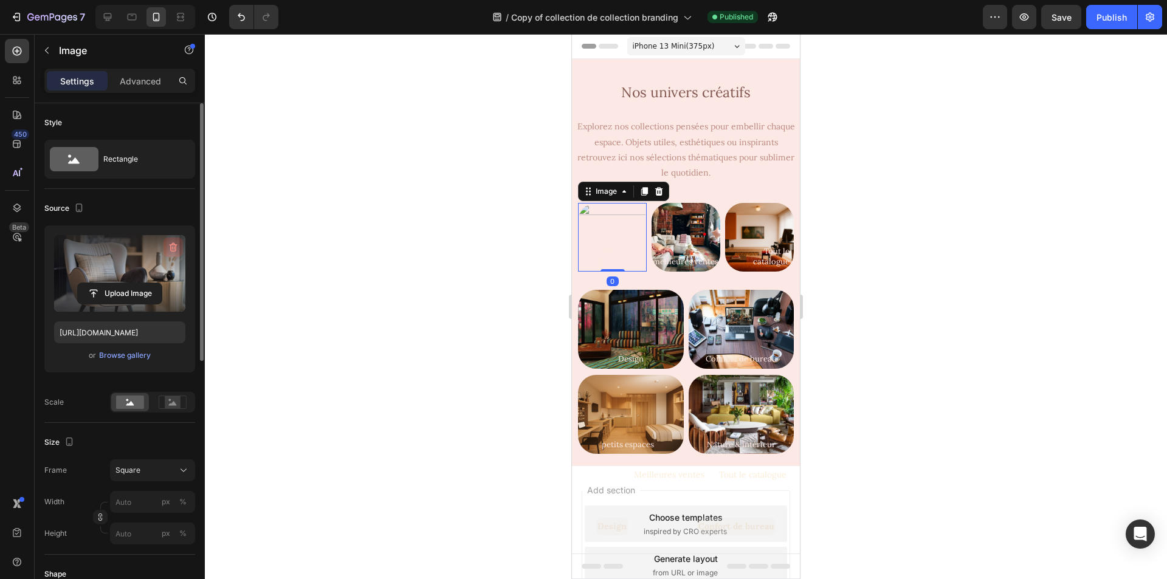
click at [167, 248] on icon "button" at bounding box center [173, 247] width 12 height 12
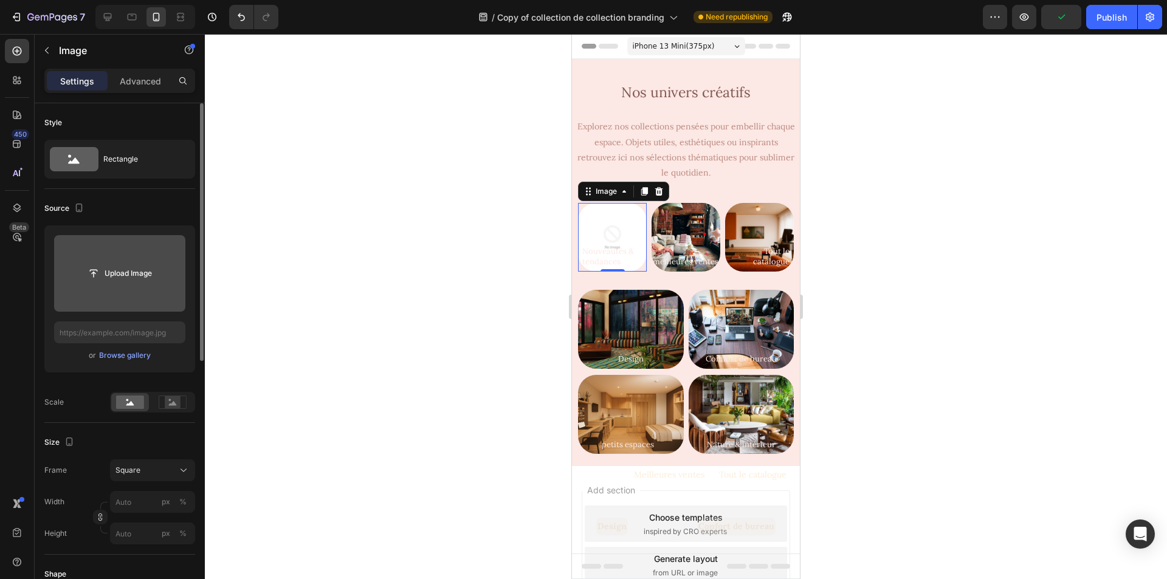
type input "[URL][DOMAIN_NAME]"
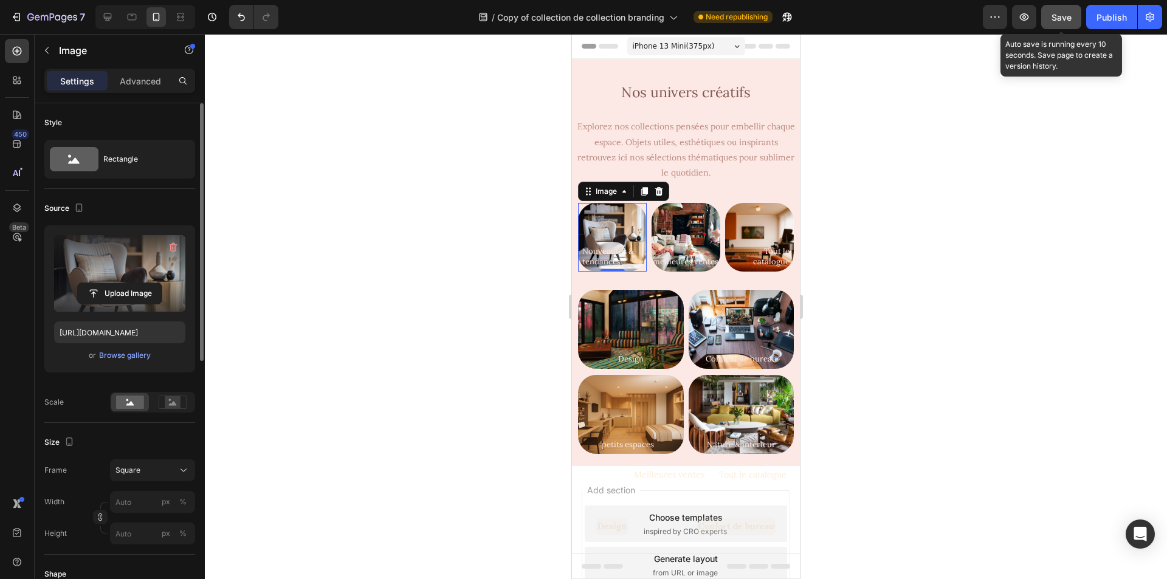
click at [1049, 11] on button "Save" at bounding box center [1062, 17] width 40 height 24
click at [1065, 20] on span "Save" at bounding box center [1062, 17] width 20 height 10
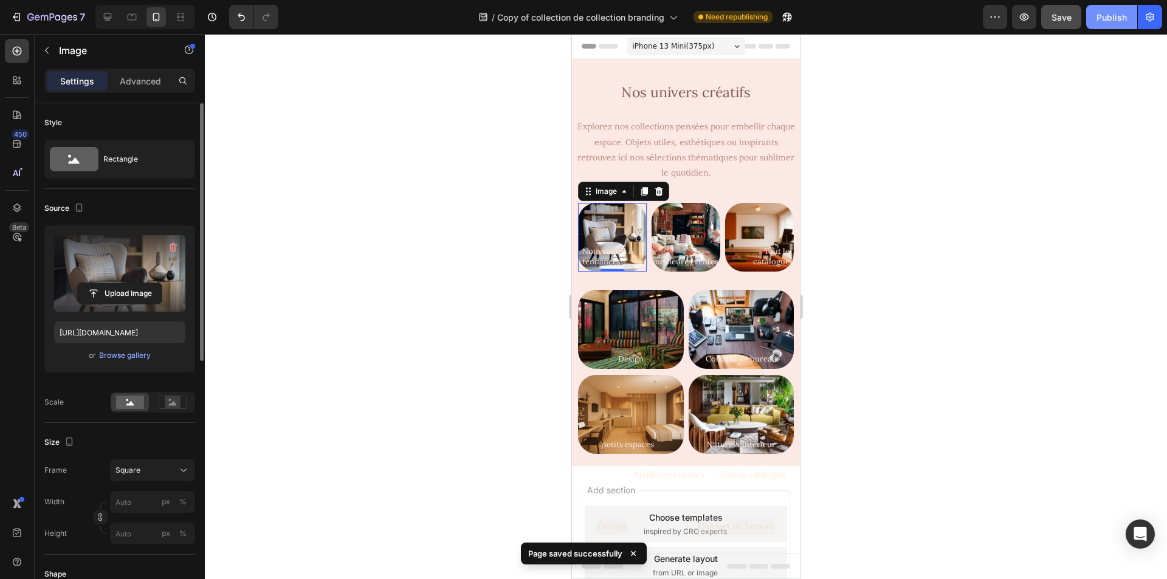
click at [1111, 12] on div "Publish" at bounding box center [1112, 17] width 30 height 13
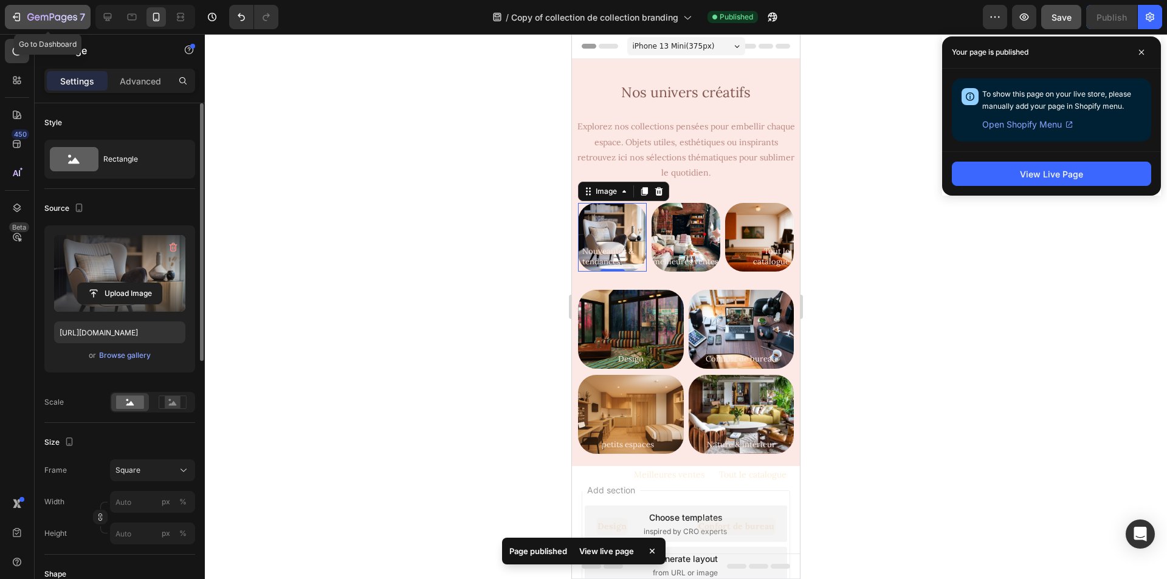
click at [23, 17] on div "7" at bounding box center [47, 17] width 75 height 15
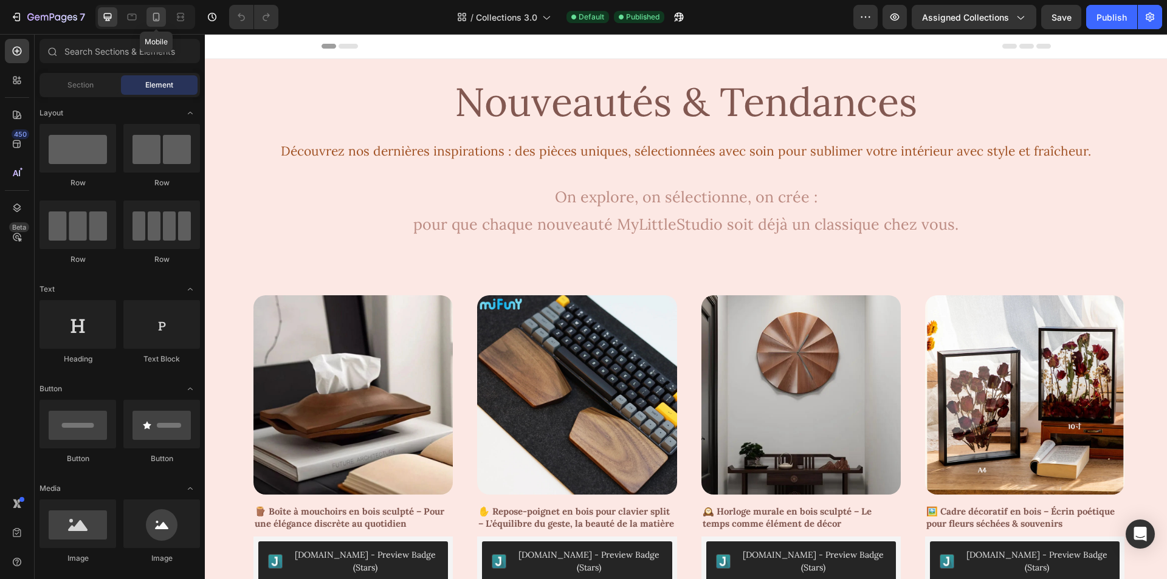
click at [154, 16] on icon at bounding box center [156, 17] width 12 height 12
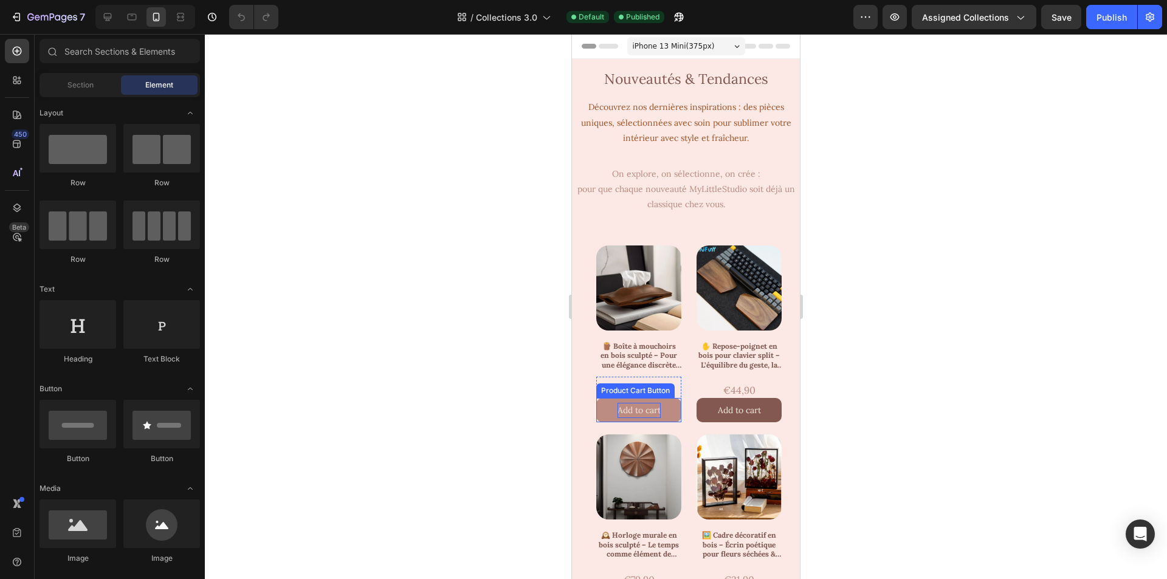
click at [643, 404] on div "Add to cart" at bounding box center [639, 410] width 43 height 15
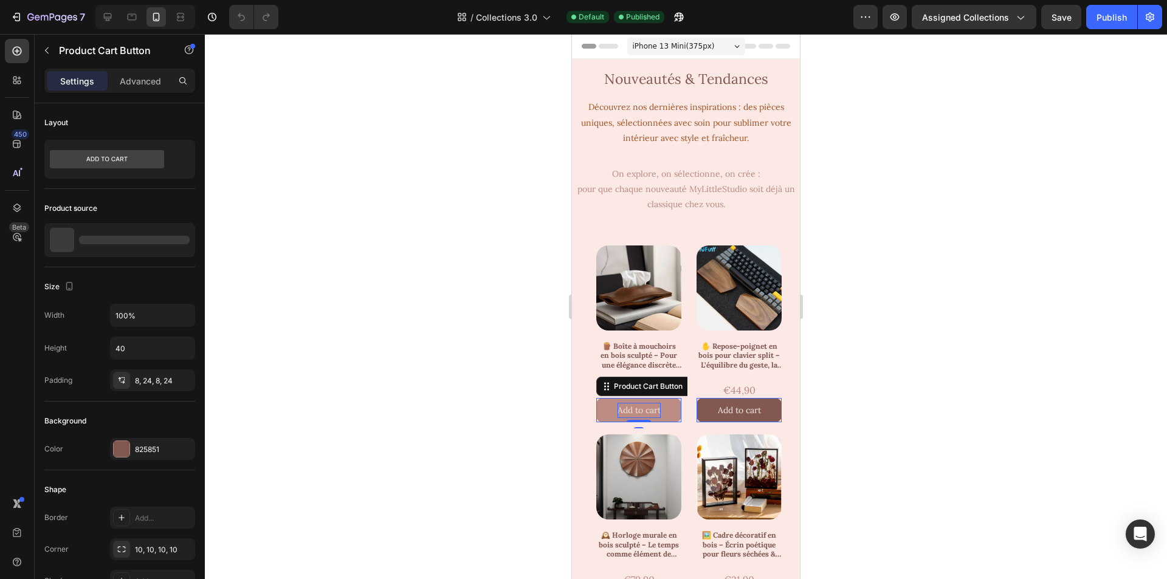
click at [640, 403] on div "Add to cart" at bounding box center [639, 410] width 43 height 15
click at [640, 403] on p "Add to cart" at bounding box center [639, 410] width 43 height 15
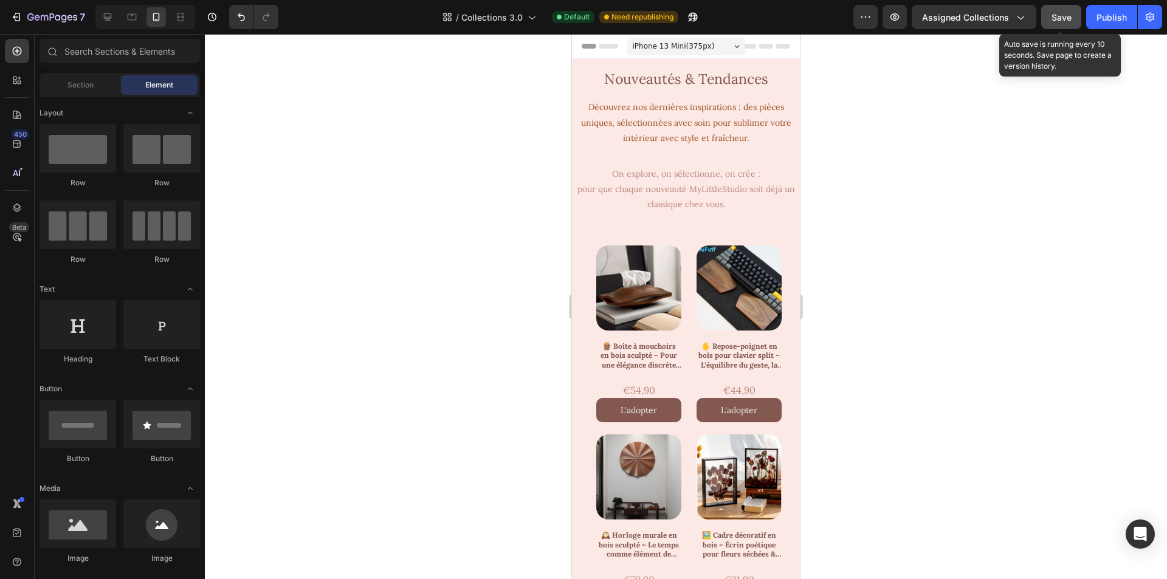
click at [1054, 9] on button "Save" at bounding box center [1062, 17] width 40 height 24
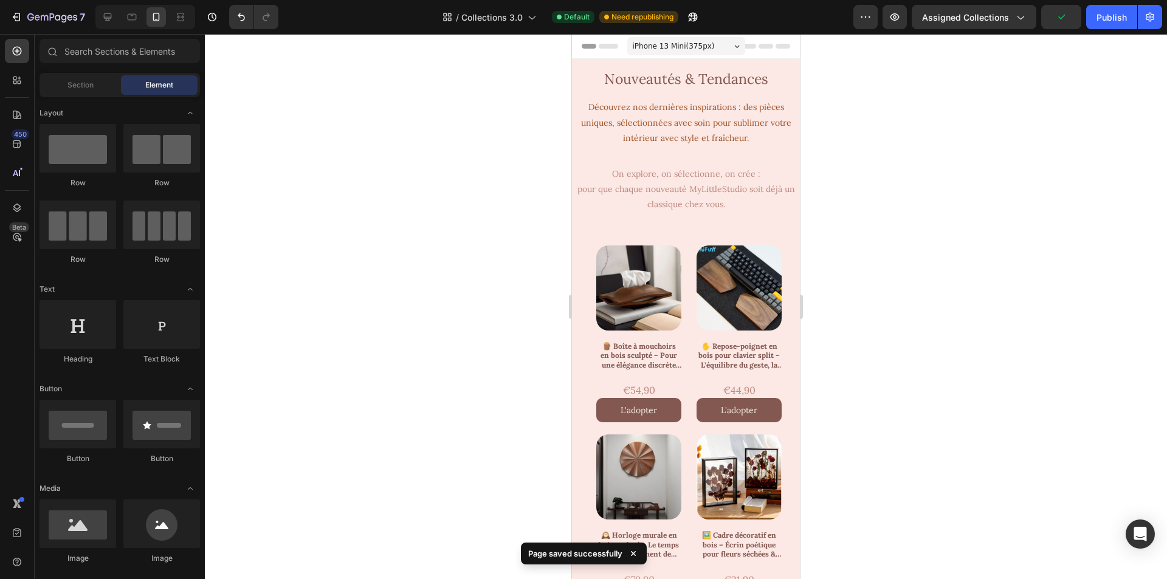
click at [1108, 35] on div at bounding box center [686, 306] width 962 height 545
click at [1113, 15] on div "Publish" at bounding box center [1112, 17] width 30 height 13
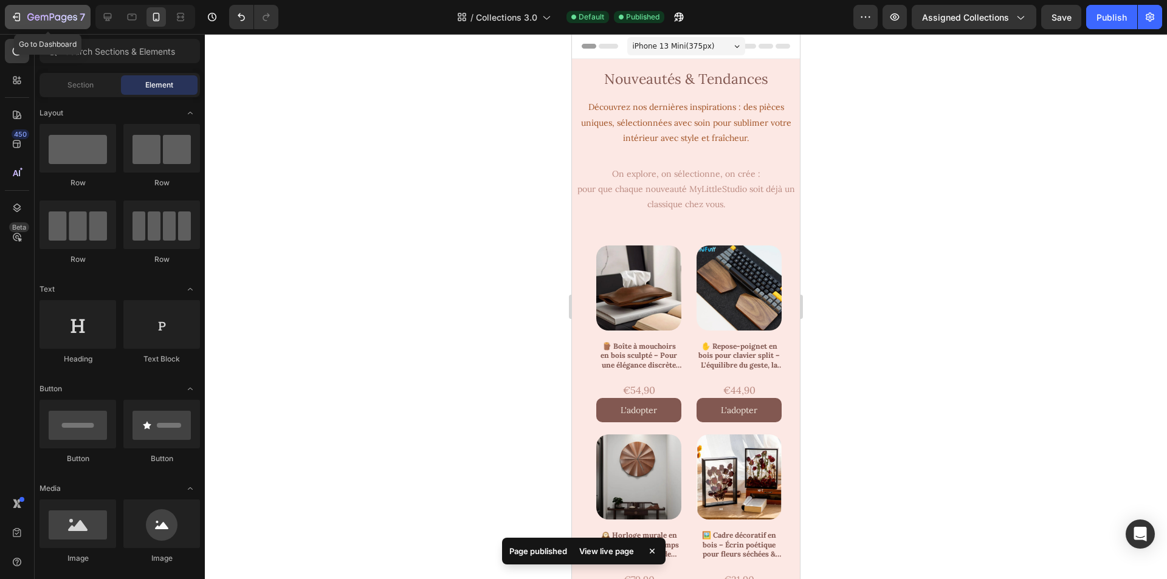
click at [13, 11] on icon "button" at bounding box center [16, 17] width 12 height 12
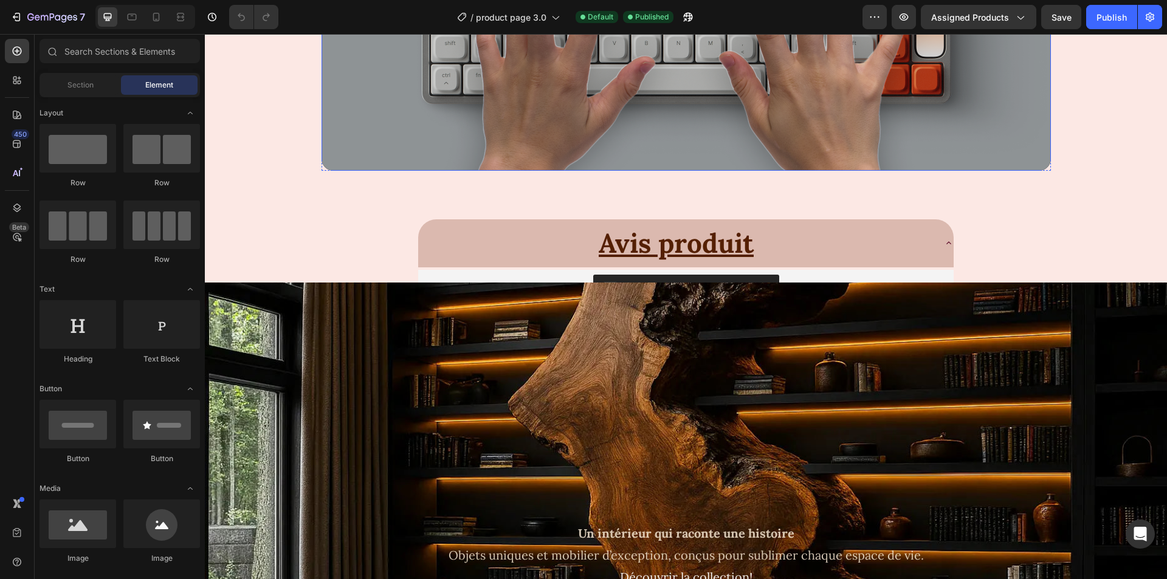
scroll to position [1034, 0]
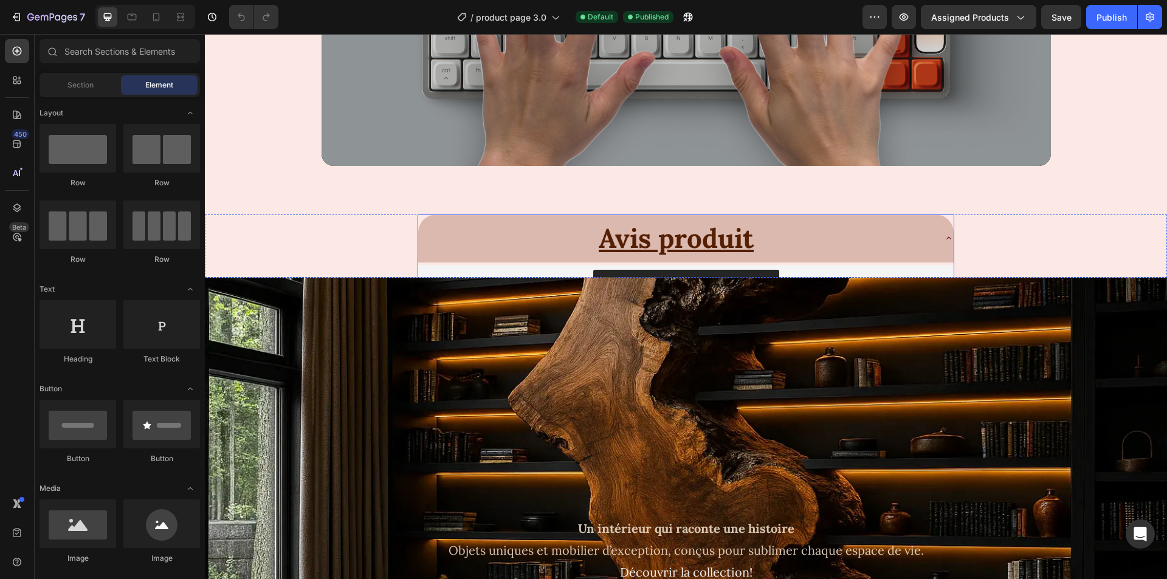
click at [820, 226] on div "Avis produit" at bounding box center [676, 238] width 516 height 38
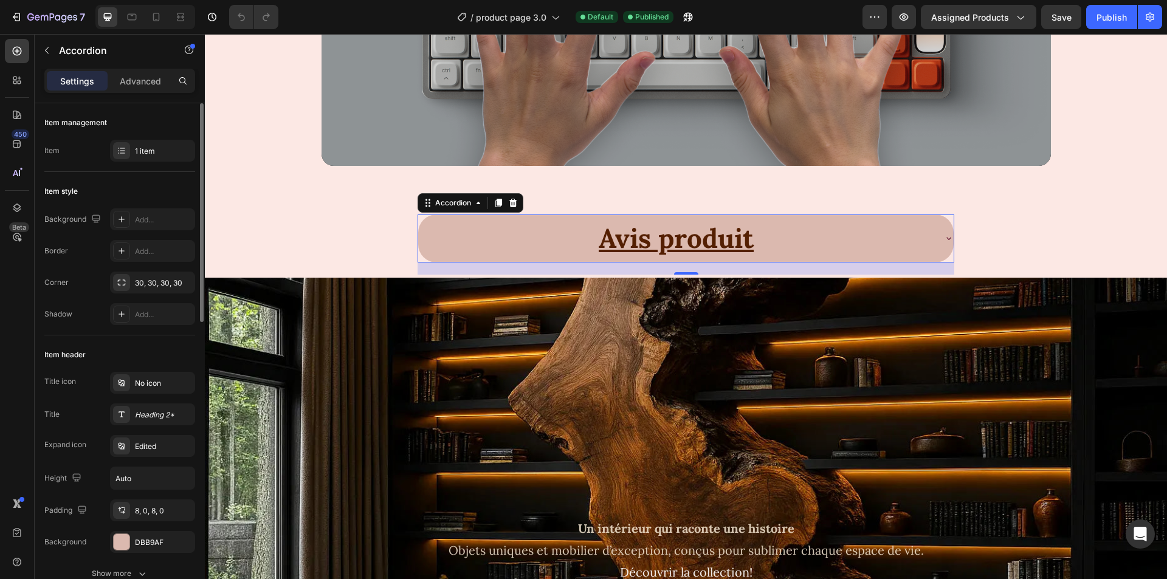
scroll to position [122, 0]
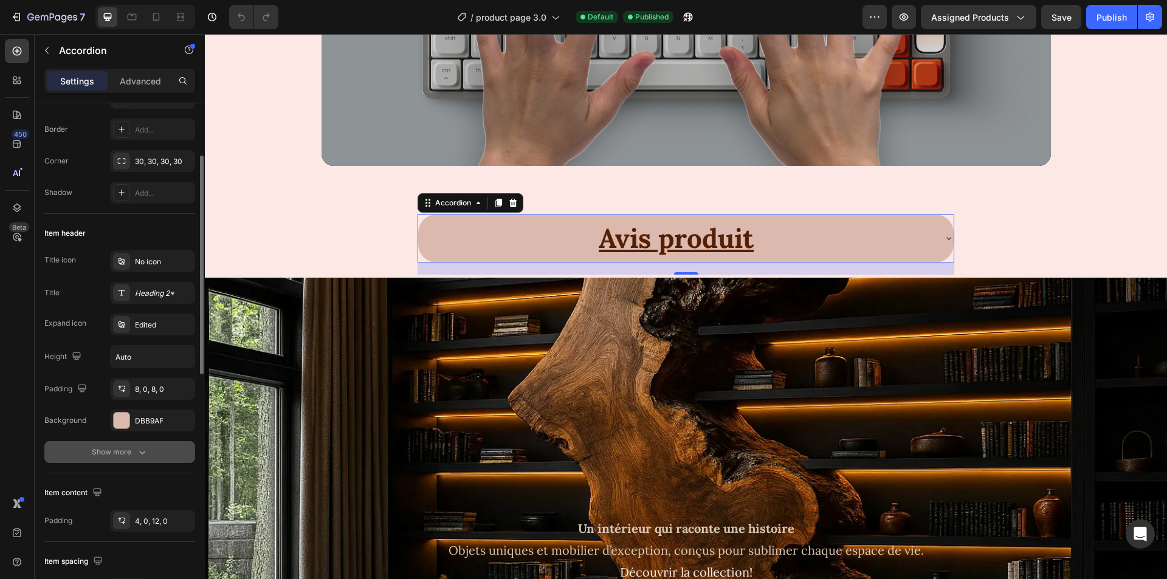
click at [128, 448] on div "Show more" at bounding box center [120, 452] width 57 height 12
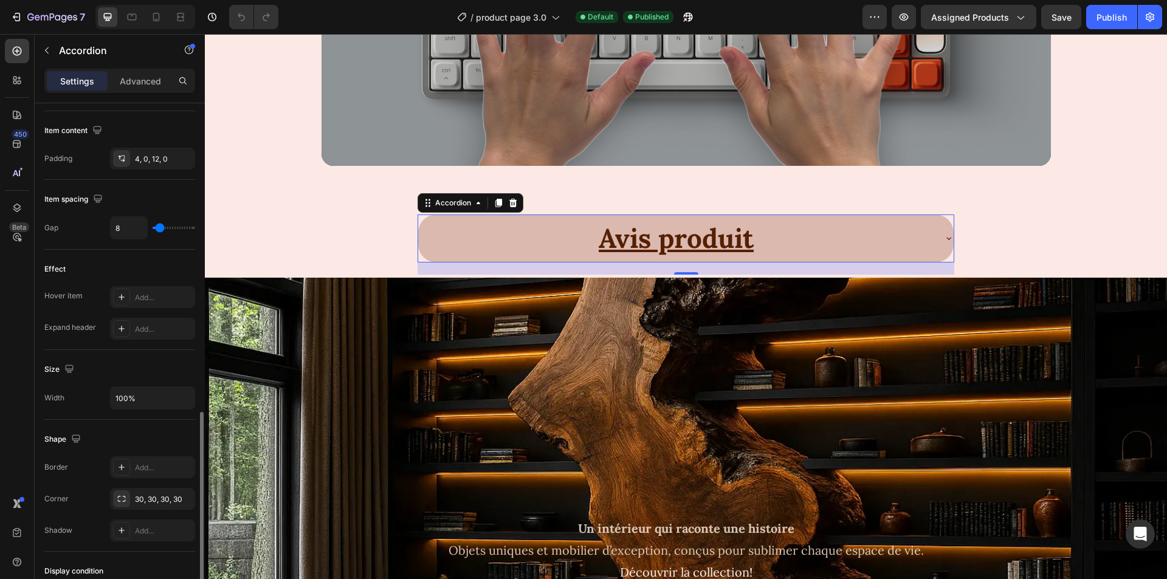
scroll to position [742, 0]
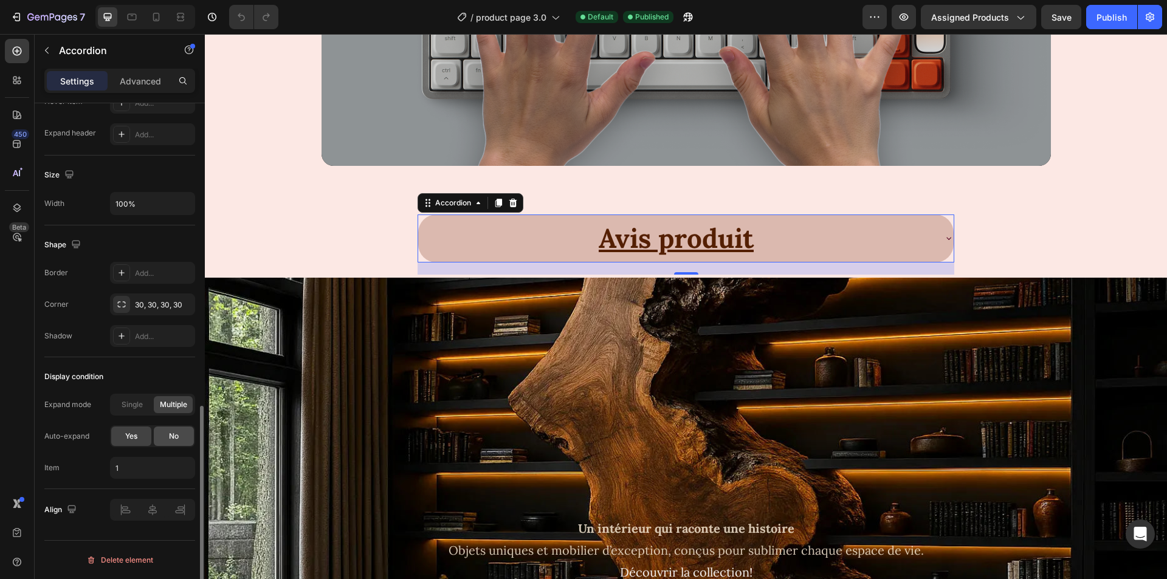
click at [180, 434] on div "No" at bounding box center [174, 436] width 40 height 19
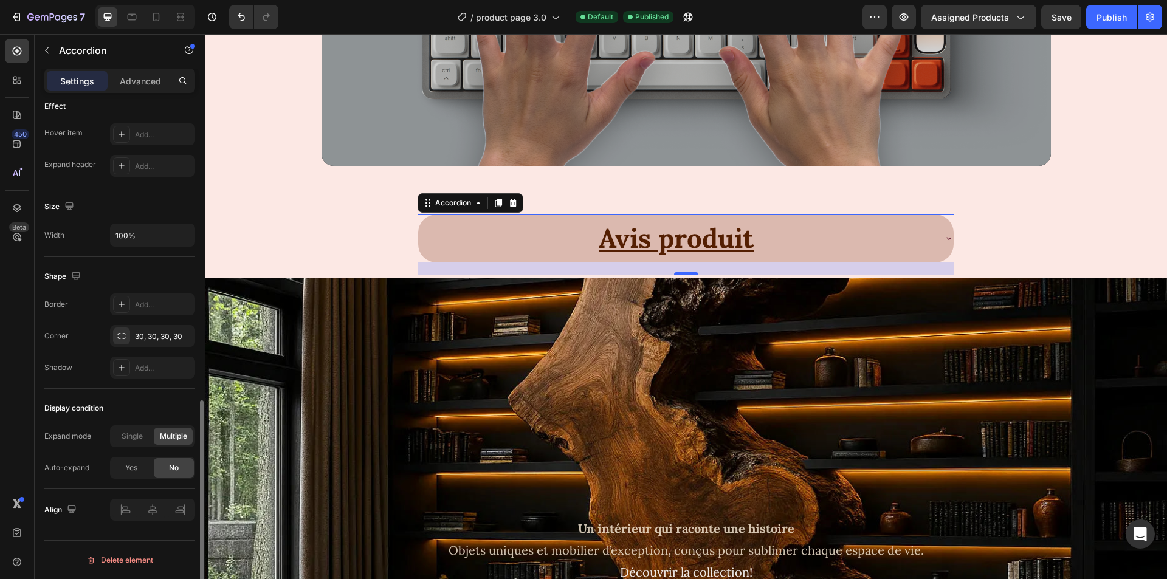
scroll to position [710, 0]
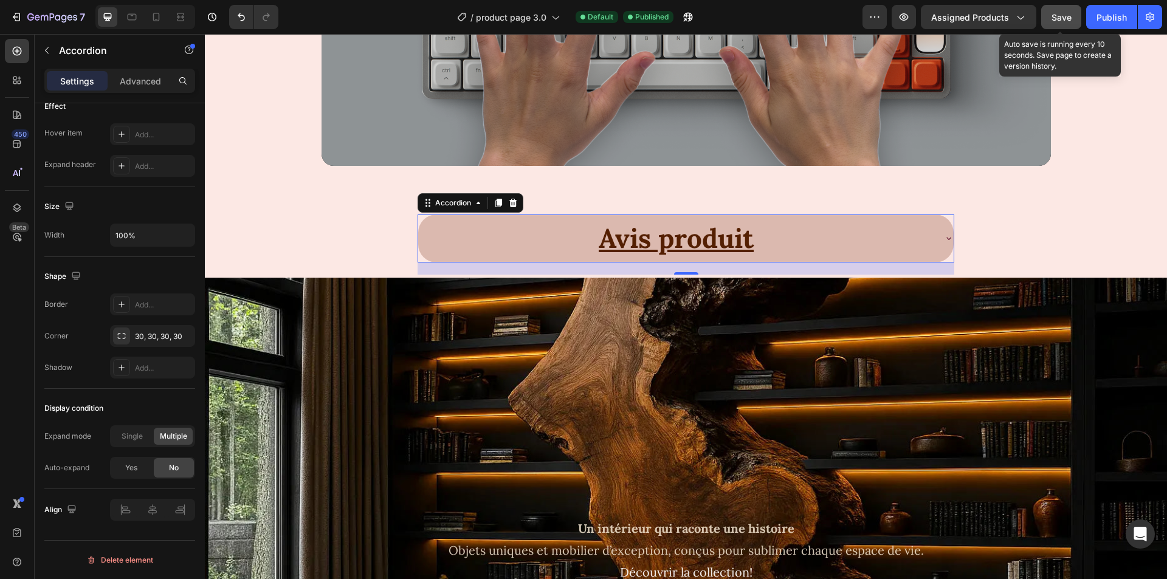
click at [1073, 19] on button "Save" at bounding box center [1062, 17] width 40 height 24
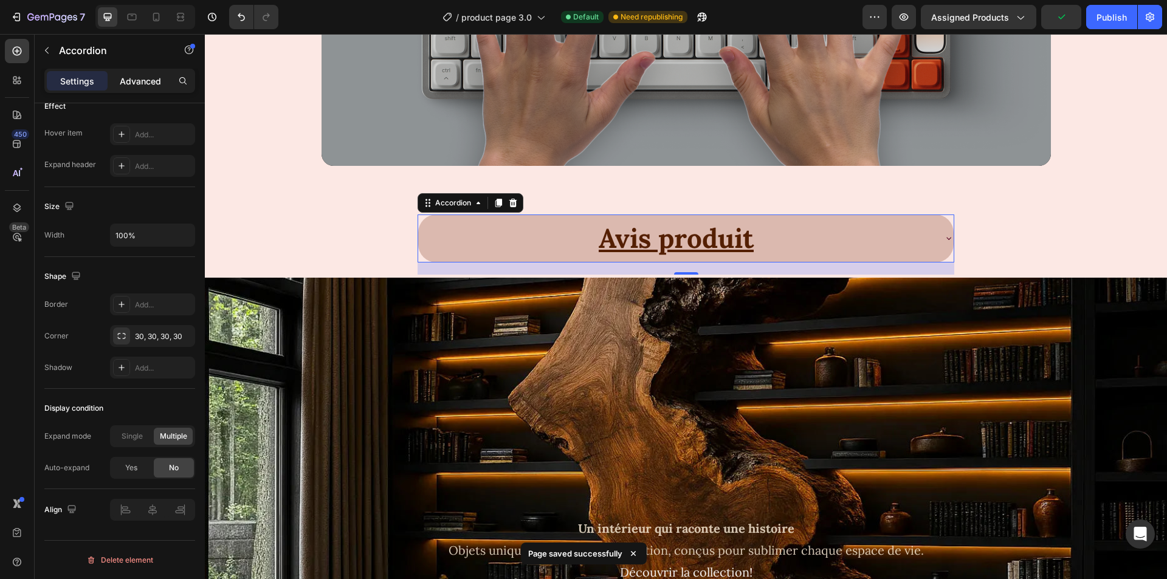
click at [153, 81] on p "Advanced" at bounding box center [140, 81] width 41 height 13
type input "100%"
type input "100"
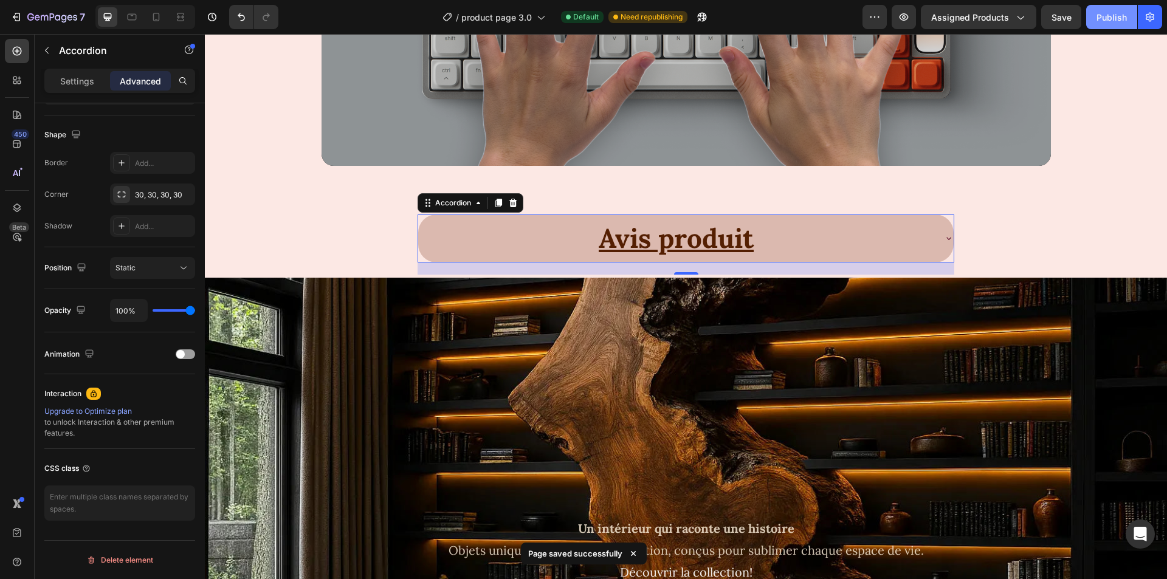
click at [1110, 21] on div "Publish" at bounding box center [1112, 17] width 30 height 13
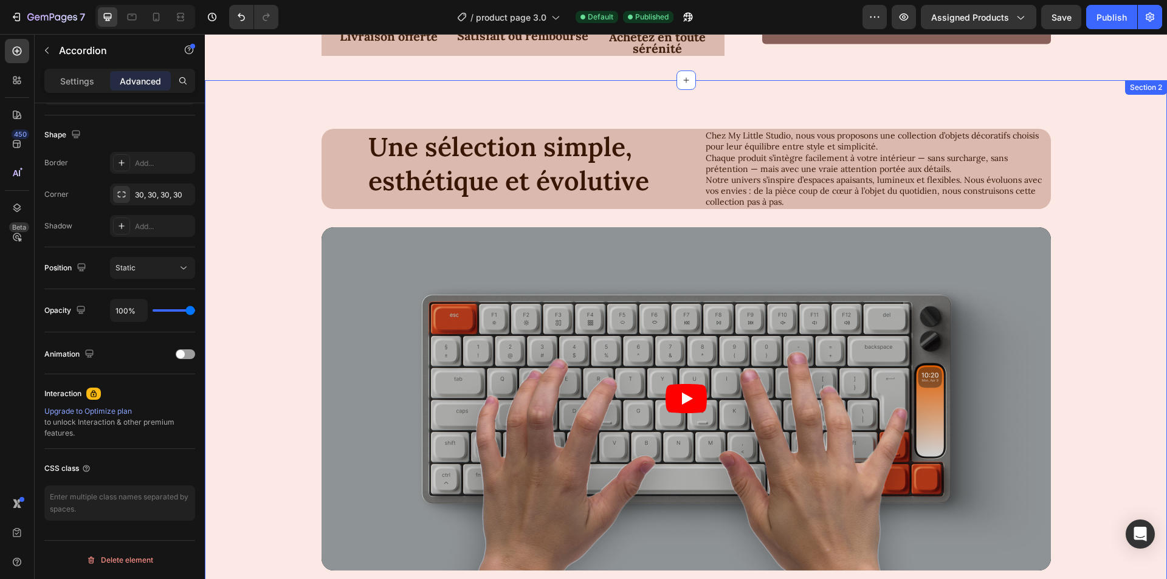
scroll to position [486, 0]
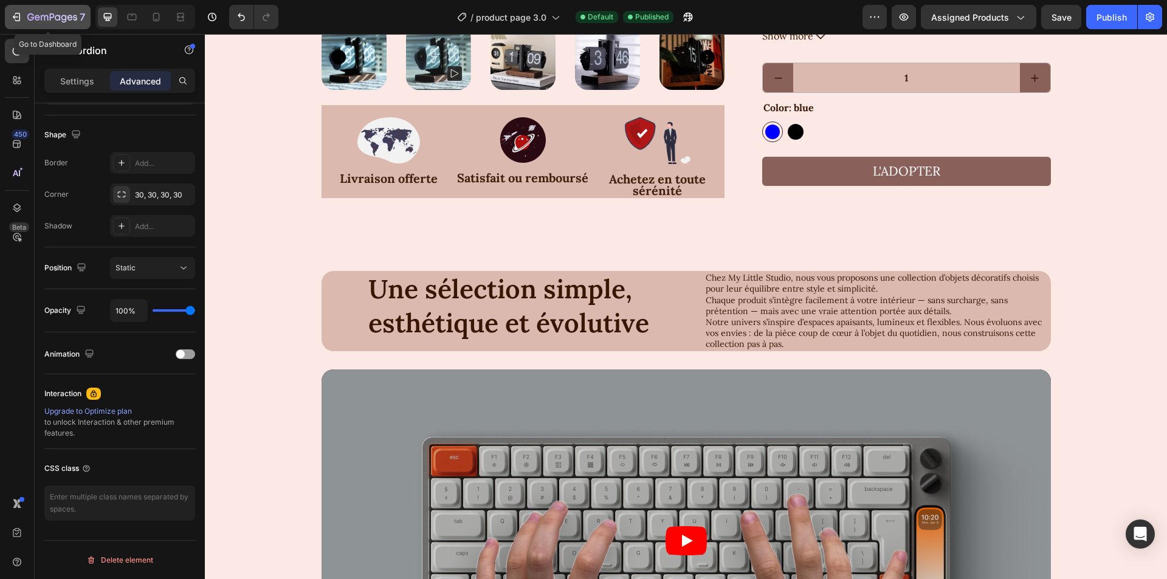
click at [14, 8] on button "7" at bounding box center [48, 17] width 86 height 24
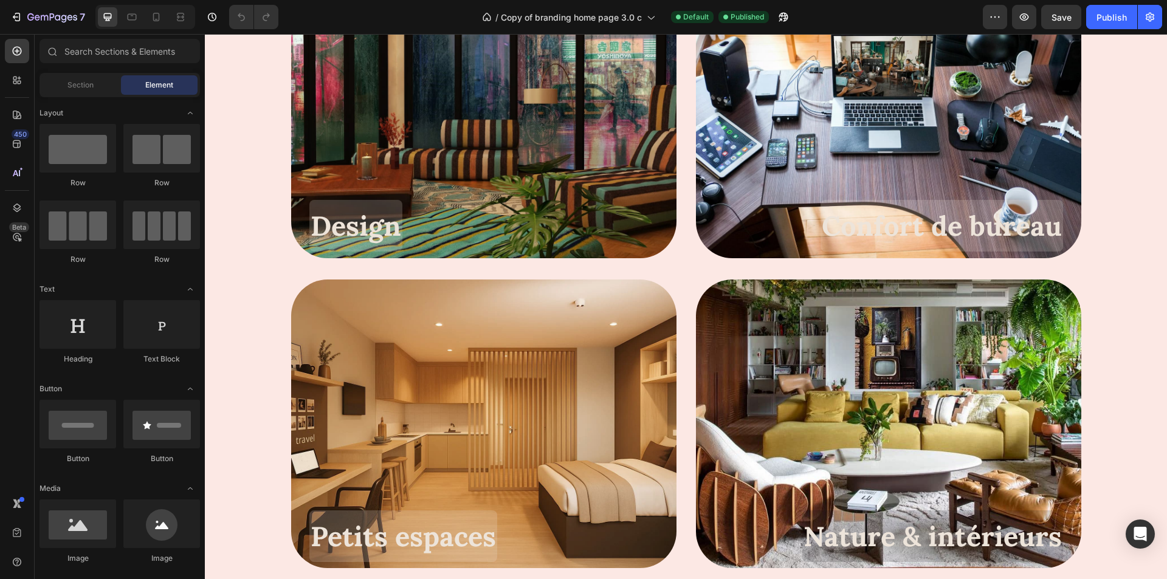
scroll to position [2189, 0]
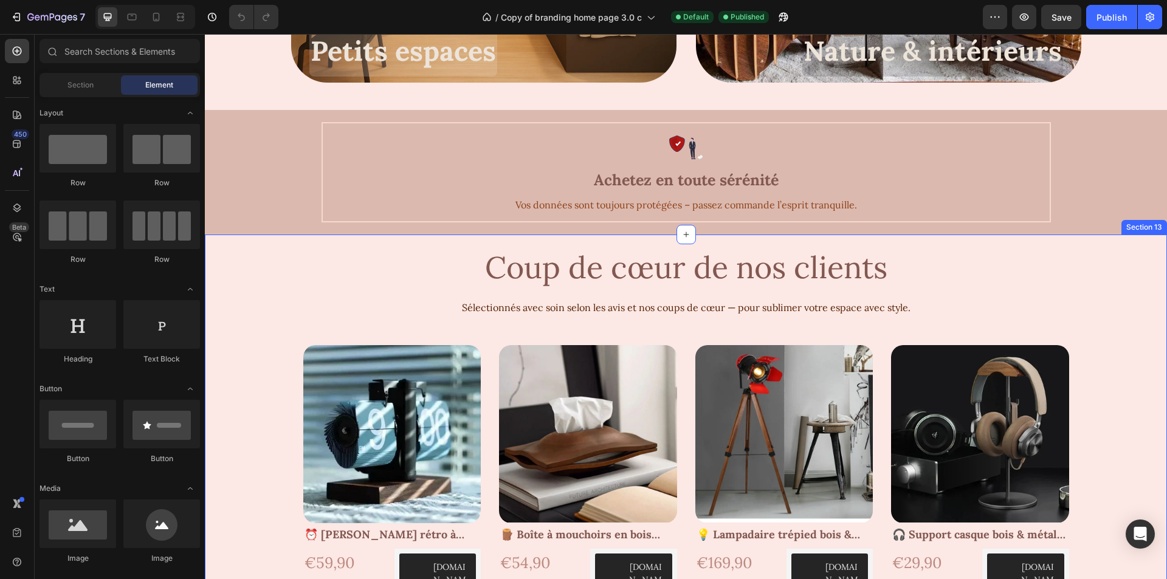
click at [254, 272] on div "Tendances actuelles Text Block Tendances actuelles Text Block Product Images 🖼️…" at bounding box center [686, 456] width 962 height 443
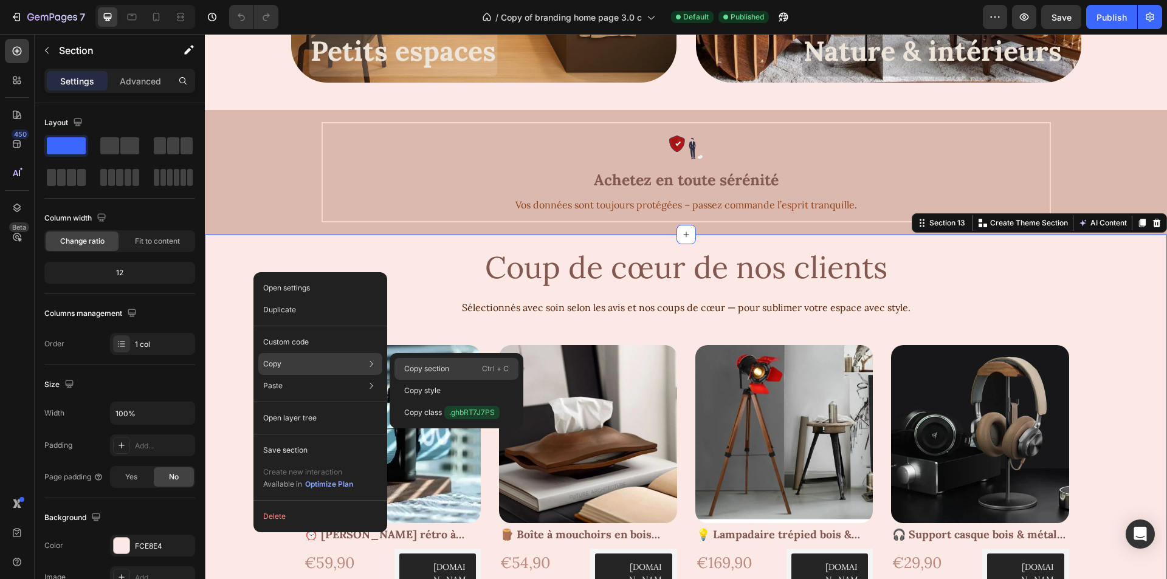
click at [407, 363] on div "Copy section Ctrl + C" at bounding box center [457, 369] width 124 height 22
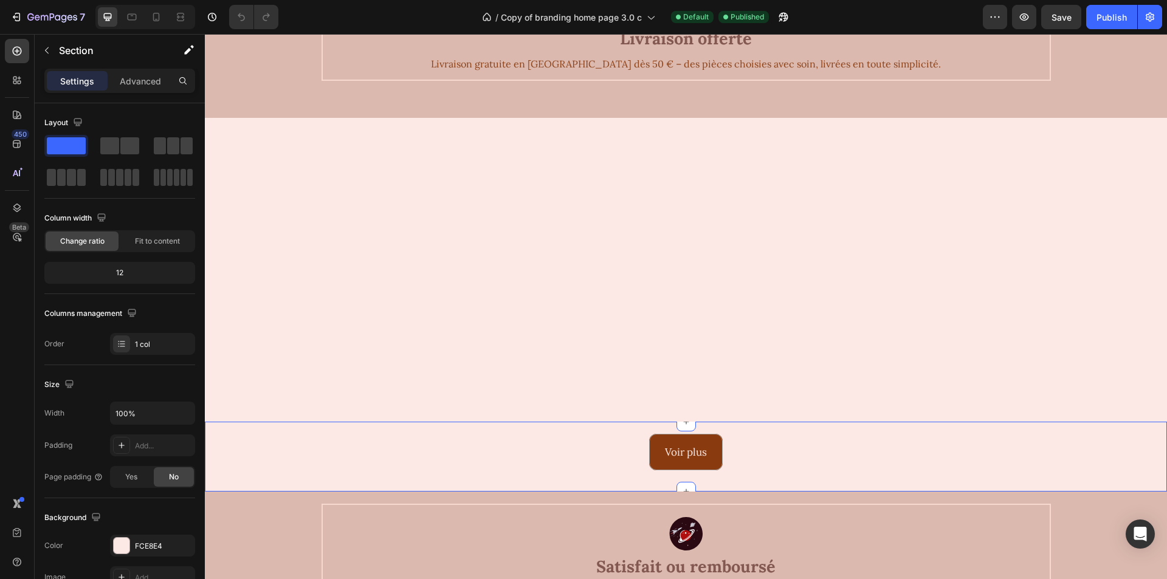
scroll to position [876, 0]
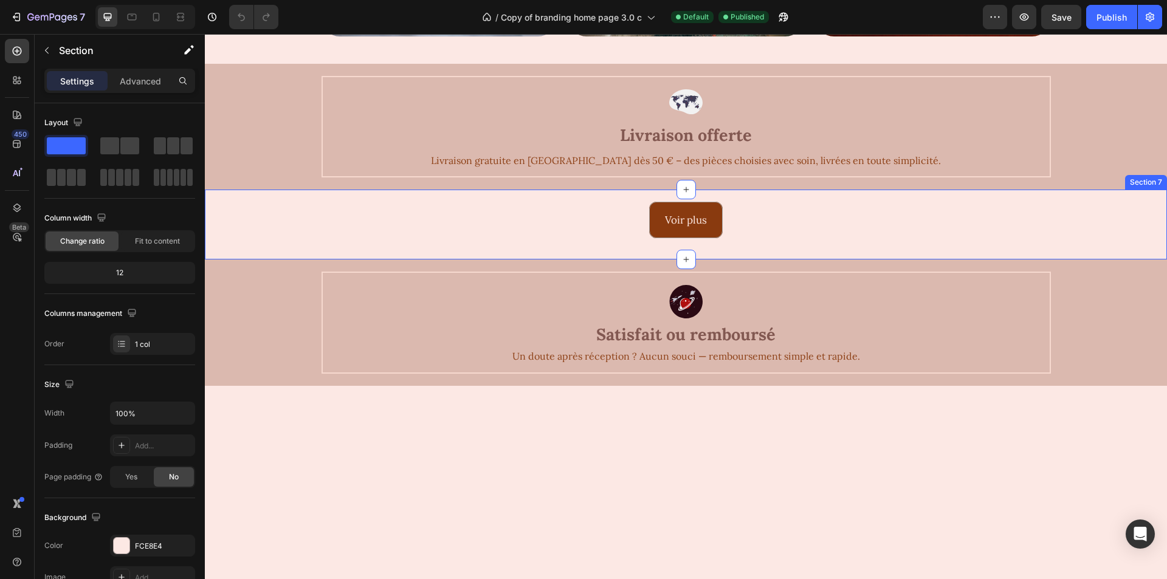
click at [507, 199] on div "Voir plus Button Row Section 7" at bounding box center [686, 225] width 962 height 70
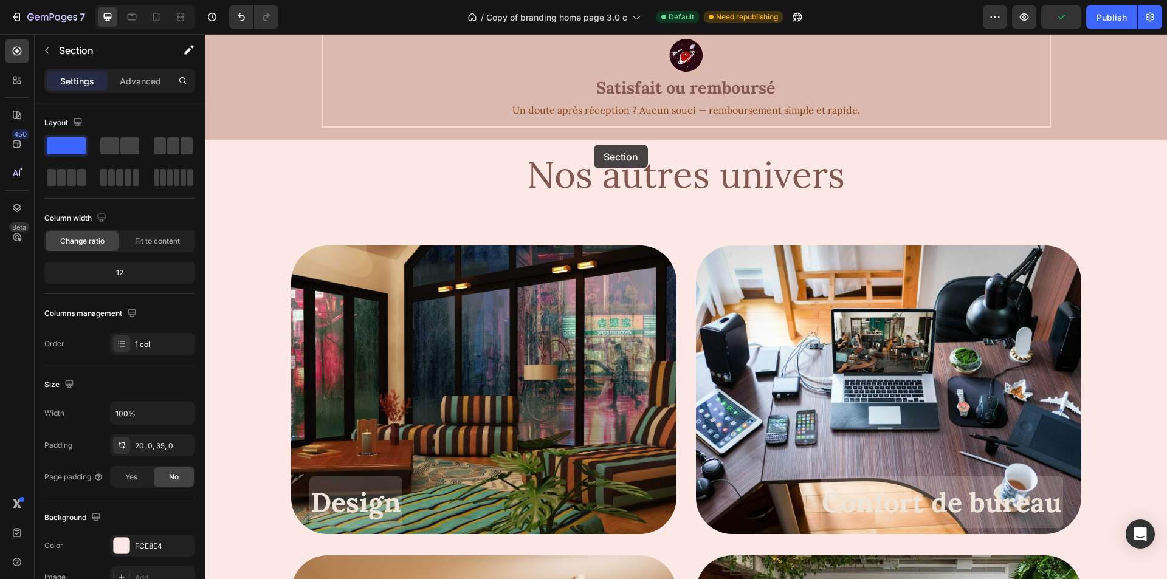
scroll to position [1735, 0]
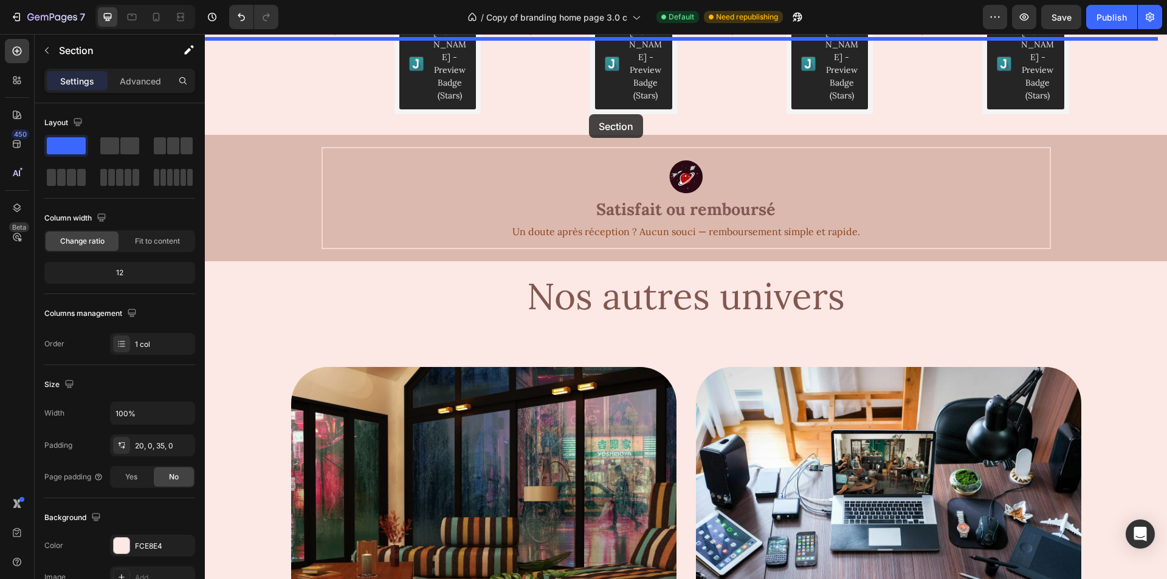
drag, startPoint x: 572, startPoint y: 231, endPoint x: 589, endPoint y: 114, distance: 118.0
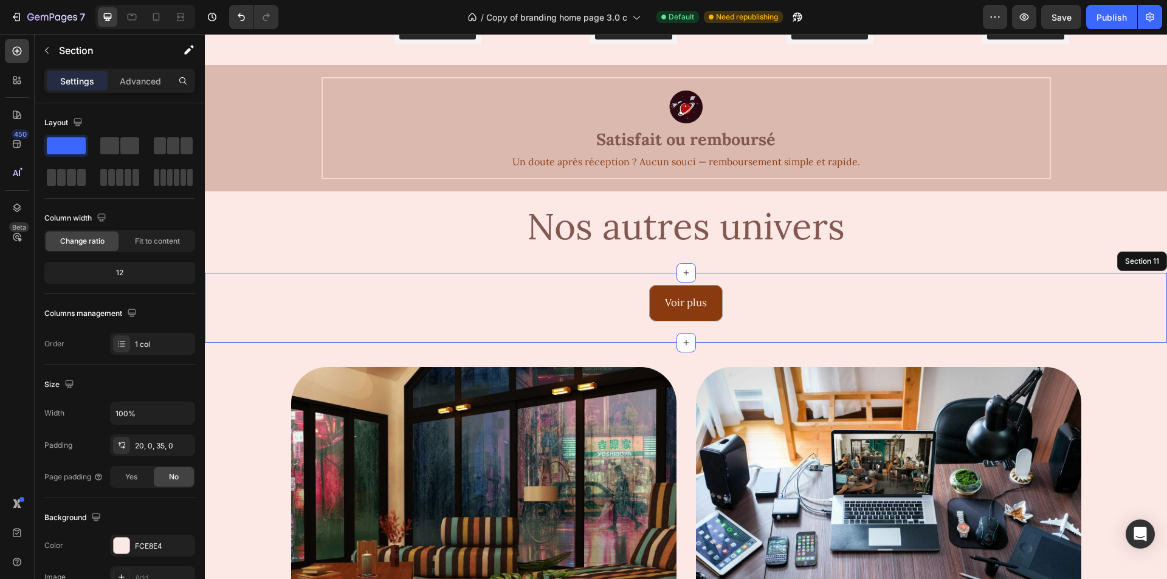
scroll to position [1665, 0]
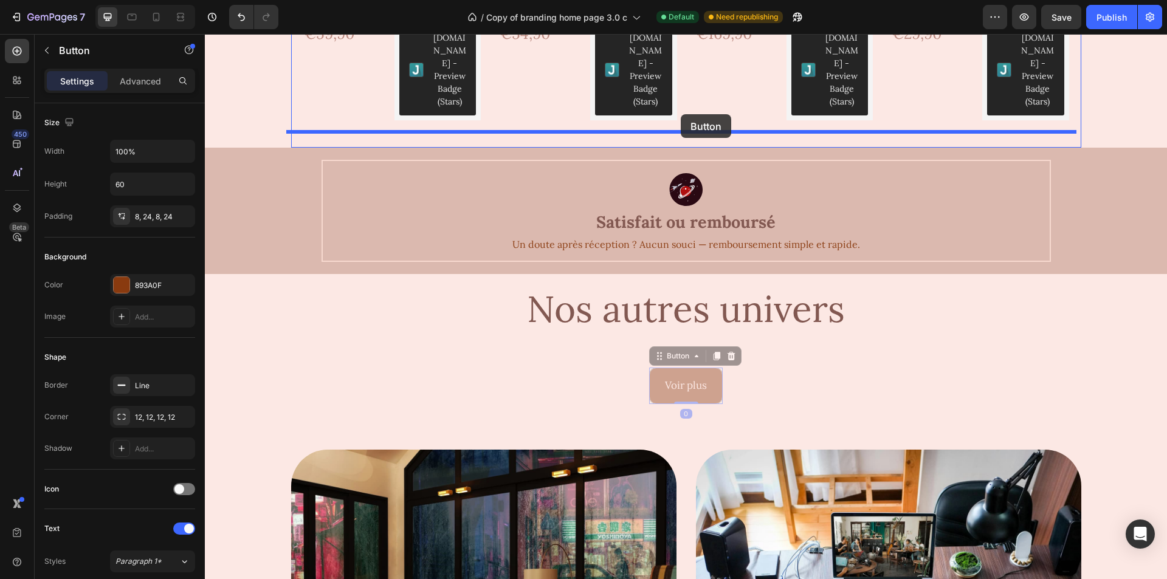
drag, startPoint x: 693, startPoint y: 367, endPoint x: 681, endPoint y: 114, distance: 252.6
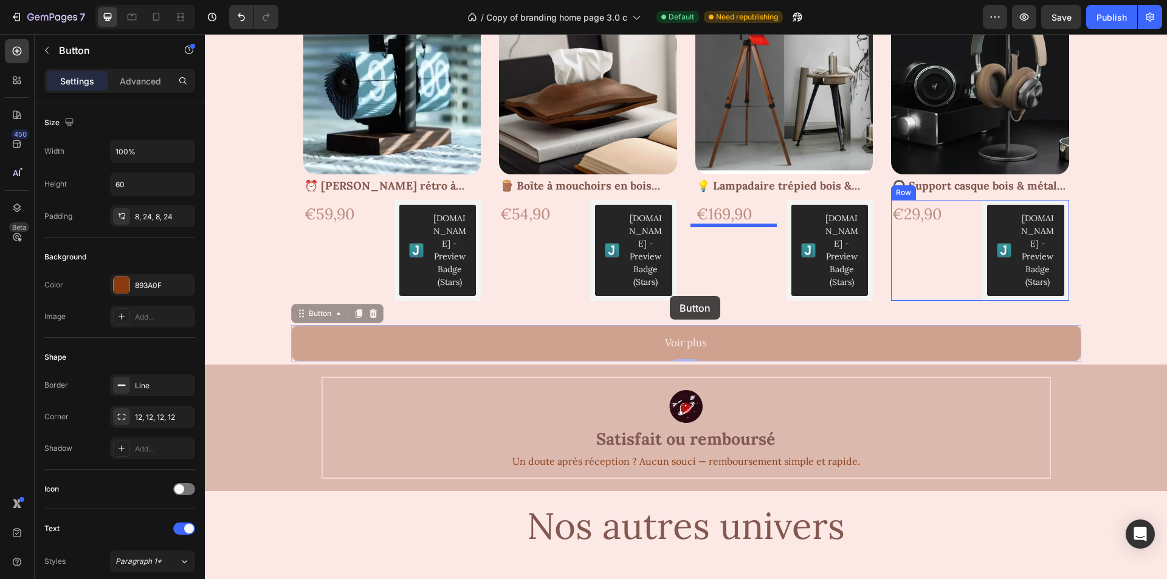
scroll to position [1445, 0]
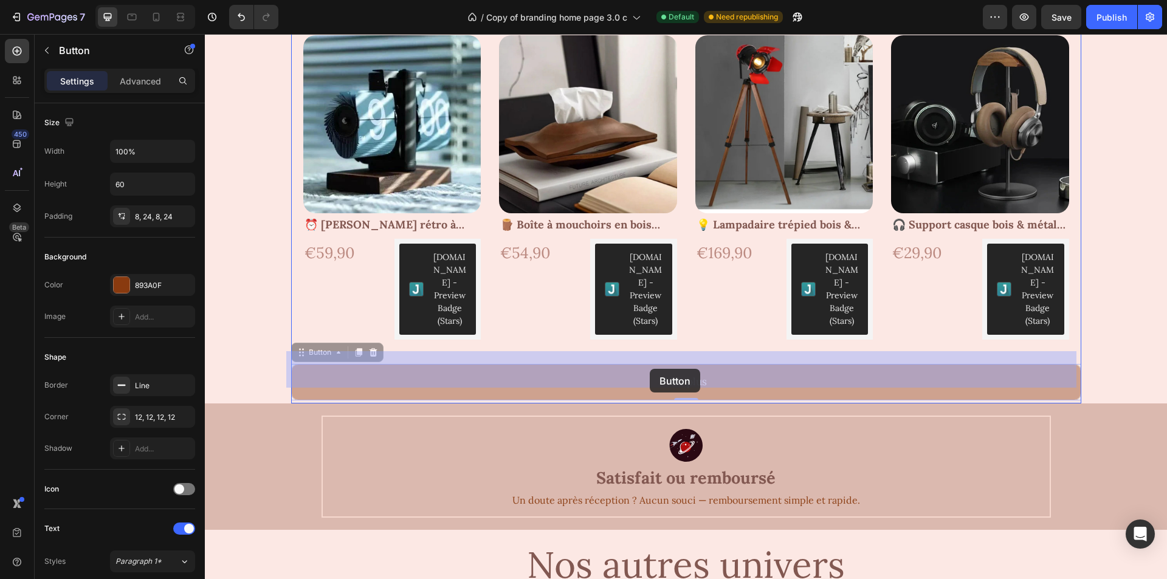
drag, startPoint x: 670, startPoint y: 139, endPoint x: 650, endPoint y: 369, distance: 231.3
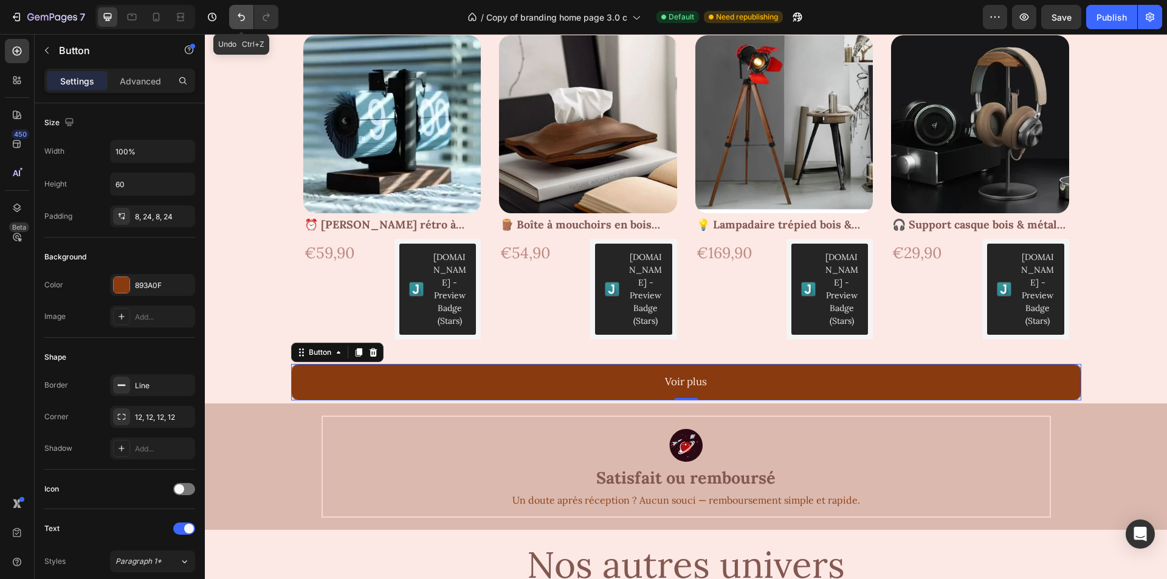
click at [244, 9] on button "Undo/Redo" at bounding box center [241, 17] width 24 height 24
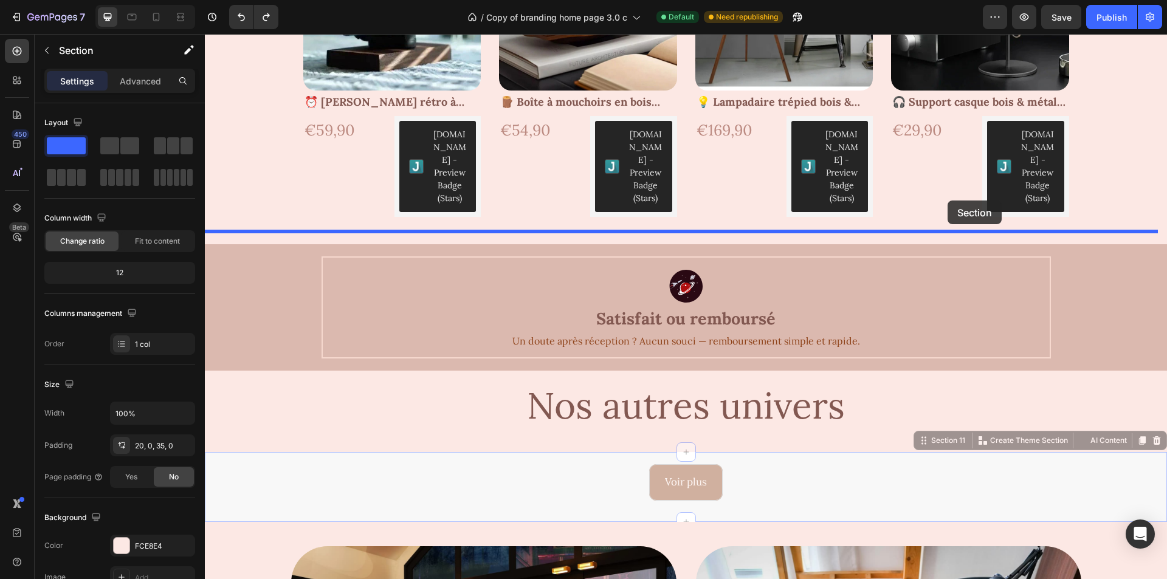
scroll to position [1567, 0]
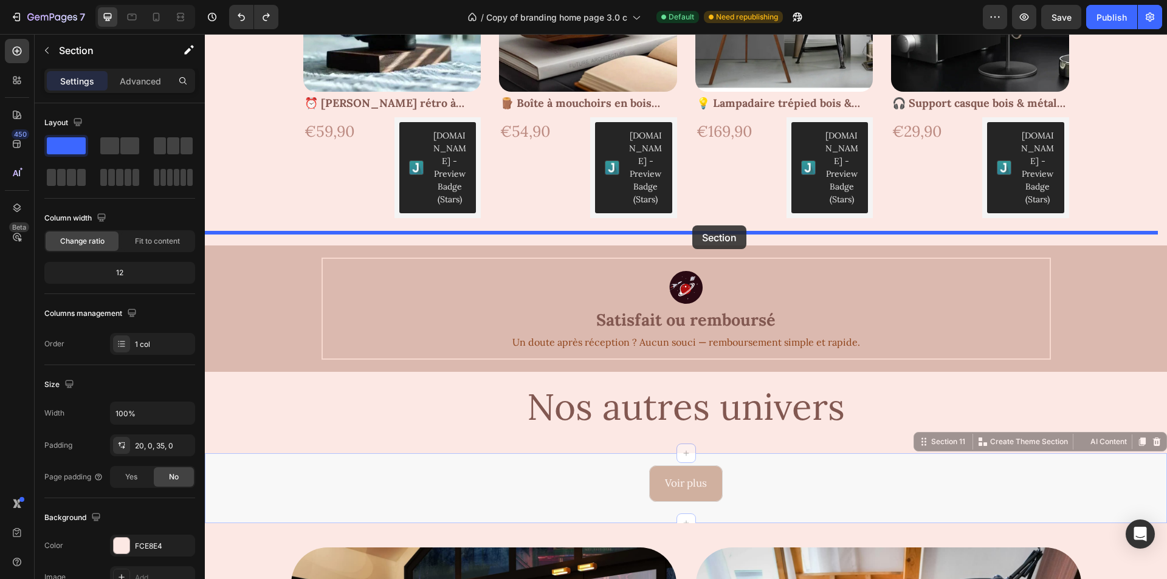
drag, startPoint x: 1028, startPoint y: 296, endPoint x: 693, endPoint y: 228, distance: 342.5
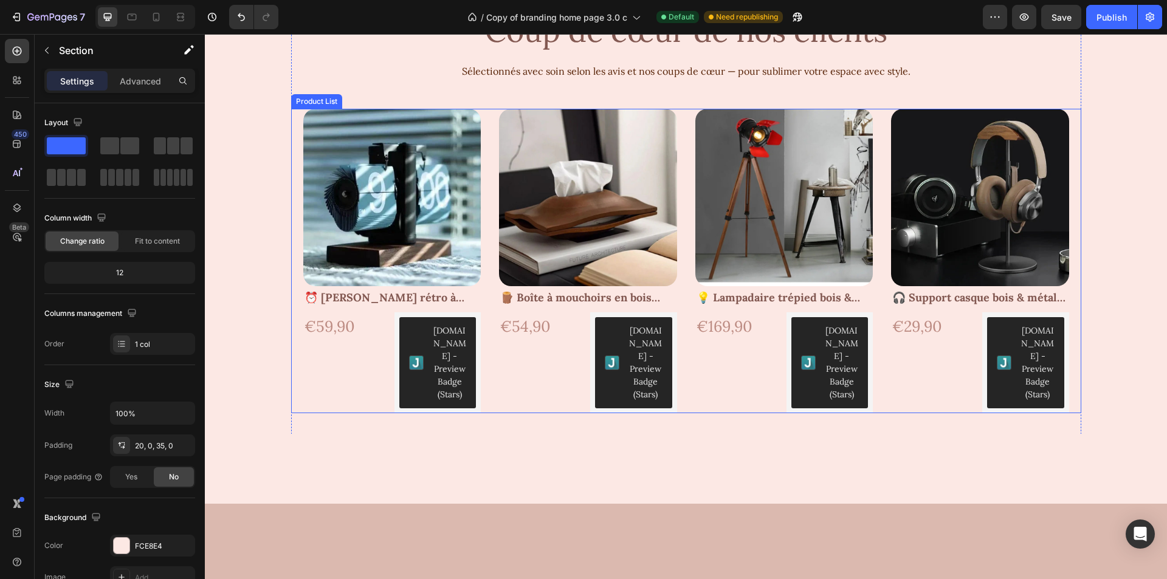
scroll to position [1216, 0]
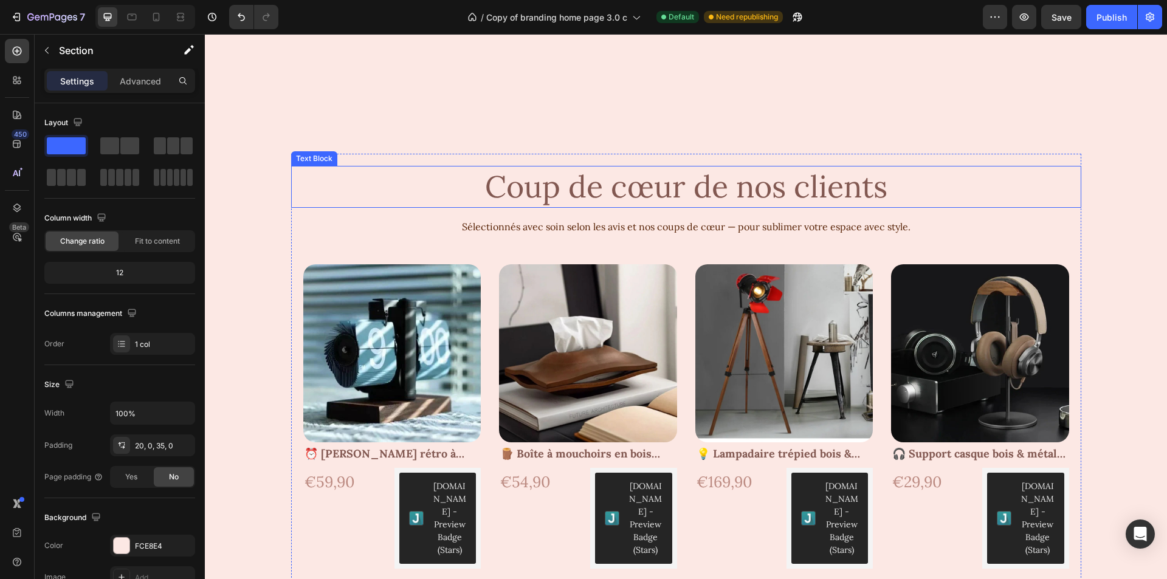
click at [736, 199] on p "Coup de cœur de nos clients" at bounding box center [686, 187] width 788 height 40
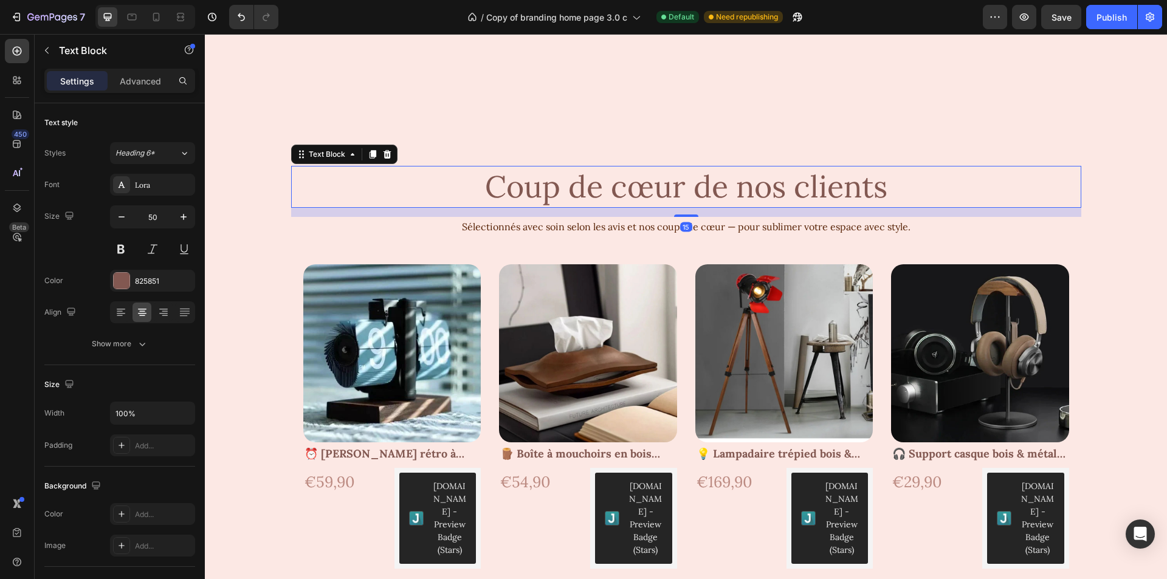
click at [736, 199] on p "Coup de cœur de nos clients" at bounding box center [686, 187] width 788 height 40
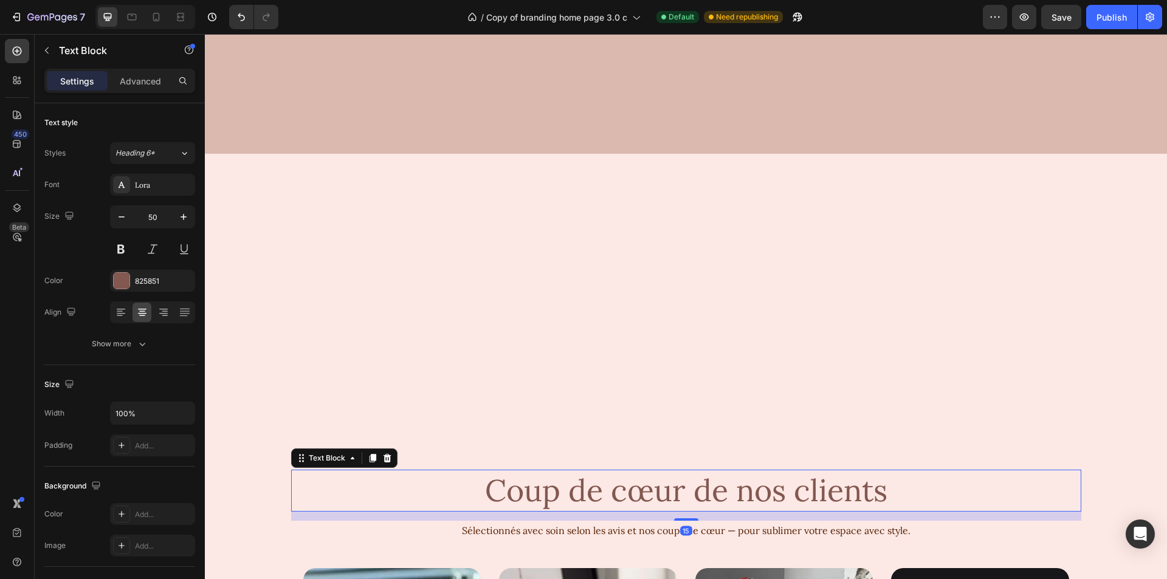
click at [736, 471] on p "Coup de cœur de nos clients" at bounding box center [686, 491] width 788 height 40
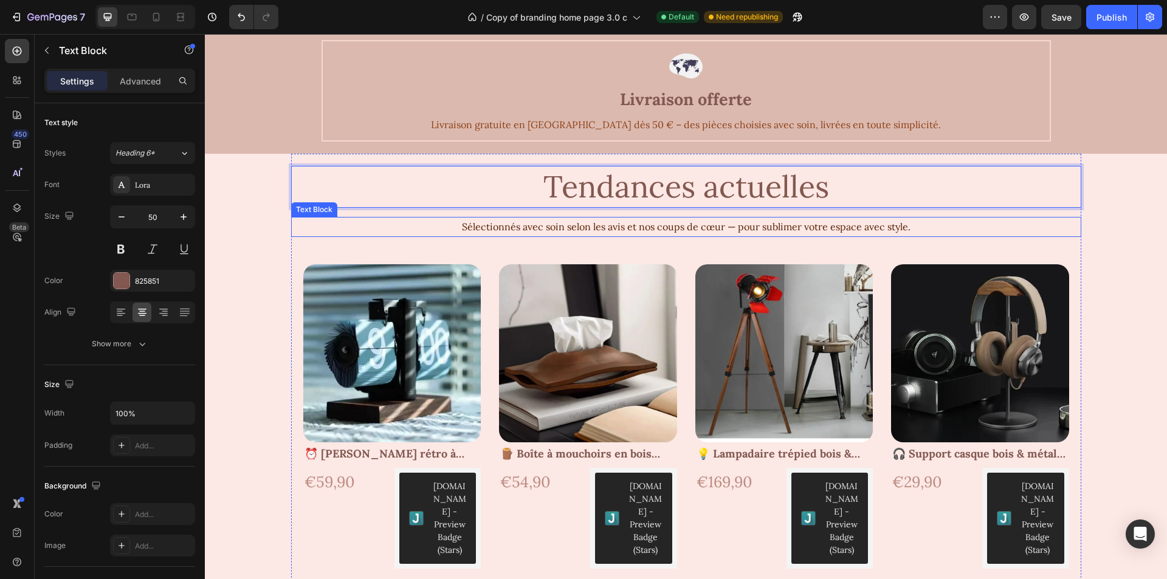
click at [765, 226] on p "Sélectionnés avec soin selon les avis et nos coups de cœur — pour sublimer votr…" at bounding box center [686, 227] width 788 height 18
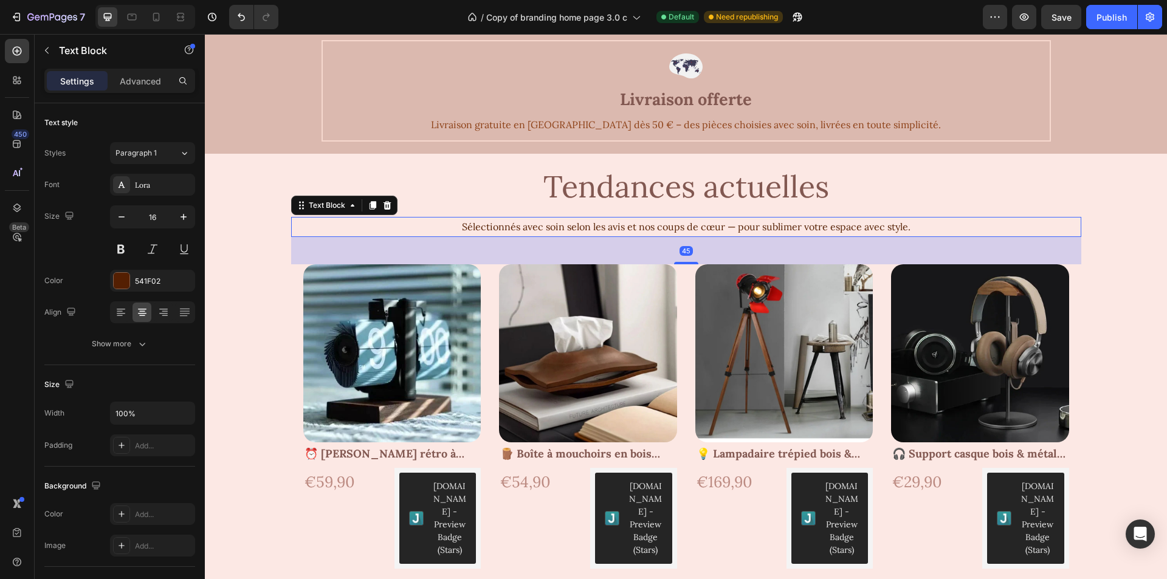
click at [765, 226] on p "Sélectionnés avec soin selon les avis et nos coups de cœur — pour sublimer votr…" at bounding box center [686, 227] width 788 height 18
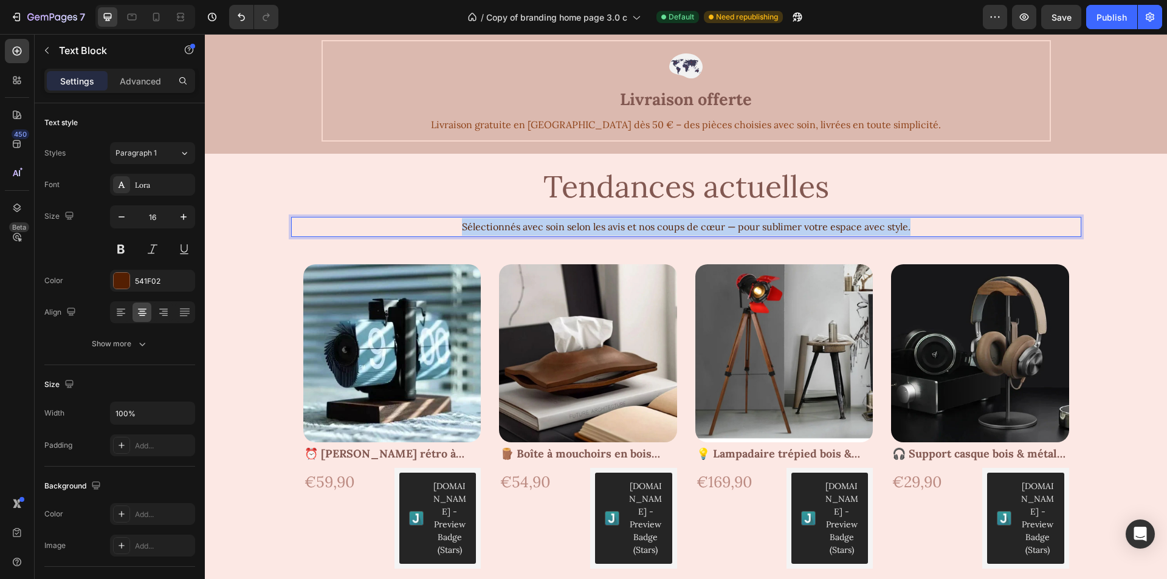
click at [765, 226] on p "Sélectionnés avec soin selon les avis et nos coups de cœur — pour sublimer votr…" at bounding box center [686, 227] width 788 height 18
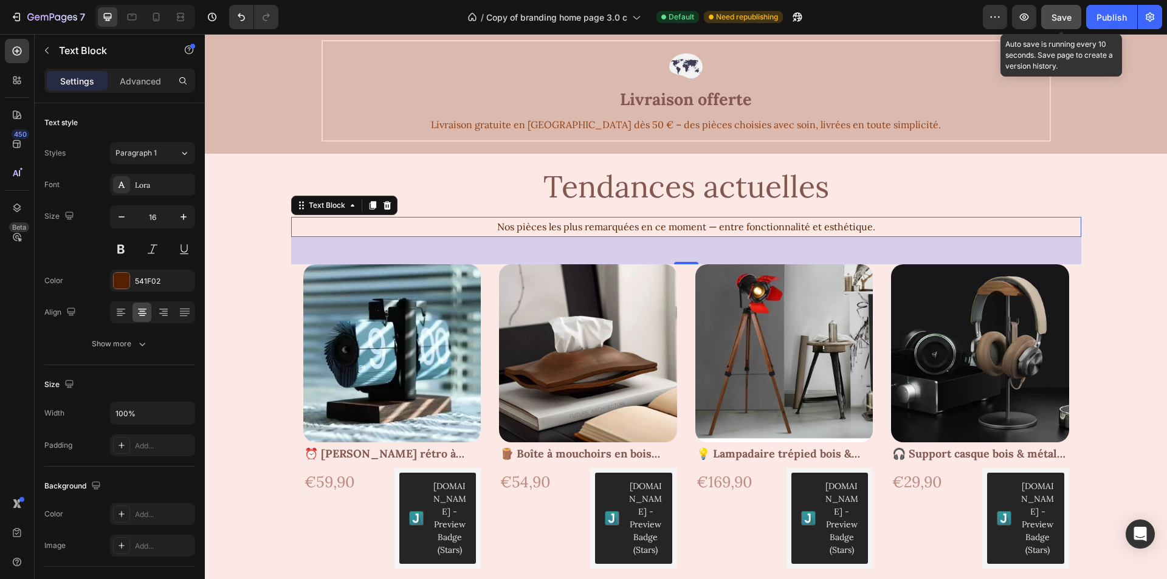
click at [1065, 16] on span "Save" at bounding box center [1062, 17] width 20 height 10
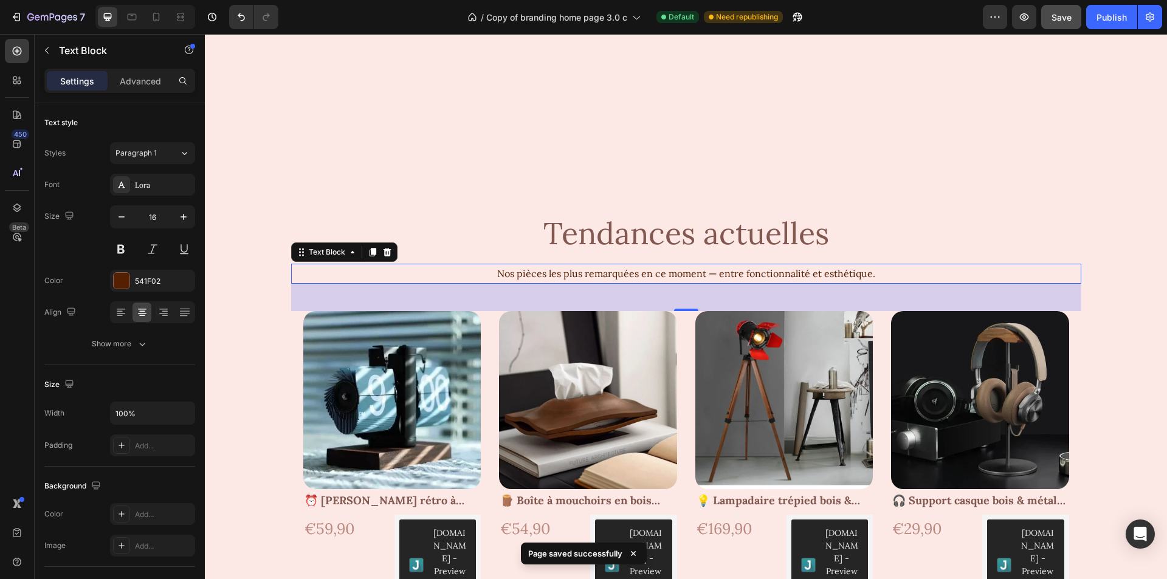
scroll to position [1034, 0]
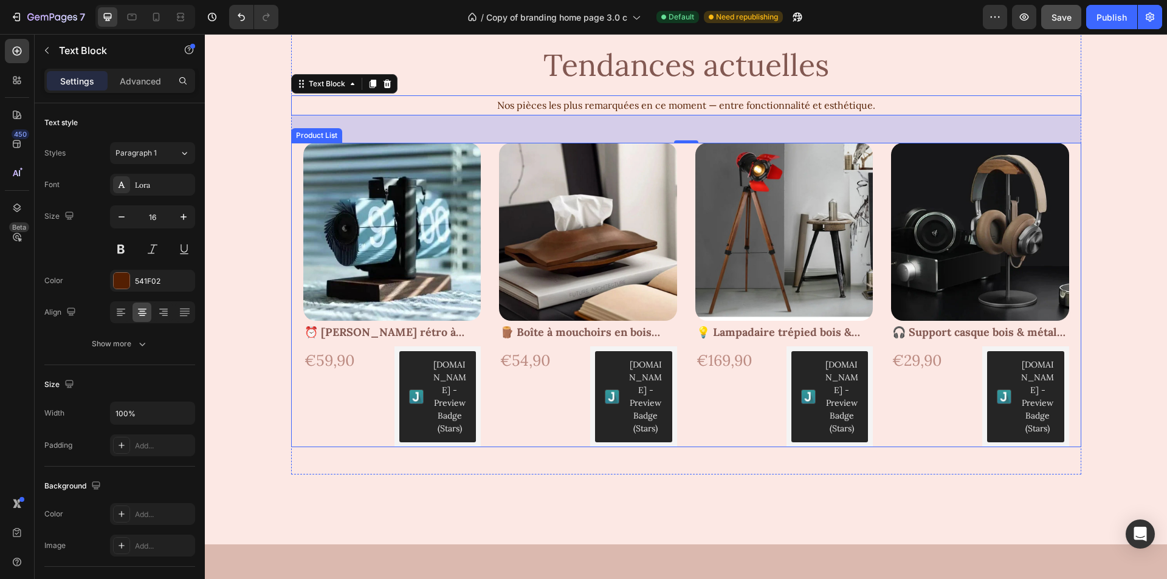
click at [292, 154] on div "Product Images ⏰ Réveil rétro à cartes flip — Horloge mécanique intemporelle Pr…" at bounding box center [686, 295] width 790 height 305
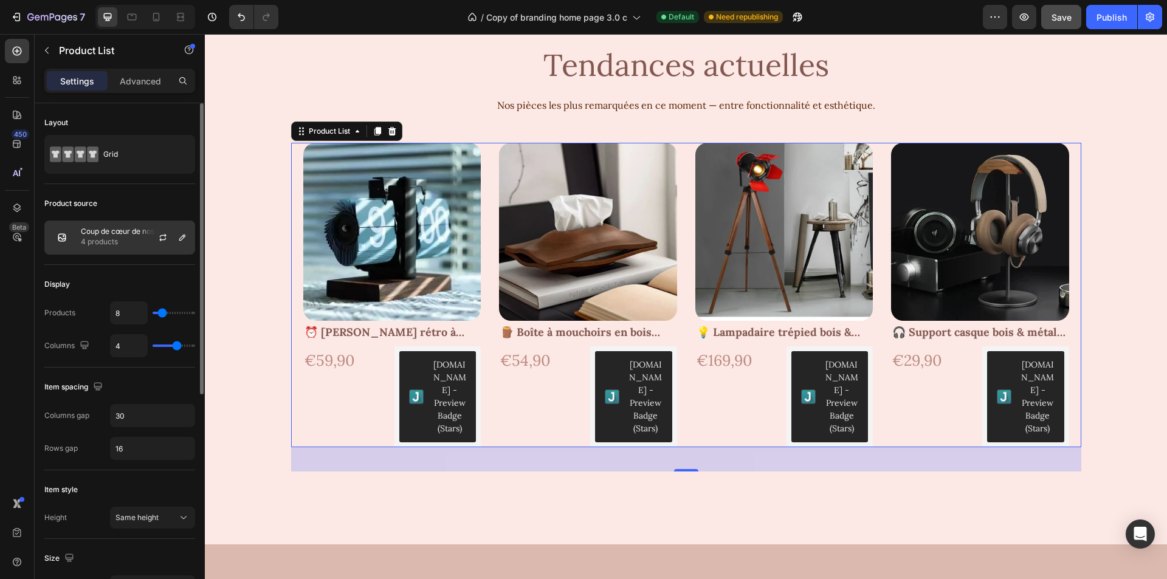
click at [134, 239] on p "4 products" at bounding box center [130, 242] width 98 height 12
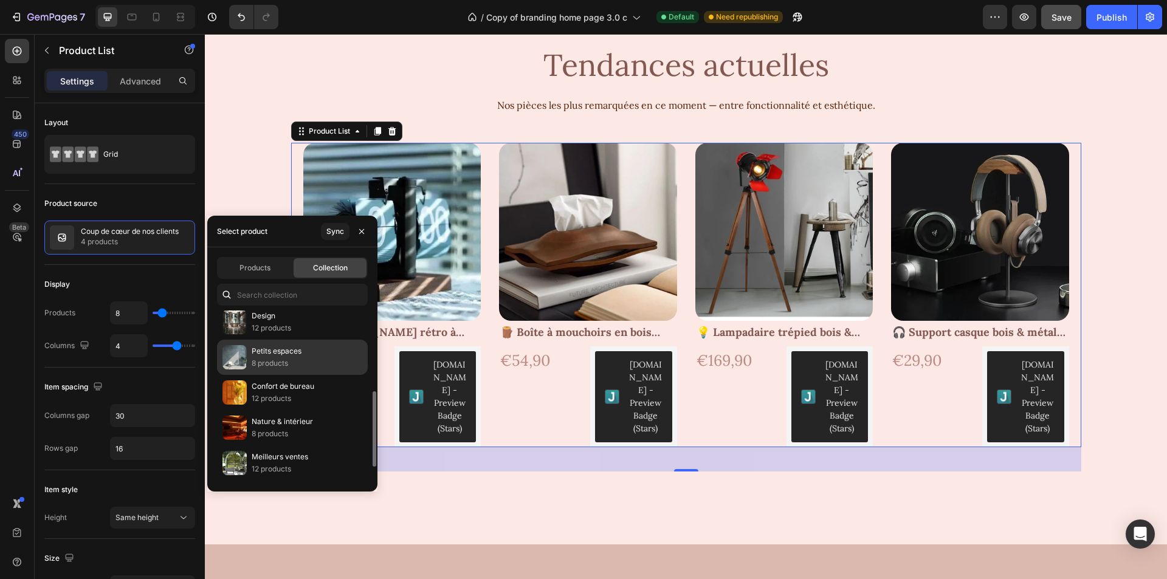
scroll to position [216, 0]
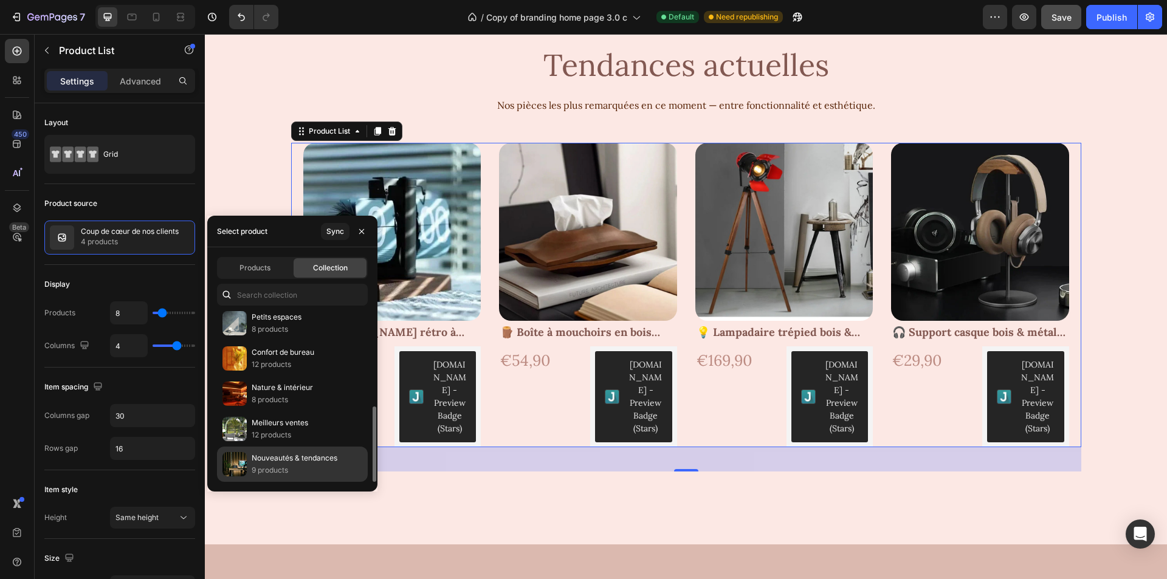
click at [303, 461] on p "Nouveautés & tendances" at bounding box center [295, 458] width 86 height 12
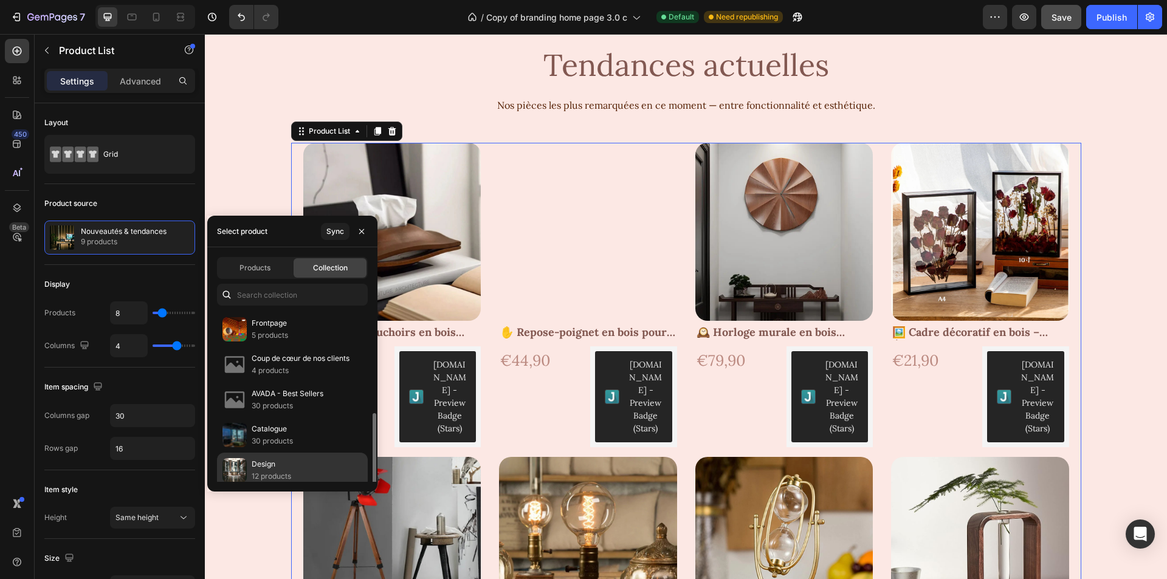
scroll to position [0, 0]
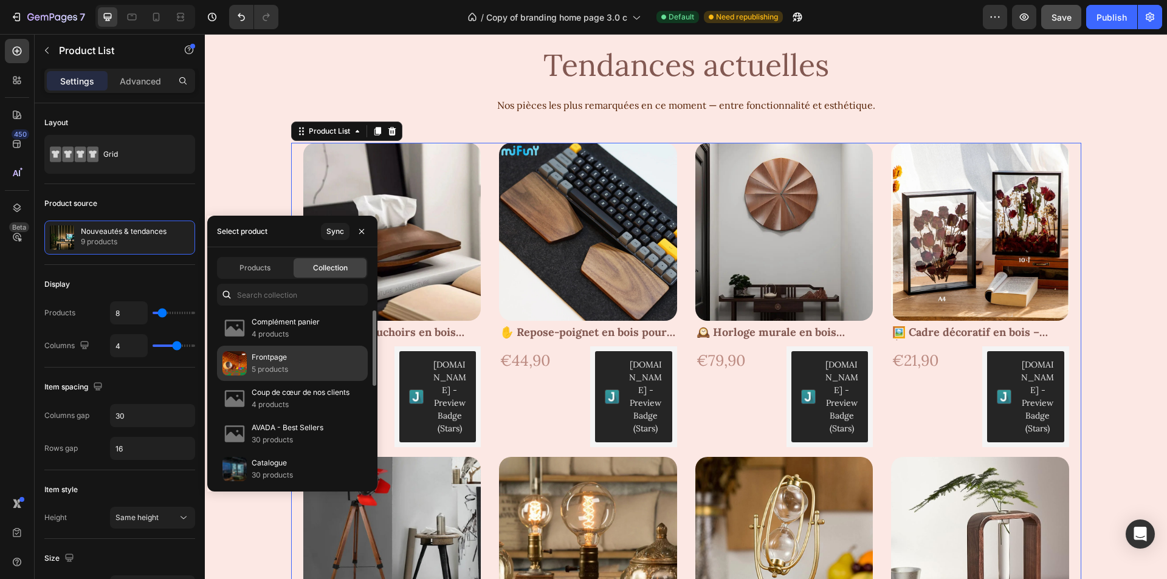
click at [331, 364] on div "Frontpage 5 products" at bounding box center [292, 363] width 151 height 35
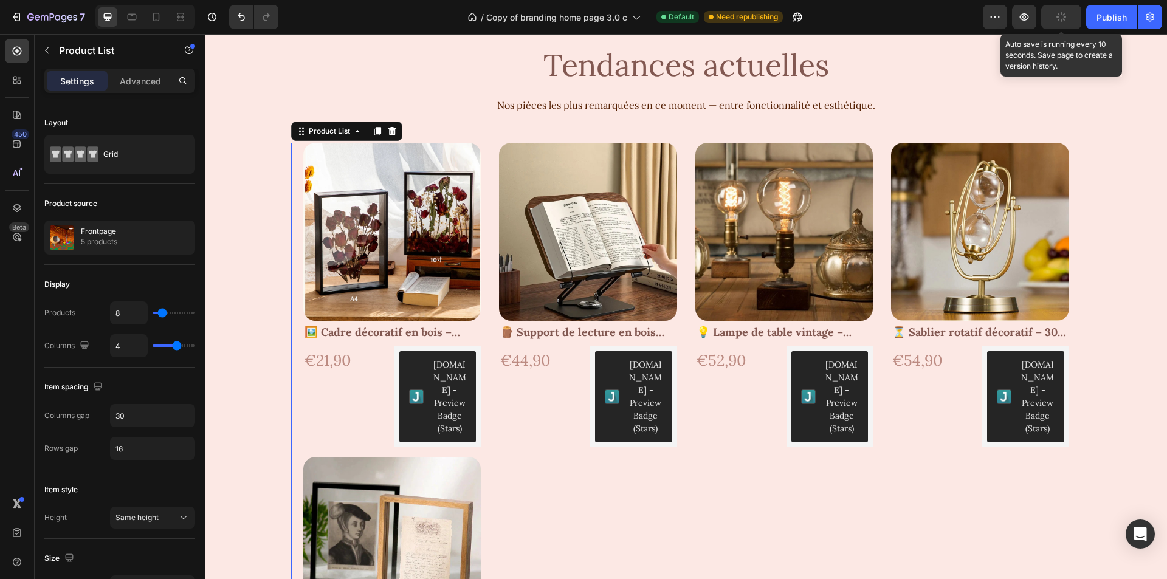
click at [1070, 19] on button "button" at bounding box center [1062, 17] width 40 height 24
click at [1114, 18] on div "Publish" at bounding box center [1112, 17] width 30 height 13
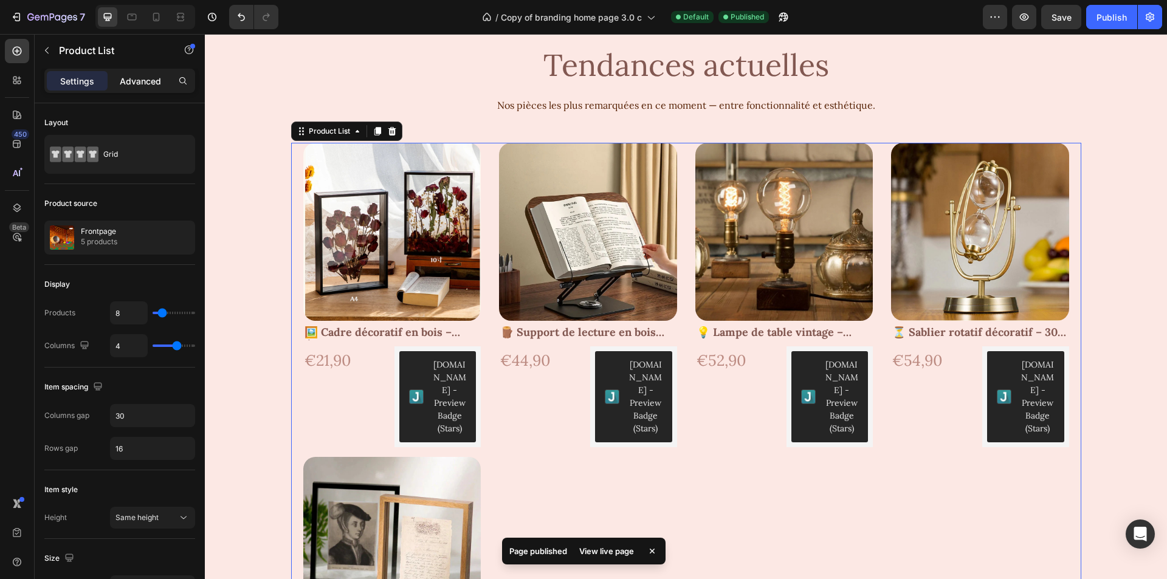
click at [145, 78] on p "Advanced" at bounding box center [140, 81] width 41 height 13
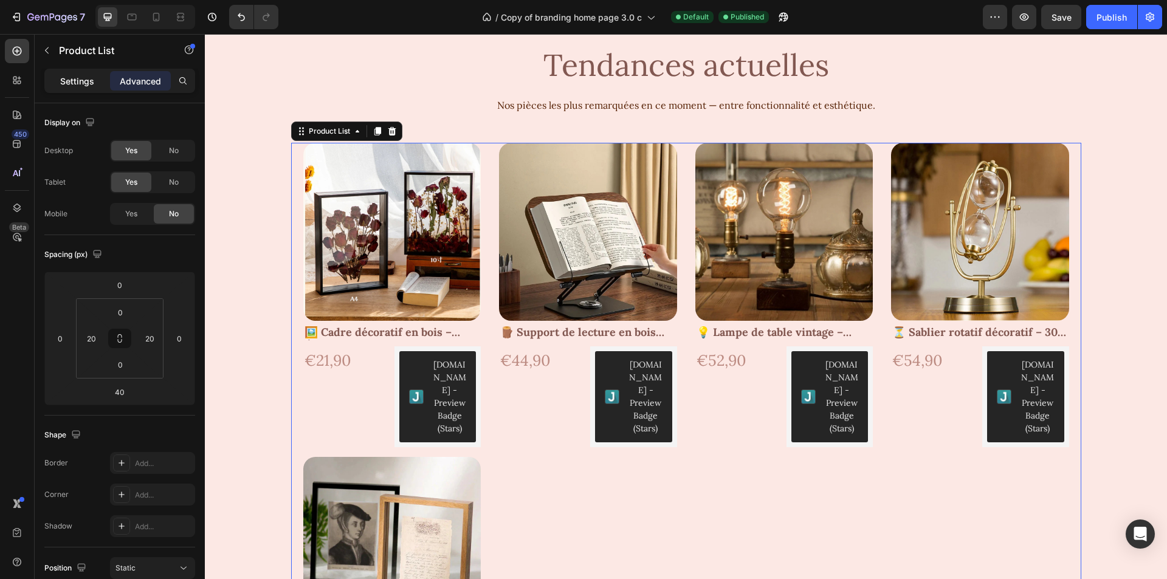
click at [74, 80] on p "Settings" at bounding box center [77, 81] width 34 height 13
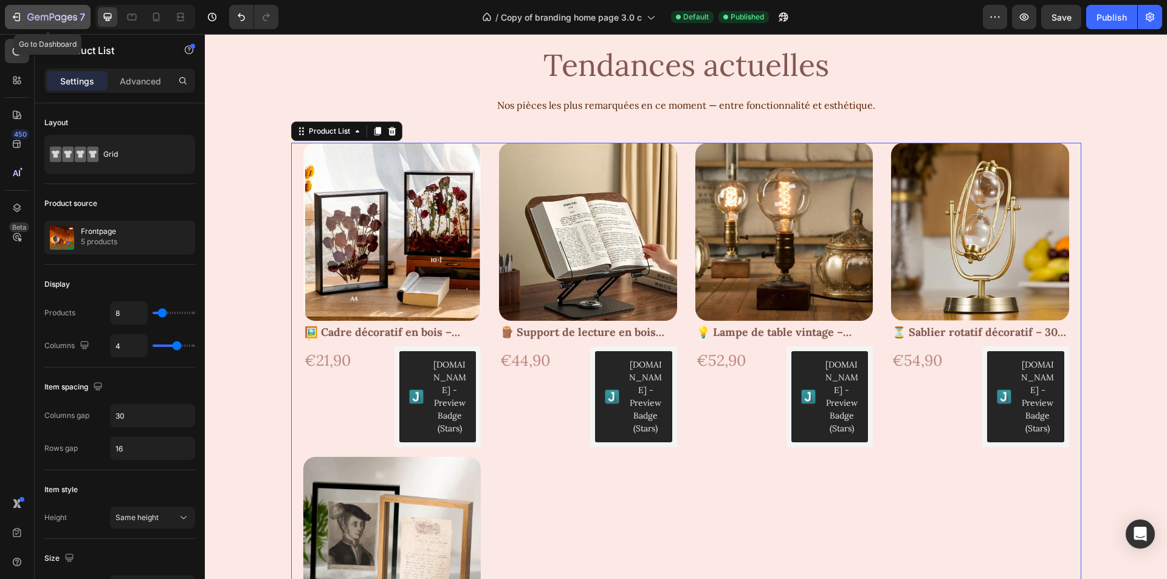
click at [12, 12] on icon "button" at bounding box center [16, 17] width 12 height 12
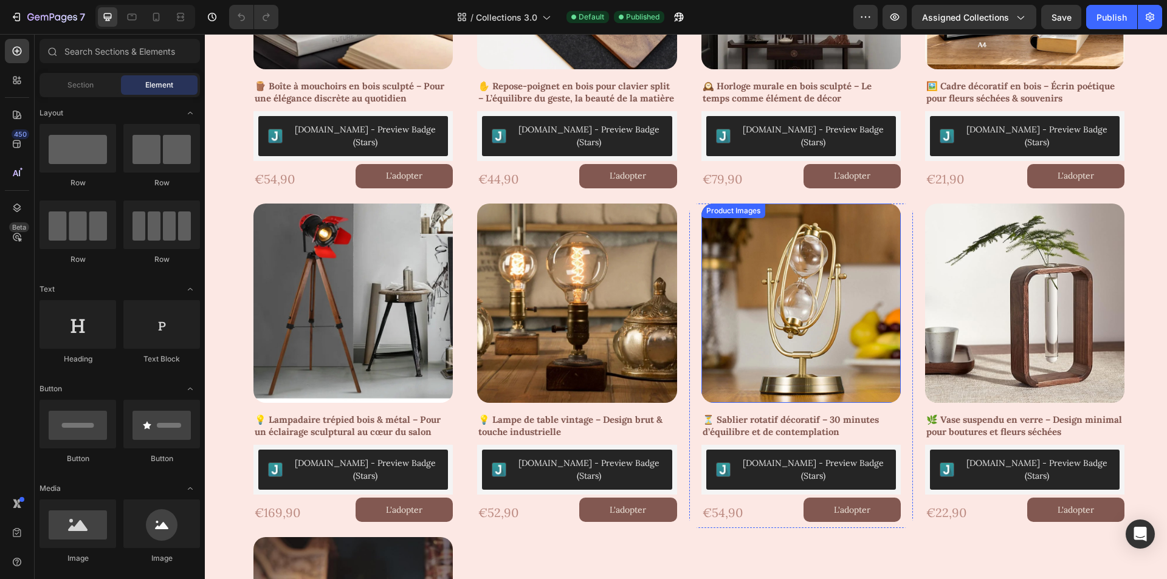
scroll to position [122, 0]
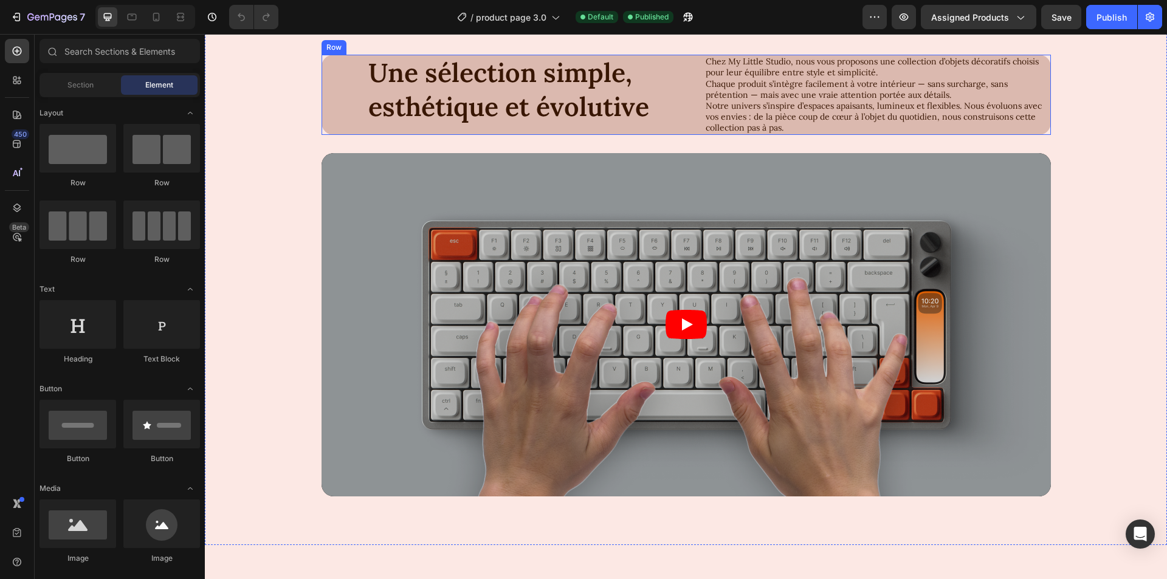
scroll to position [851, 0]
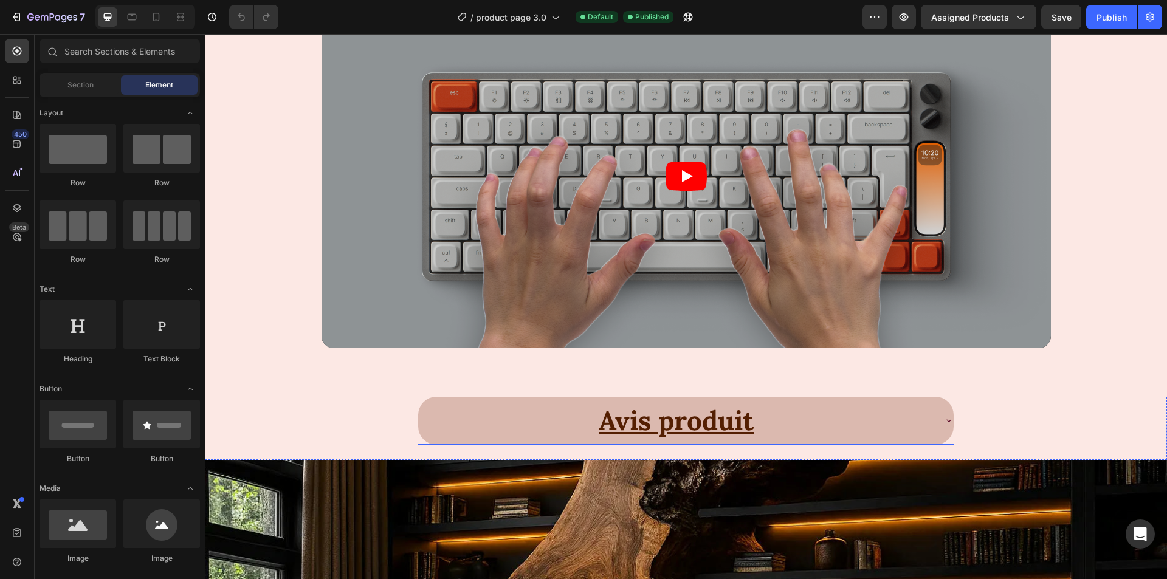
click at [471, 435] on div "Avis produit" at bounding box center [676, 421] width 516 height 38
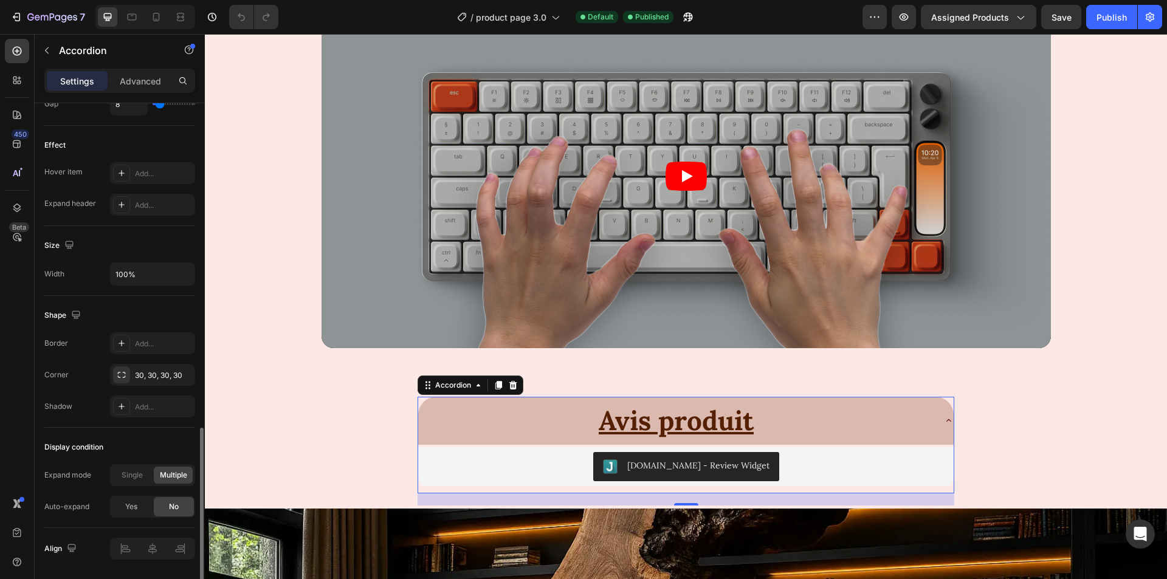
scroll to position [647, 0]
